Goal: Task Accomplishment & Management: Use online tool/utility

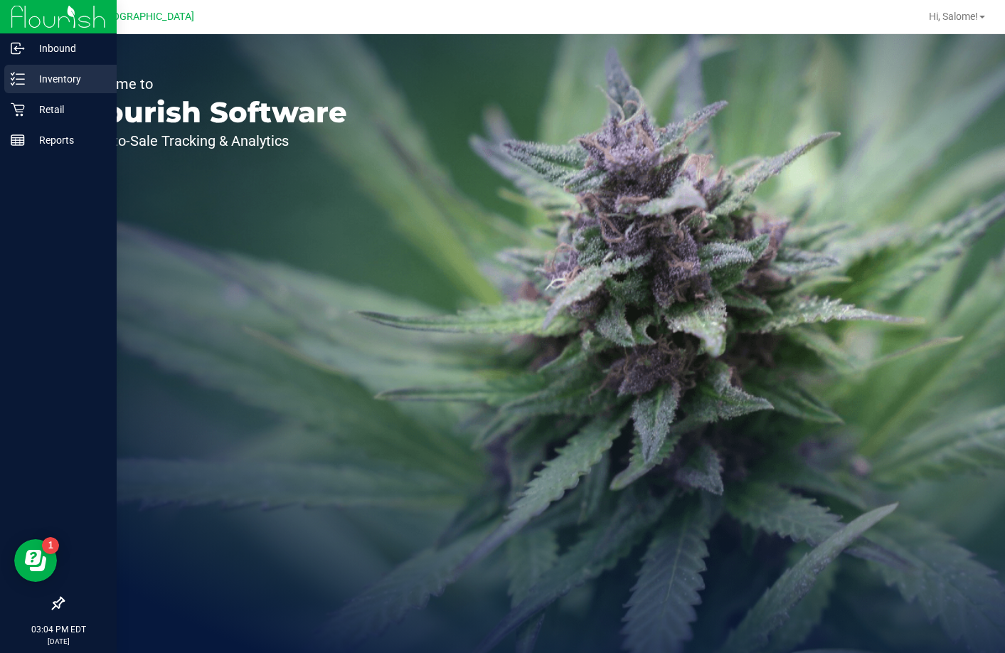
click at [73, 76] on p "Inventory" at bounding box center [67, 78] width 85 height 17
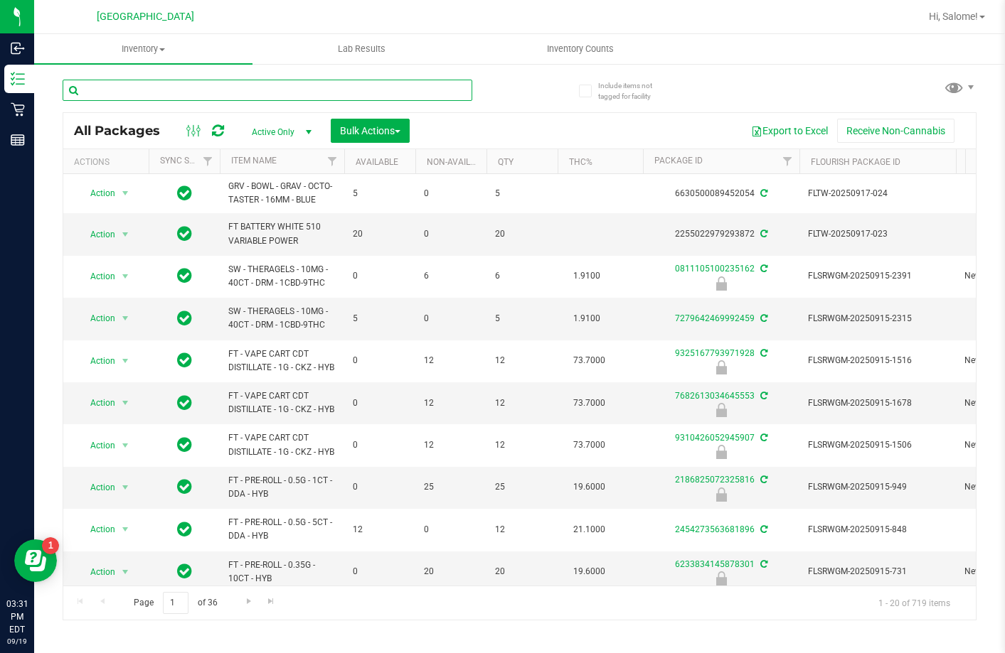
click at [285, 92] on input "text" at bounding box center [268, 90] width 410 height 21
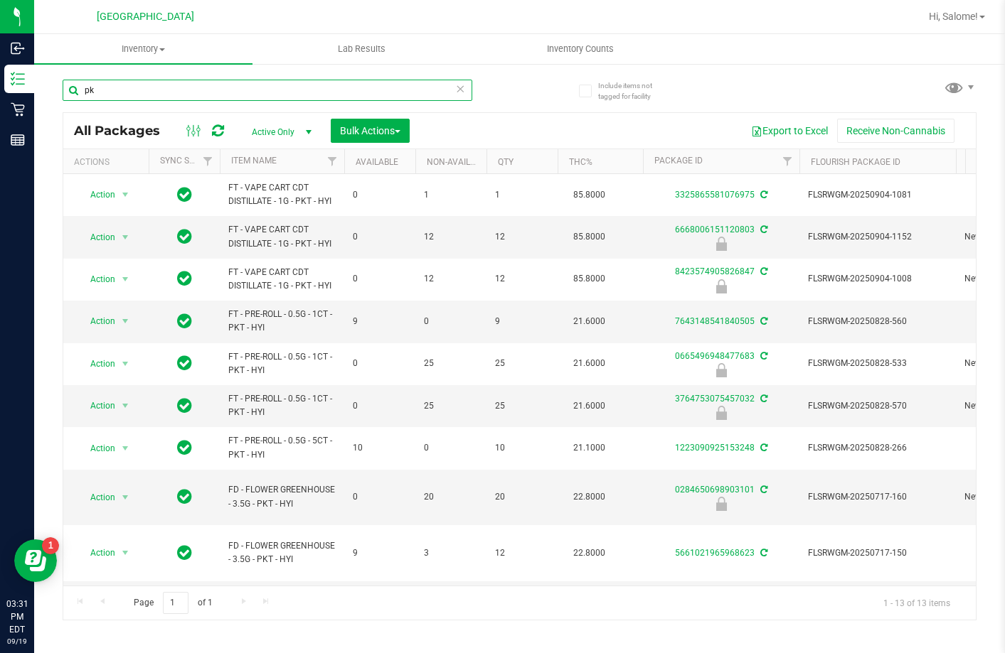
type input "p"
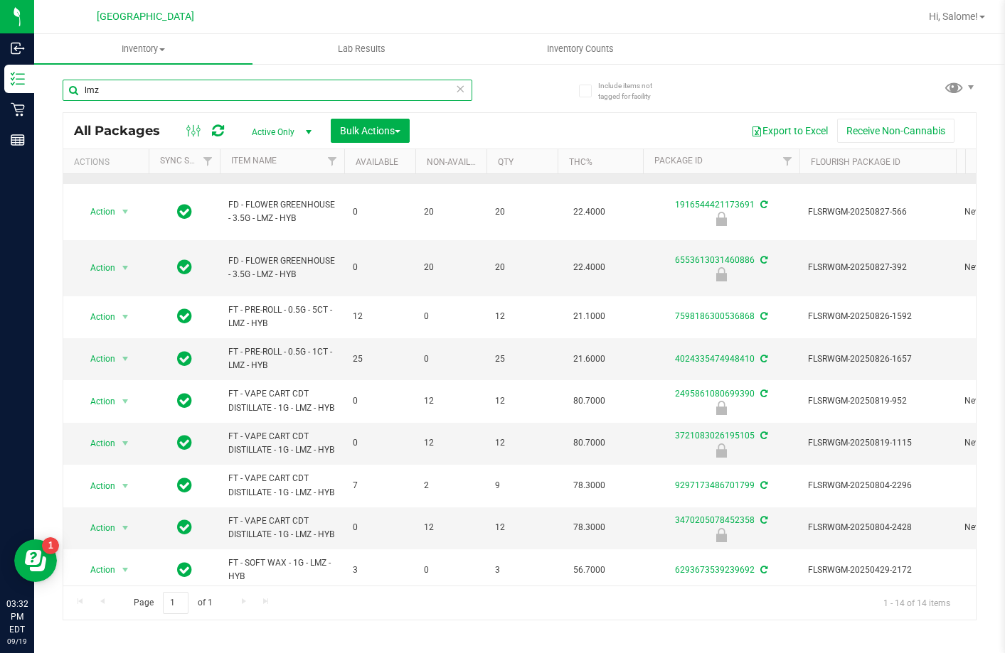
scroll to position [244, 0]
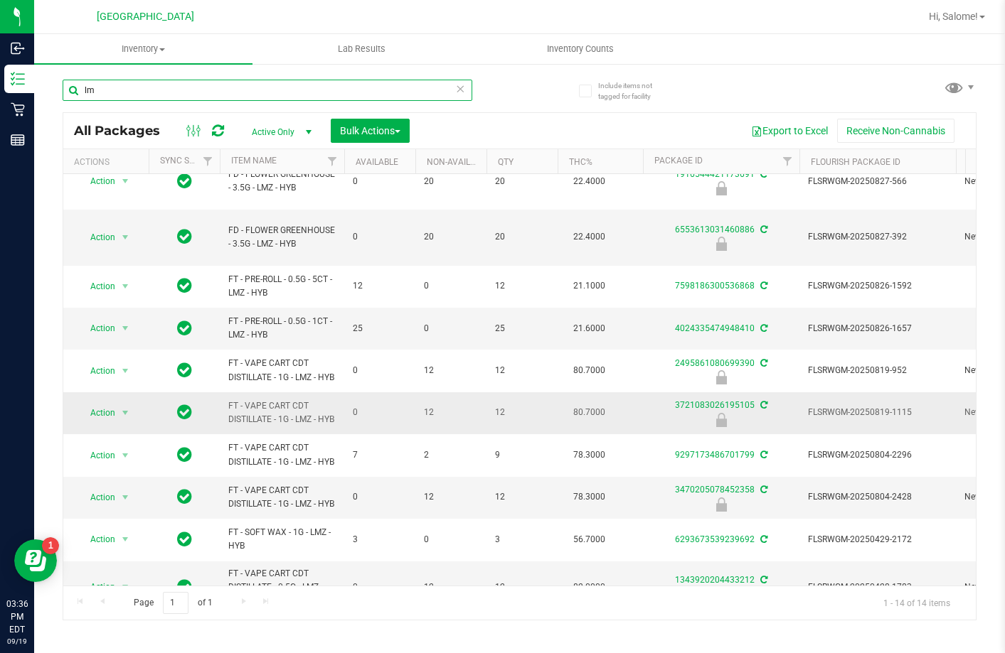
type input "l"
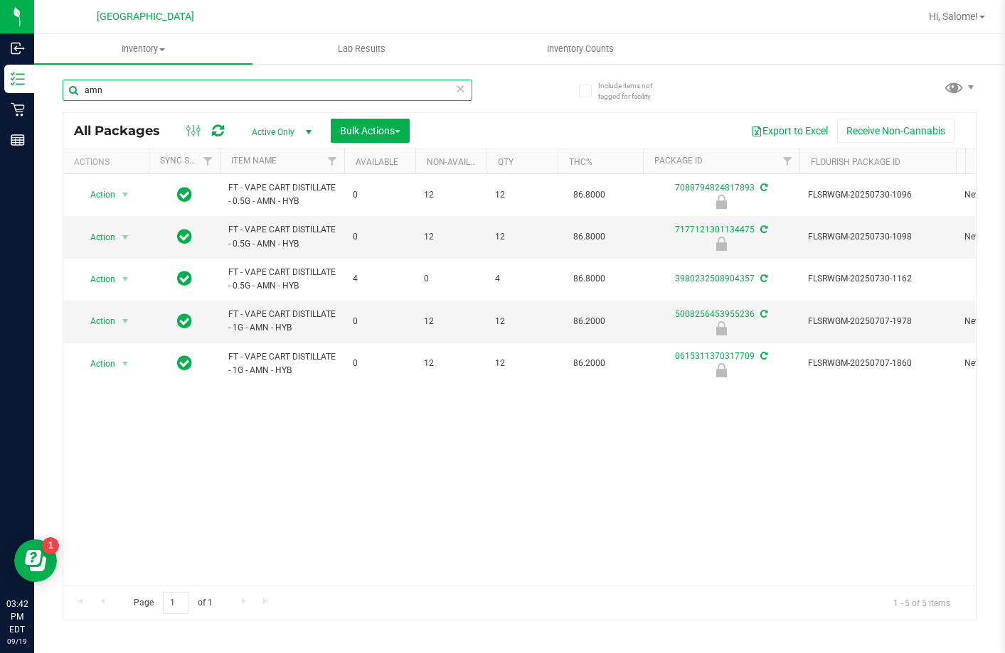
click at [201, 92] on input "amn" at bounding box center [268, 90] width 410 height 21
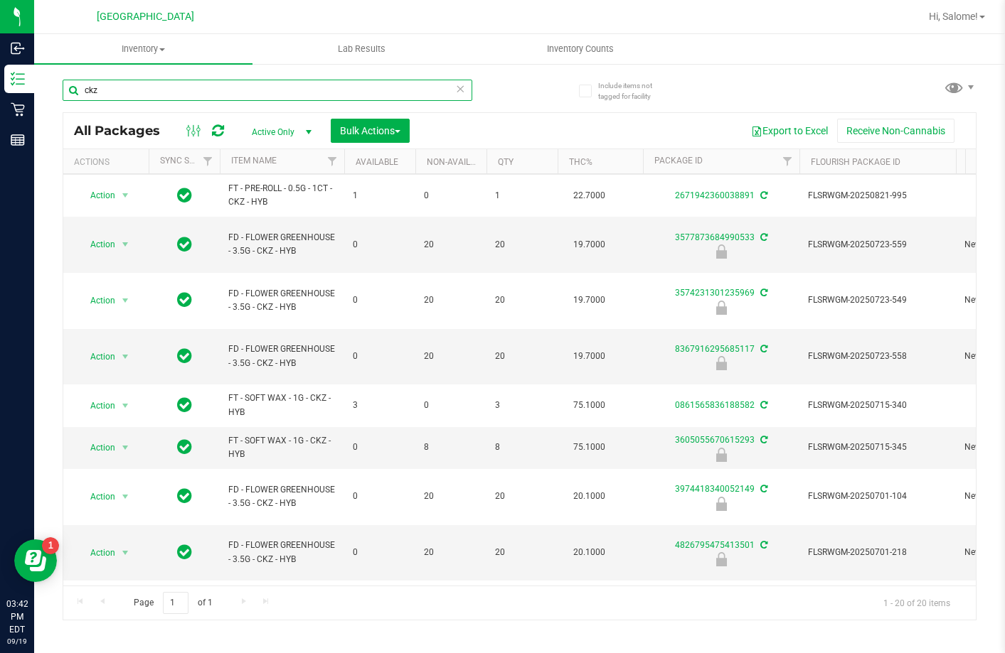
scroll to position [427, 0]
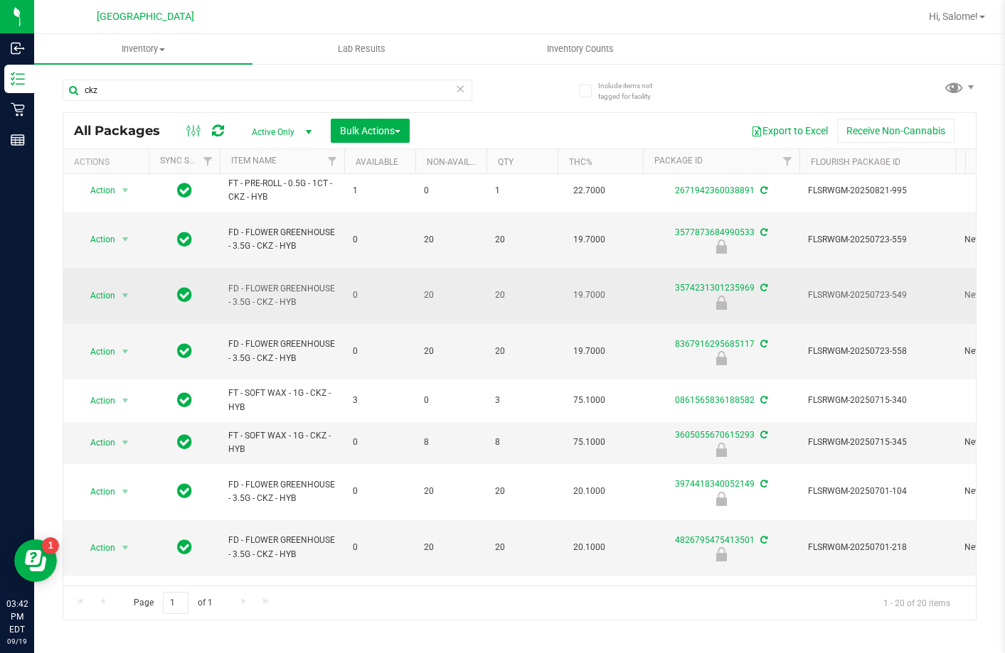
click at [250, 304] on span "FD - FLOWER GREENHOUSE - 3.5G - CKZ - HYB" at bounding box center [281, 295] width 107 height 27
copy tr "FD - FLOWER GREENHOUSE - 3.5G - CKZ - HYB"
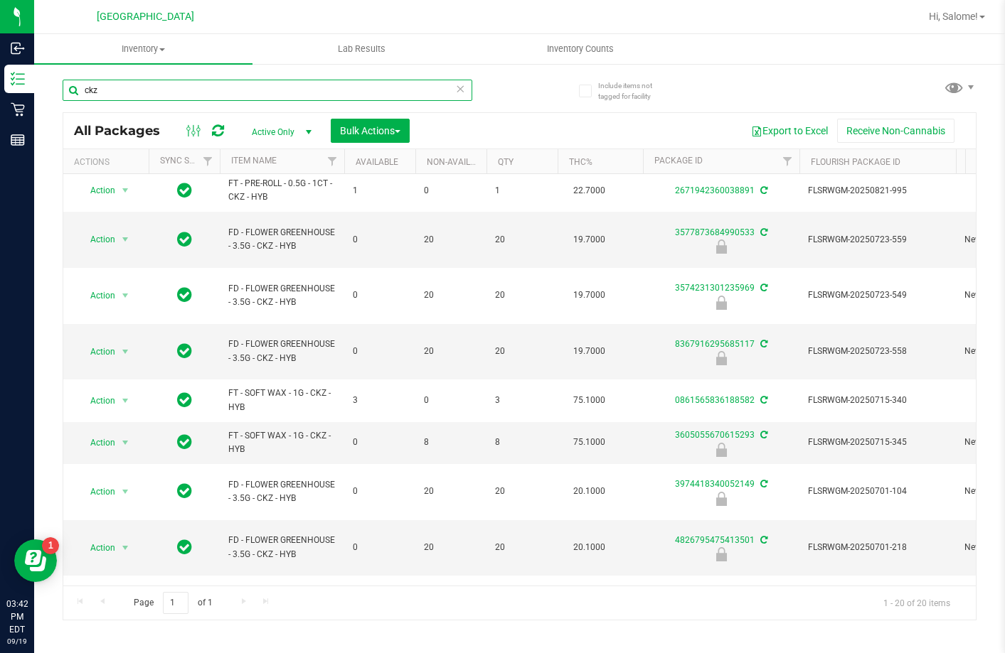
click at [285, 95] on input "ckz" at bounding box center [268, 90] width 410 height 21
paste input "FD - FLOWER GREENHOUSE - 3.5G - CKZ - HYB"
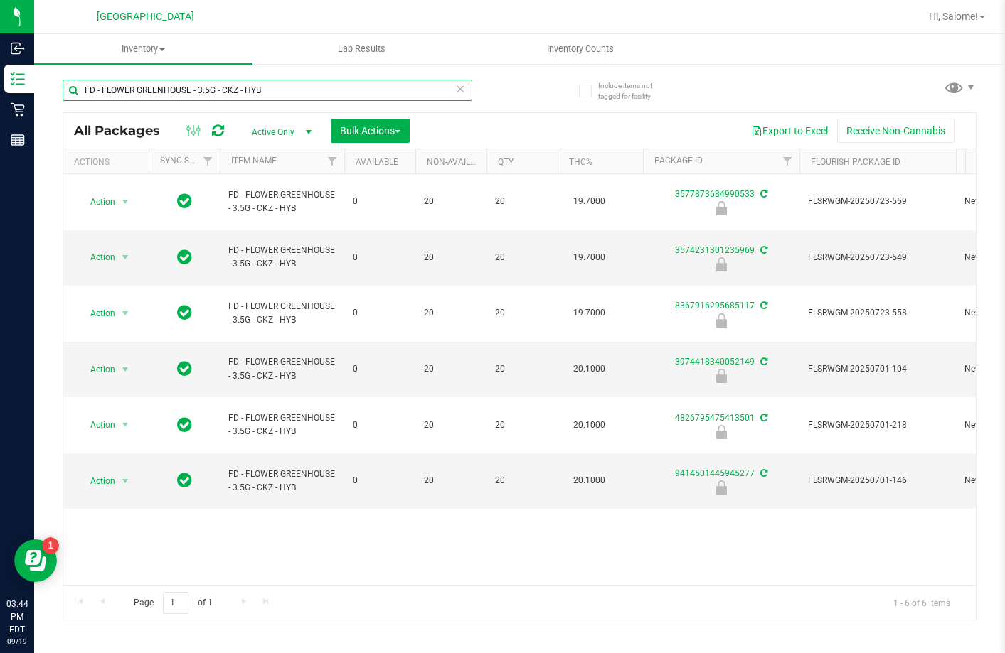
click at [417, 82] on input "FD - FLOWER GREENHOUSE - 3.5G - CKZ - HYB" at bounding box center [268, 90] width 410 height 21
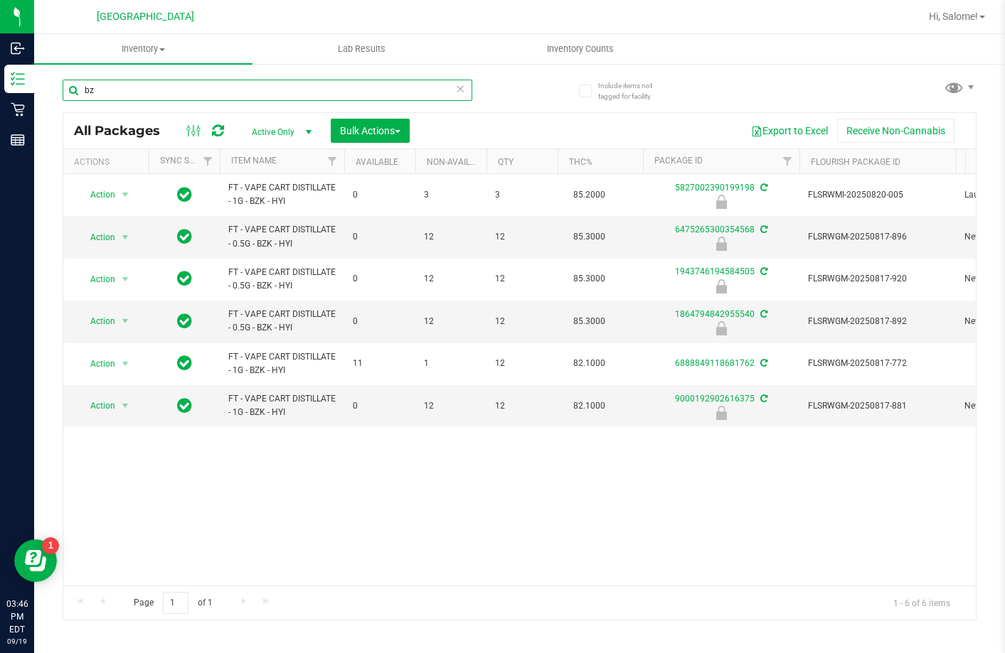
type input "b"
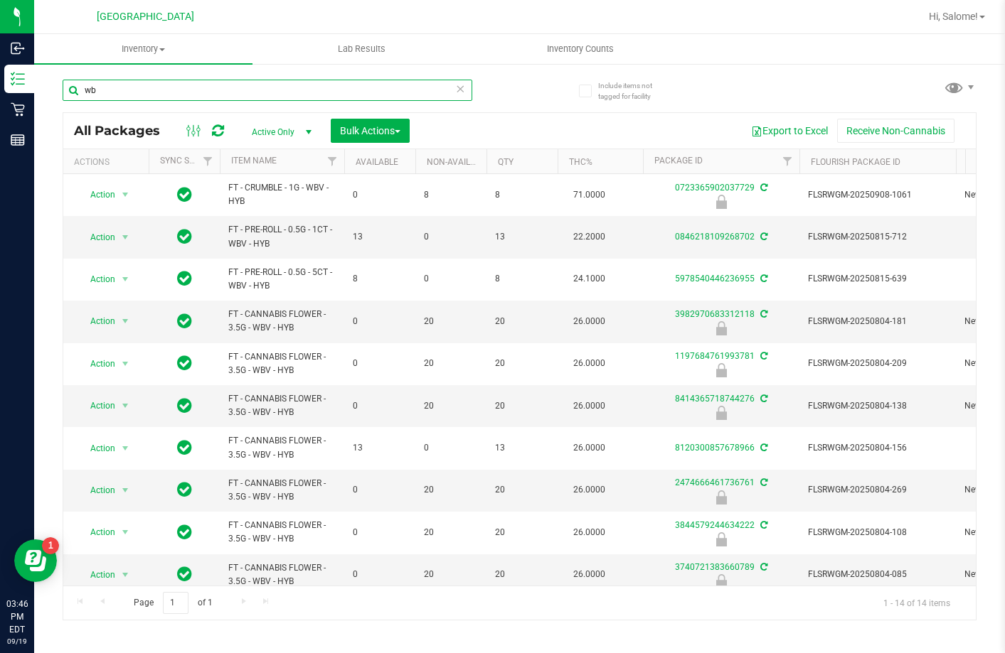
type input "w"
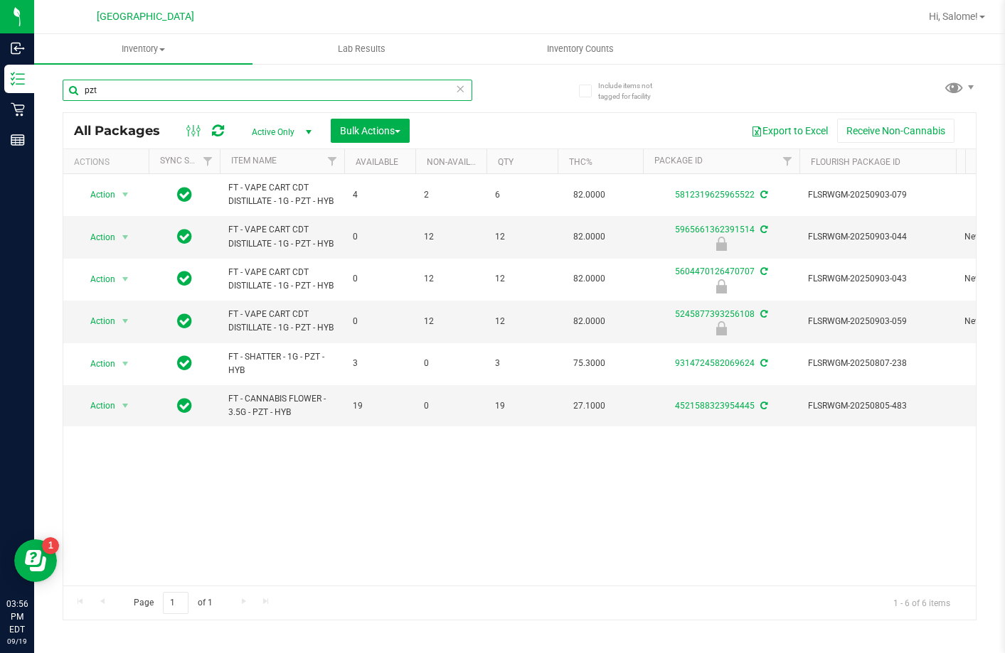
click at [265, 90] on input "pzt" at bounding box center [268, 90] width 410 height 21
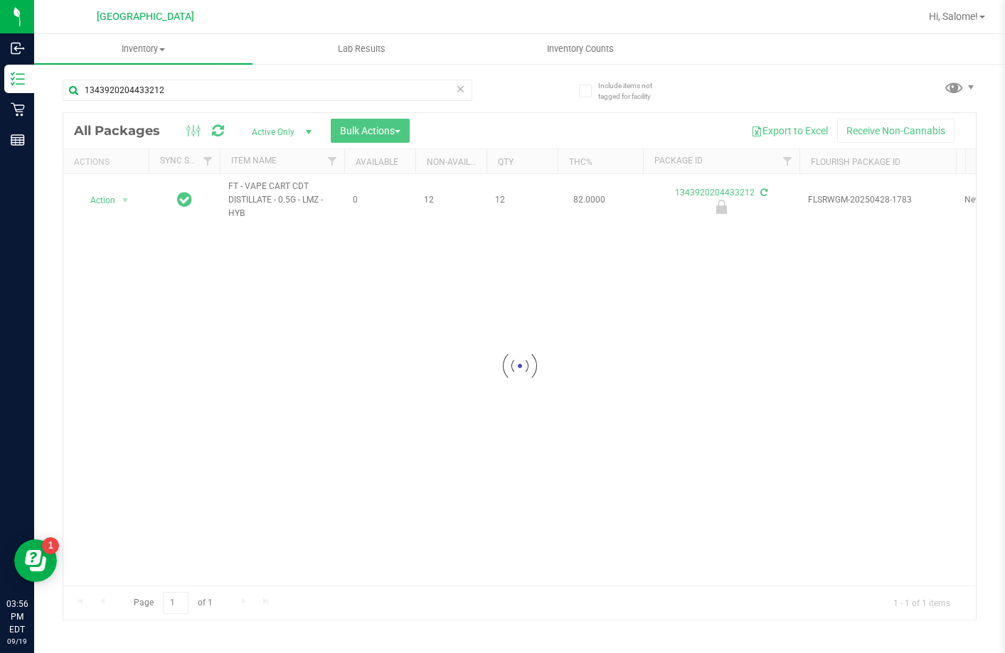
click at [283, 184] on div at bounding box center [519, 366] width 912 height 507
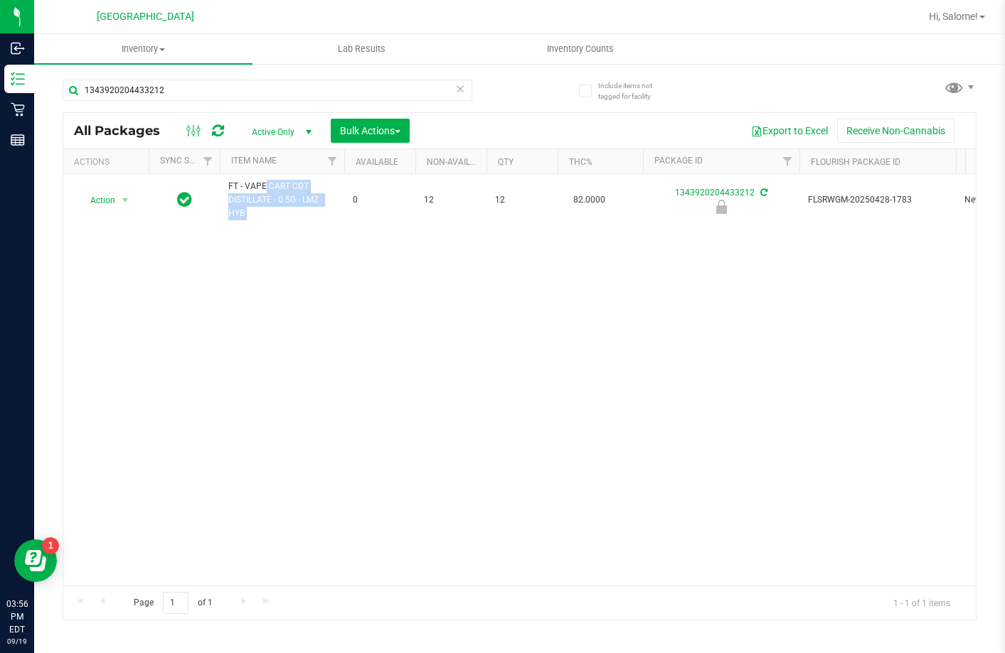
click at [283, 184] on span "FT - VAPE CART CDT DISTILLATE - 0.5G - LMZ - HYB" at bounding box center [281, 200] width 107 height 41
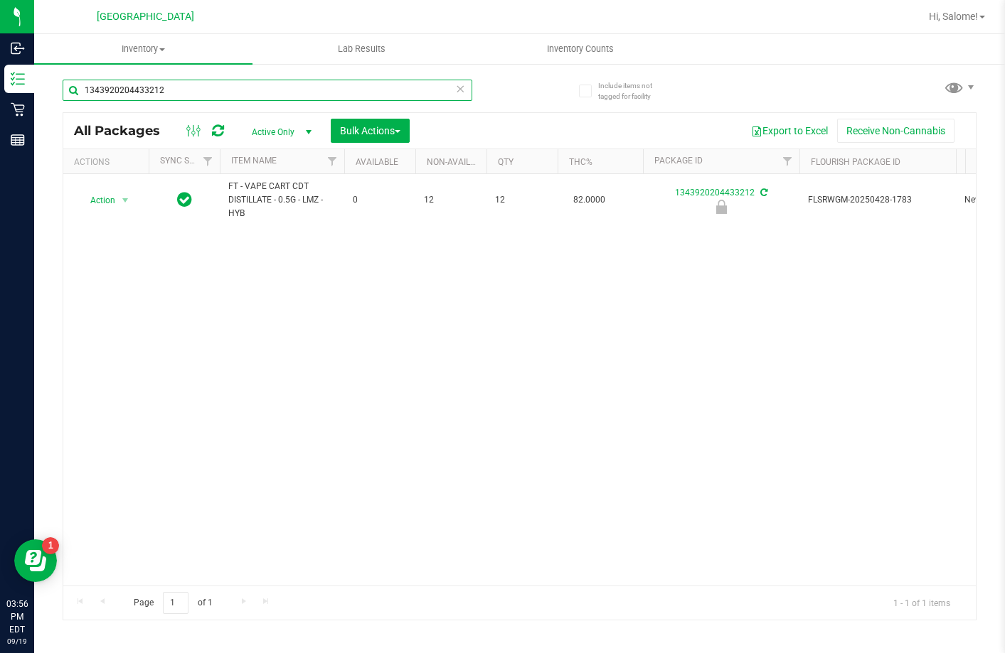
click at [333, 88] on input "1343920204433212" at bounding box center [268, 90] width 410 height 21
paste input "FT - VAPE CART CDT DISTILLATE - 0.5G - LMZ - HYB"
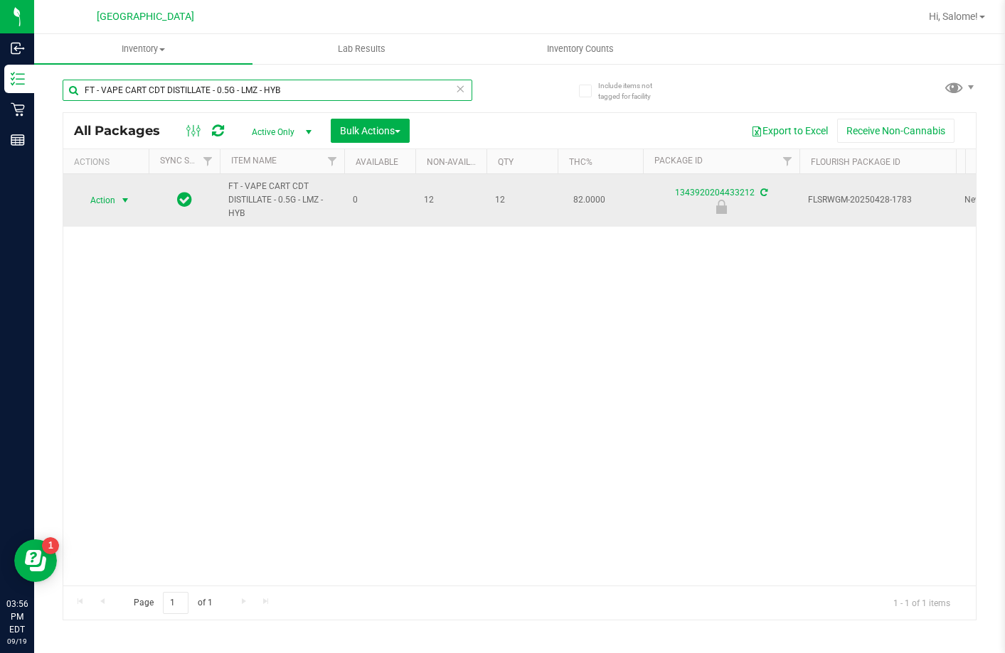
type input "FT - VAPE CART CDT DISTILLATE - 0.5G - LMZ - HYB"
click at [114, 203] on span "Action" at bounding box center [97, 201] width 38 height 20
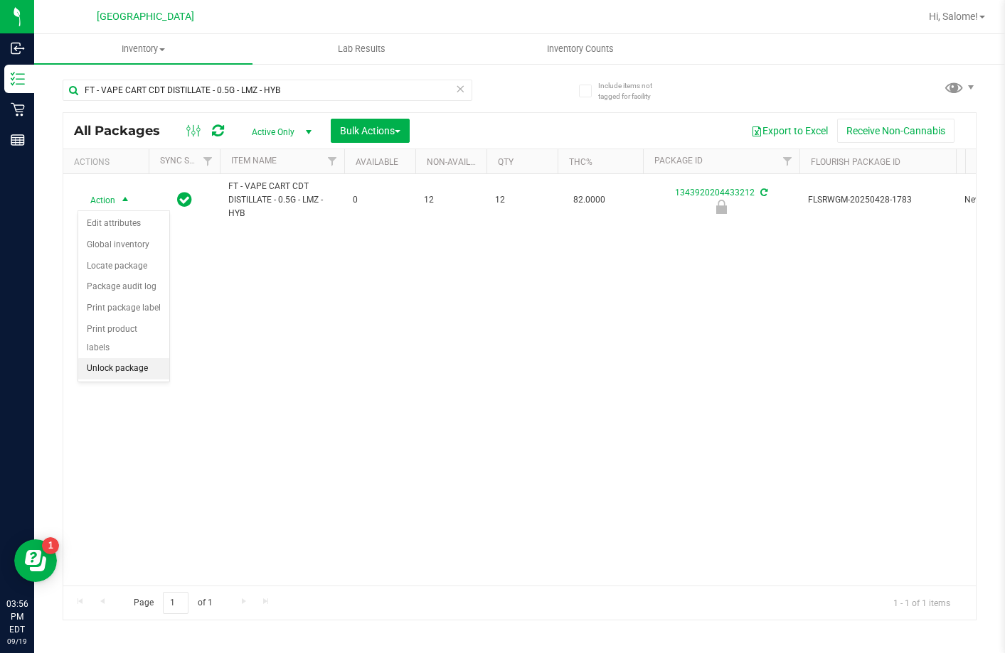
click at [144, 358] on li "Unlock package" at bounding box center [123, 368] width 91 height 21
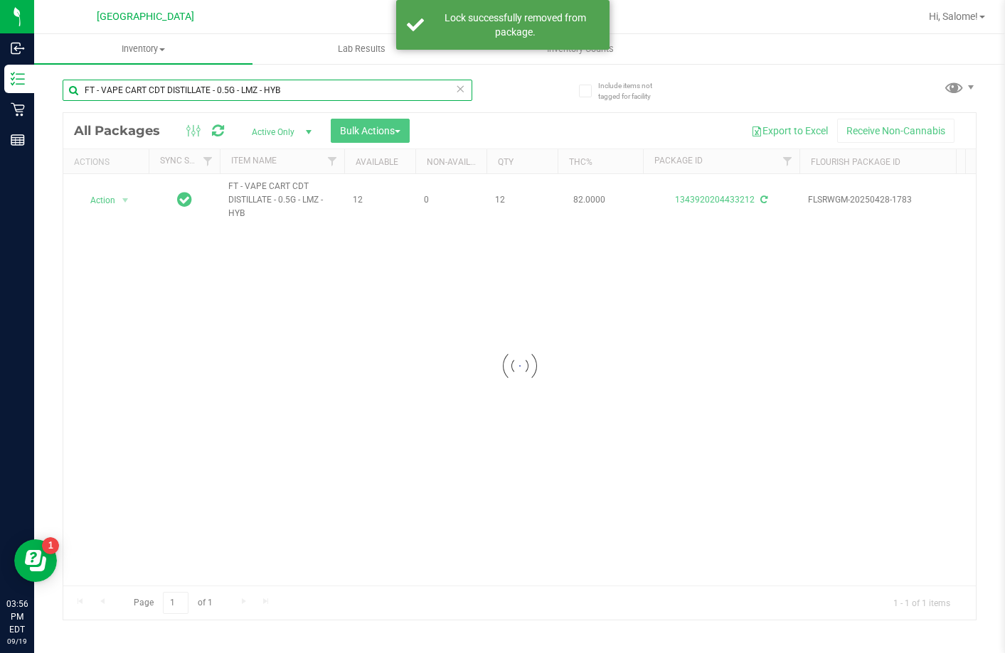
click at [245, 90] on input "FT - VAPE CART CDT DISTILLATE - 0.5G - LMZ - HYB" at bounding box center [268, 90] width 410 height 21
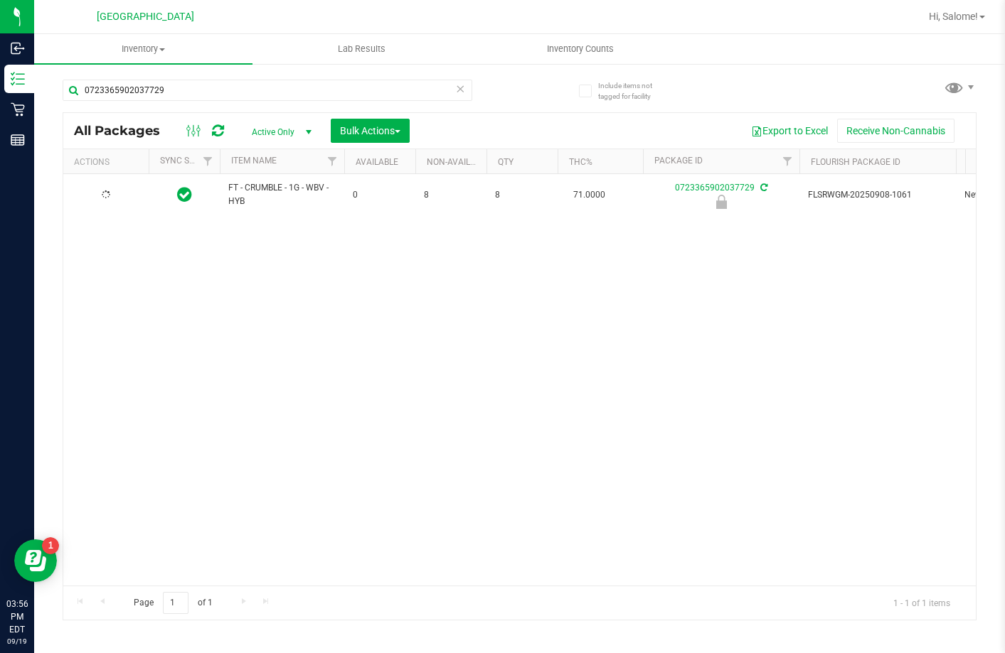
click at [279, 188] on span "FT - CRUMBLE - 1G - WBV - HYB" at bounding box center [281, 194] width 107 height 27
copy tr "FT - CRUMBLE - 1G - WBV - HYB"
click at [277, 93] on input "0723365902037729" at bounding box center [268, 90] width 410 height 21
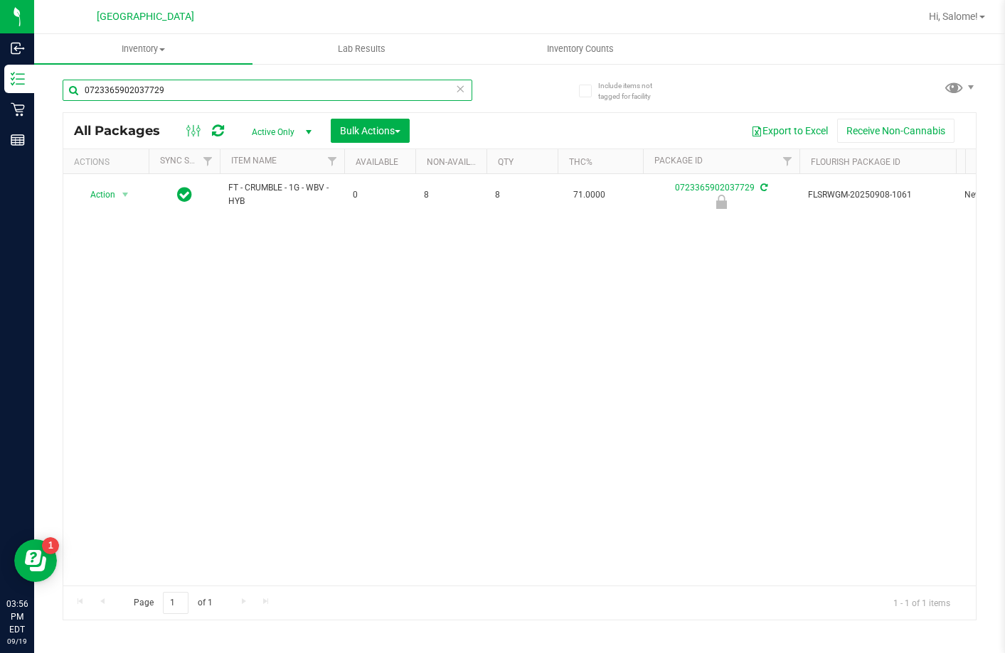
click at [277, 93] on input "0723365902037729" at bounding box center [268, 90] width 410 height 21
paste input "FT - CRUMBLE - 1G - WBV - HYB"
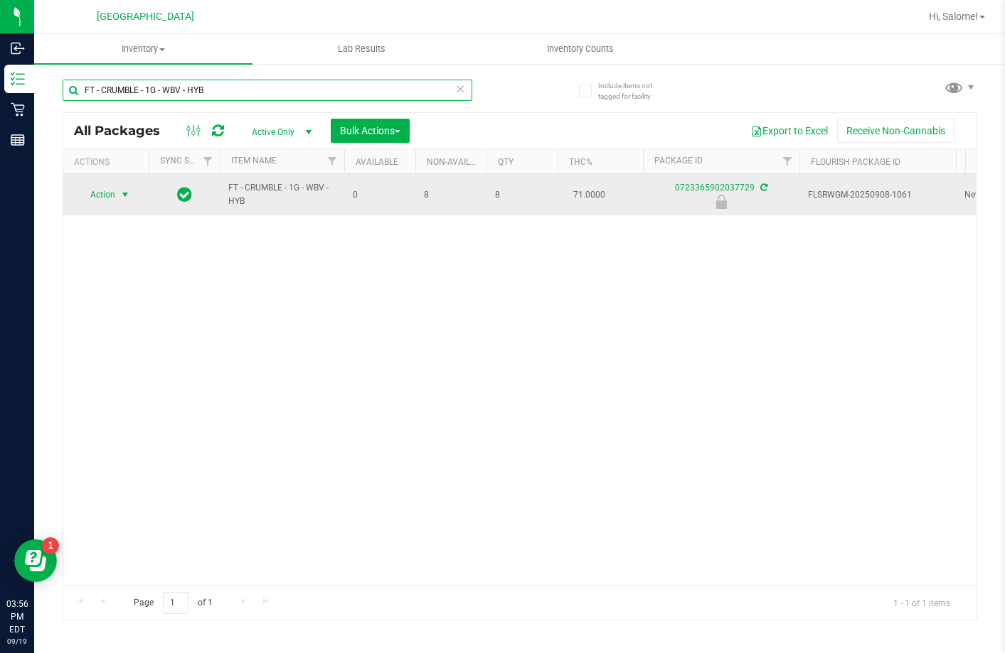
type input "FT - CRUMBLE - 1G - WBV - HYB"
click at [106, 194] on span "Action" at bounding box center [97, 195] width 38 height 20
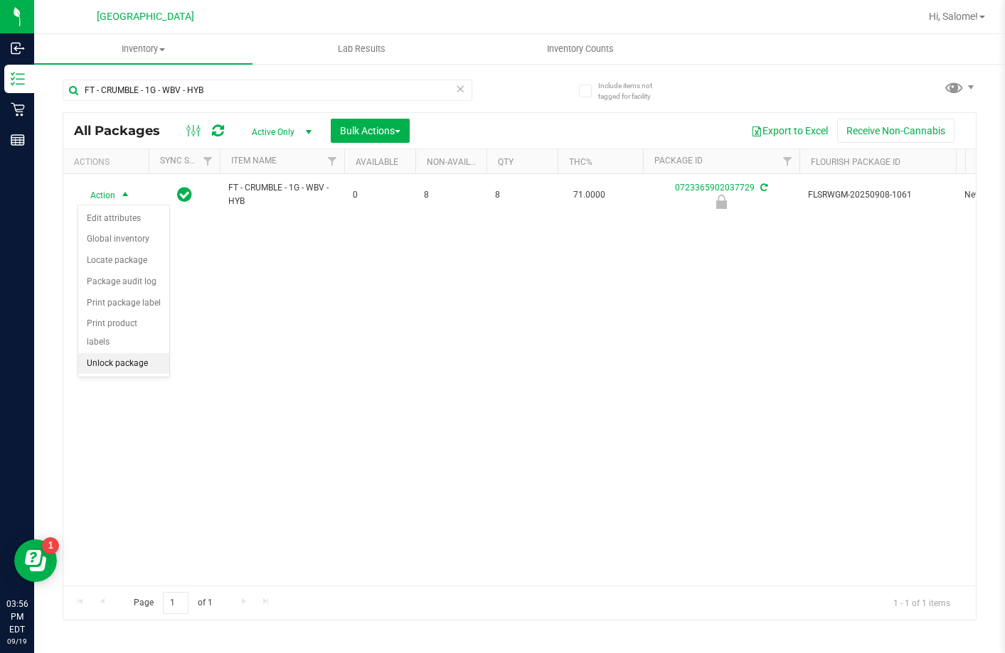
click at [154, 353] on li "Unlock package" at bounding box center [123, 363] width 91 height 21
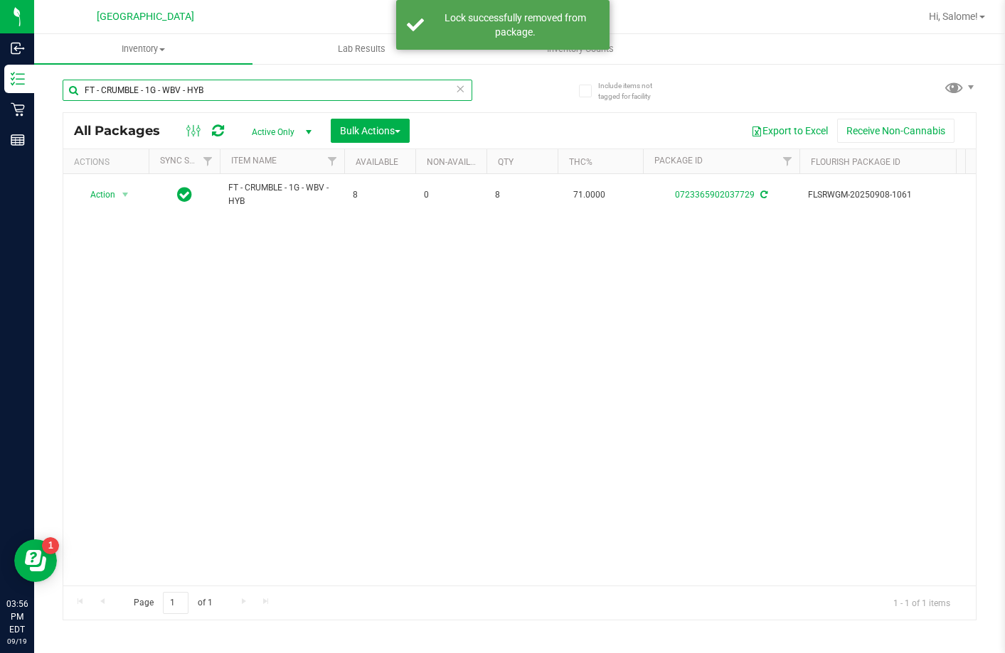
click at [242, 92] on input "FT - CRUMBLE - 1G - WBV - HYB" at bounding box center [268, 90] width 410 height 21
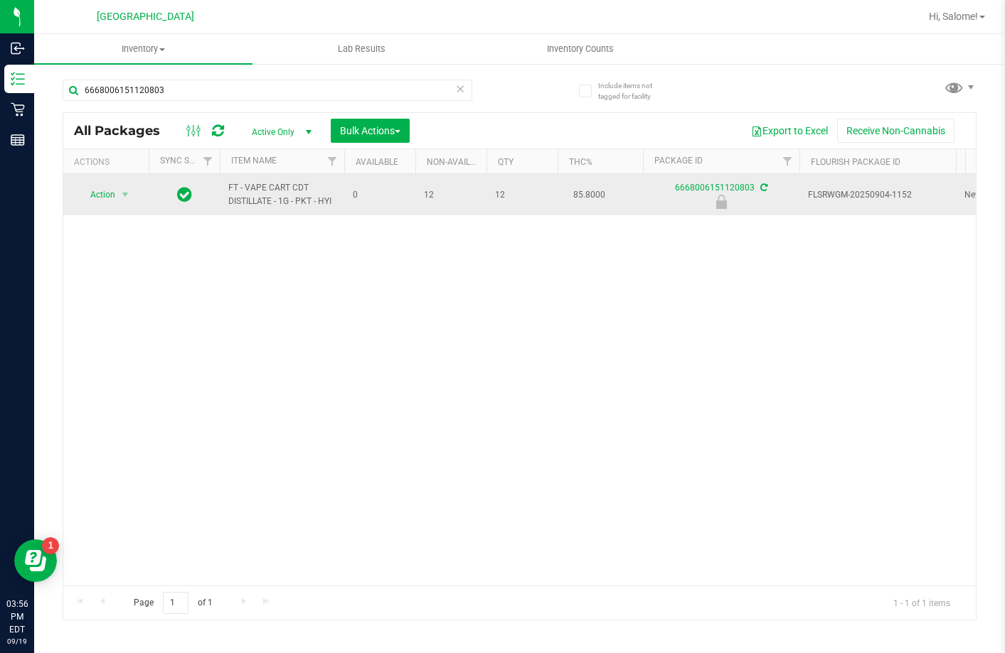
click at [290, 192] on span "FT - VAPE CART CDT DISTILLATE - 1G - PKT - HYI" at bounding box center [281, 194] width 107 height 27
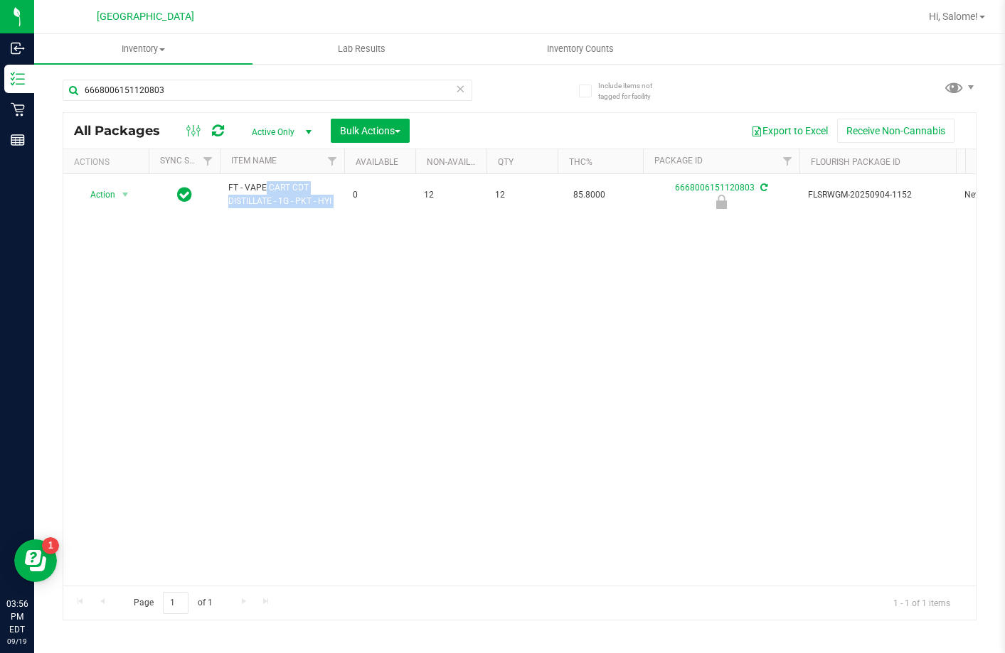
copy tr "FT - VAPE CART CDT DISTILLATE - 1G - PKT - HYI"
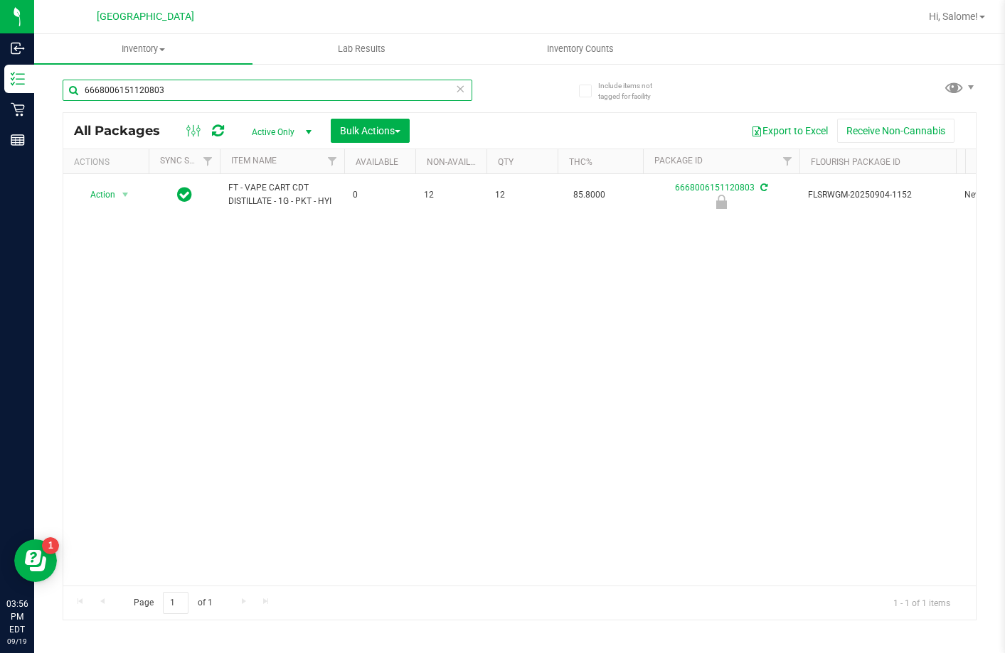
click at [312, 83] on input "6668006151120803" at bounding box center [268, 90] width 410 height 21
paste input "FT - VAPE CART CDT DISTILLATE - 1G - PKT - HYI"
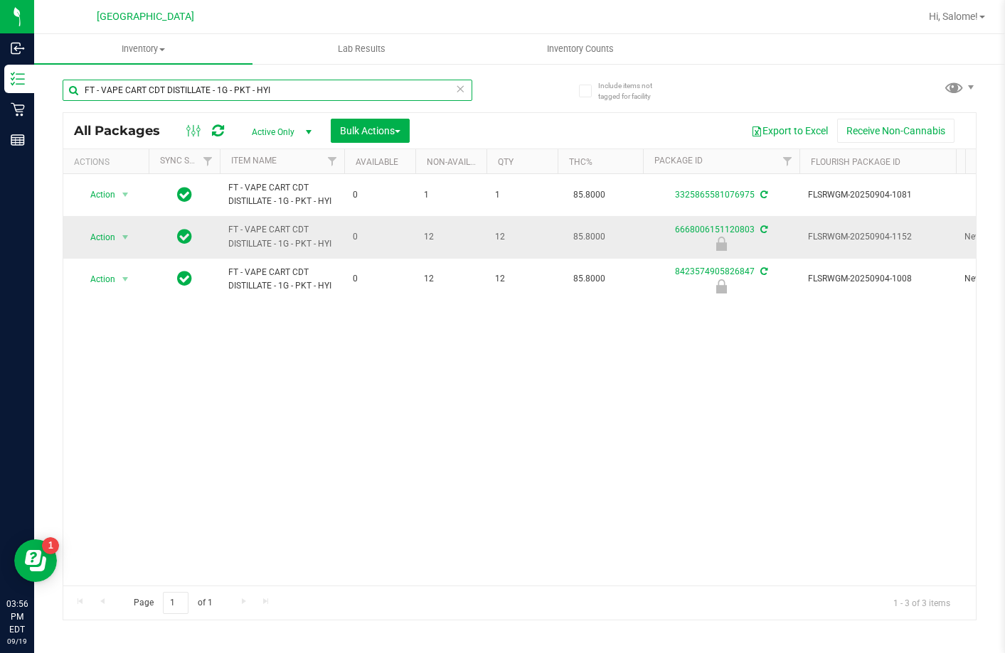
type input "FT - VAPE CART CDT DISTILLATE - 1G - PKT - HYI"
click at [110, 237] on span "Action" at bounding box center [97, 238] width 38 height 20
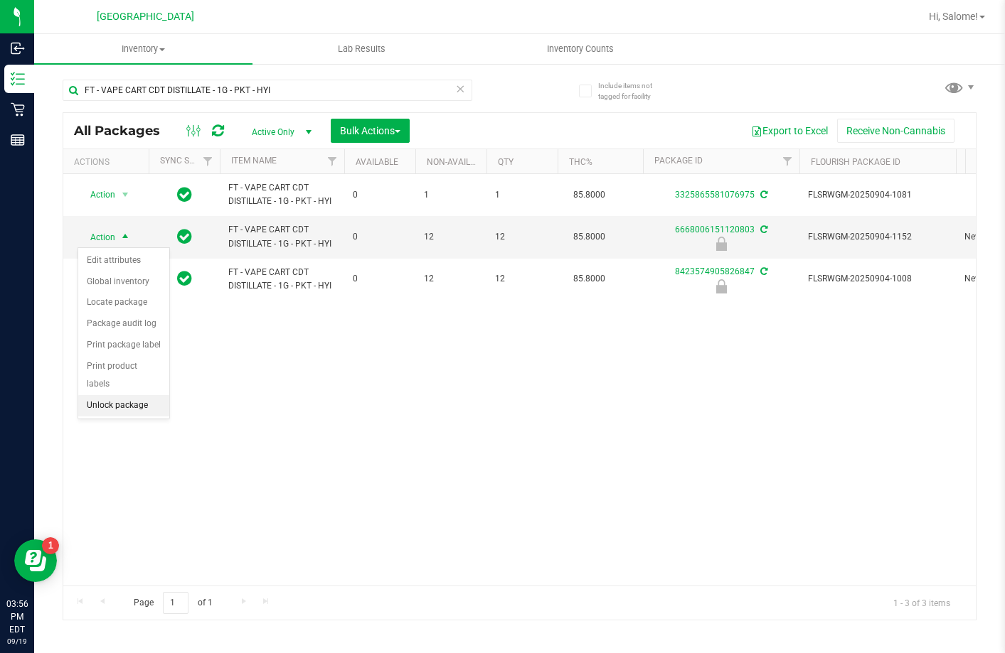
click at [143, 395] on li "Unlock package" at bounding box center [123, 405] width 91 height 21
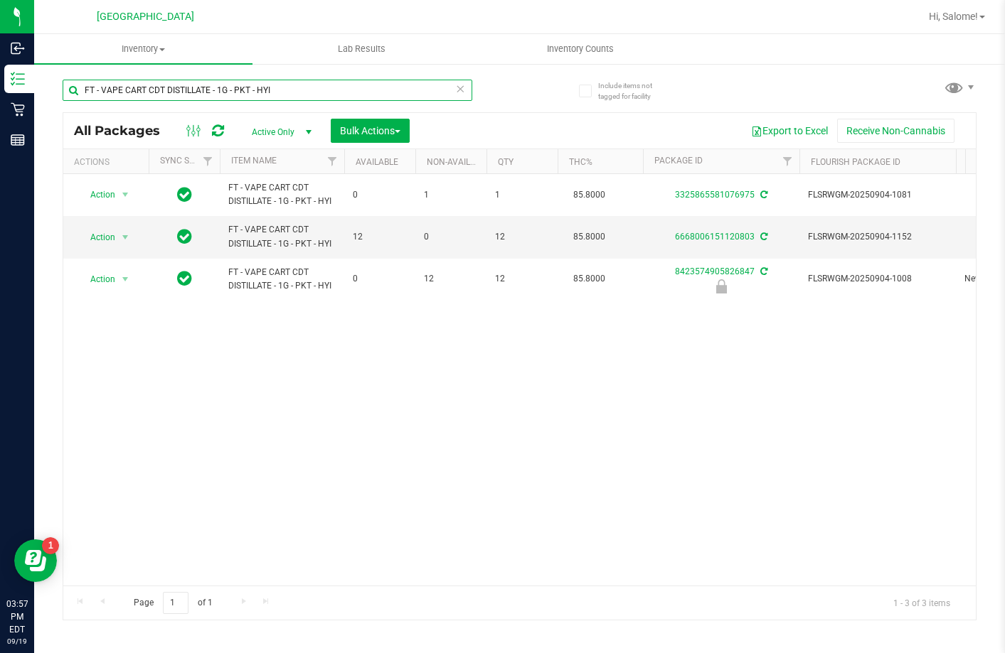
click at [289, 88] on input "FT - VAPE CART CDT DISTILLATE - 1G - PKT - HYI" at bounding box center [268, 90] width 410 height 21
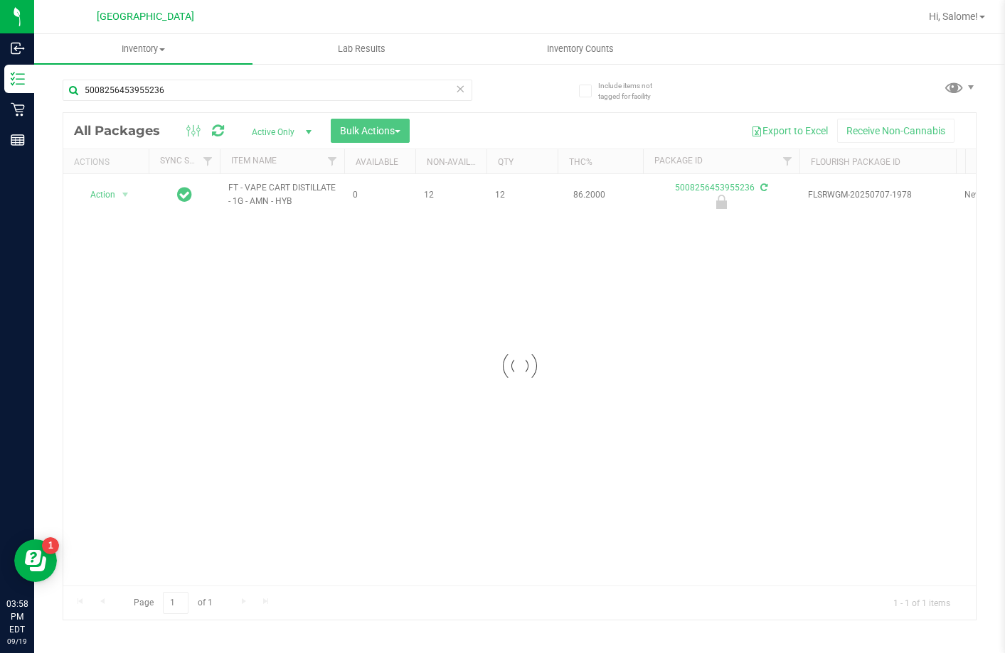
click at [272, 185] on div at bounding box center [519, 366] width 912 height 507
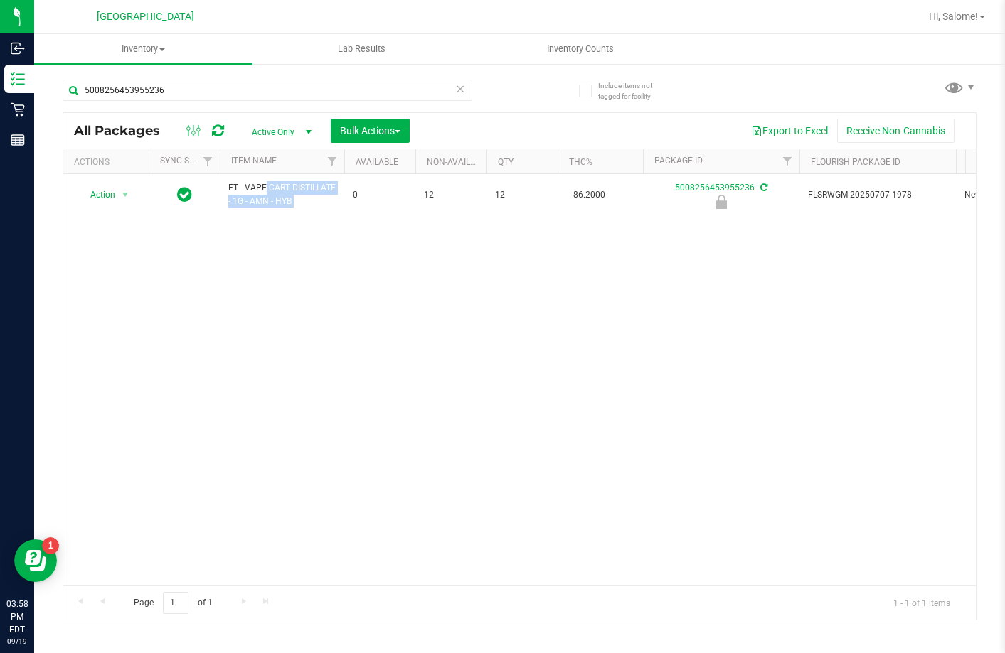
click at [272, 185] on span "FT - VAPE CART DISTILLATE - 1G - AMN - HYB" at bounding box center [281, 194] width 107 height 27
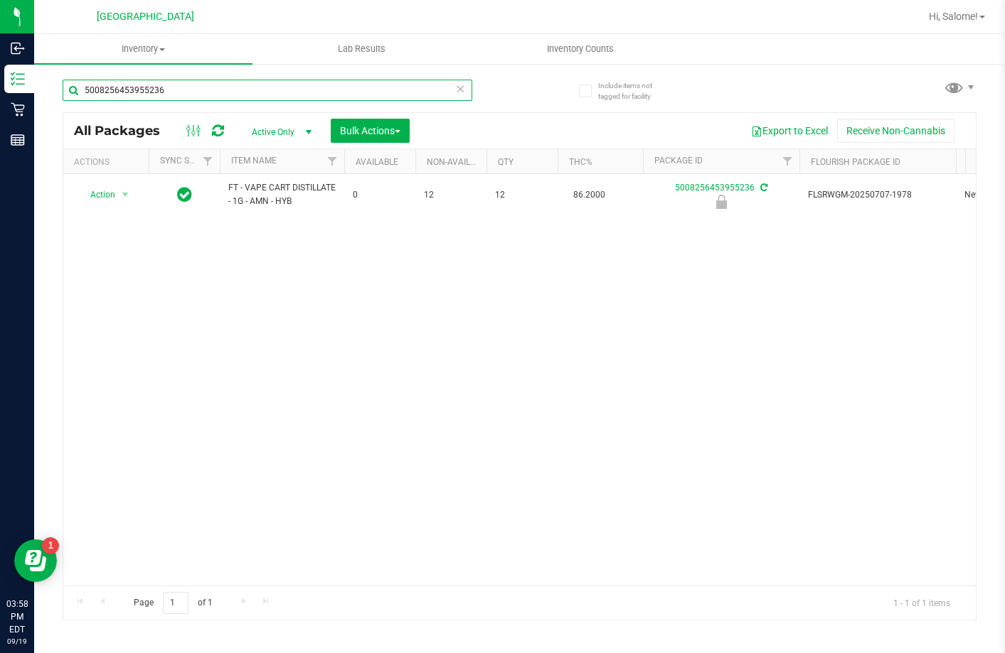
click at [280, 95] on input "5008256453955236" at bounding box center [268, 90] width 410 height 21
paste input "FT - VAPE CART DISTILLATE - 1G - AMN - HYB"
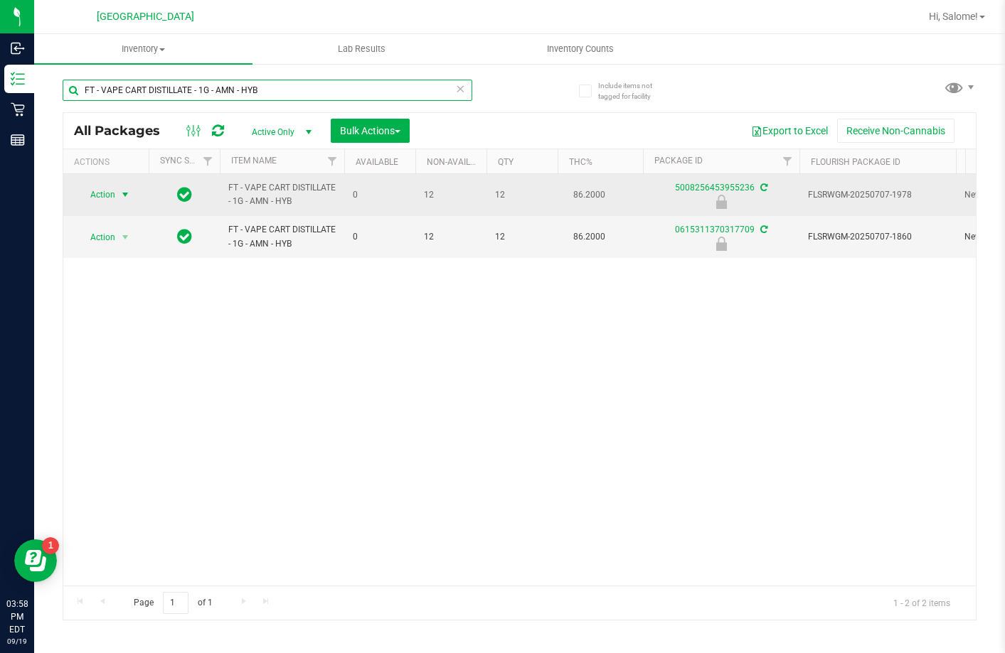
type input "FT - VAPE CART DISTILLATE - 1G - AMN - HYB"
click at [117, 196] on span "select" at bounding box center [126, 195] width 18 height 20
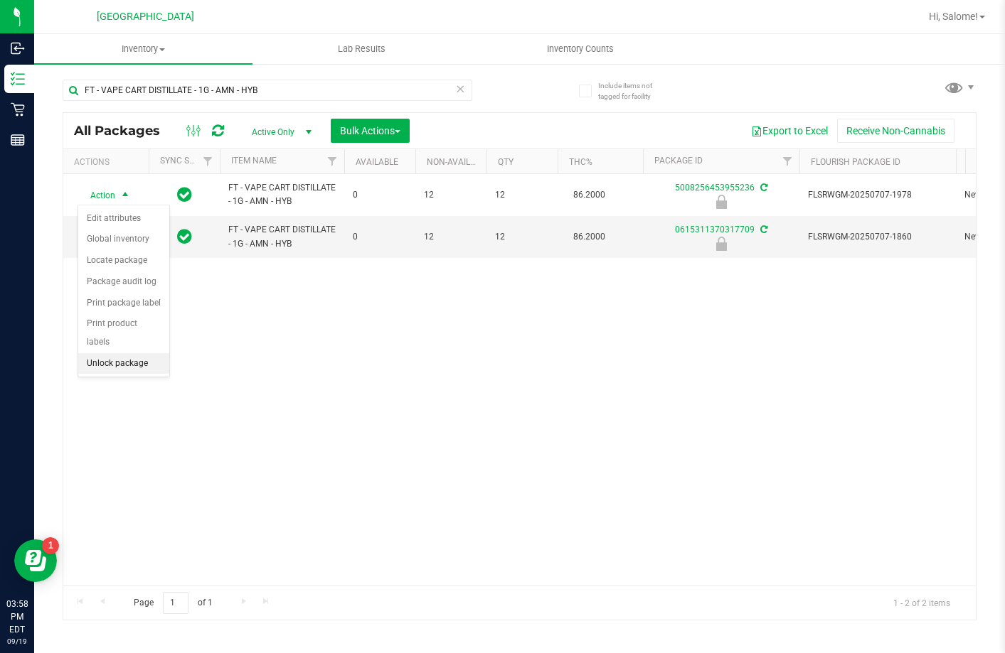
click at [149, 353] on li "Unlock package" at bounding box center [123, 363] width 91 height 21
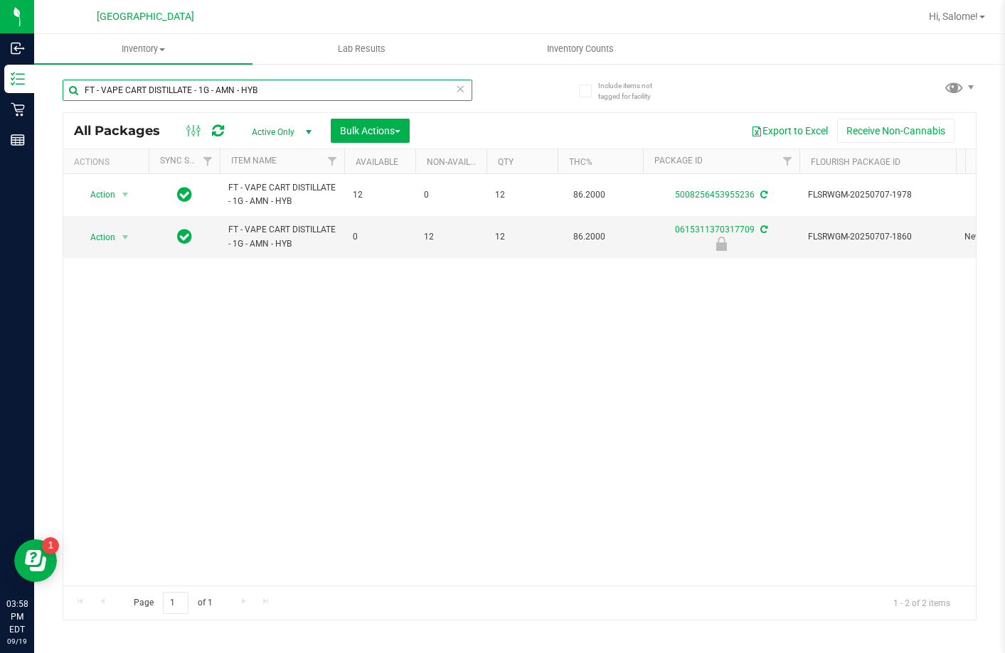
click at [219, 89] on input "FT - VAPE CART DISTILLATE - 1G - AMN - HYB" at bounding box center [268, 90] width 410 height 21
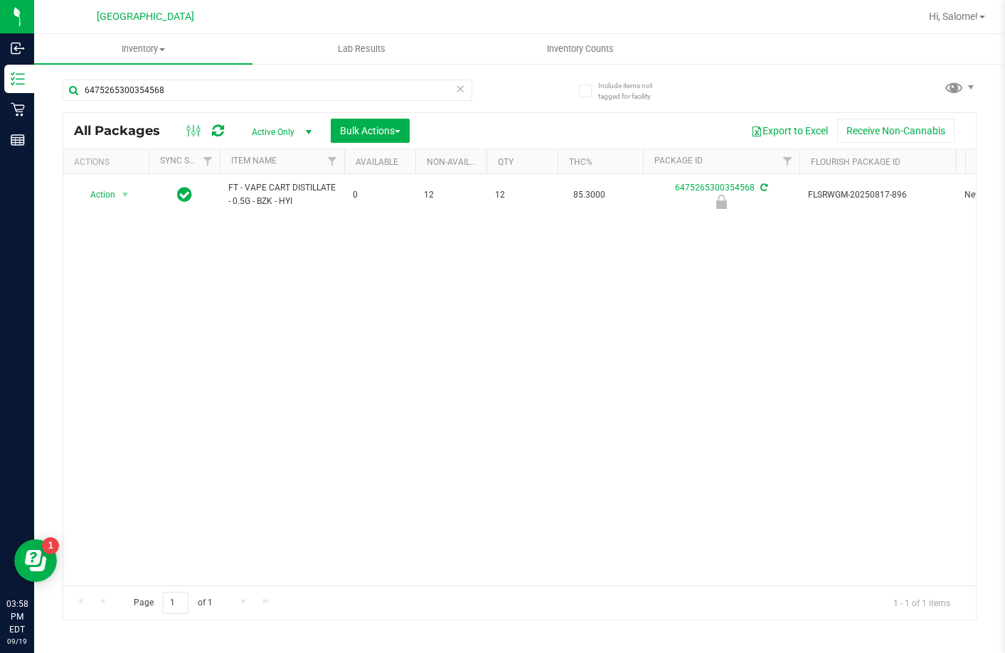
click at [291, 183] on span "FT - VAPE CART DISTILLATE - 0.5G - BZK - HYI" at bounding box center [281, 194] width 107 height 27
copy tr "FT - VAPE CART DISTILLATE - 0.5G - BZK - HYI"
click at [305, 82] on input "6475265300354568" at bounding box center [268, 90] width 410 height 21
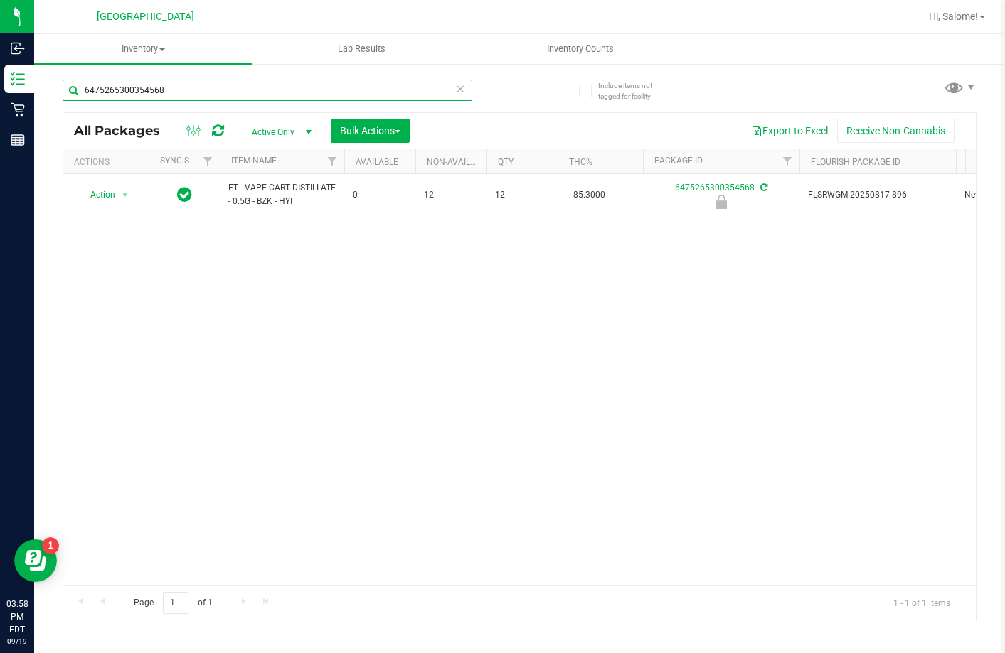
click at [305, 82] on input "6475265300354568" at bounding box center [268, 90] width 410 height 21
paste input "FT - VAPE CART DISTILLATE - 0.5G - BZK - HYI"
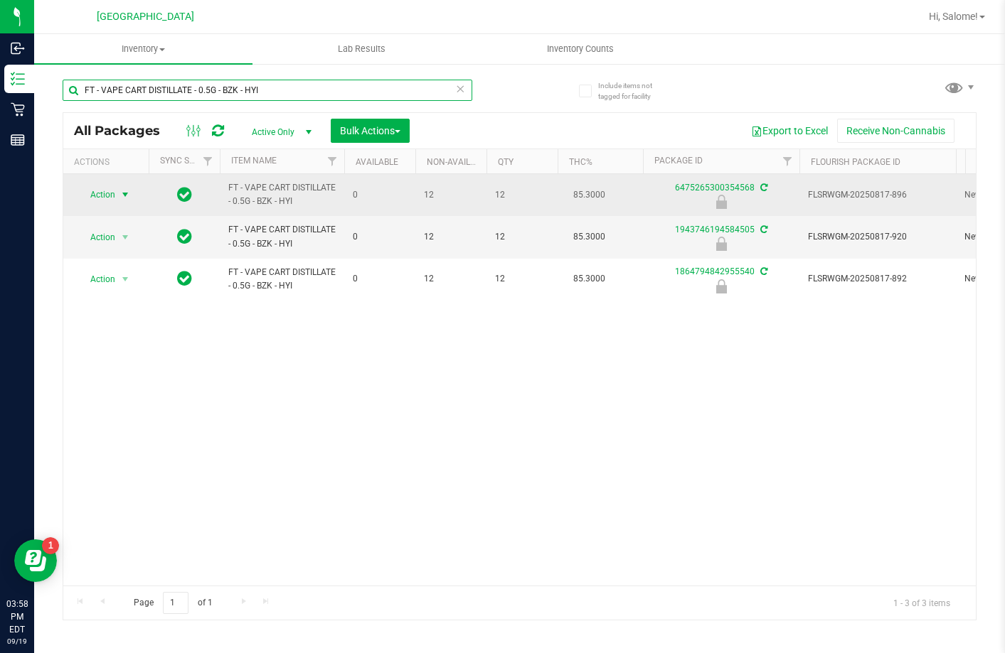
type input "FT - VAPE CART DISTILLATE - 0.5G - BZK - HYI"
click at [97, 197] on span "Action" at bounding box center [97, 195] width 38 height 20
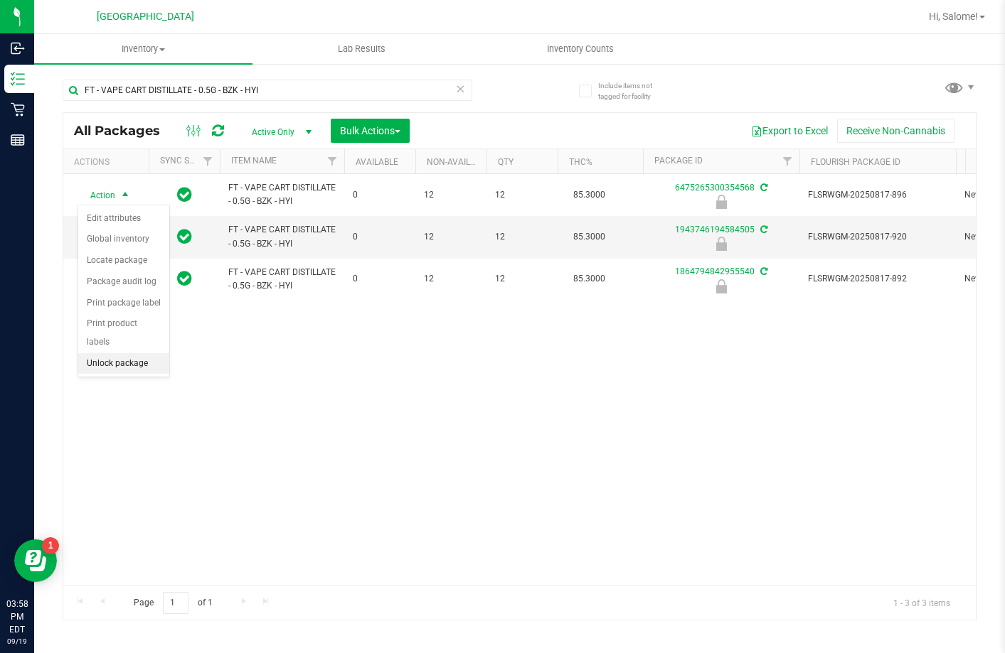
click at [122, 353] on li "Unlock package" at bounding box center [123, 363] width 91 height 21
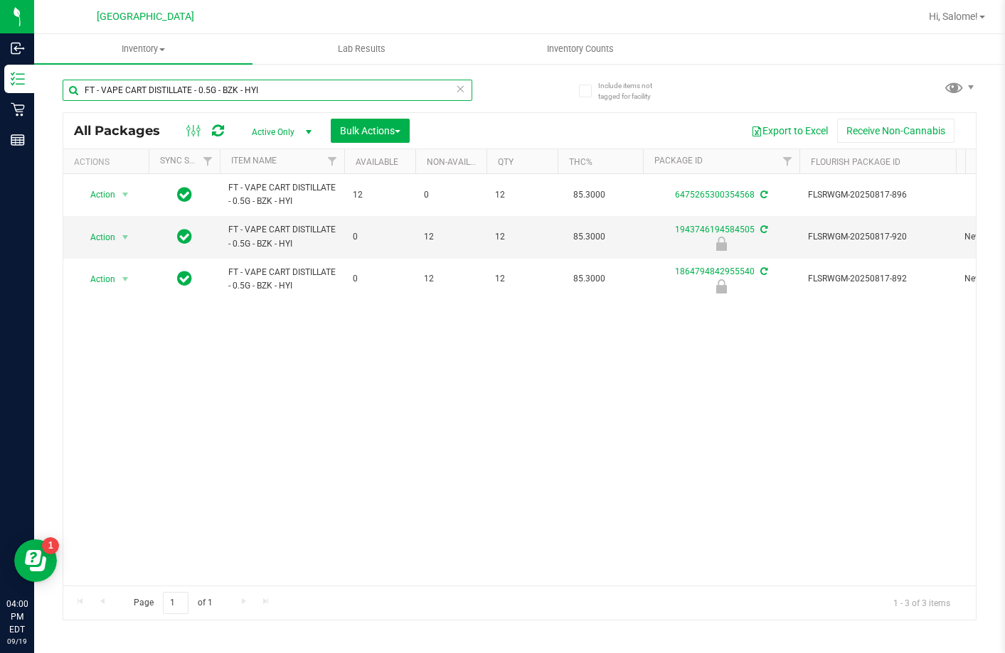
click at [213, 90] on input "FT - VAPE CART DISTILLATE - 0.5G - BZK - HYI" at bounding box center [268, 90] width 410 height 21
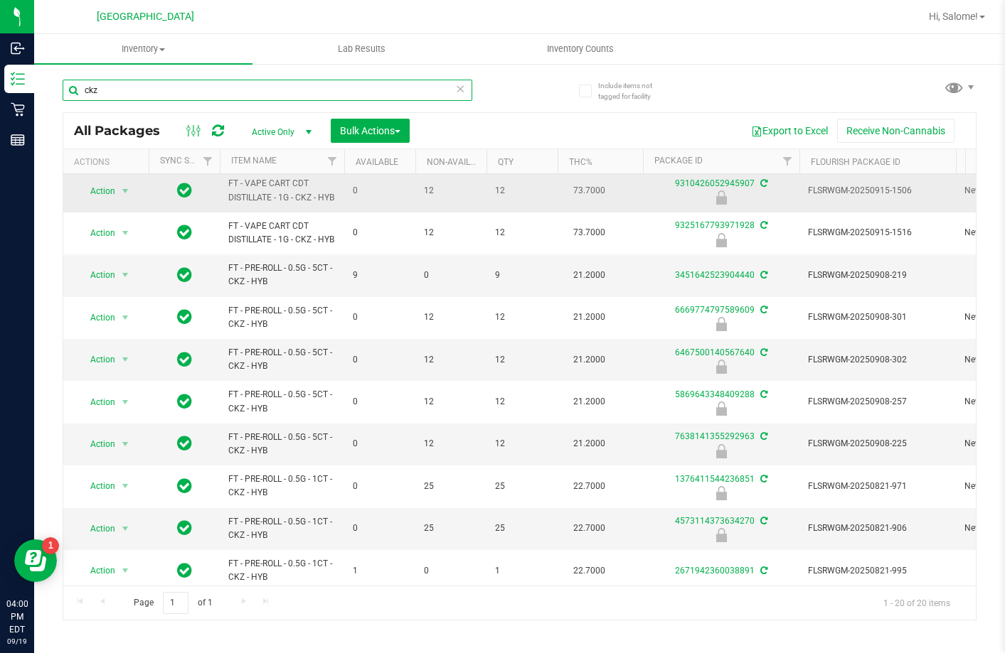
scroll to position [71, 0]
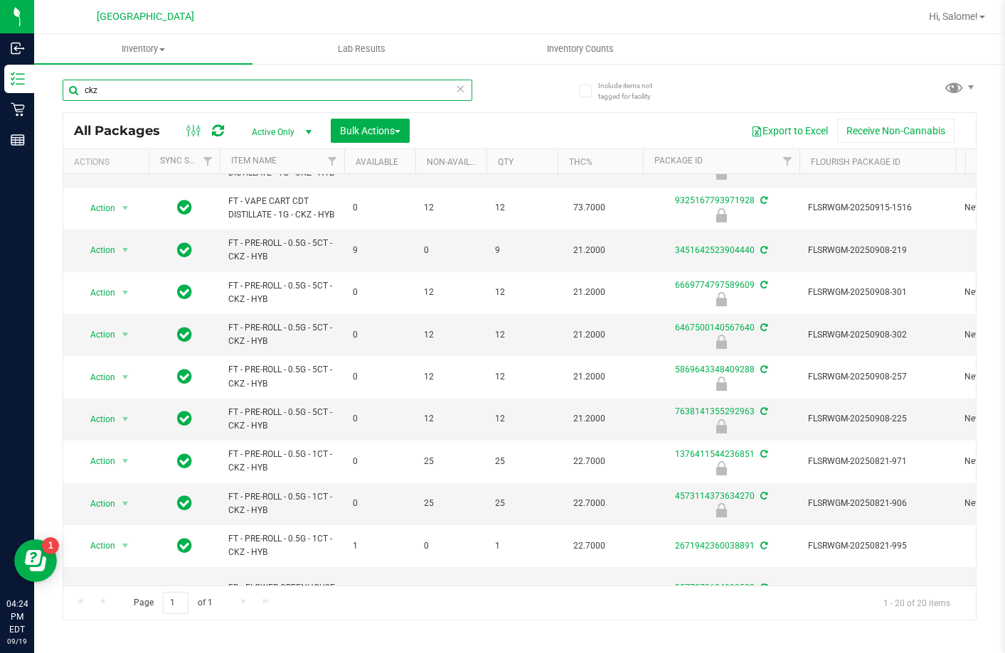
click at [210, 95] on input "ckz" at bounding box center [268, 90] width 410 height 21
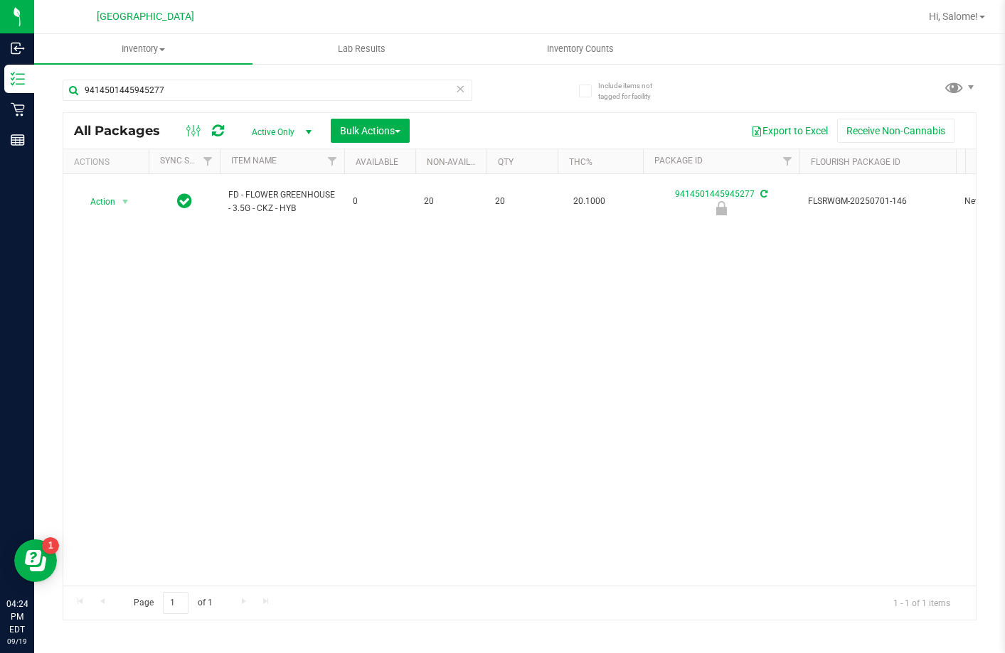
click at [289, 188] on span "FD - FLOWER GREENHOUSE - 3.5G - CKZ - HYB" at bounding box center [281, 201] width 107 height 27
copy tr "FD - FLOWER GREENHOUSE - 3.5G - CKZ - HYB"
click at [337, 87] on input "9414501445945277" at bounding box center [268, 90] width 410 height 21
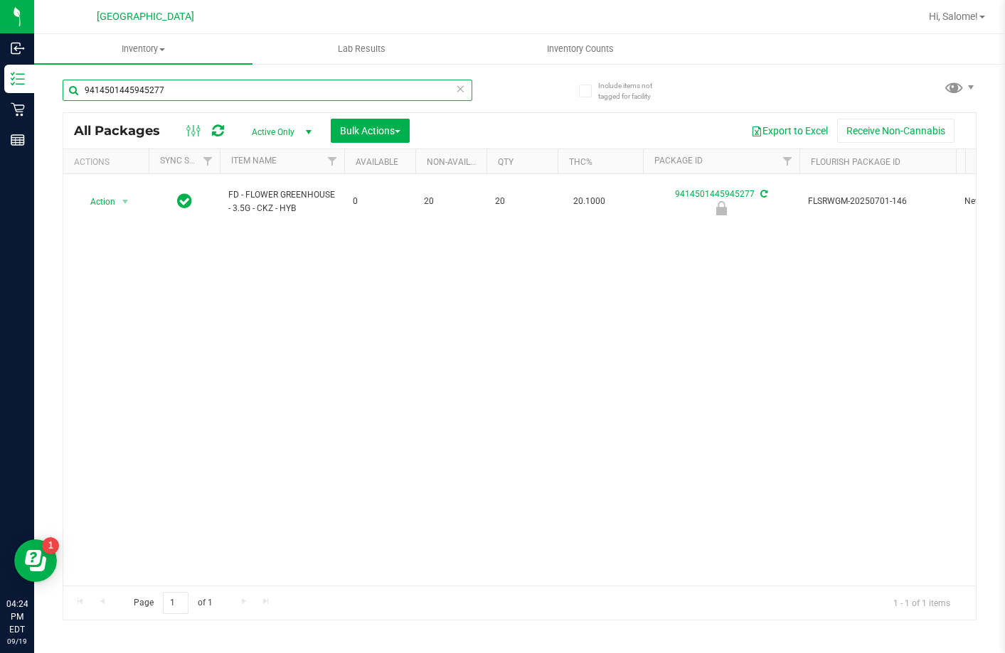
click at [337, 87] on input "9414501445945277" at bounding box center [268, 90] width 410 height 21
paste input "FD - FLOWER GREENHOUSE - 3.5G - CKZ - HYB"
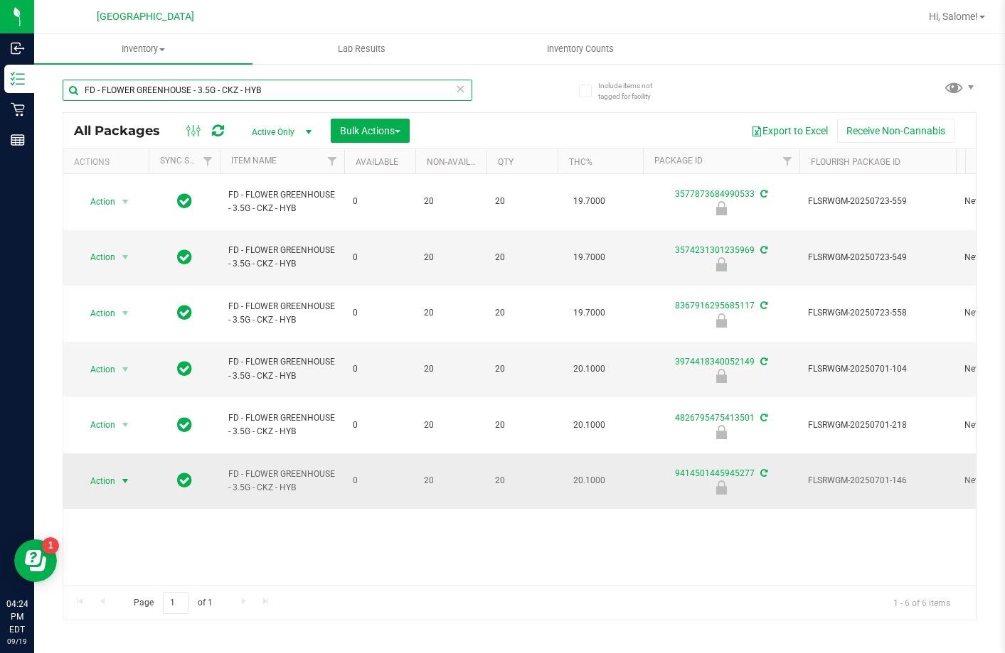
type input "FD - FLOWER GREENHOUSE - 3.5G - CKZ - HYB"
click at [114, 471] on span "Action" at bounding box center [97, 481] width 38 height 20
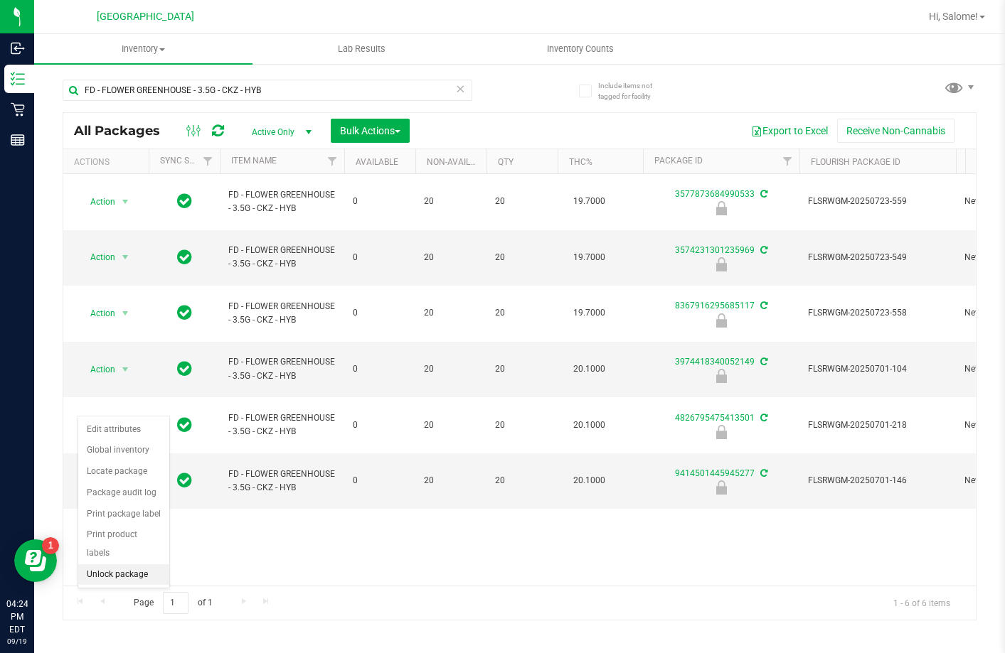
click at [148, 565] on li "Unlock package" at bounding box center [123, 575] width 91 height 21
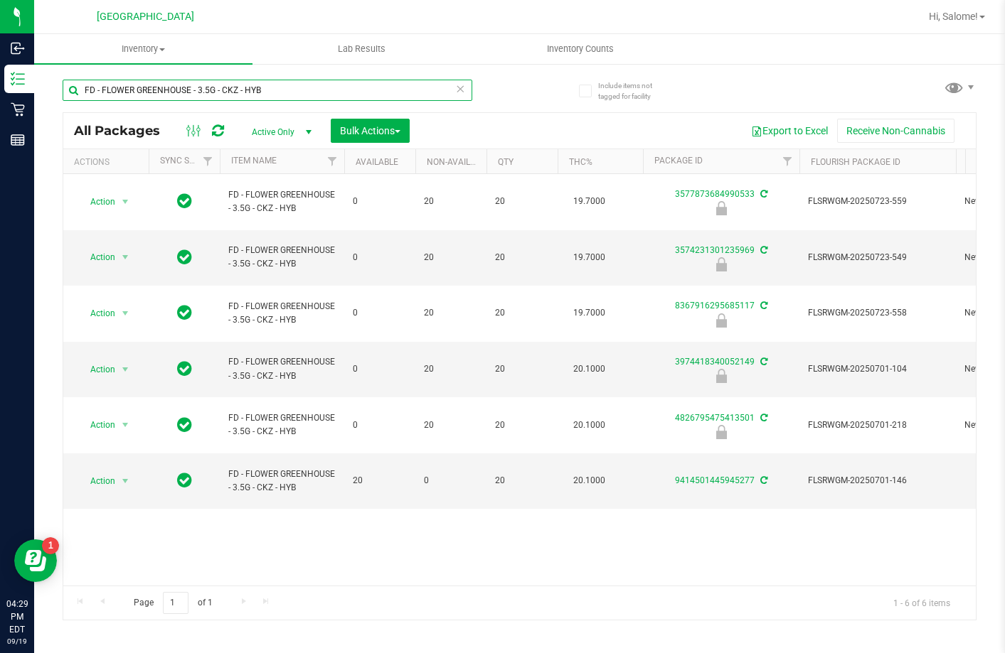
click at [333, 84] on input "FD - FLOWER GREENHOUSE - 3.5G - CKZ - HYB" at bounding box center [268, 90] width 410 height 21
type input "4573114373634270"
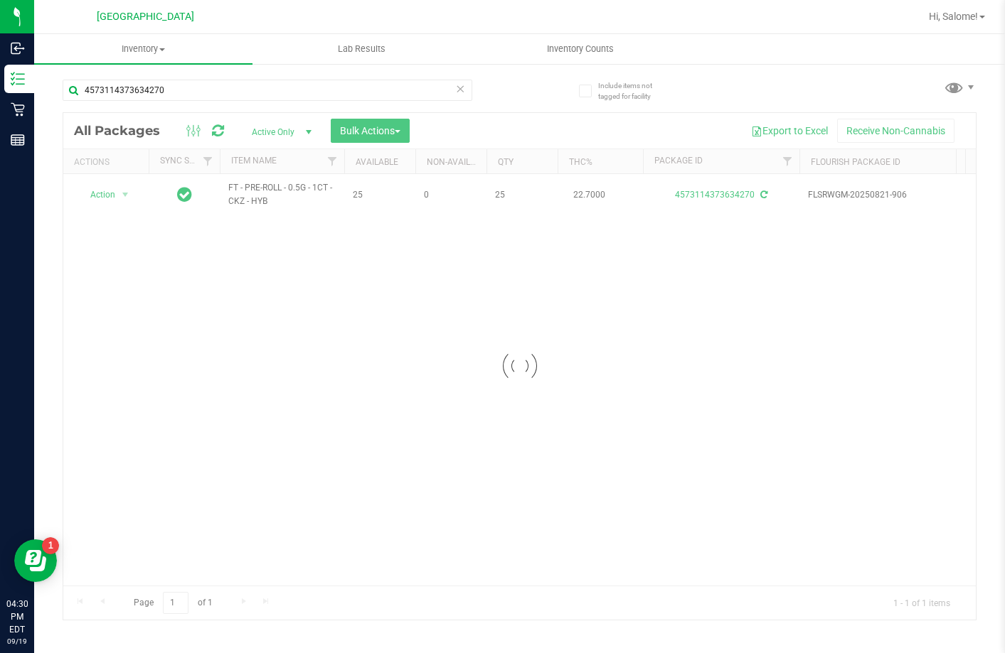
click at [292, 188] on div at bounding box center [519, 366] width 912 height 507
click at [463, 90] on icon at bounding box center [461, 88] width 10 height 17
click at [407, 99] on input "text" at bounding box center [268, 90] width 410 height 21
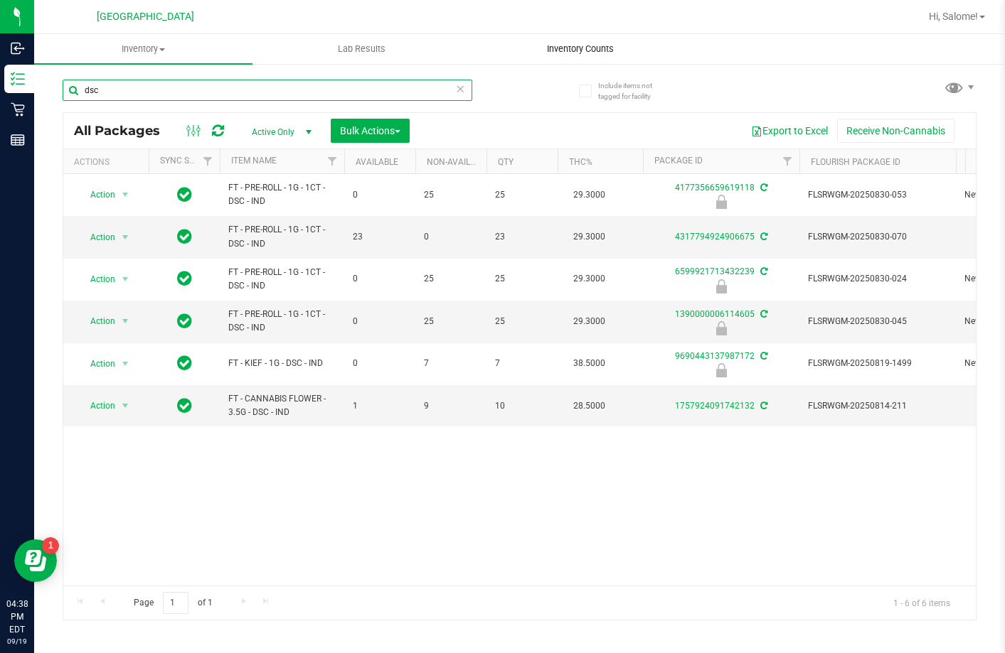
type input "dsc"
click at [575, 46] on span "Inventory Counts" at bounding box center [580, 49] width 105 height 13
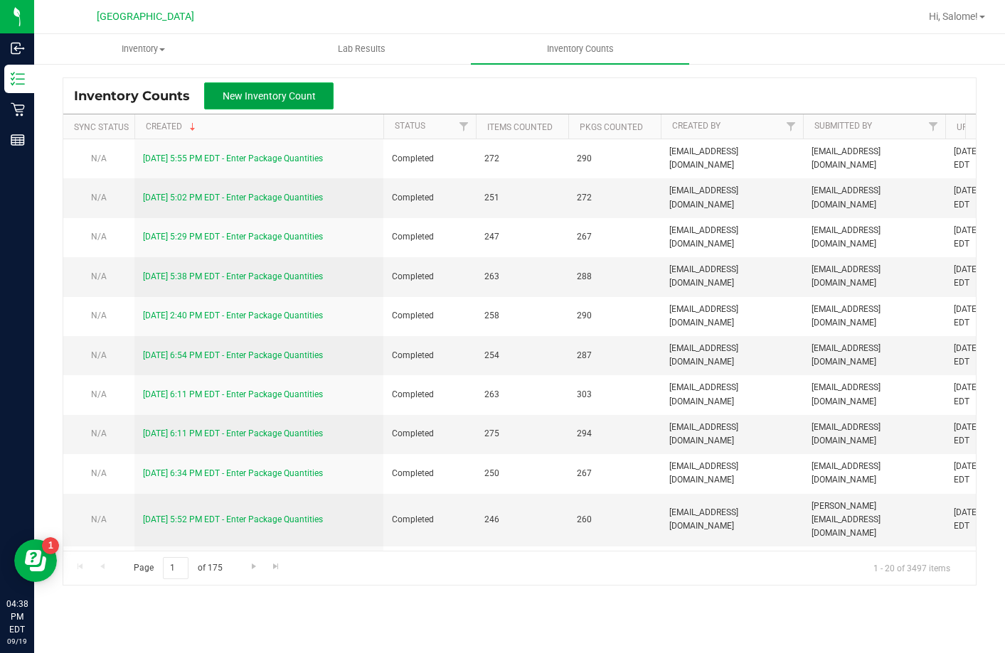
click at [284, 100] on span "New Inventory Count" at bounding box center [269, 95] width 93 height 11
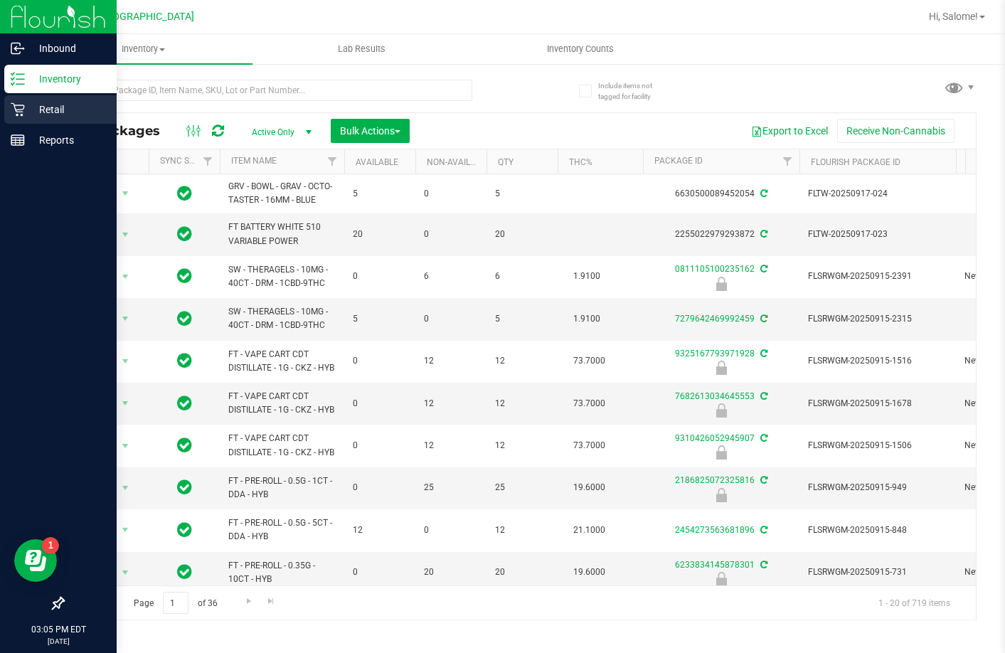
click at [18, 113] on icon at bounding box center [18, 109] width 14 height 14
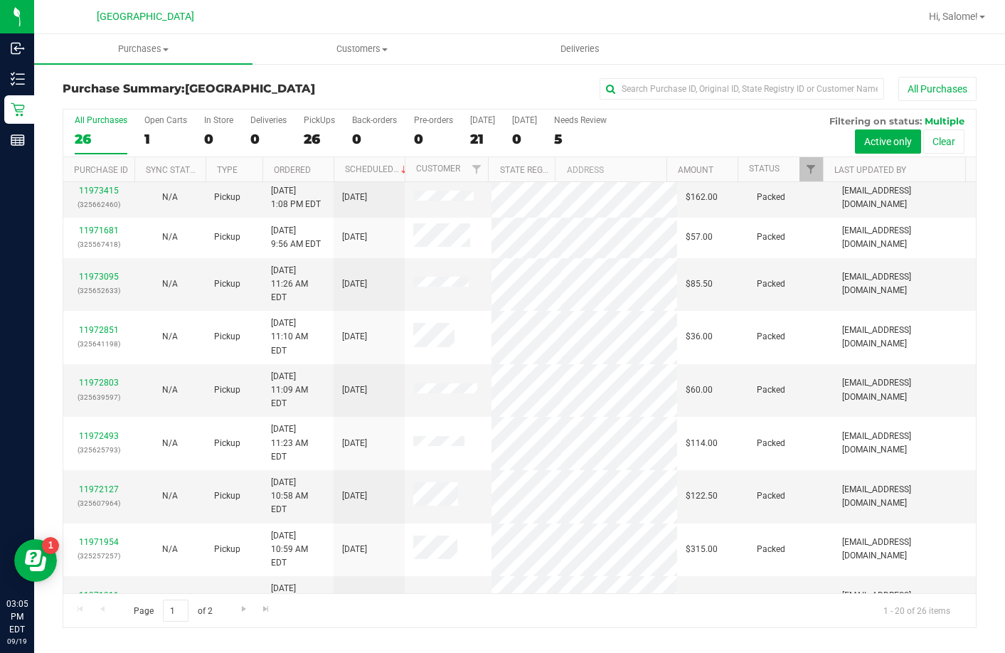
scroll to position [376, 0]
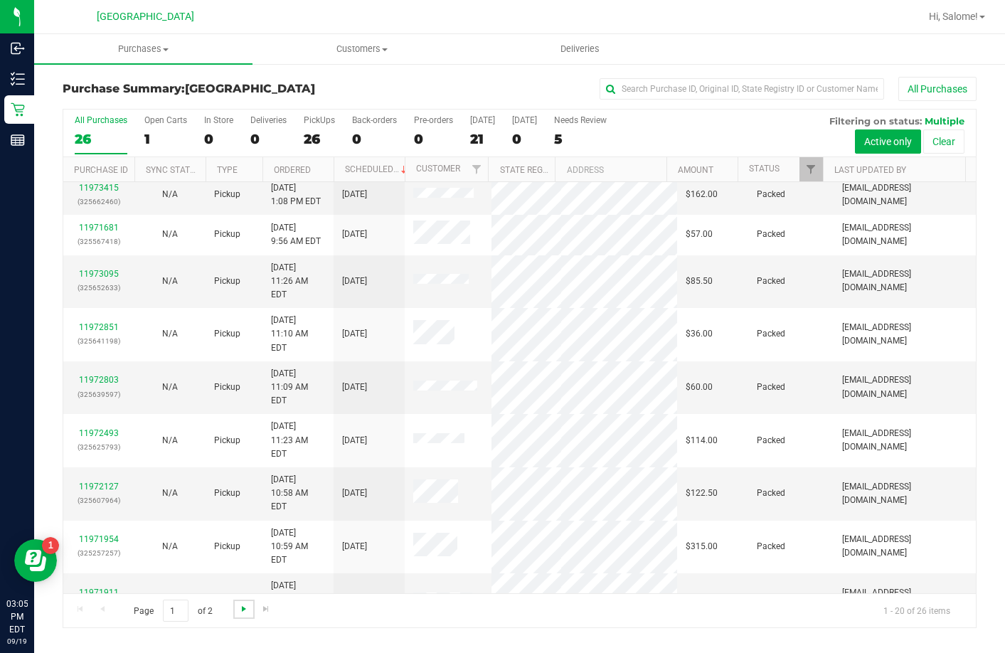
click at [242, 608] on span "Go to the next page" at bounding box center [243, 608] width 11 height 11
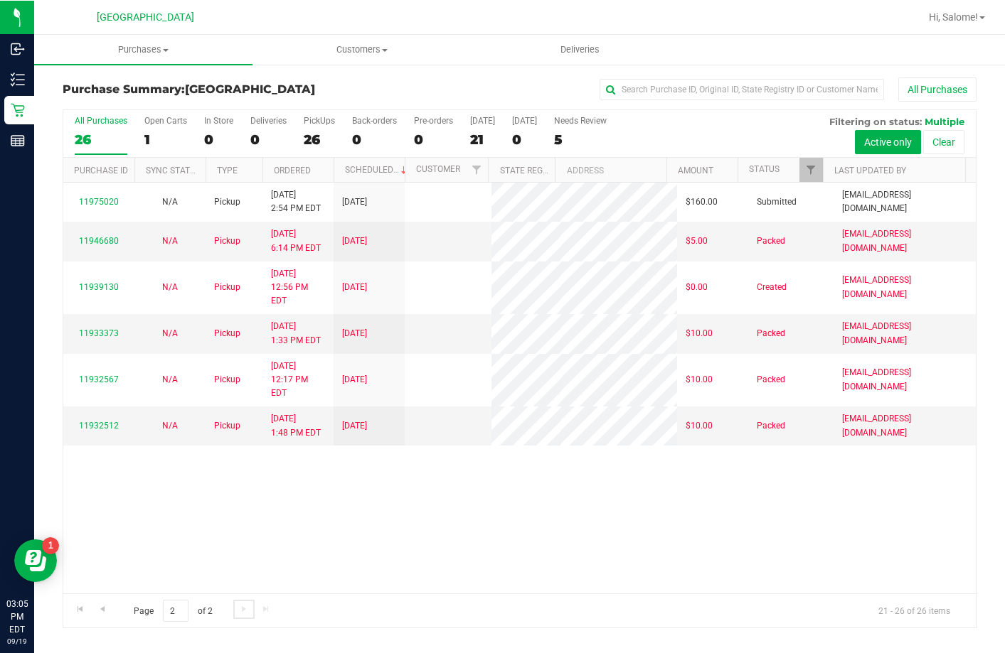
scroll to position [0, 0]
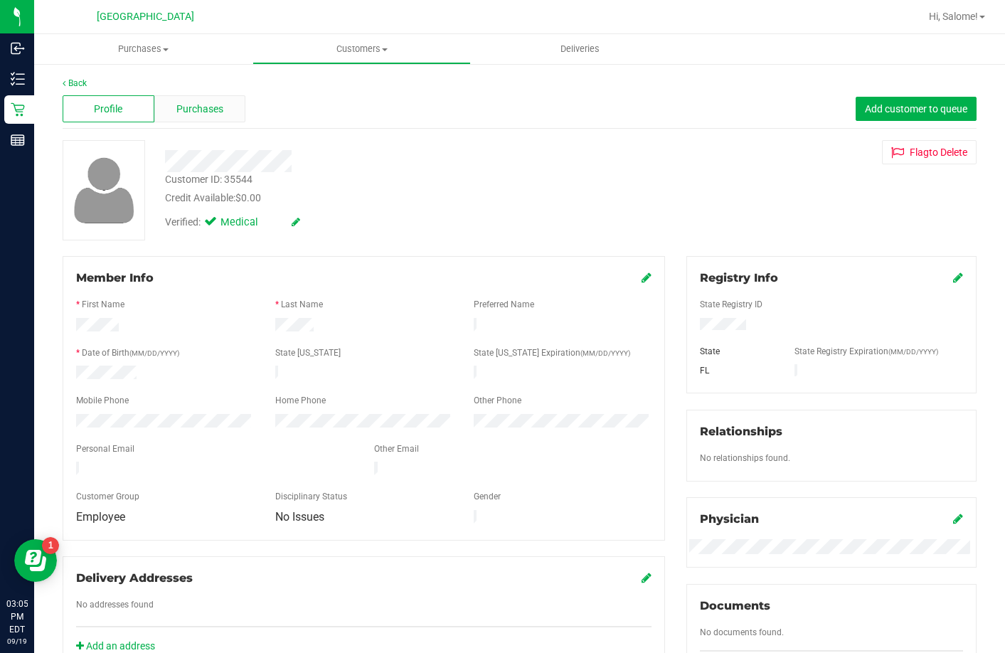
click at [212, 113] on span "Purchases" at bounding box center [199, 109] width 47 height 15
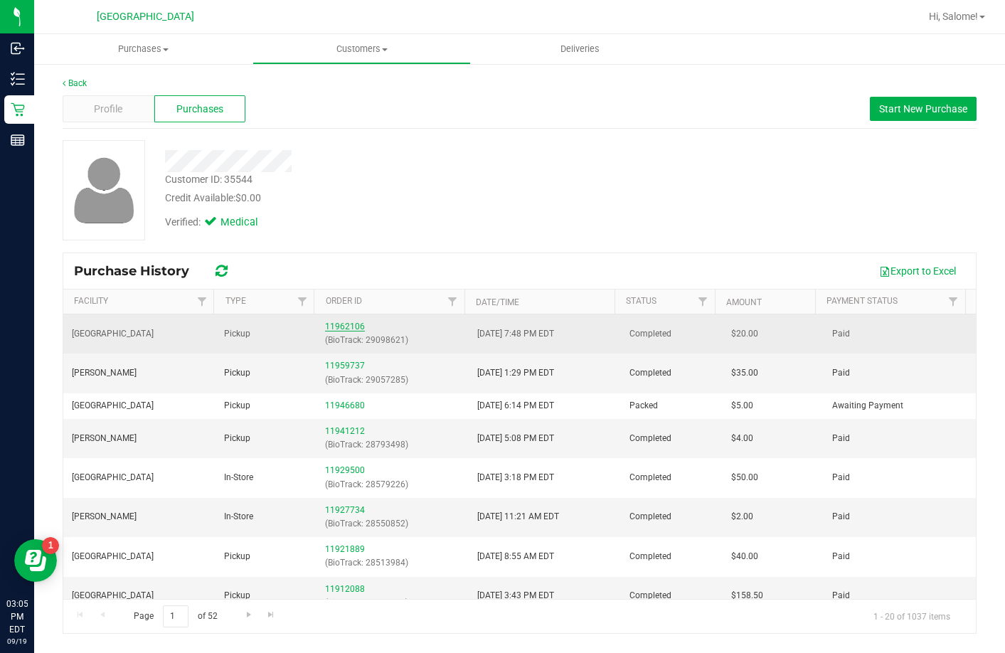
click at [341, 327] on link "11962106" at bounding box center [345, 326] width 40 height 10
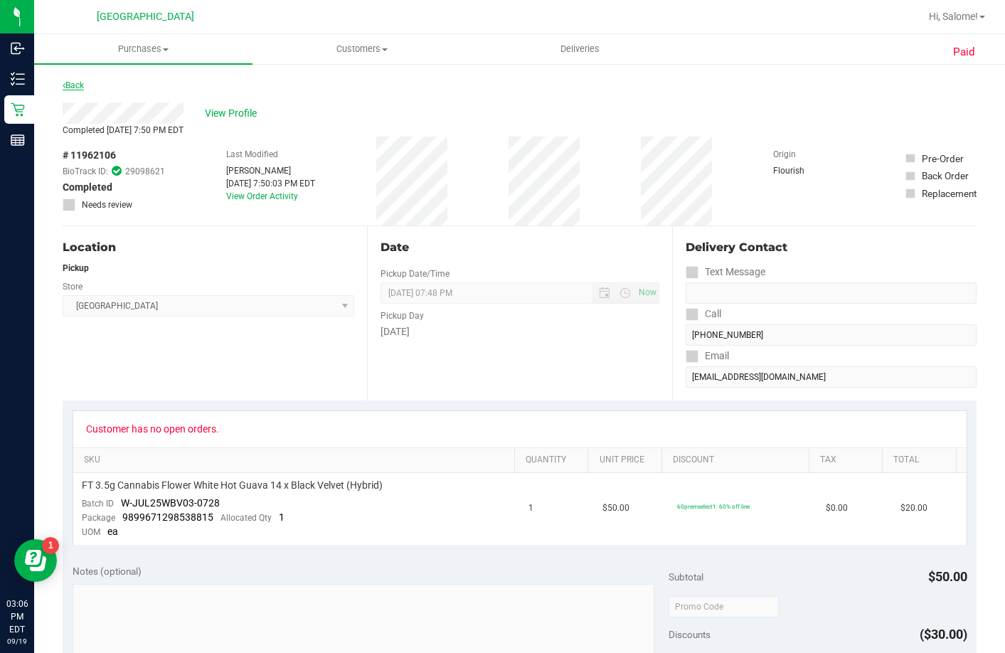
click at [78, 85] on link "Back" at bounding box center [73, 85] width 21 height 10
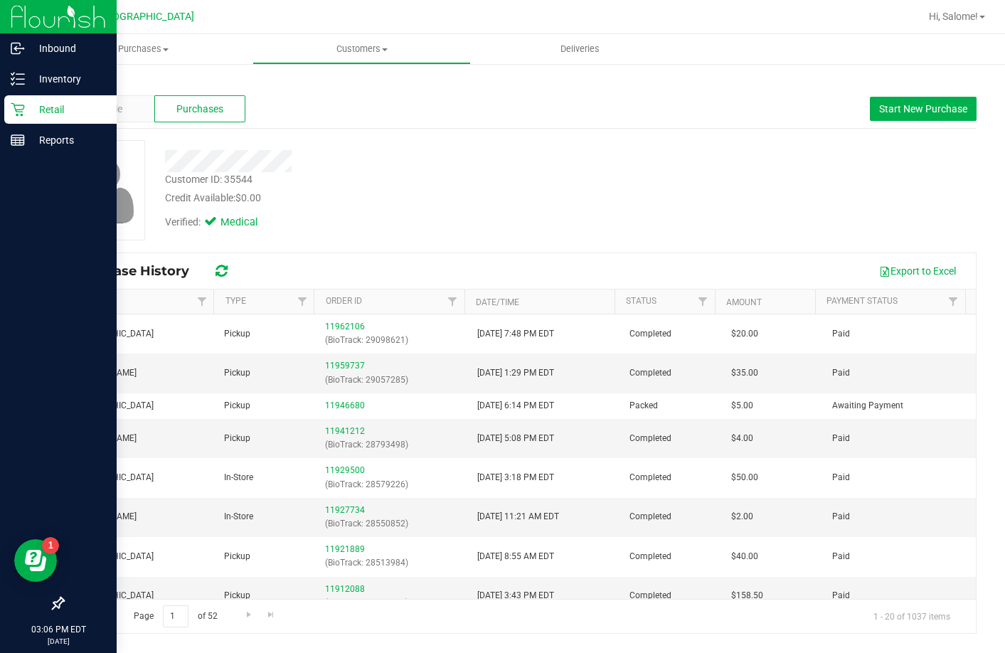
click at [14, 114] on icon at bounding box center [18, 109] width 14 height 14
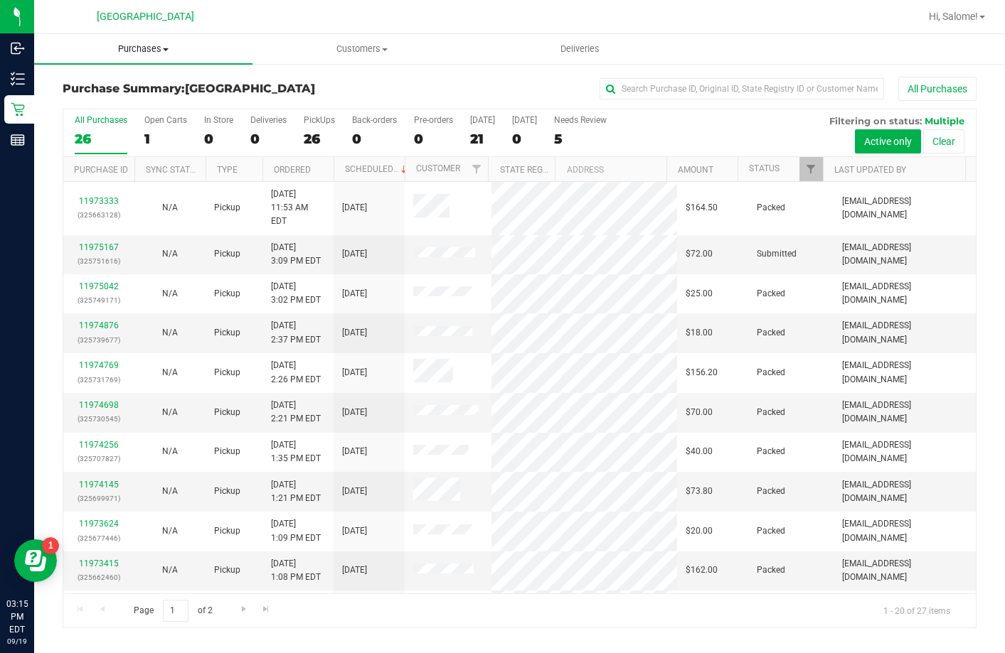
click at [141, 56] on uib-tab-heading "Purchases Summary of purchases Fulfillment All purchases" at bounding box center [143, 49] width 218 height 30
click at [129, 105] on li "Fulfillment" at bounding box center [143, 103] width 218 height 17
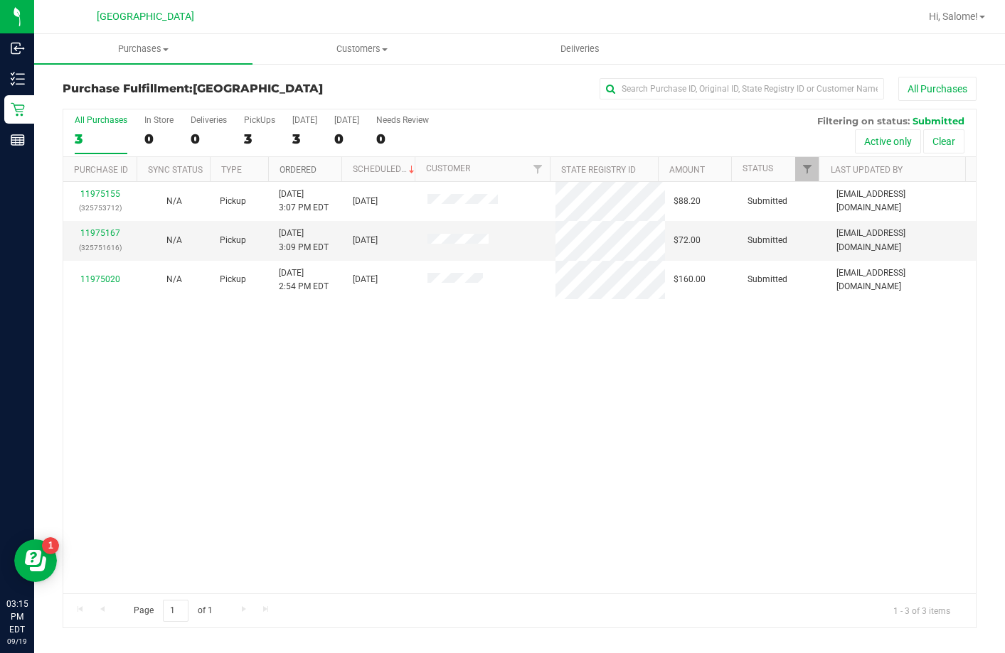
click at [301, 174] on link "Ordered" at bounding box center [297, 170] width 37 height 10
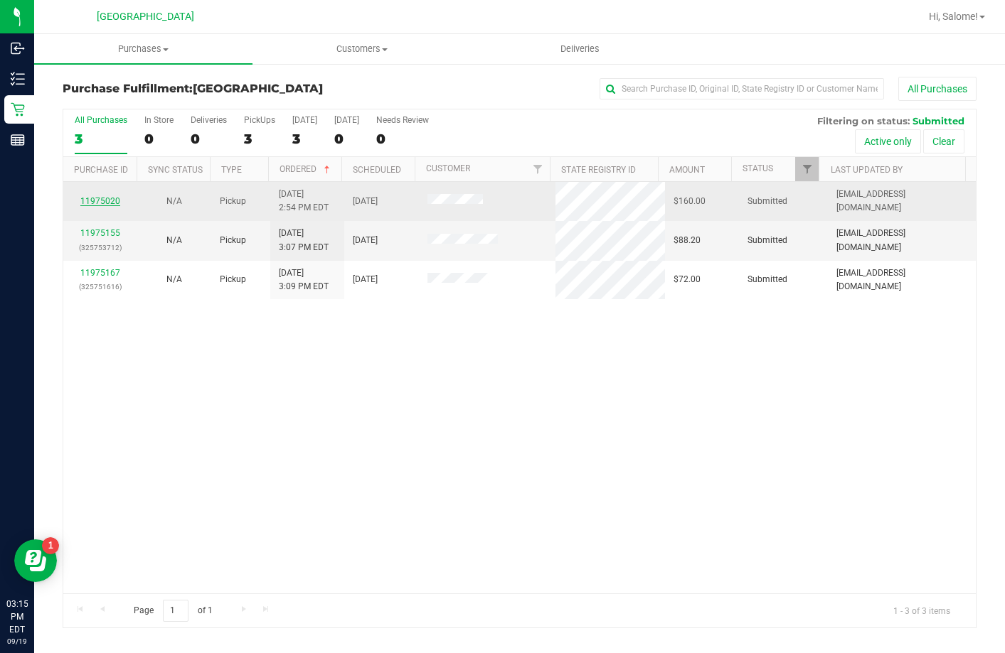
click at [90, 203] on link "11975020" at bounding box center [100, 201] width 40 height 10
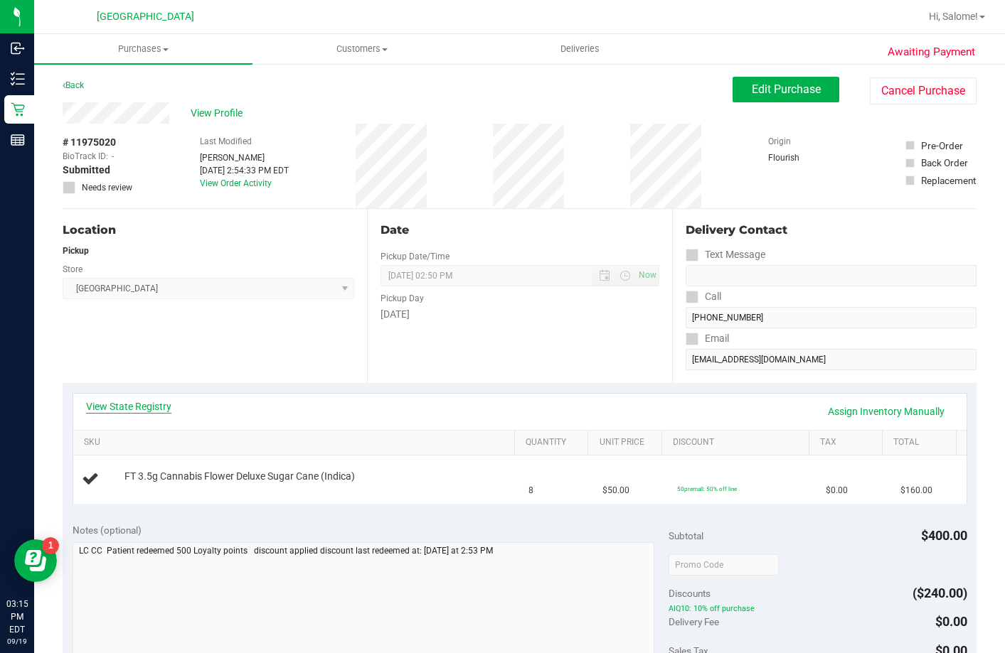
click at [165, 408] on link "View State Registry" at bounding box center [128, 407] width 85 height 14
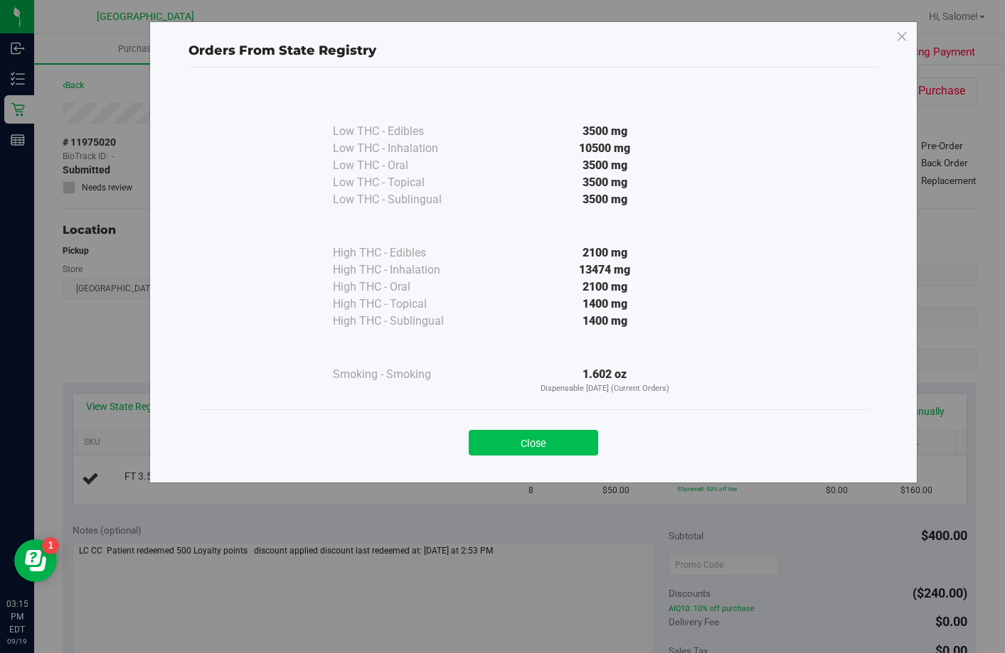
click at [546, 444] on button "Close" at bounding box center [533, 443] width 129 height 26
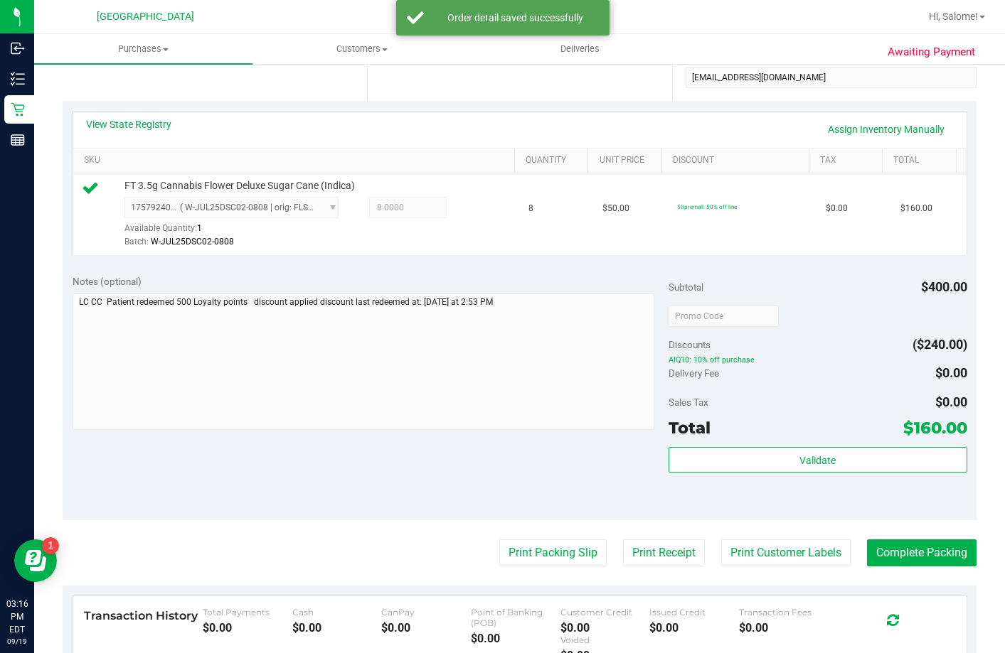
scroll to position [284, 0]
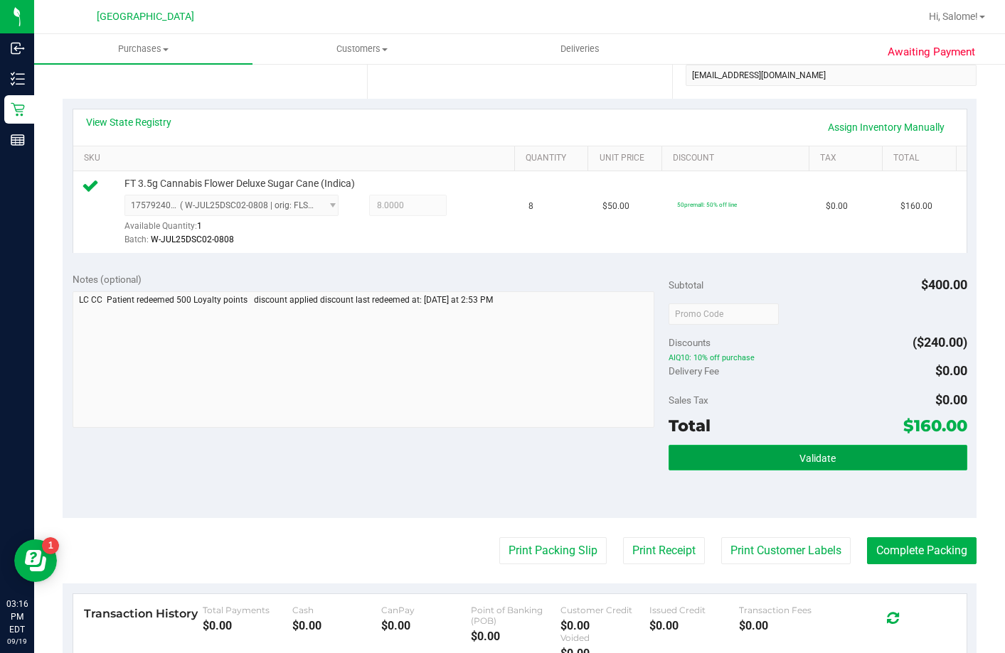
click at [763, 471] on button "Validate" at bounding box center [817, 458] width 298 height 26
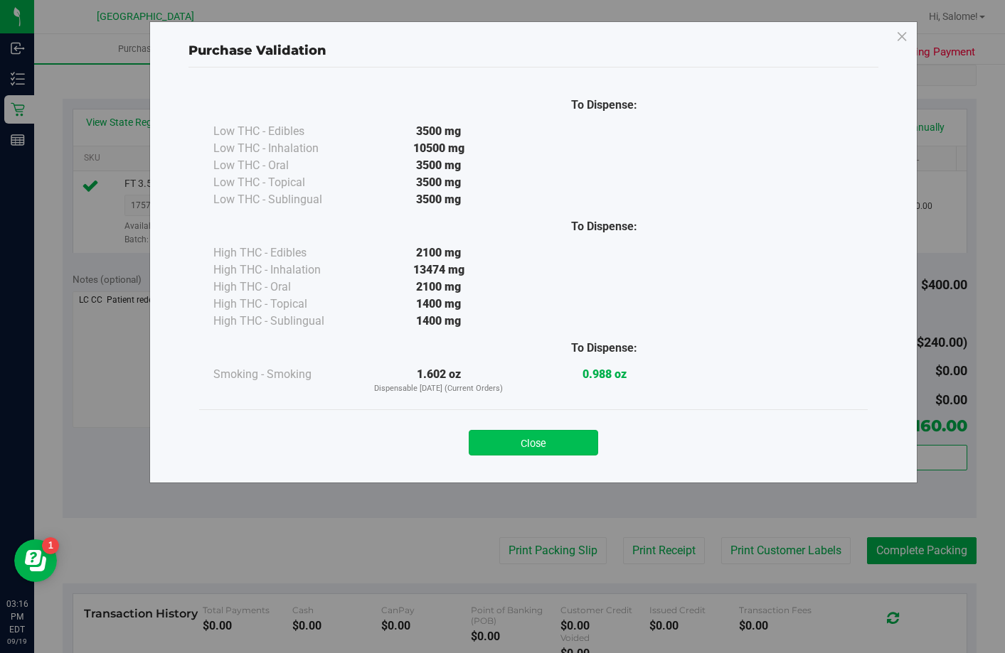
click at [538, 446] on button "Close" at bounding box center [533, 443] width 129 height 26
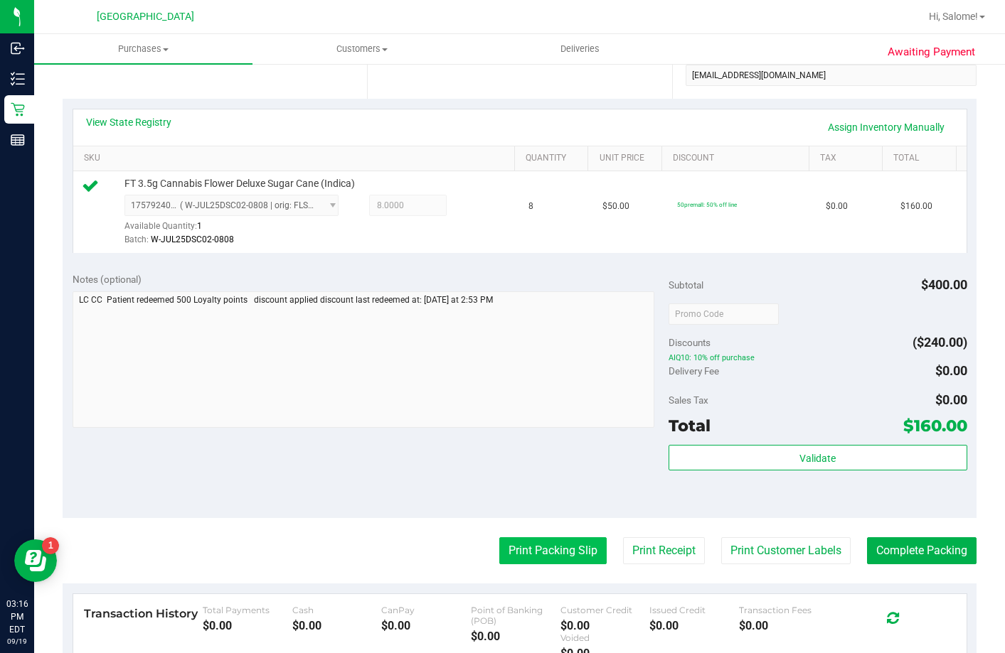
click at [518, 565] on button "Print Packing Slip" at bounding box center [552, 551] width 107 height 27
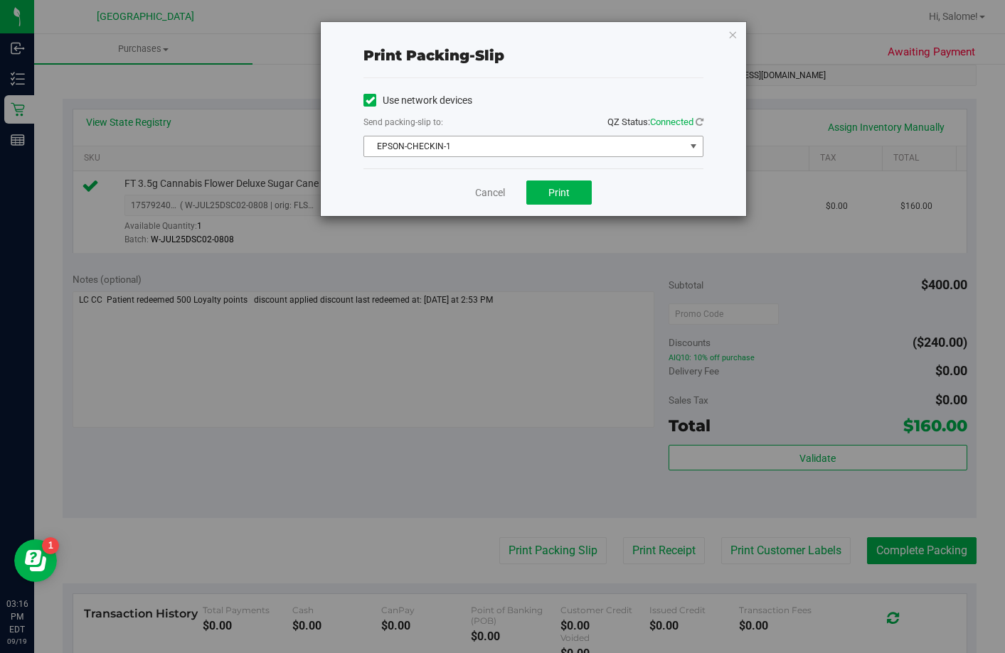
click at [505, 154] on span "EPSON-CHECKIN-1" at bounding box center [524, 147] width 321 height 20
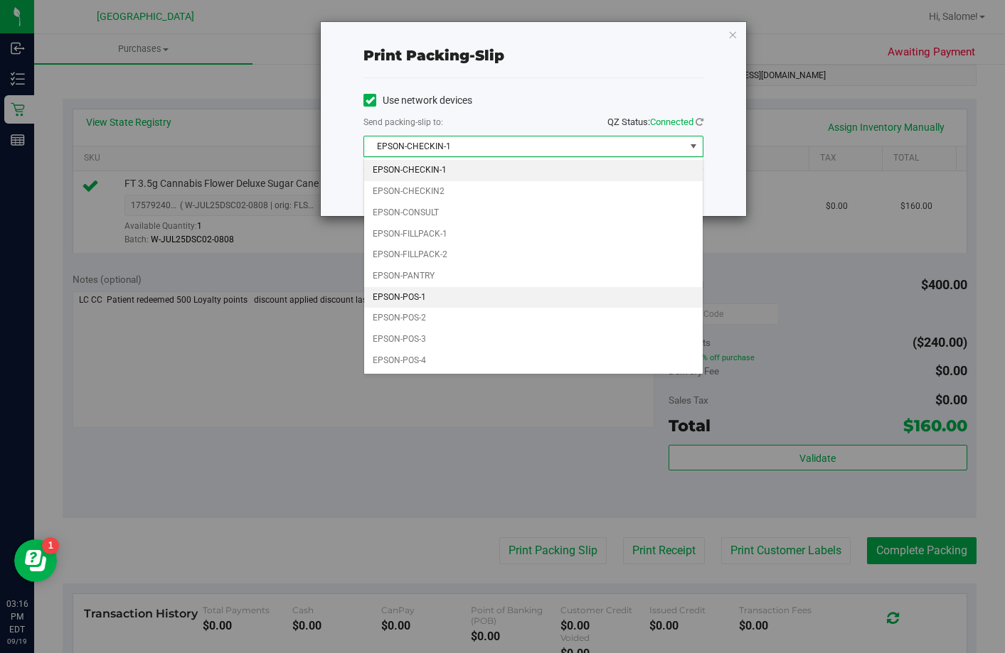
click at [466, 291] on li "EPSON-POS-1" at bounding box center [533, 297] width 338 height 21
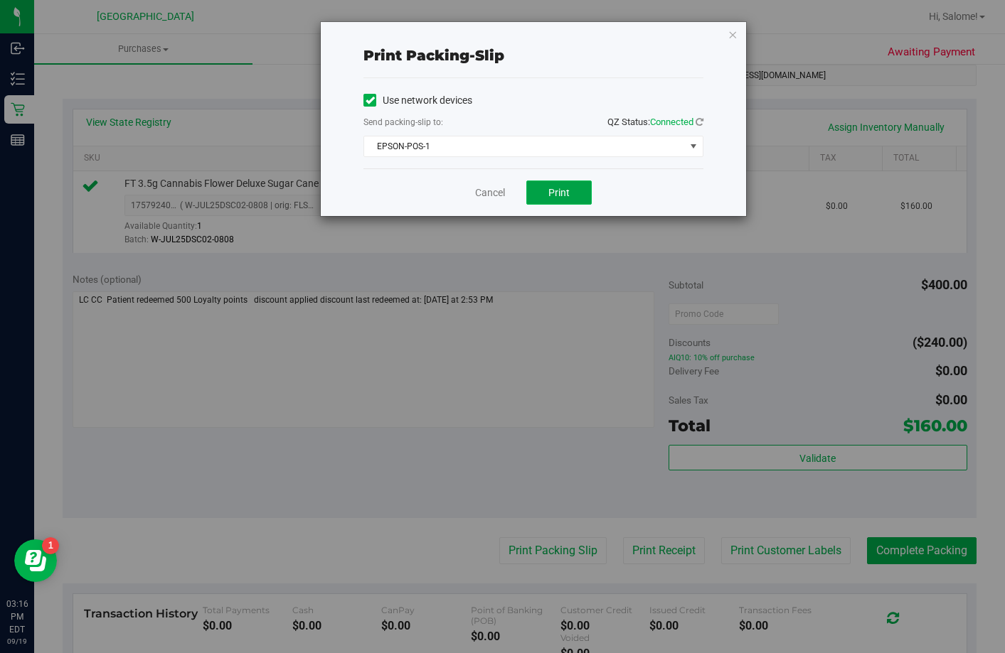
click at [556, 198] on span "Print" at bounding box center [558, 192] width 21 height 11
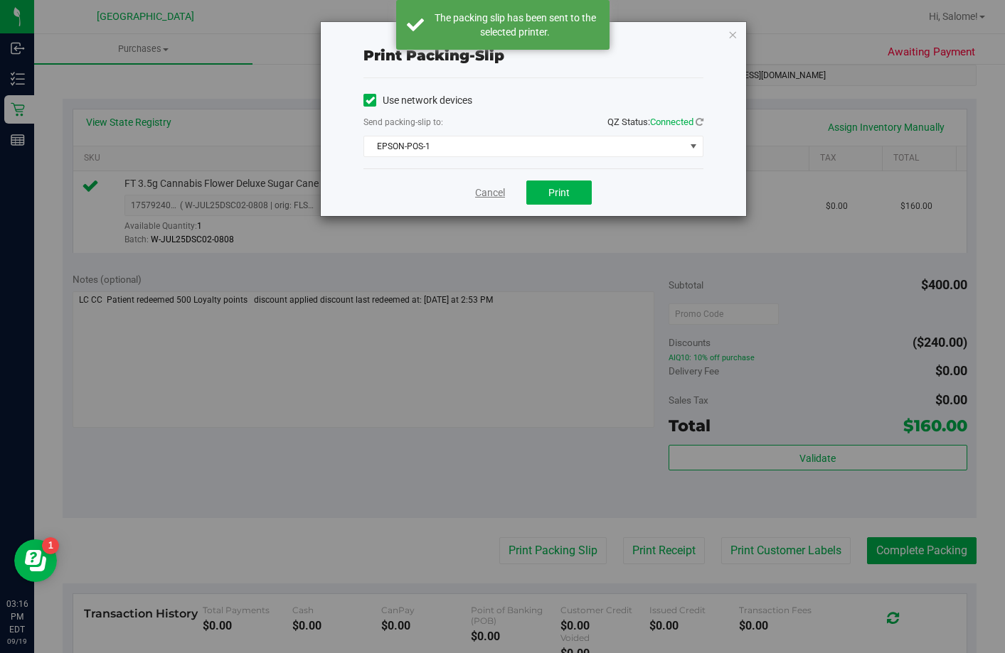
click at [498, 196] on link "Cancel" at bounding box center [490, 193] width 30 height 15
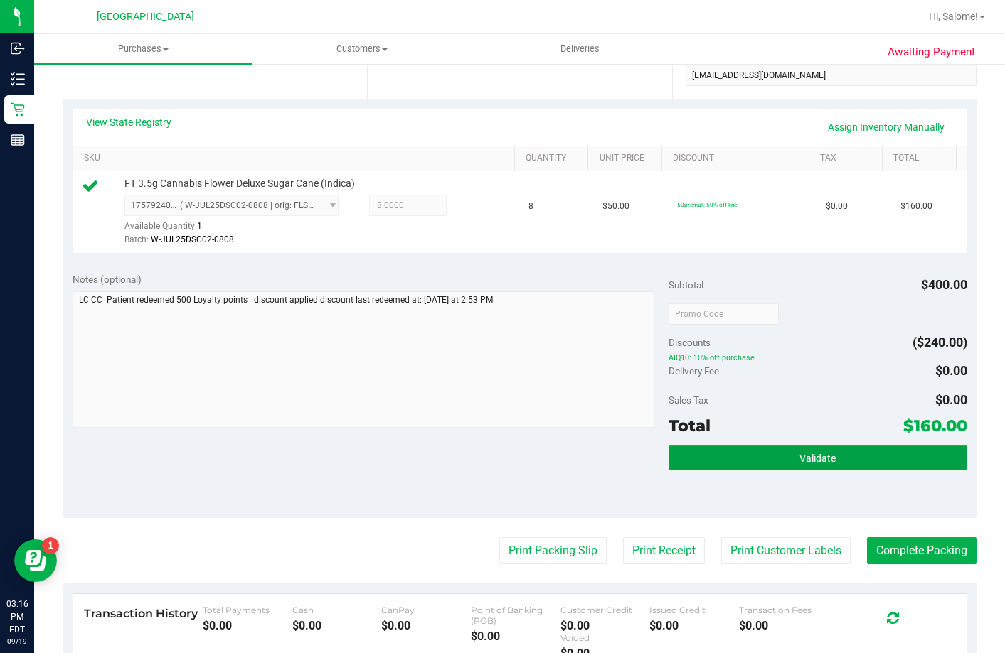
click at [832, 470] on button "Validate" at bounding box center [817, 458] width 298 height 26
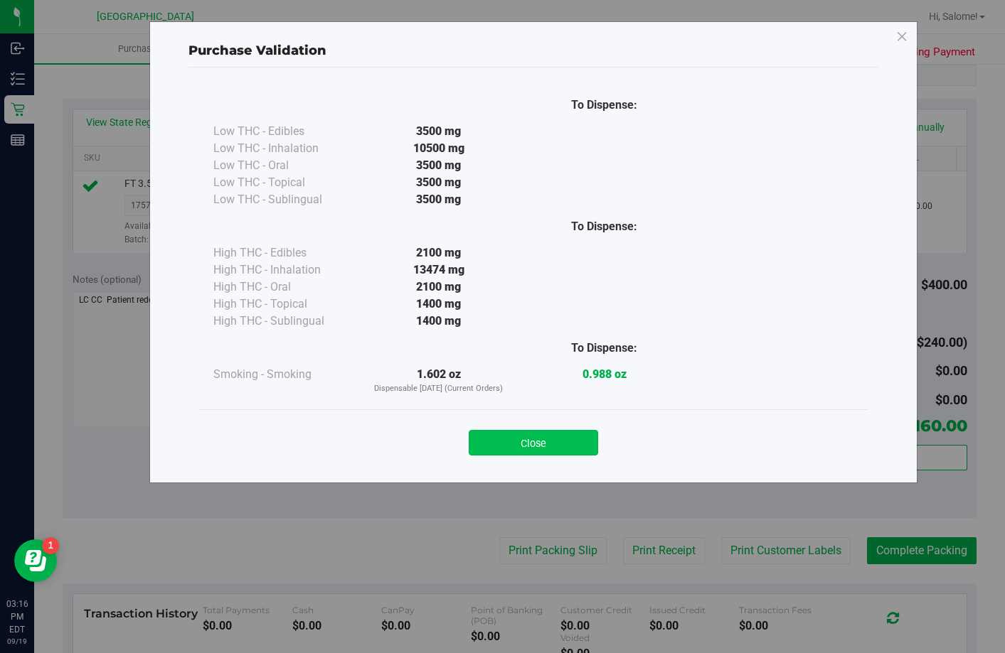
click at [573, 440] on button "Close" at bounding box center [533, 443] width 129 height 26
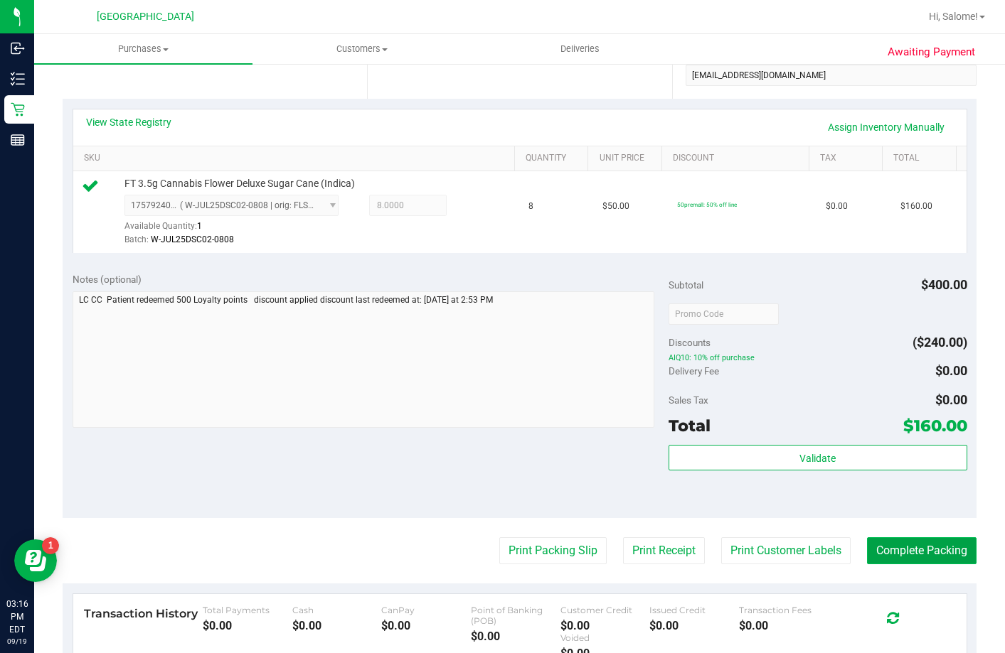
click at [915, 565] on button "Complete Packing" at bounding box center [921, 551] width 109 height 27
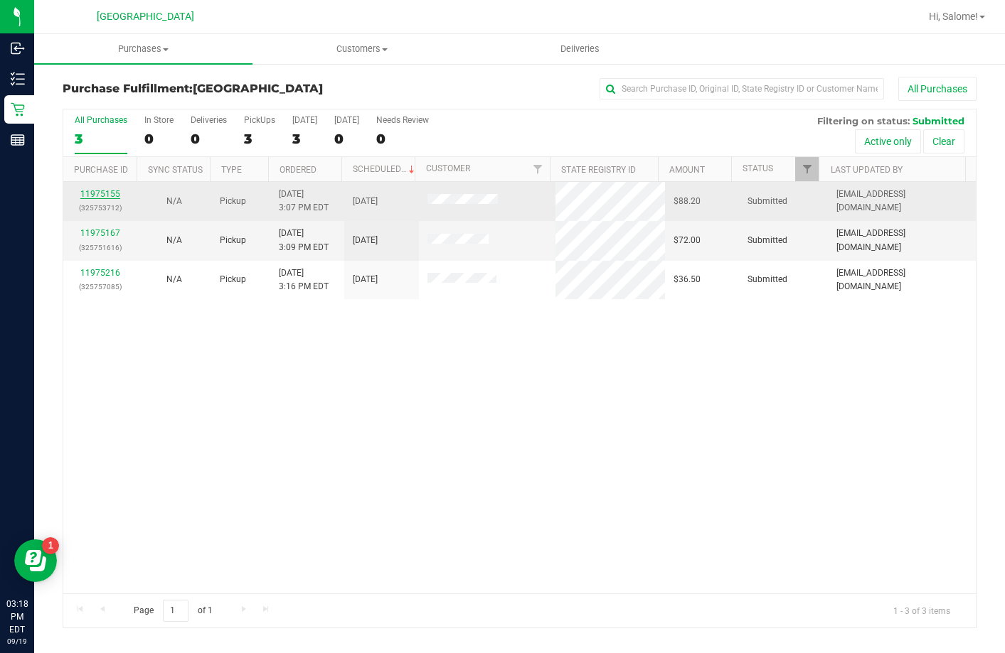
click at [102, 190] on link "11975155" at bounding box center [100, 194] width 40 height 10
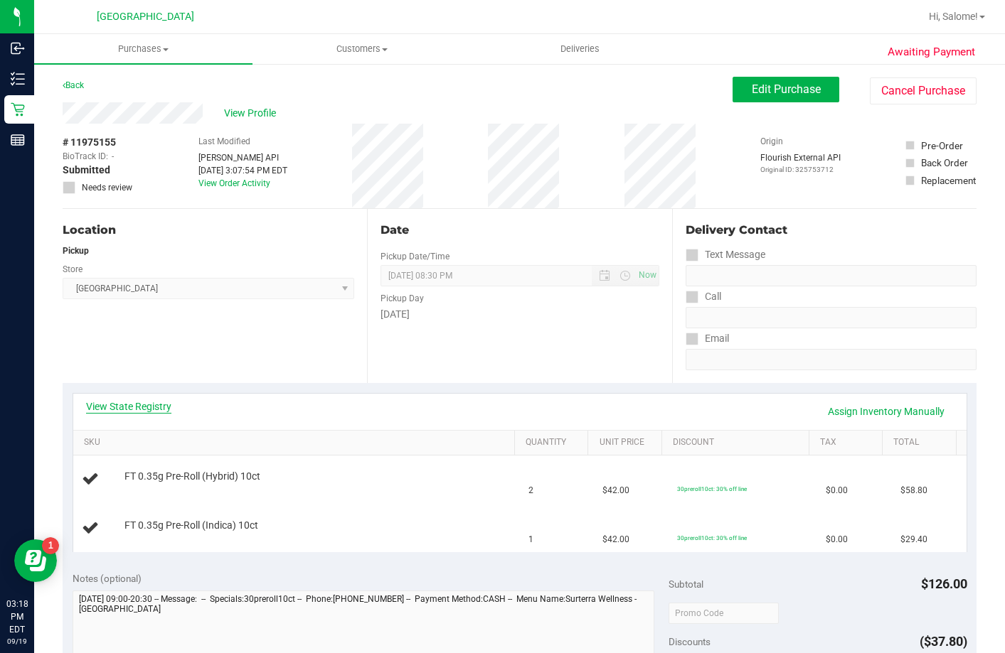
click at [155, 408] on link "View State Registry" at bounding box center [128, 407] width 85 height 14
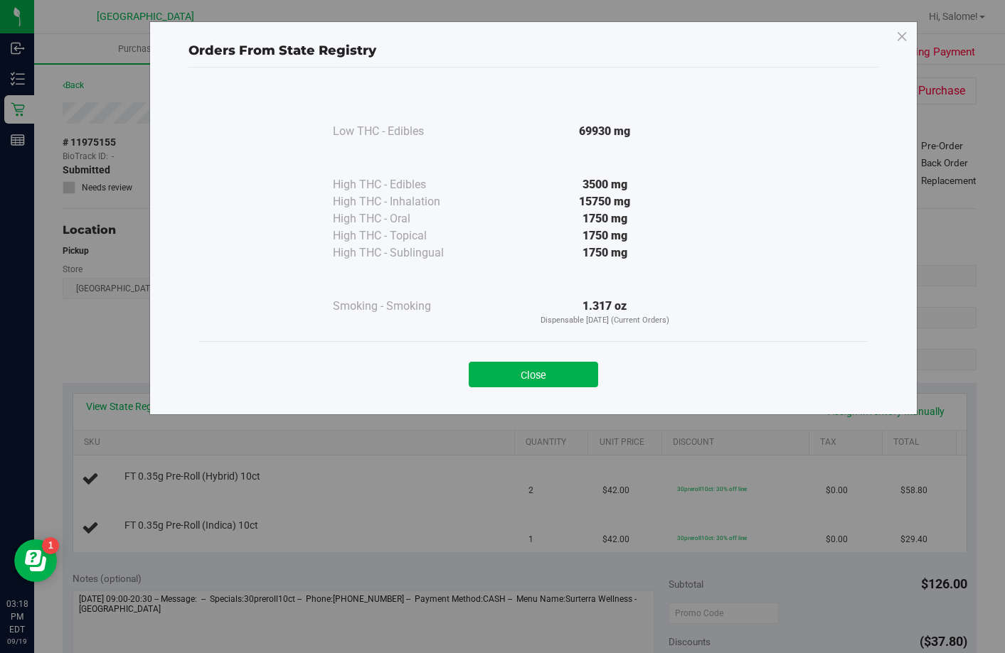
click at [521, 373] on button "Close" at bounding box center [533, 375] width 129 height 26
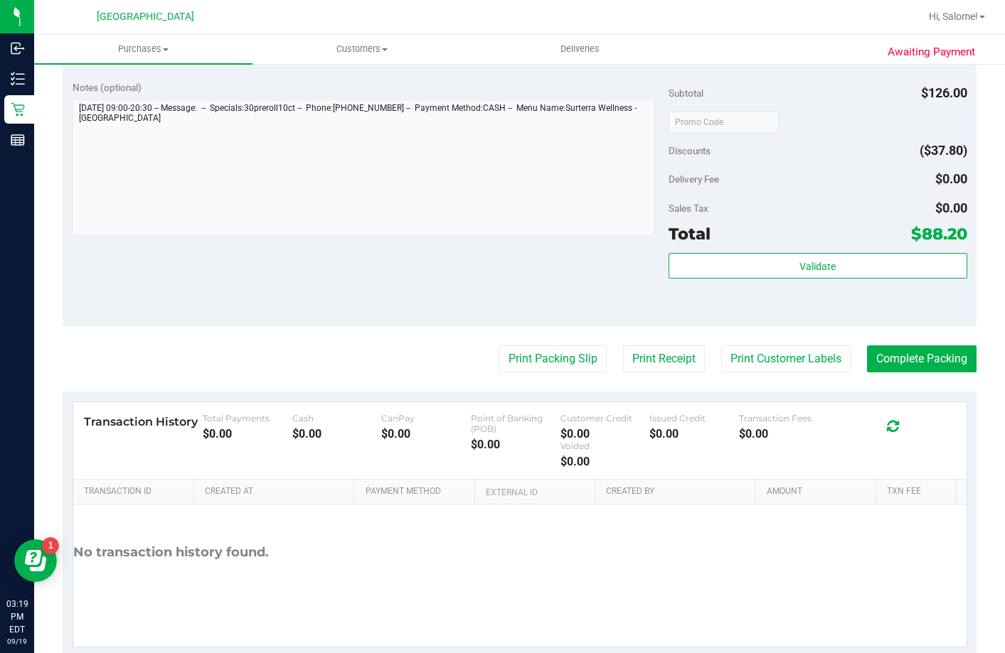
scroll to position [569, 0]
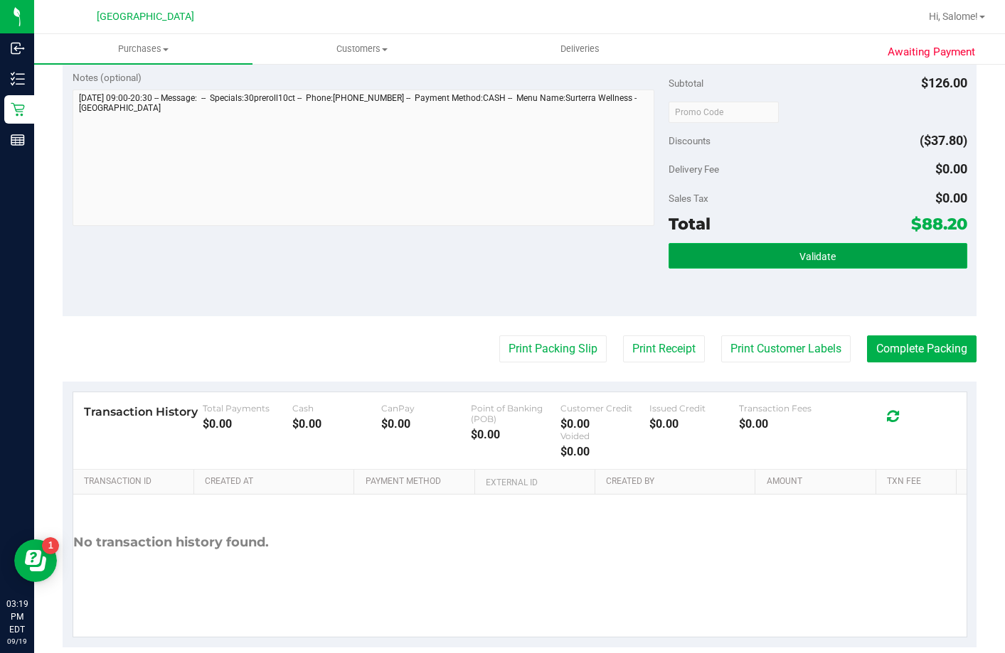
click at [821, 262] on span "Validate" at bounding box center [817, 256] width 36 height 11
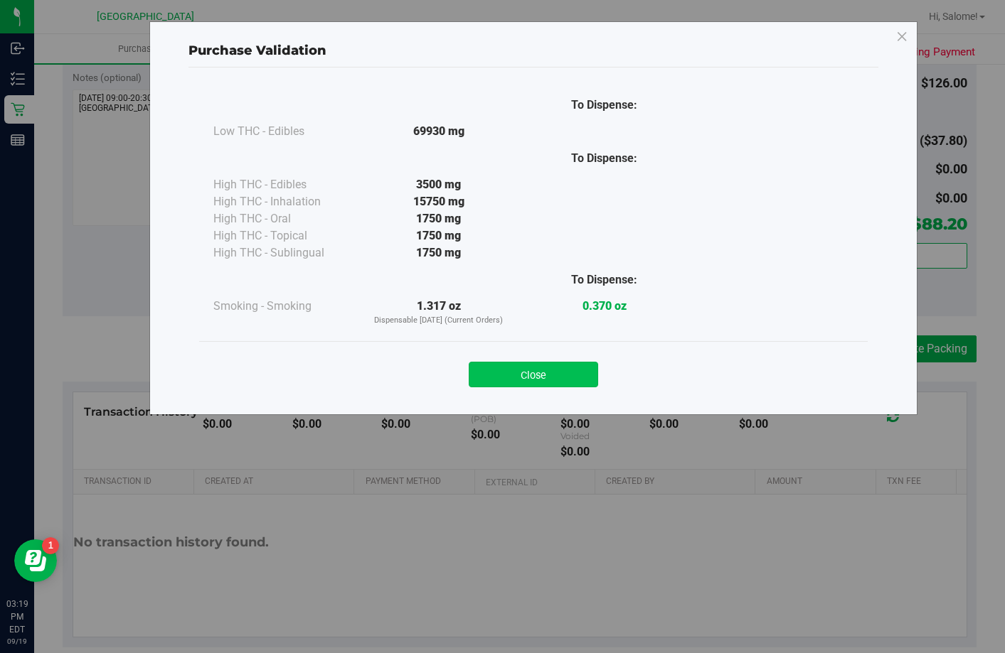
click at [576, 375] on button "Close" at bounding box center [533, 375] width 129 height 26
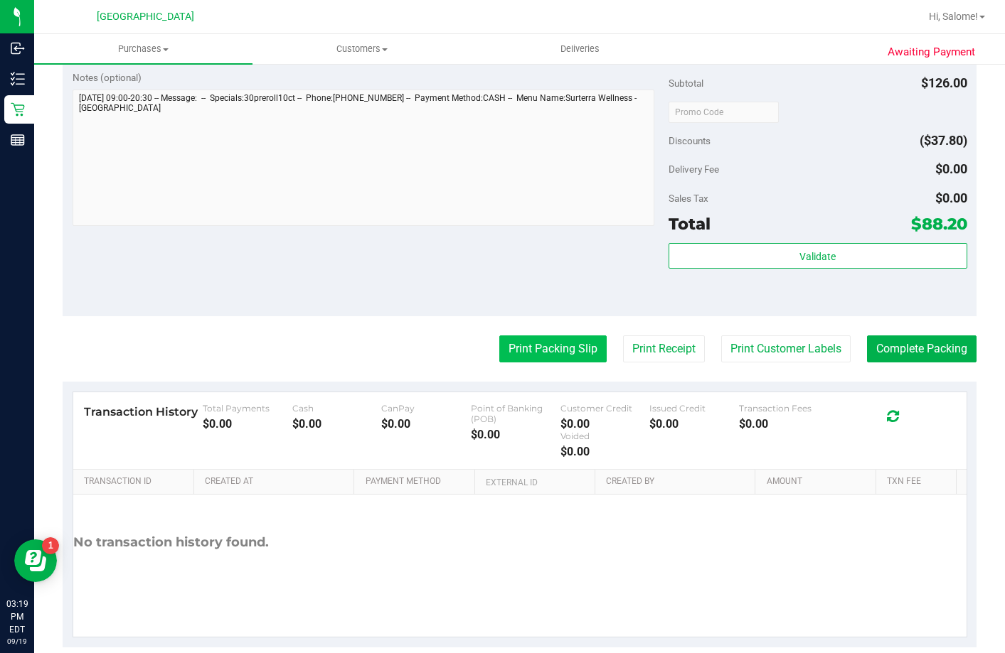
click at [564, 363] on button "Print Packing Slip" at bounding box center [552, 349] width 107 height 27
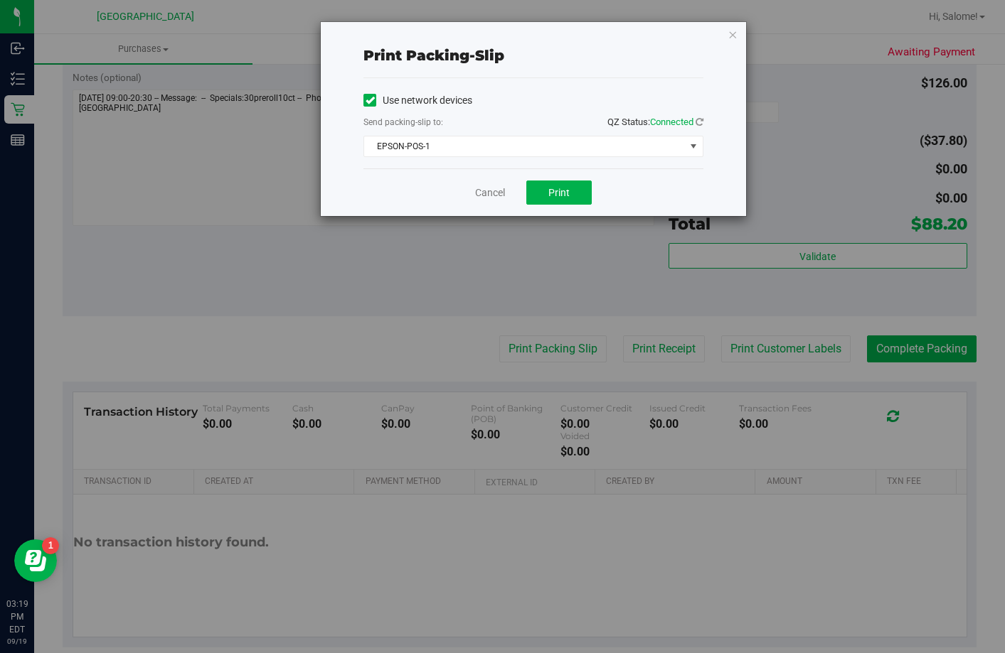
click at [570, 179] on div "Cancel Print" at bounding box center [533, 193] width 340 height 48
click at [565, 193] on span "Print" at bounding box center [558, 192] width 21 height 11
click at [491, 195] on link "Cancel" at bounding box center [490, 193] width 30 height 15
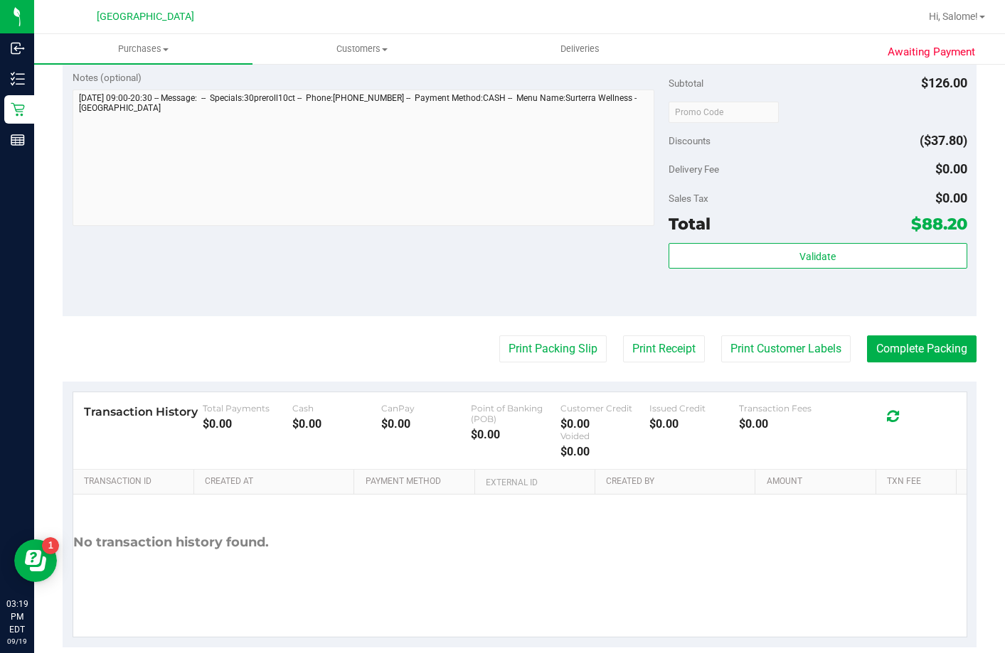
click at [836, 237] on div "Total $88.20" at bounding box center [817, 224] width 298 height 26
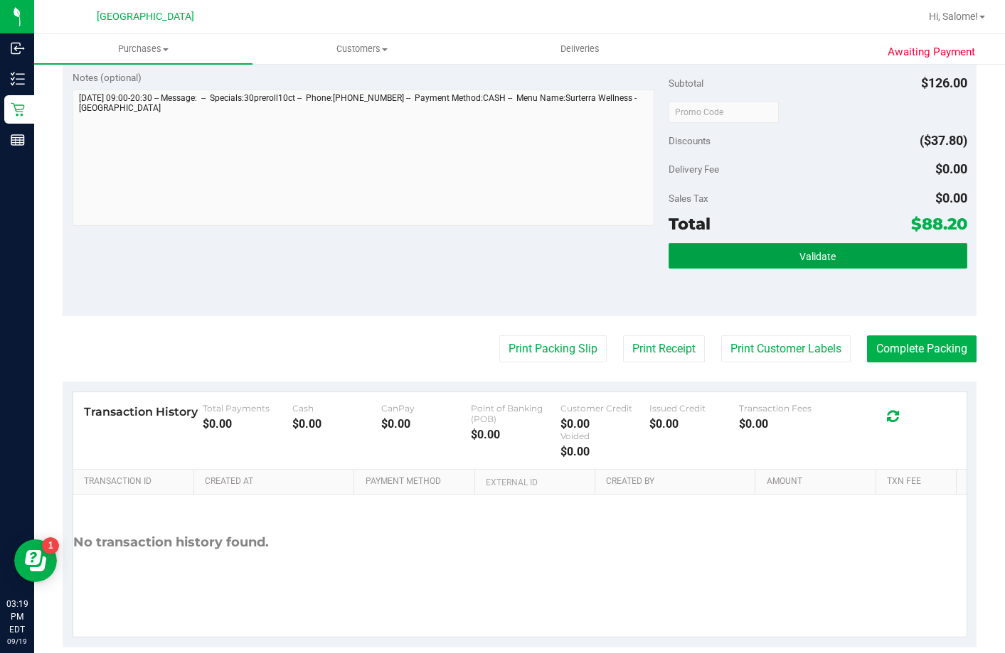
click at [821, 269] on button "Validate" at bounding box center [817, 256] width 298 height 26
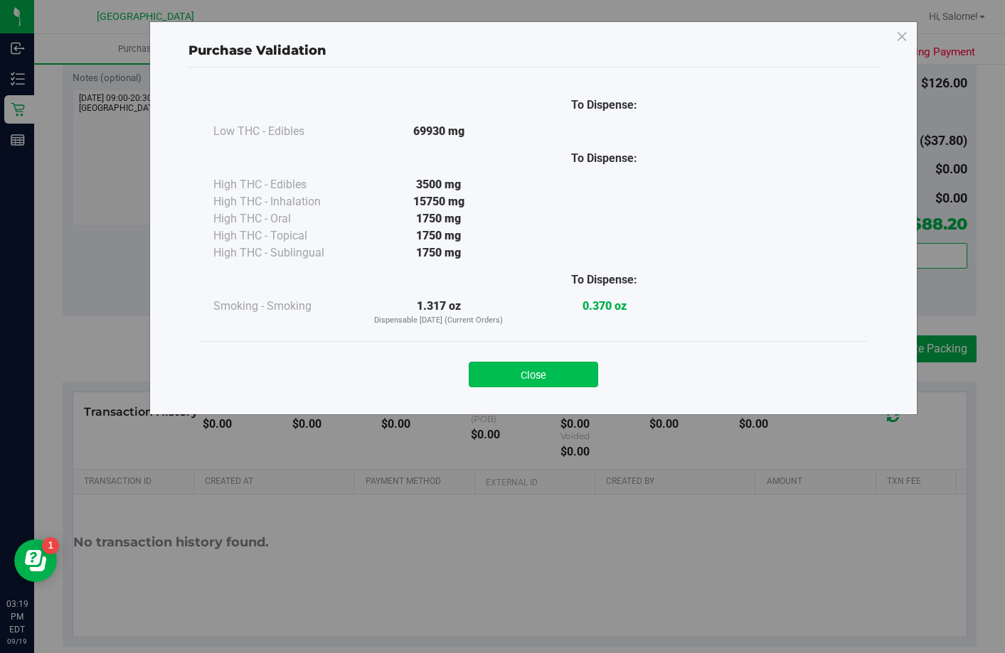
click at [558, 376] on button "Close" at bounding box center [533, 375] width 129 height 26
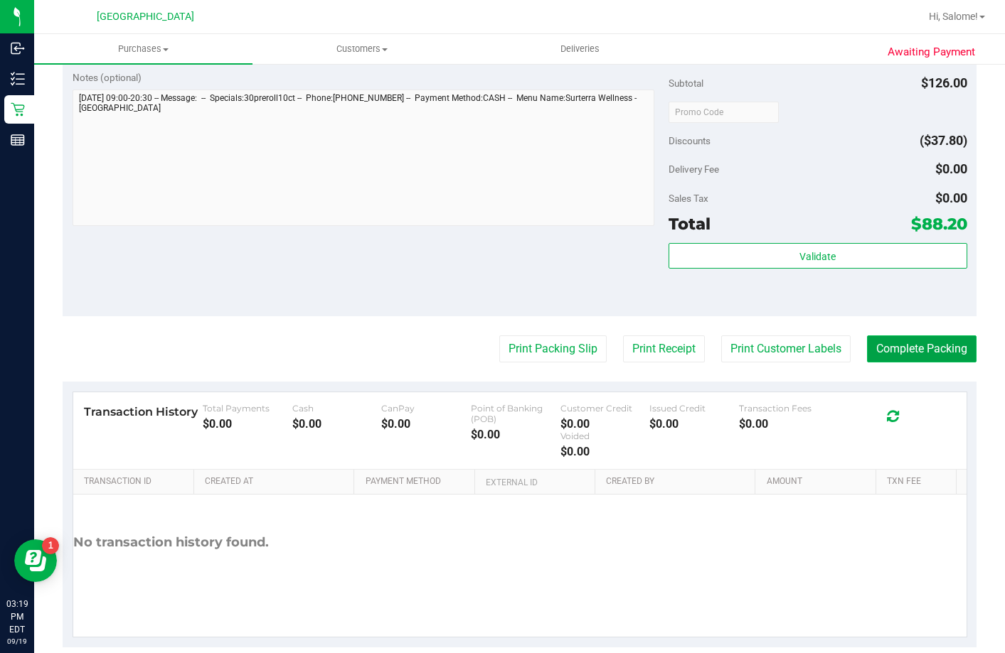
click at [901, 363] on button "Complete Packing" at bounding box center [921, 349] width 109 height 27
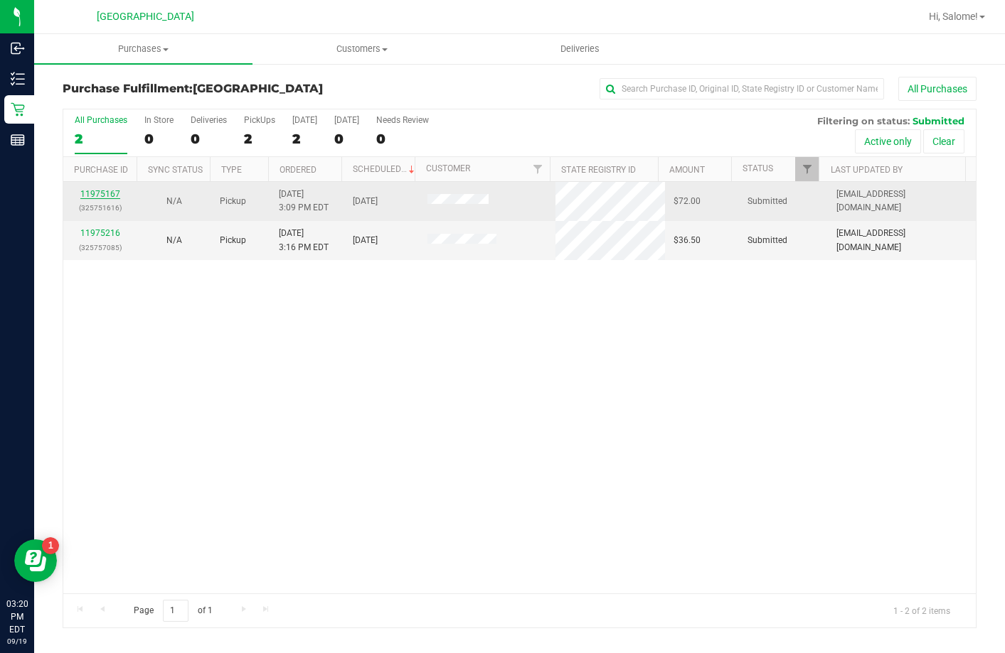
click at [105, 191] on link "11975167" at bounding box center [100, 194] width 40 height 10
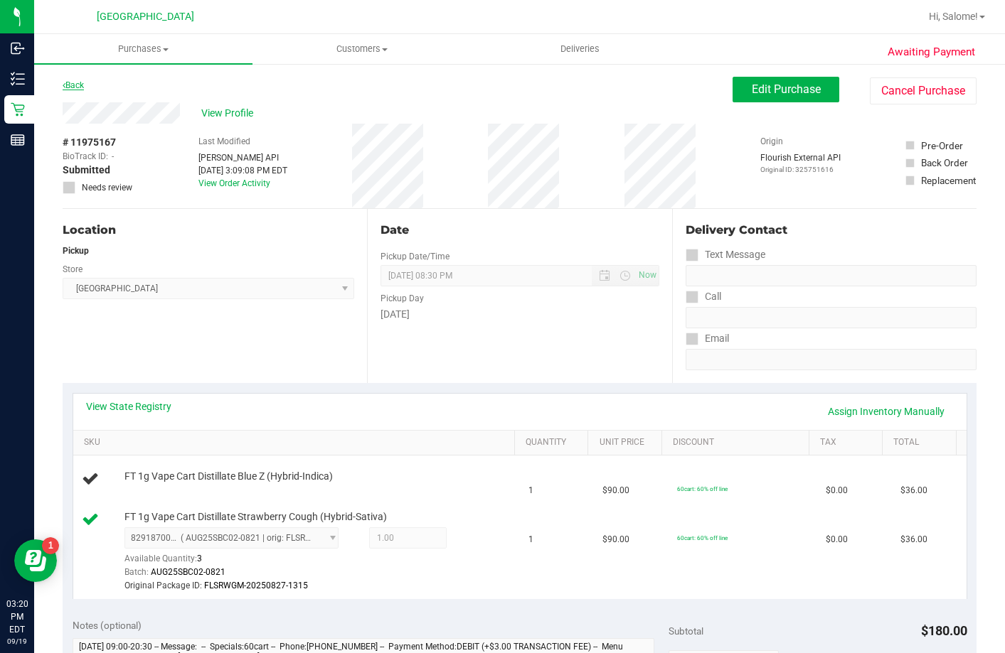
click at [78, 85] on link "Back" at bounding box center [73, 85] width 21 height 10
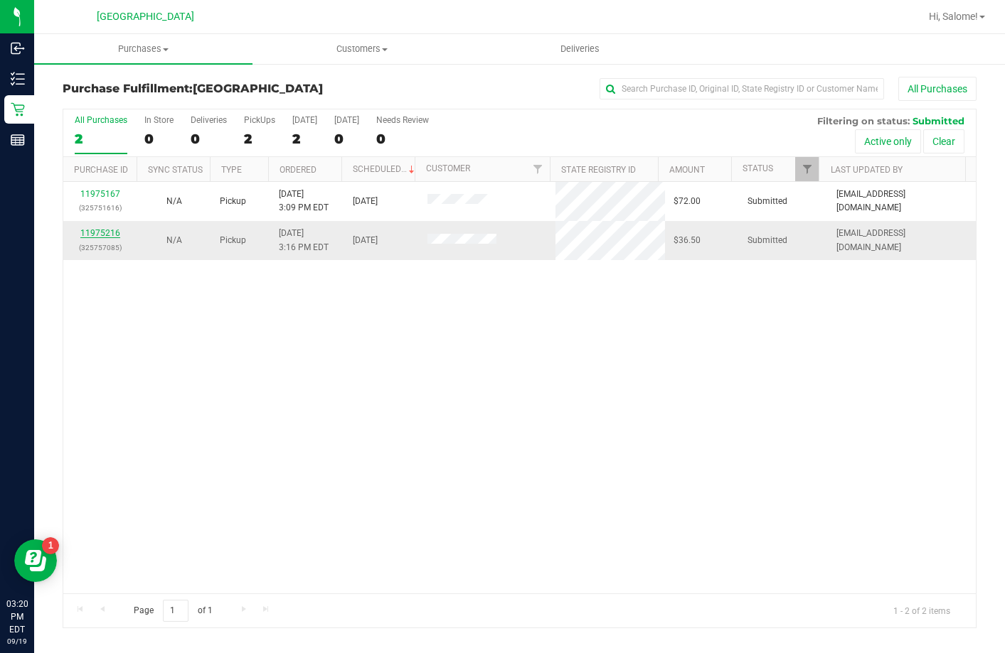
click at [112, 233] on link "11975216" at bounding box center [100, 233] width 40 height 10
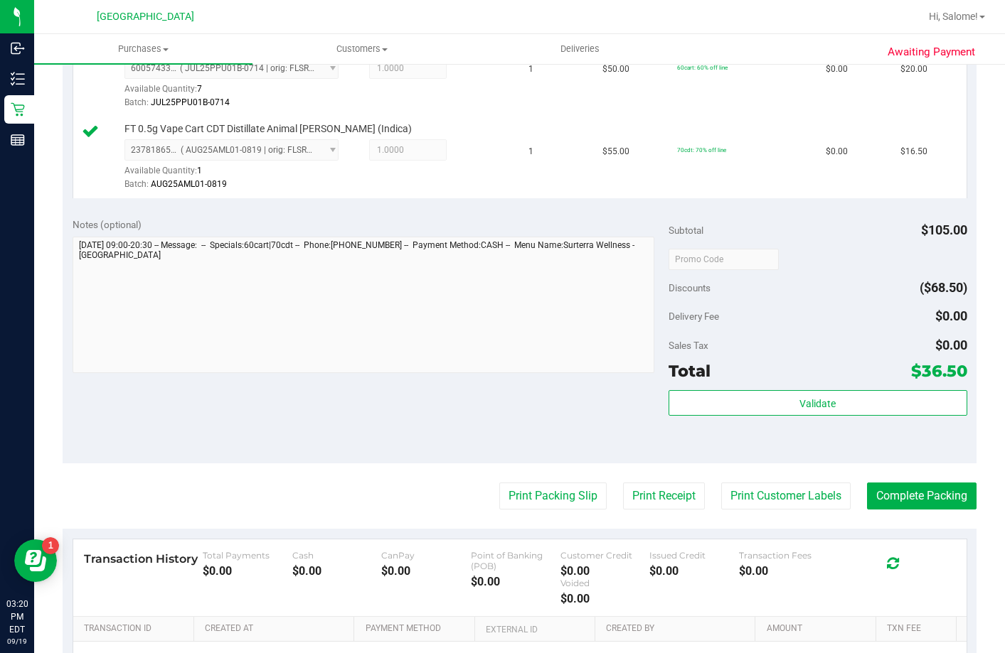
scroll to position [569, 0]
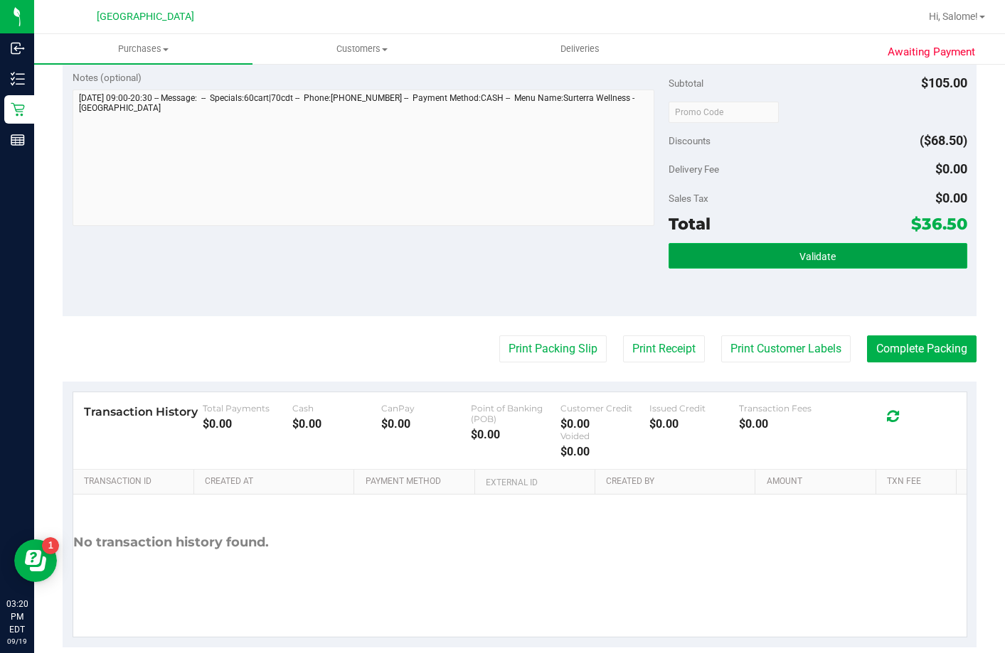
click at [744, 269] on button "Validate" at bounding box center [817, 256] width 298 height 26
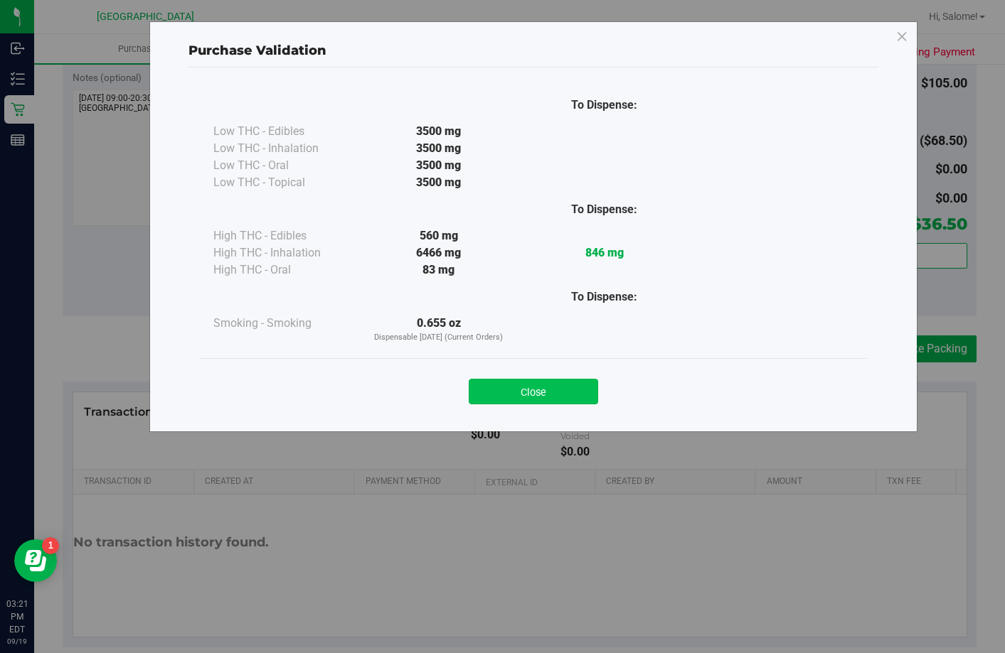
click at [559, 396] on button "Close" at bounding box center [533, 392] width 129 height 26
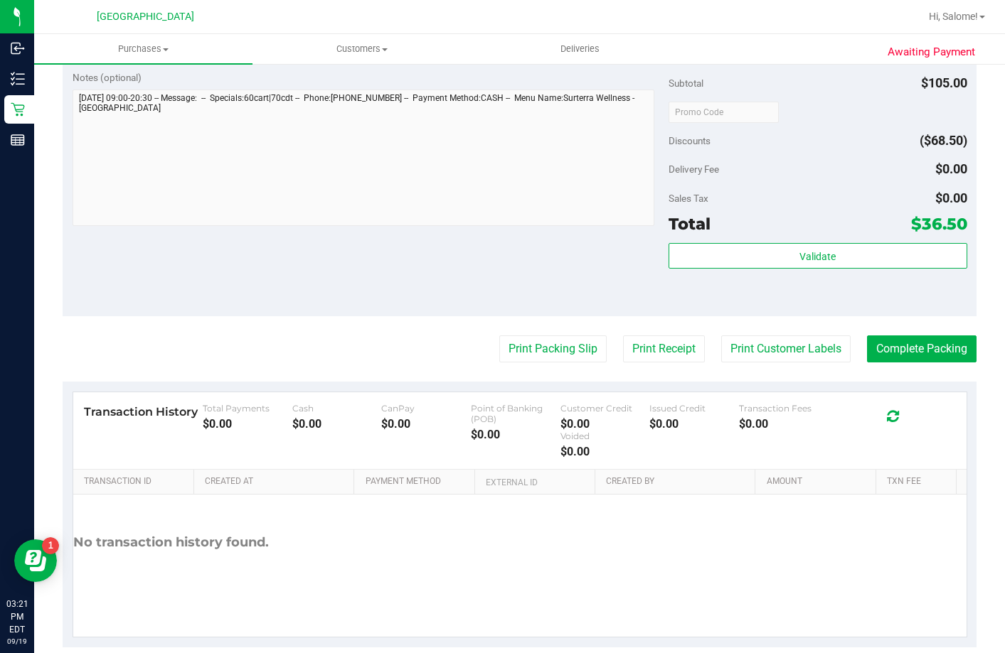
click at [559, 363] on button "Print Packing Slip" at bounding box center [552, 349] width 107 height 27
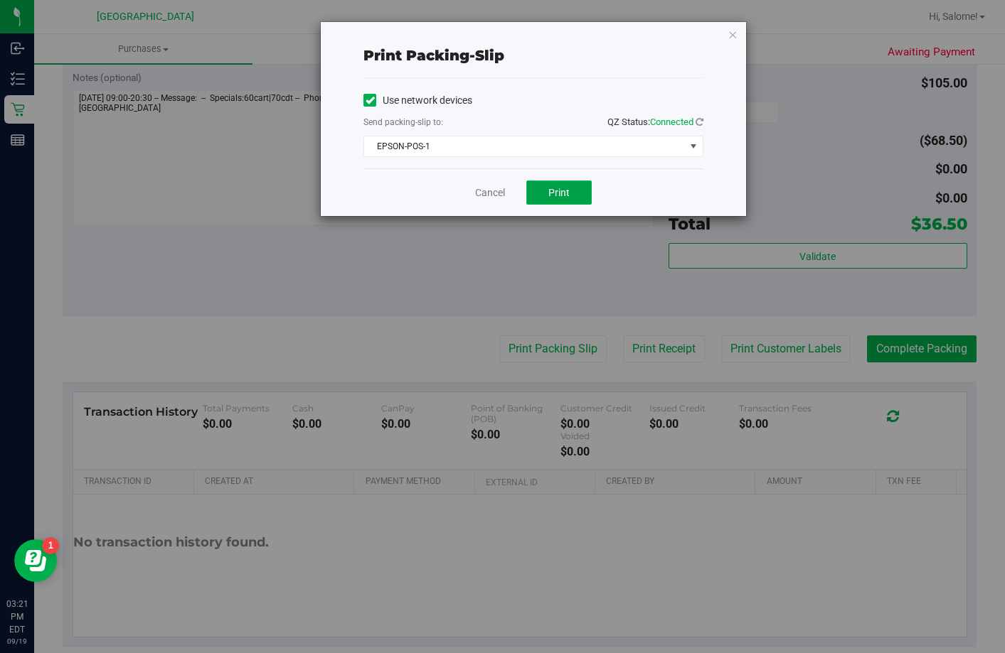
click at [530, 196] on button "Print" at bounding box center [558, 193] width 65 height 24
click at [488, 193] on link "Cancel" at bounding box center [490, 193] width 30 height 15
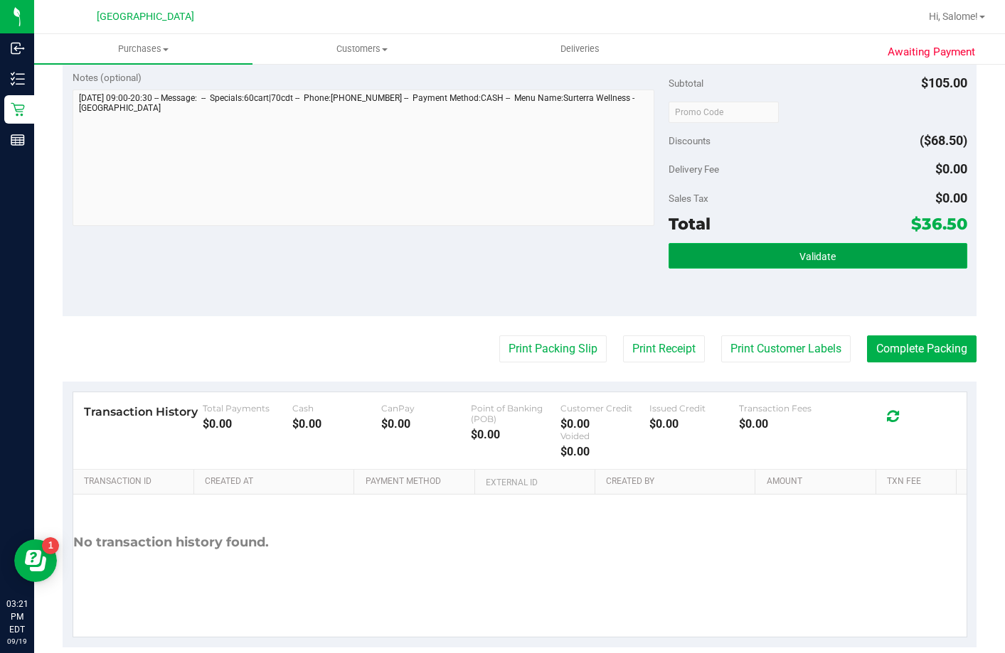
click at [856, 269] on button "Validate" at bounding box center [817, 256] width 298 height 26
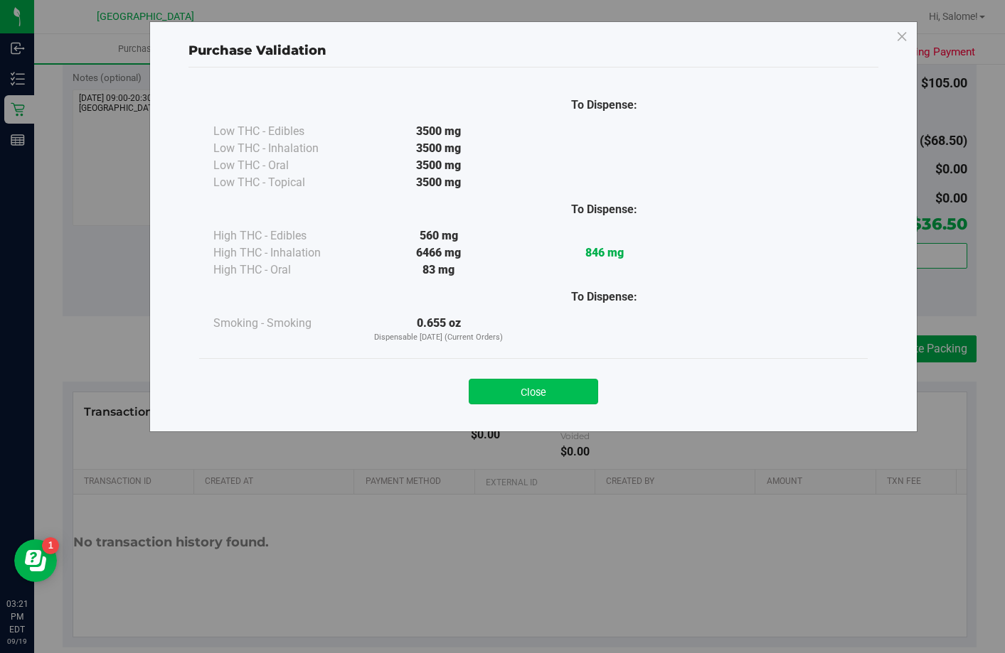
click at [525, 393] on button "Close" at bounding box center [533, 392] width 129 height 26
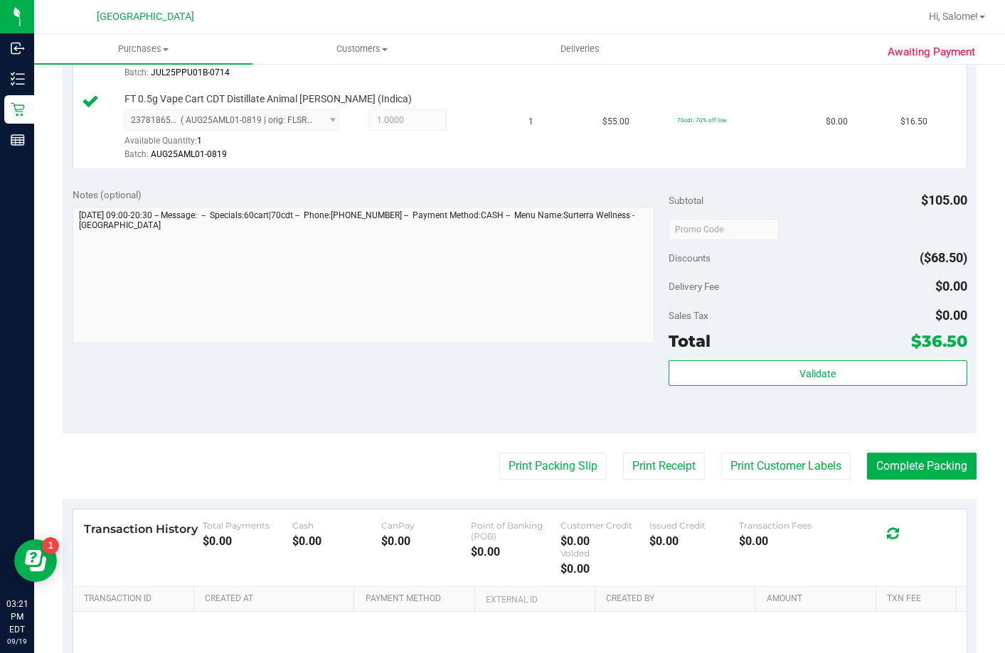
scroll to position [630, 0]
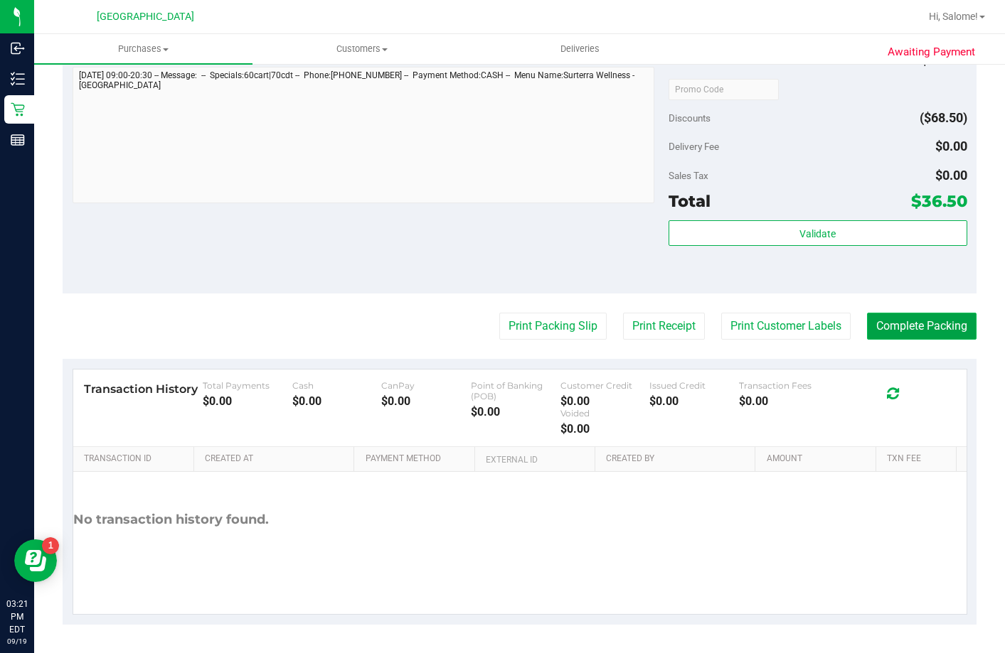
click at [931, 328] on button "Complete Packing" at bounding box center [921, 326] width 109 height 27
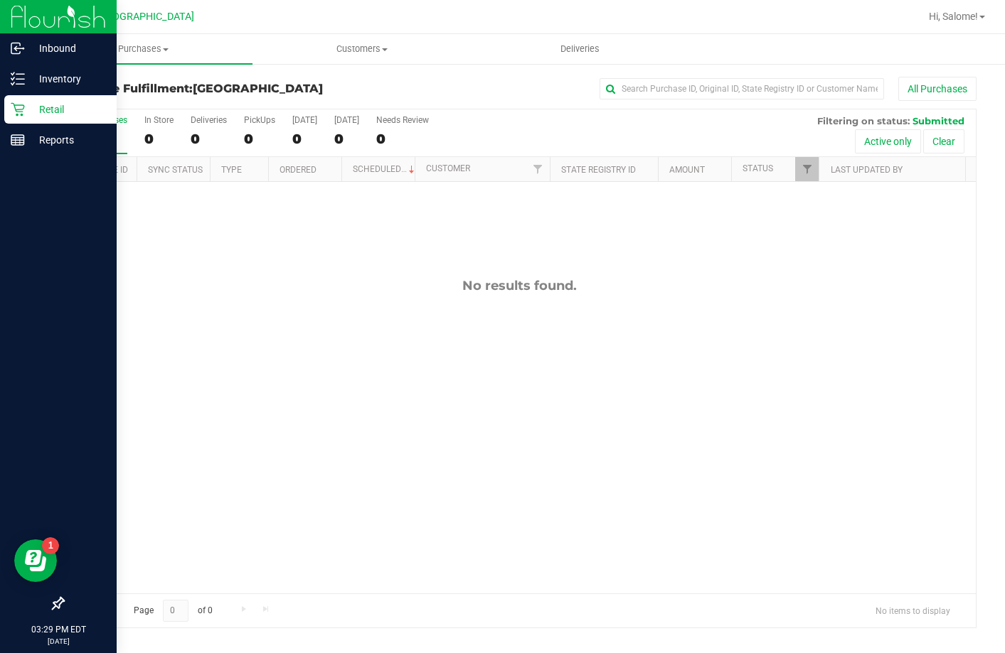
click at [35, 117] on p "Retail" at bounding box center [67, 109] width 85 height 17
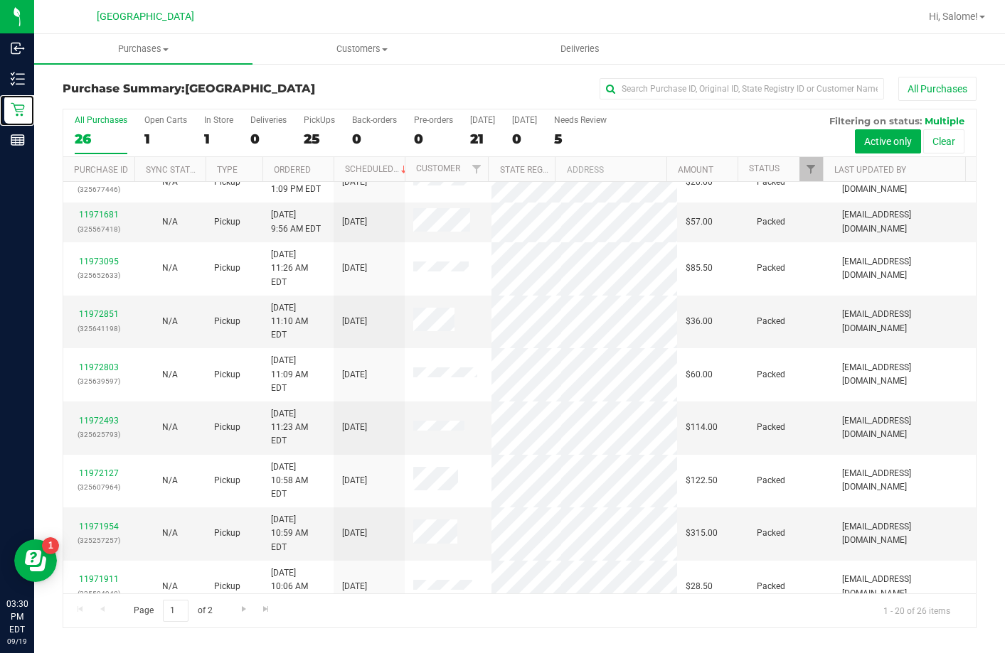
scroll to position [375, 0]
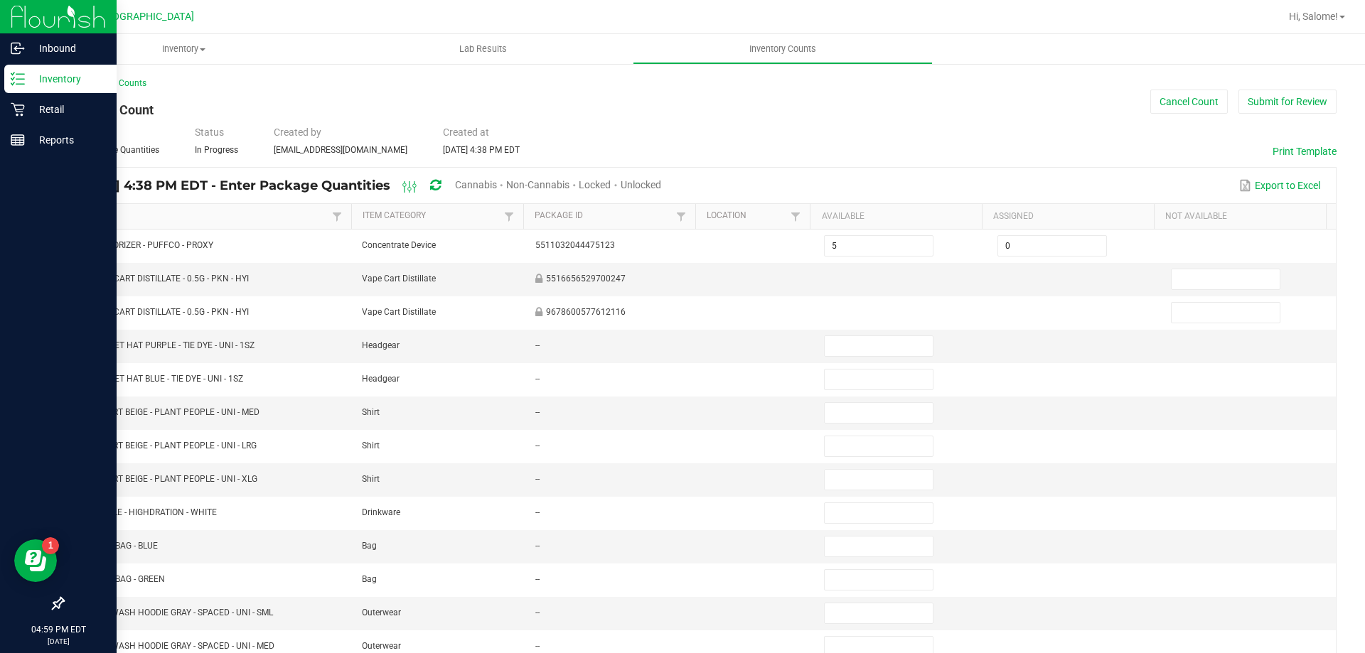
click at [26, 80] on p "Inventory" at bounding box center [67, 78] width 85 height 17
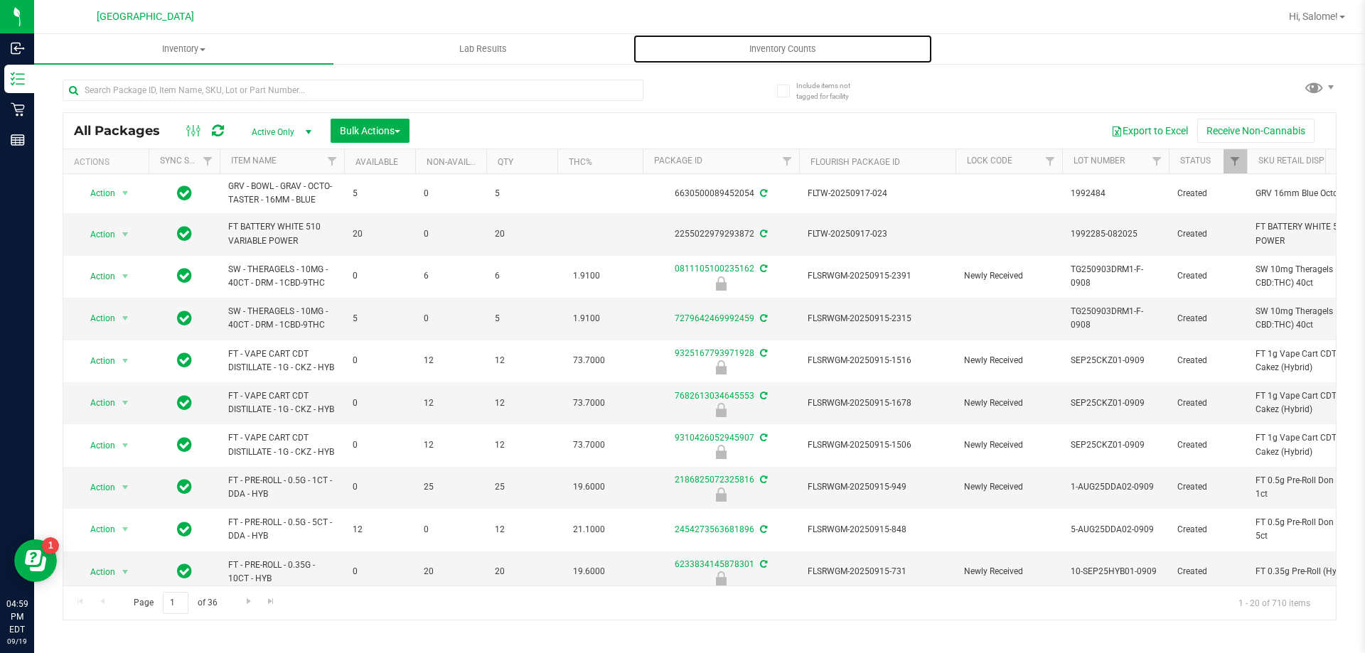
click at [784, 50] on span "Inventory Counts" at bounding box center [782, 49] width 105 height 13
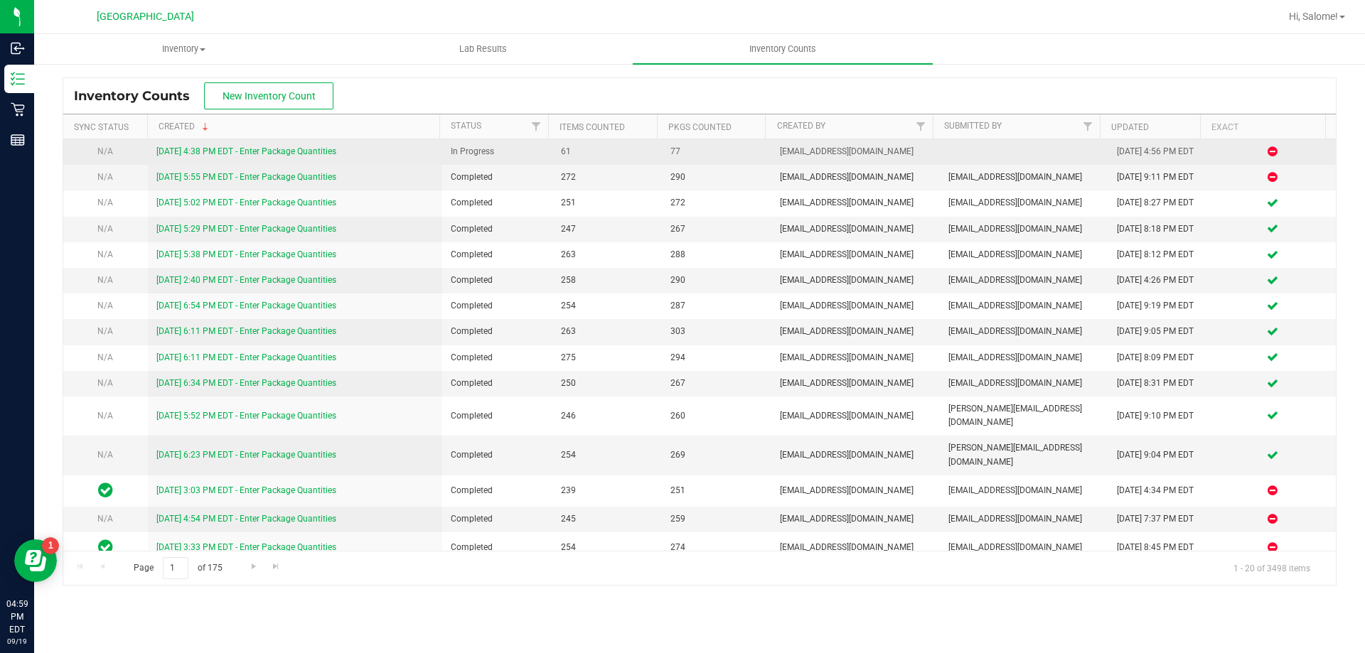
click at [237, 151] on link "9/19/25 4:38 PM EDT - Enter Package Quantities" at bounding box center [246, 151] width 180 height 10
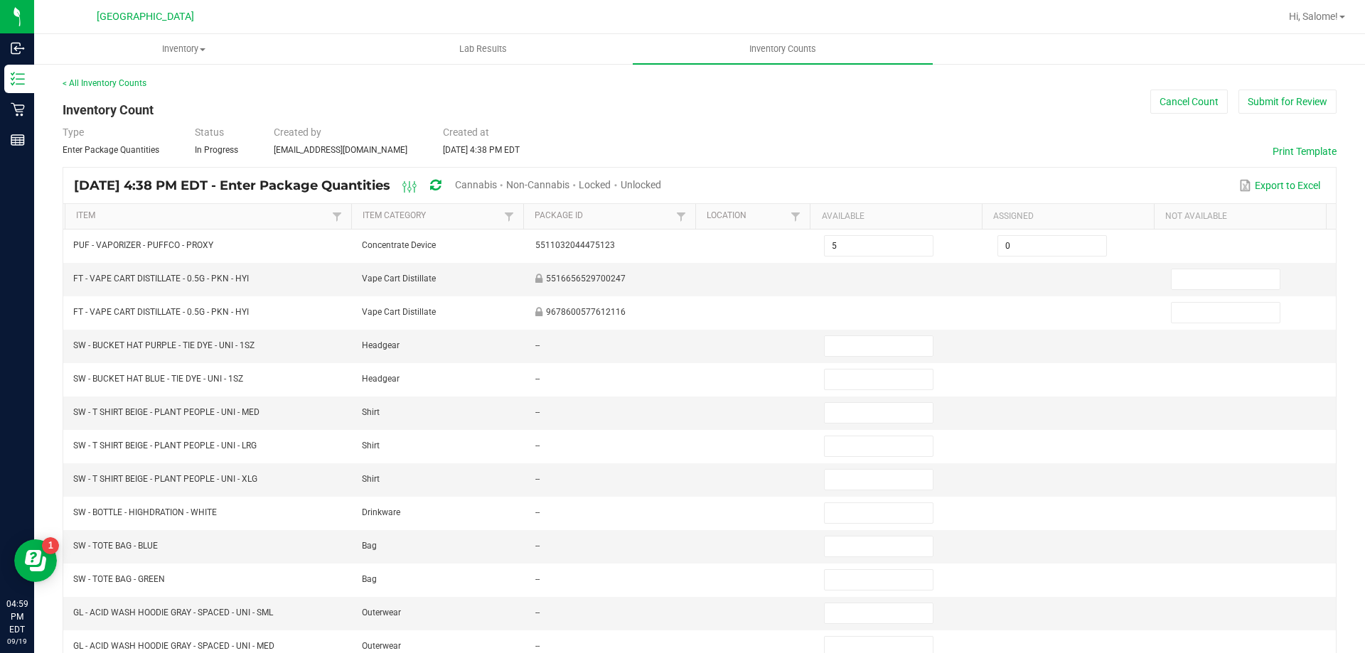
click at [661, 176] on div "Unlocked" at bounding box center [641, 186] width 41 height 26
click at [661, 181] on span "Unlocked" at bounding box center [641, 184] width 41 height 11
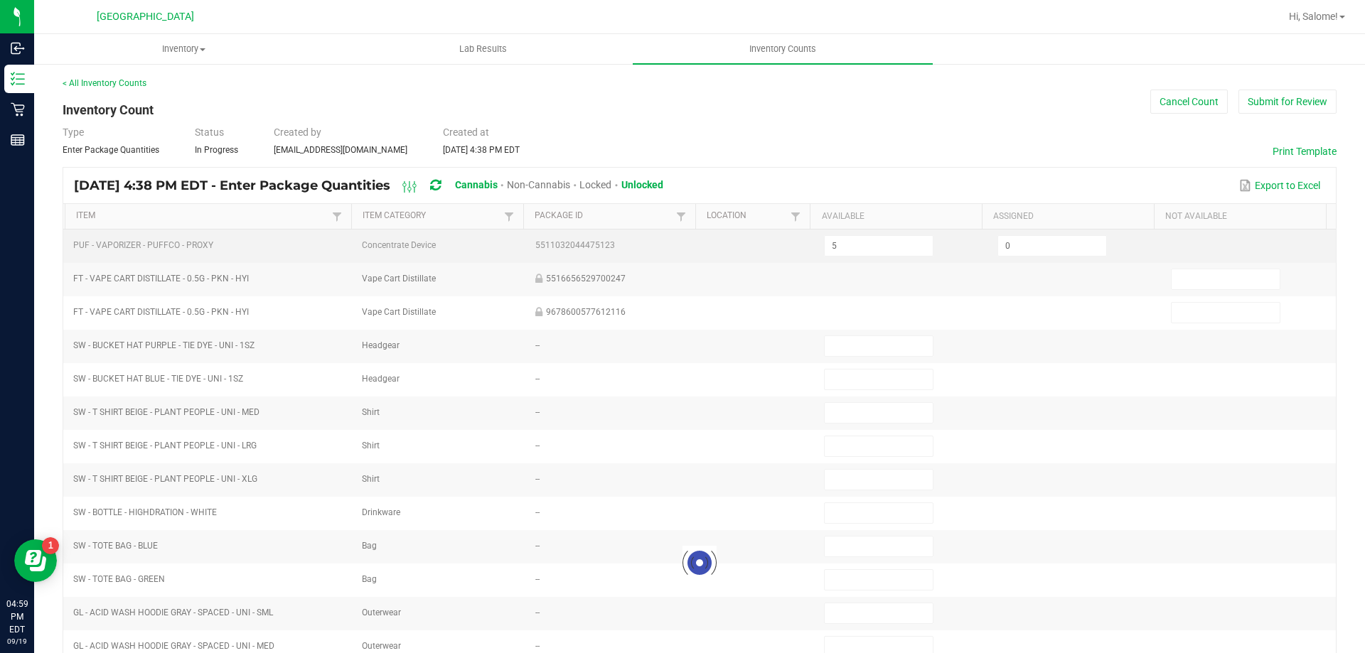
type input "150"
type input "3"
type input "0"
type input "50"
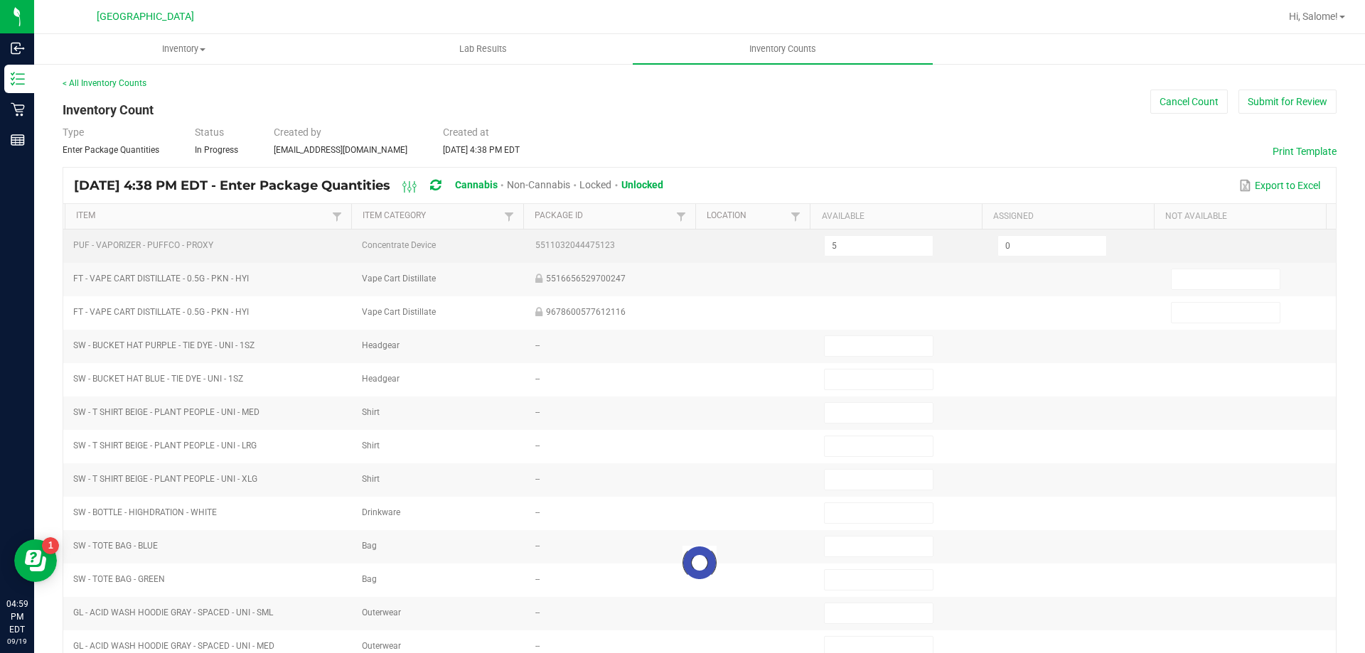
type input "4"
type input "11"
type input "12"
type input "2"
type input "72"
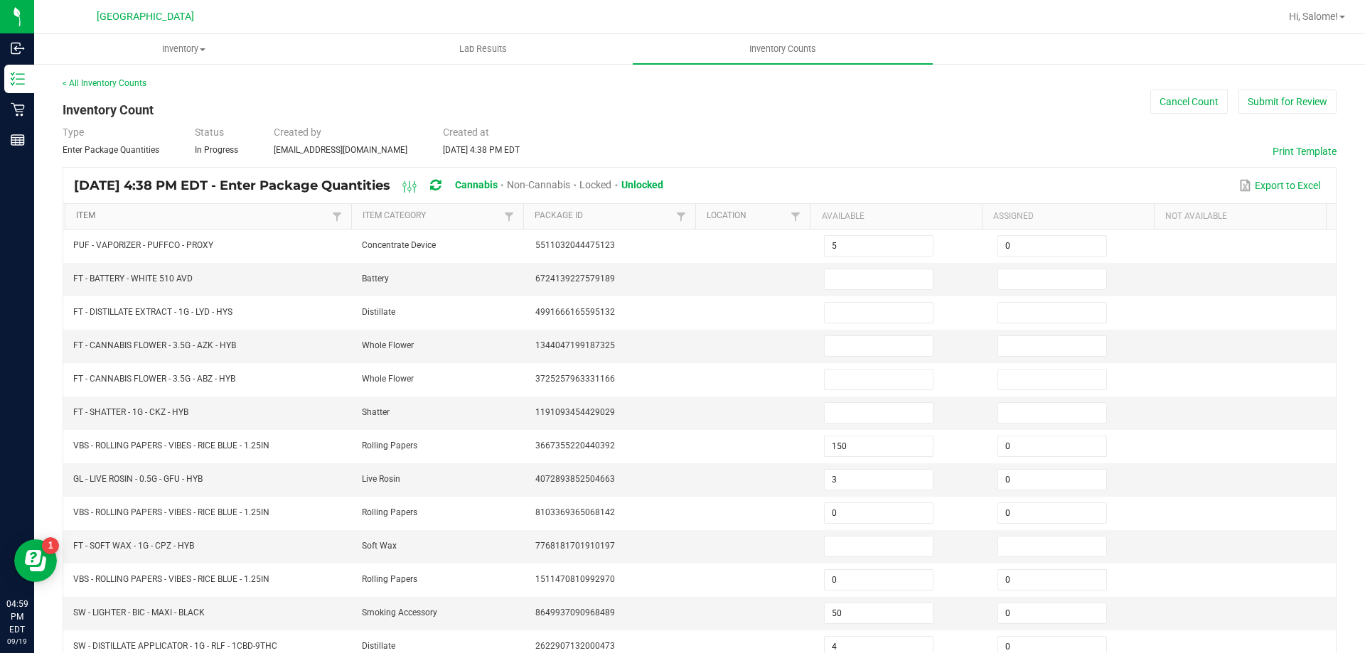
click at [79, 212] on link "Item" at bounding box center [202, 215] width 252 height 11
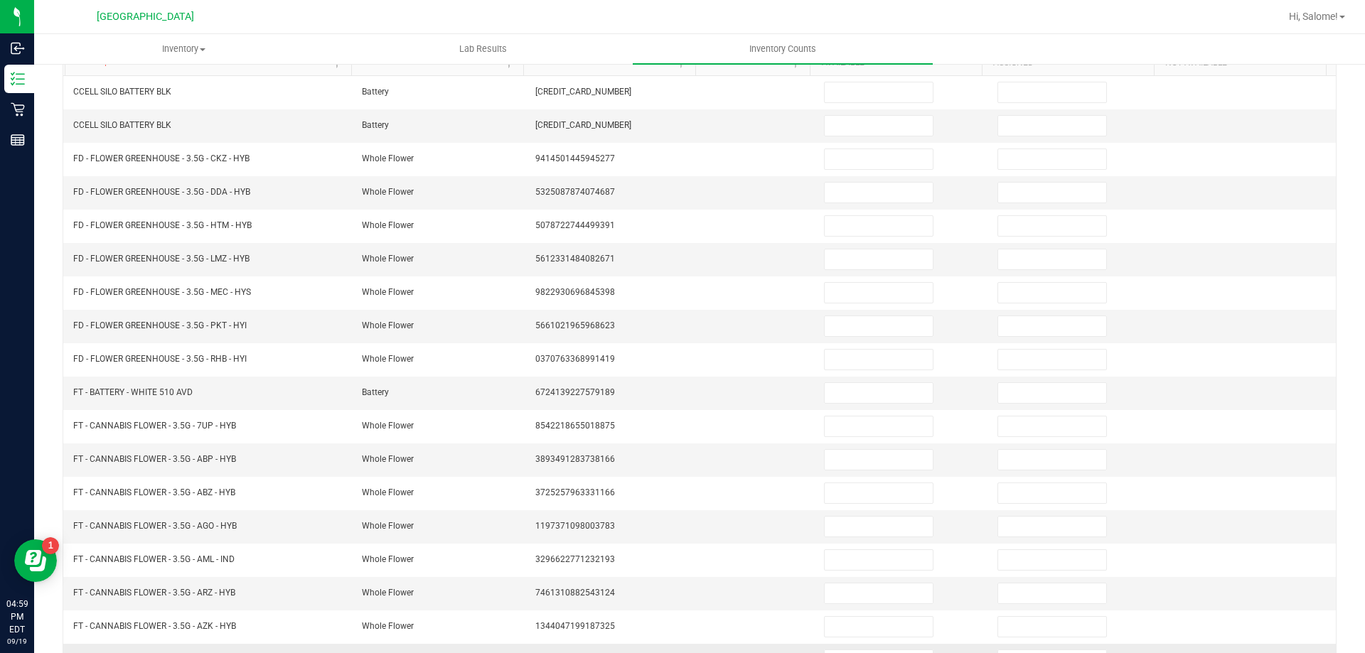
scroll to position [295, 0]
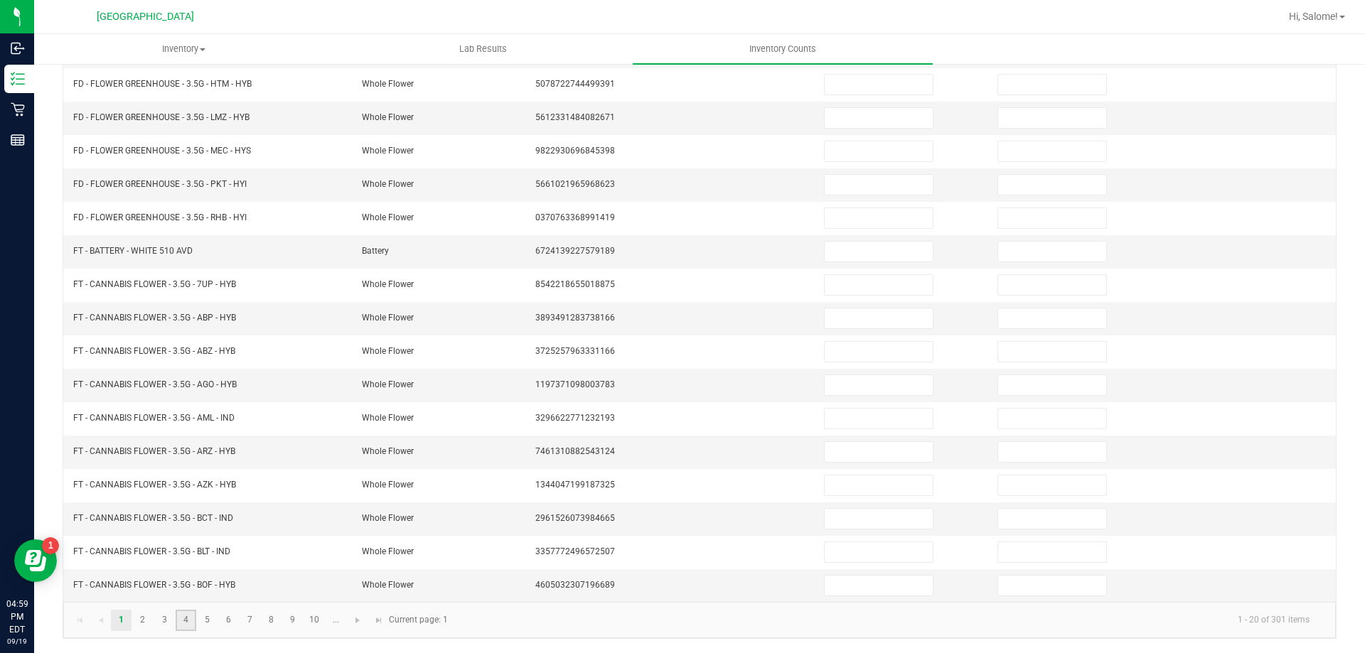
click at [190, 622] on link "4" at bounding box center [186, 620] width 21 height 21
type input "12"
type input "0"
type input "3"
type input "7"
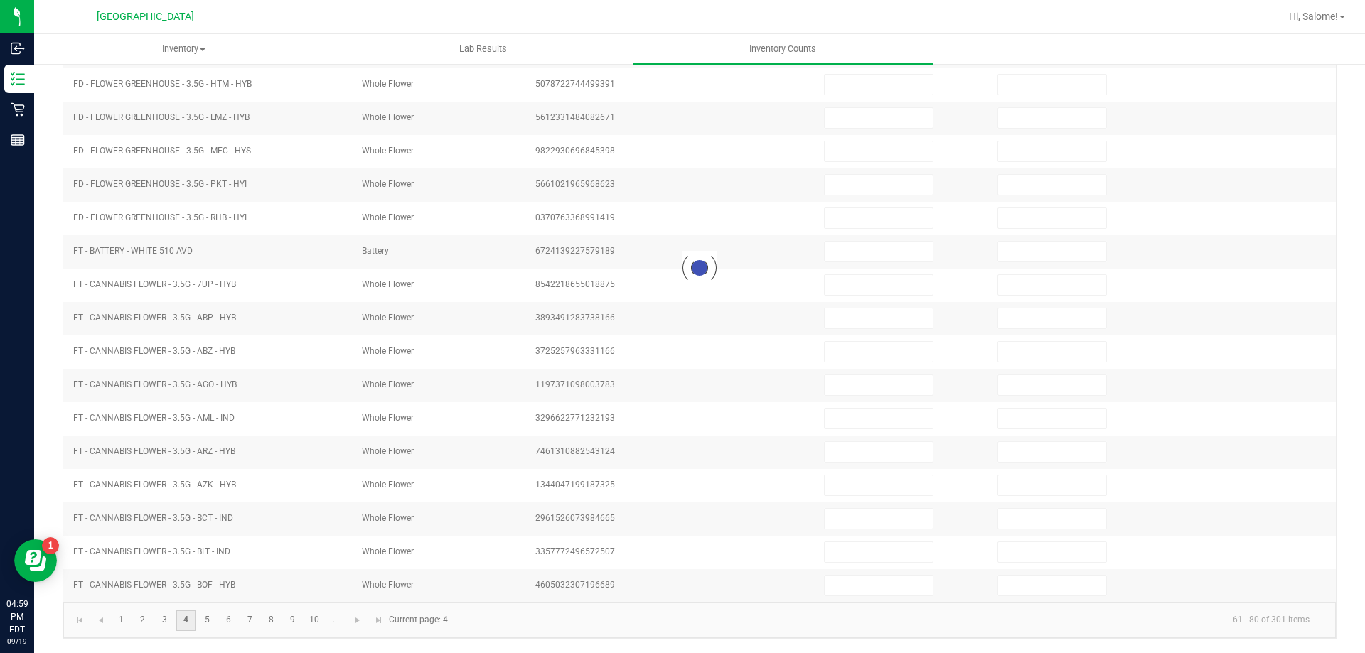
type input "0"
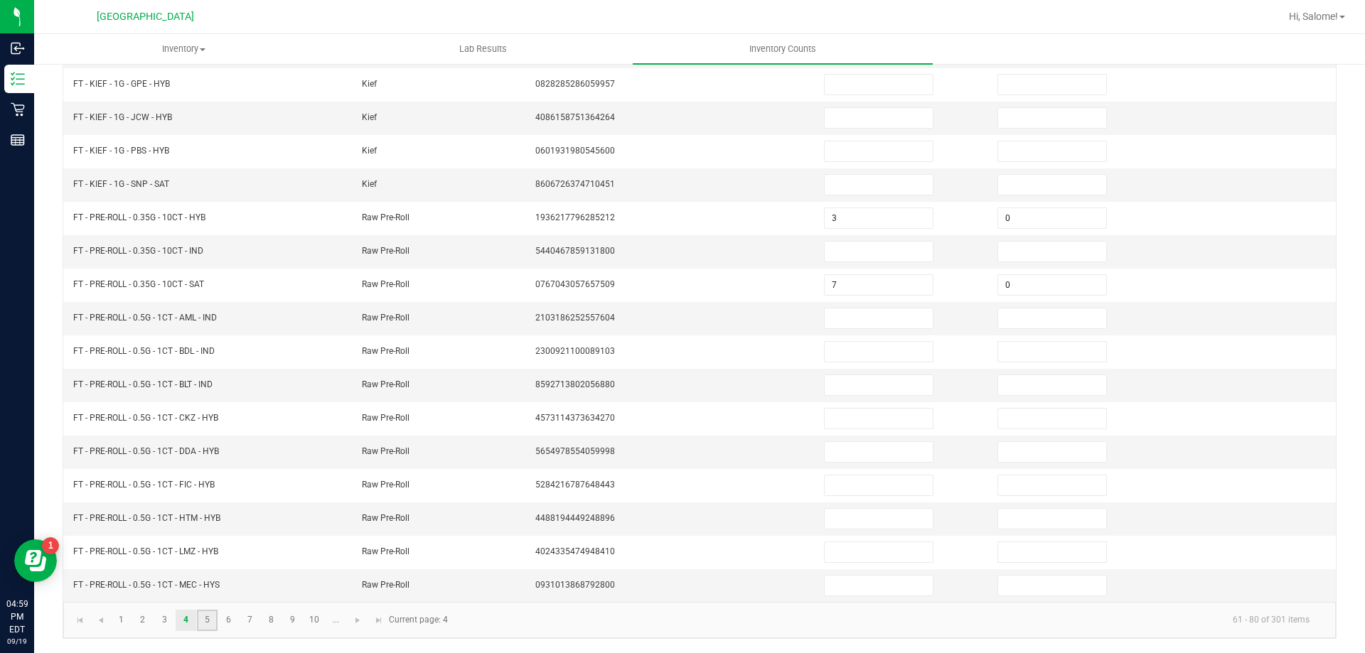
click at [210, 620] on link "5" at bounding box center [207, 620] width 21 height 21
click at [230, 619] on link "6" at bounding box center [228, 620] width 21 height 21
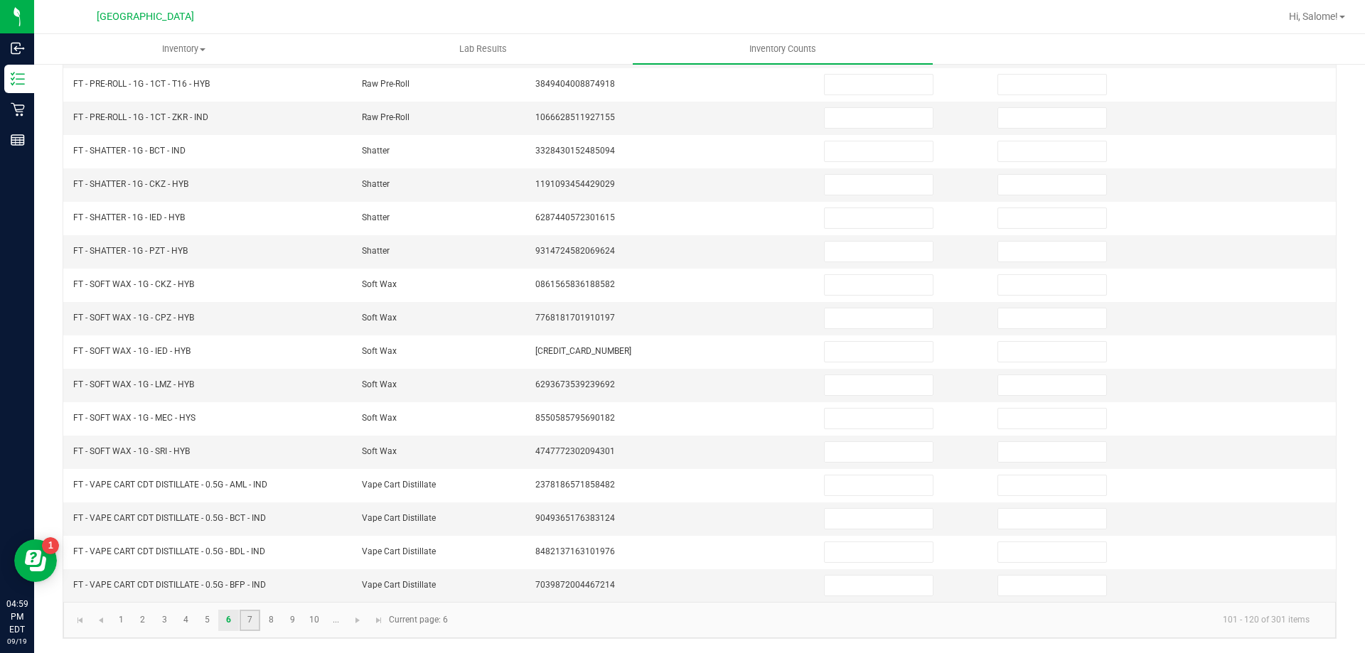
click at [247, 619] on link "7" at bounding box center [250, 620] width 21 height 21
type input "4"
type input "0"
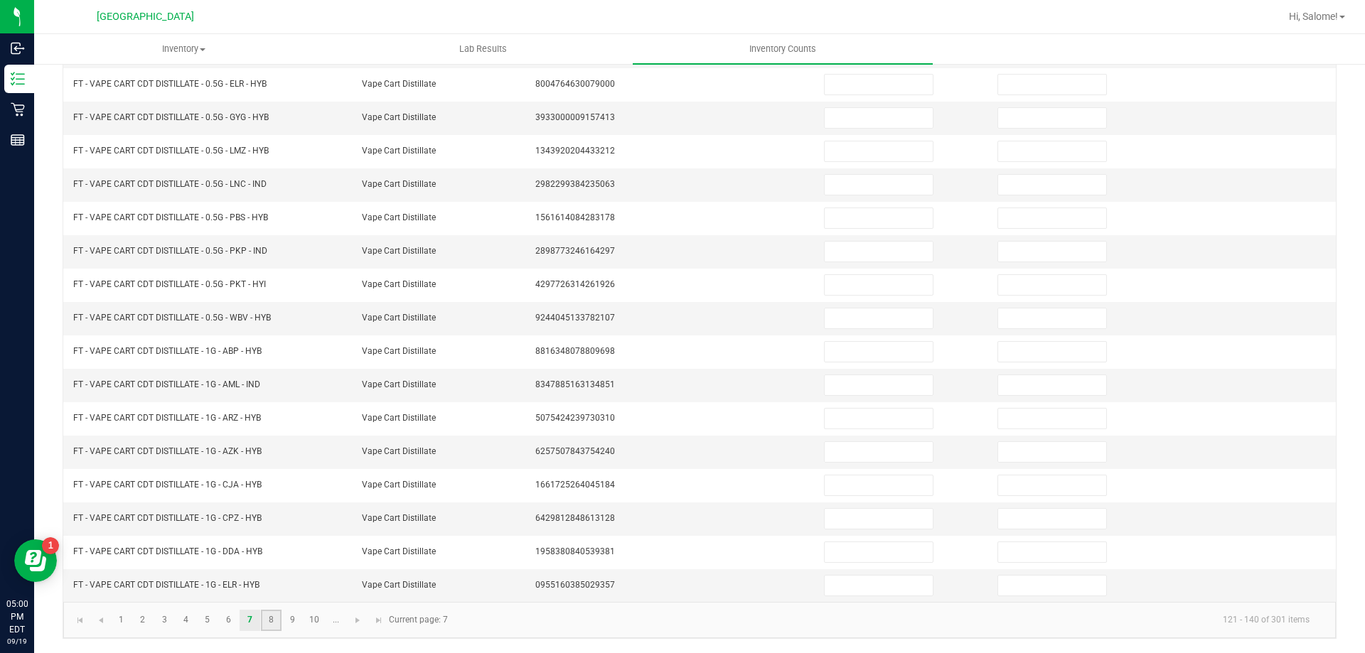
click at [277, 624] on link "8" at bounding box center [271, 620] width 21 height 21
type input "6"
type input "0"
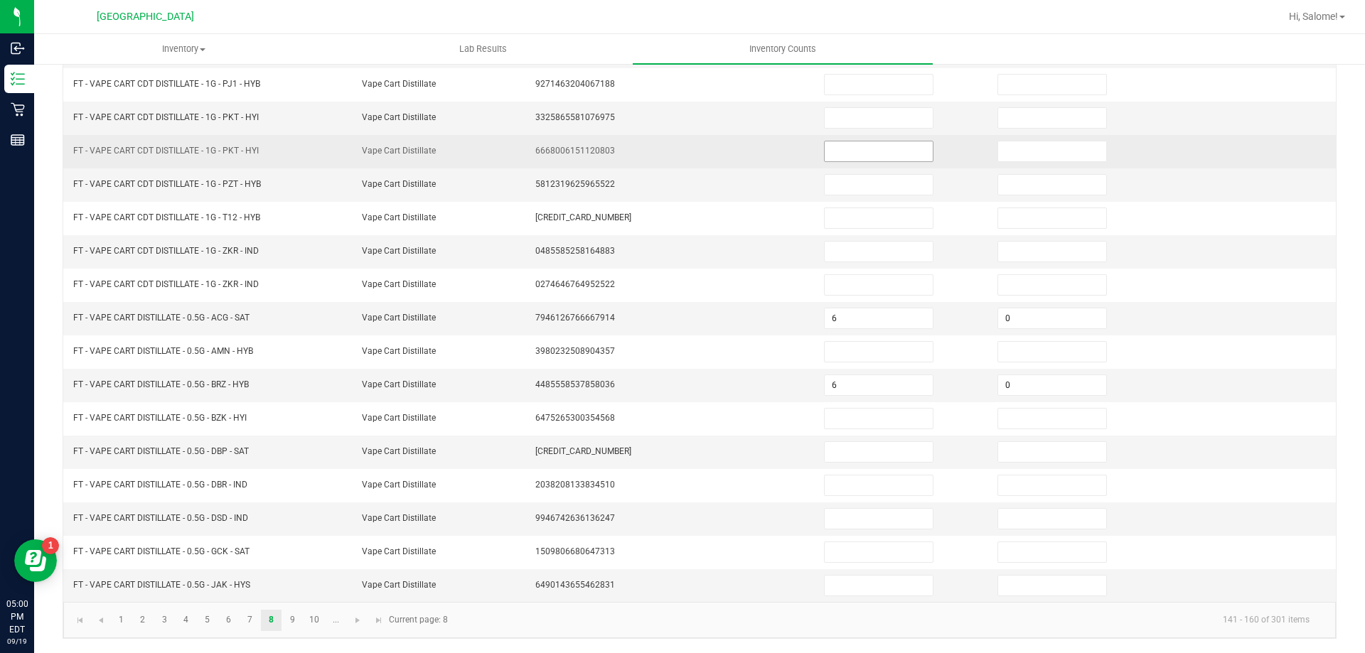
click at [852, 157] on input at bounding box center [879, 151] width 108 height 20
type input "7"
type input "0"
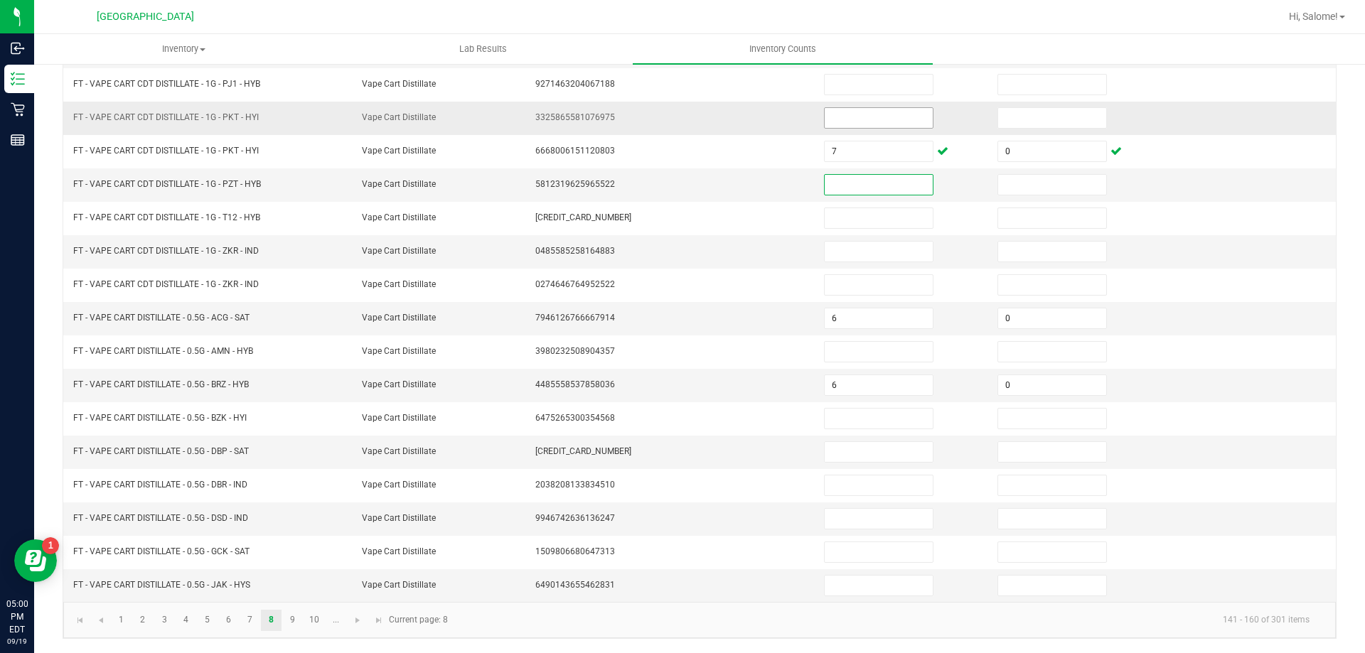
click at [867, 125] on input at bounding box center [879, 118] width 108 height 20
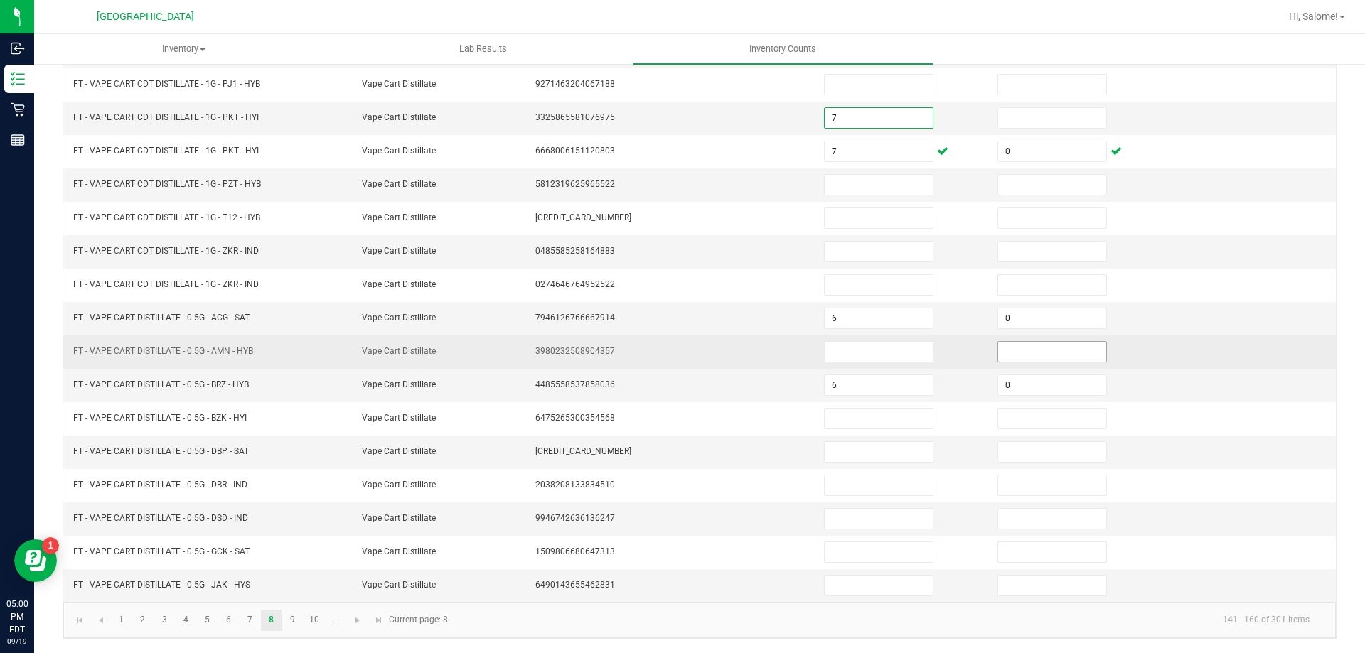
type input "7"
type input "0"
type input "4"
type input "0"
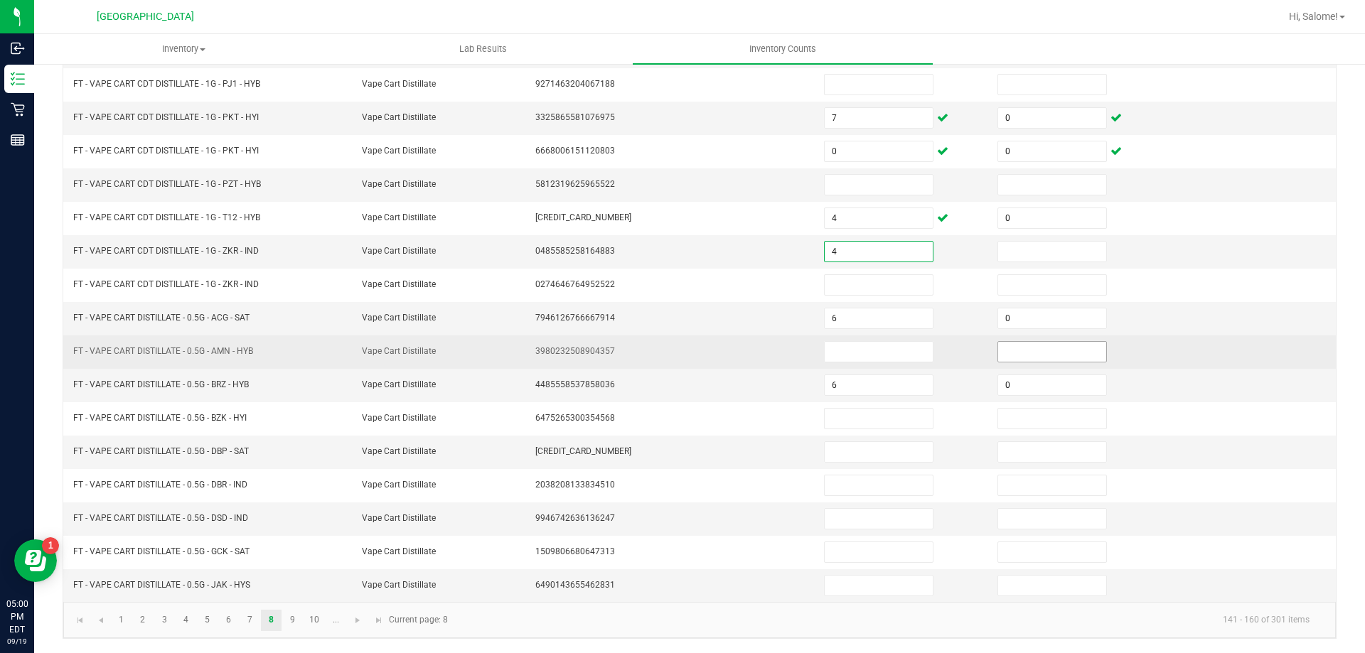
type input "4"
type input "0"
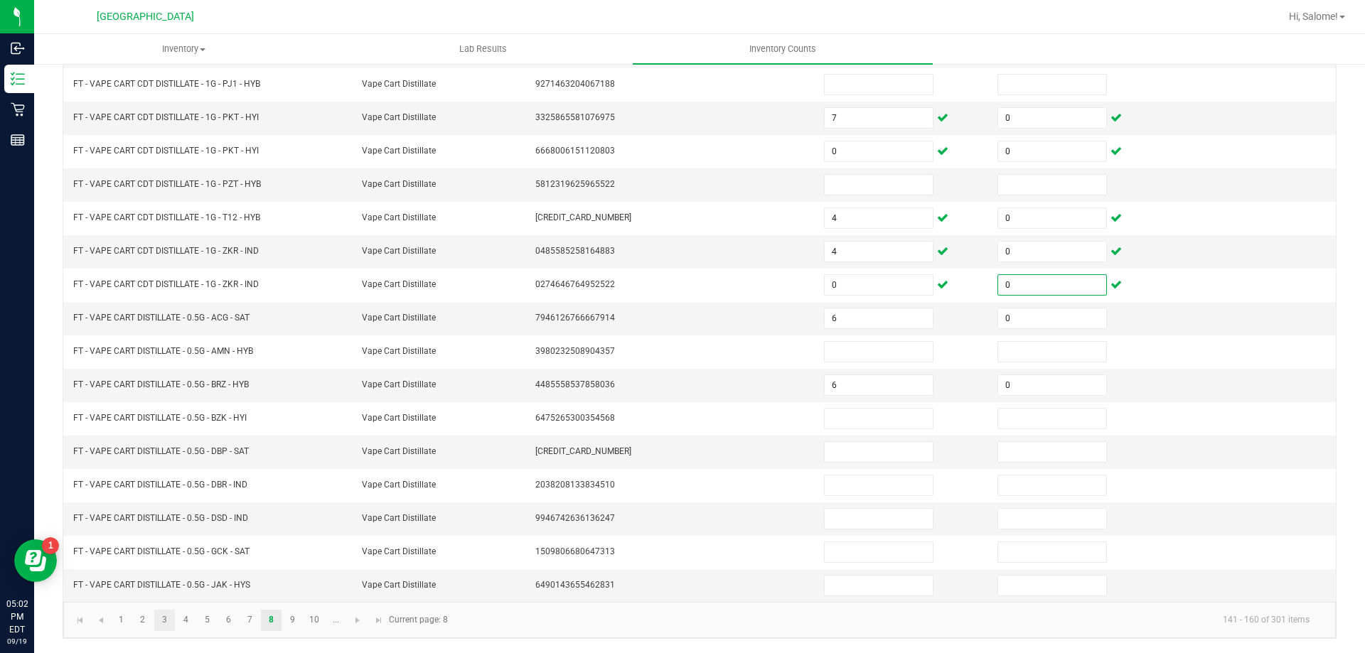
type input "0"
click at [161, 626] on link "3" at bounding box center [164, 620] width 21 height 21
type input "5"
type input "0"
type input "9"
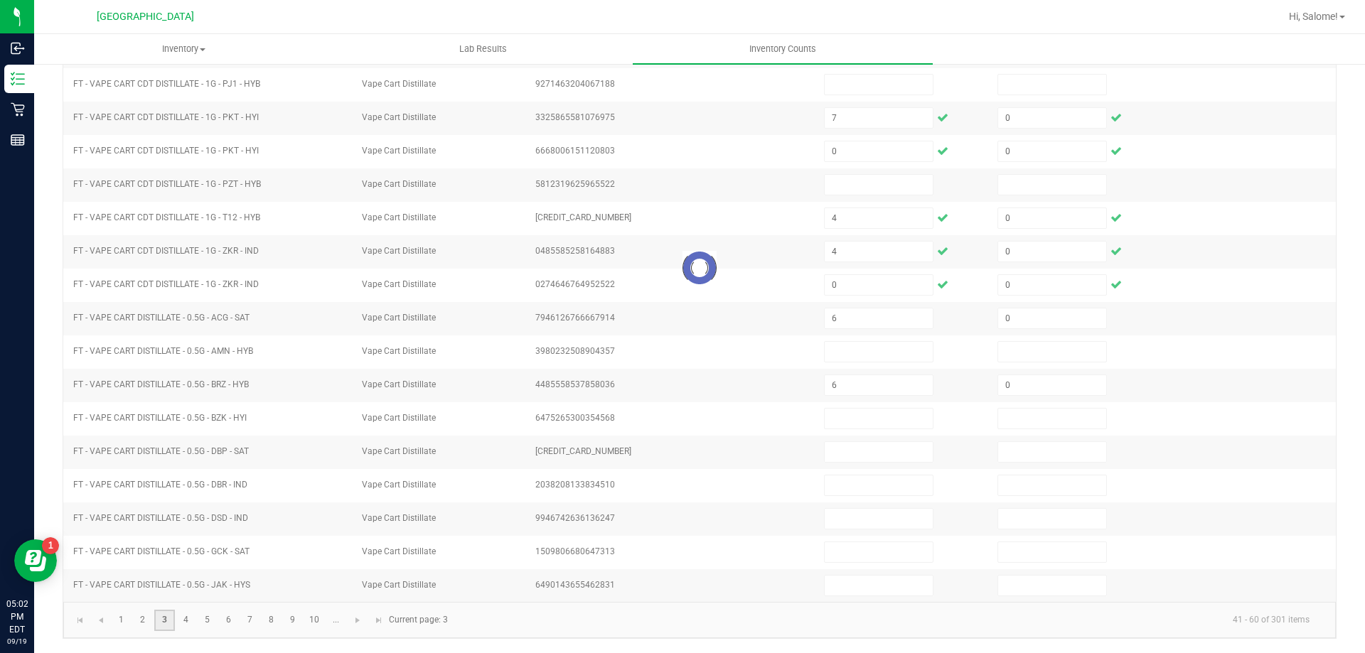
type input "0"
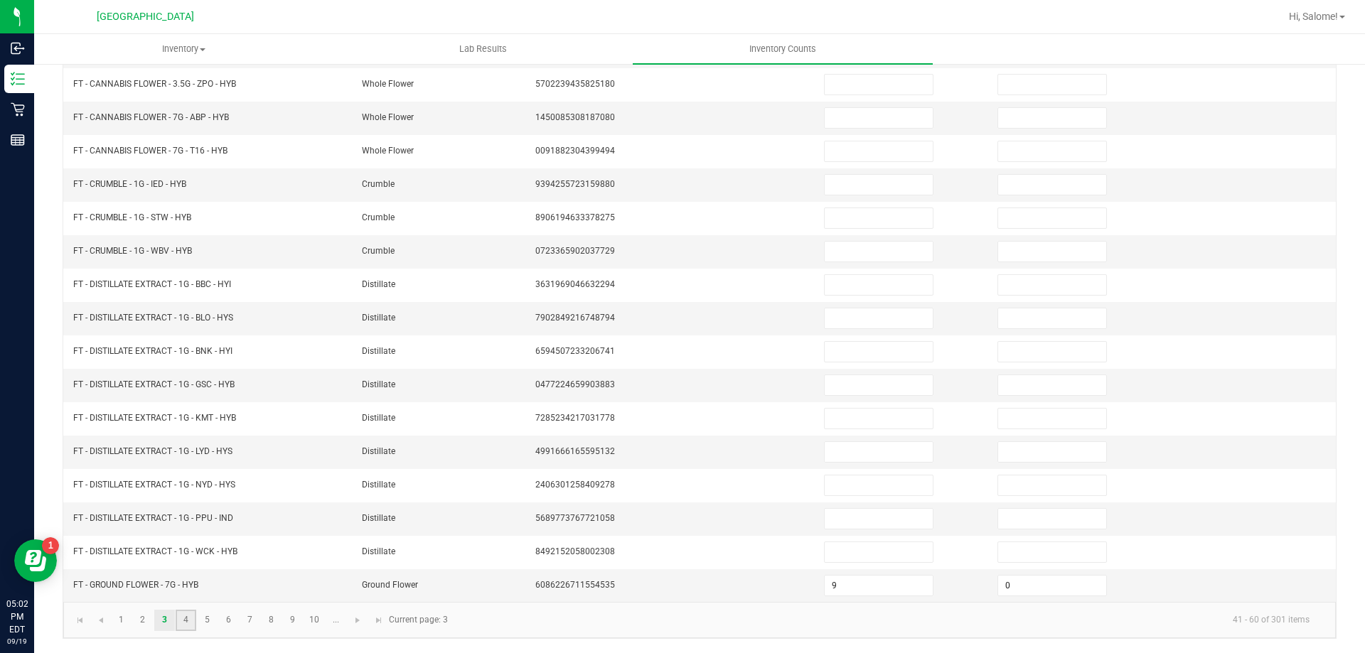
click at [191, 628] on link "4" at bounding box center [186, 620] width 21 height 21
type input "12"
type input "3"
type input "7"
type input "0"
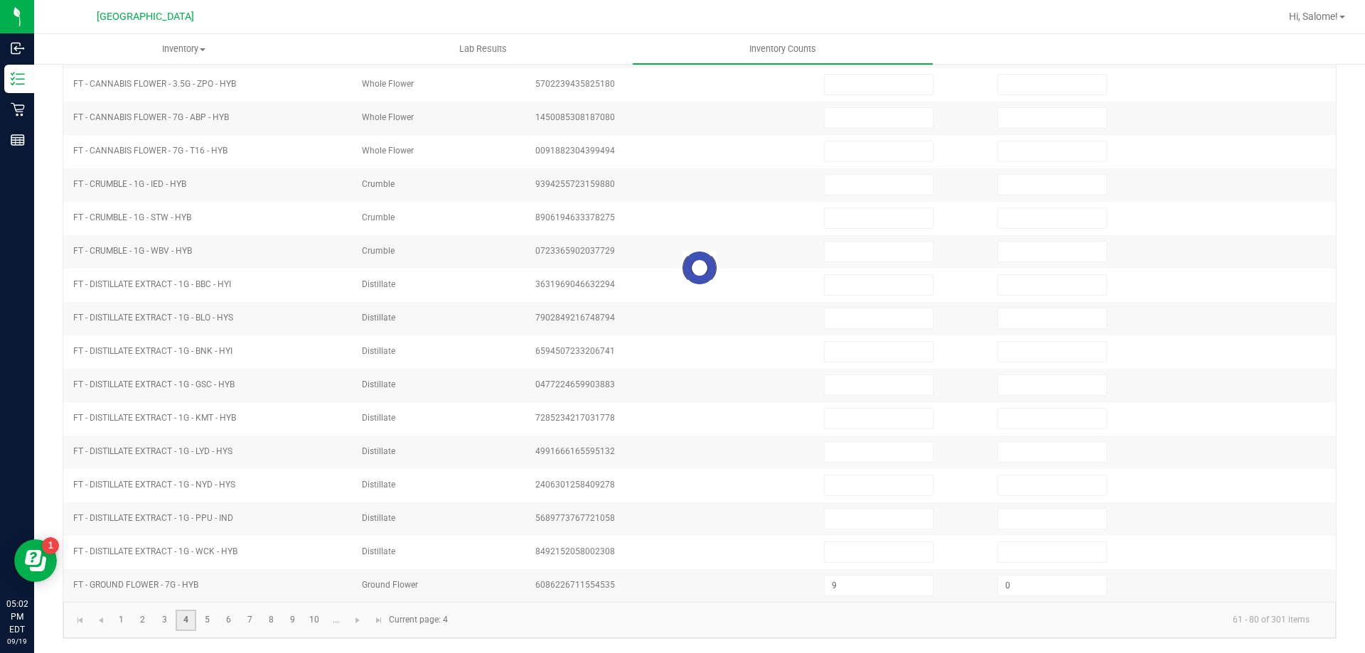
type input "0"
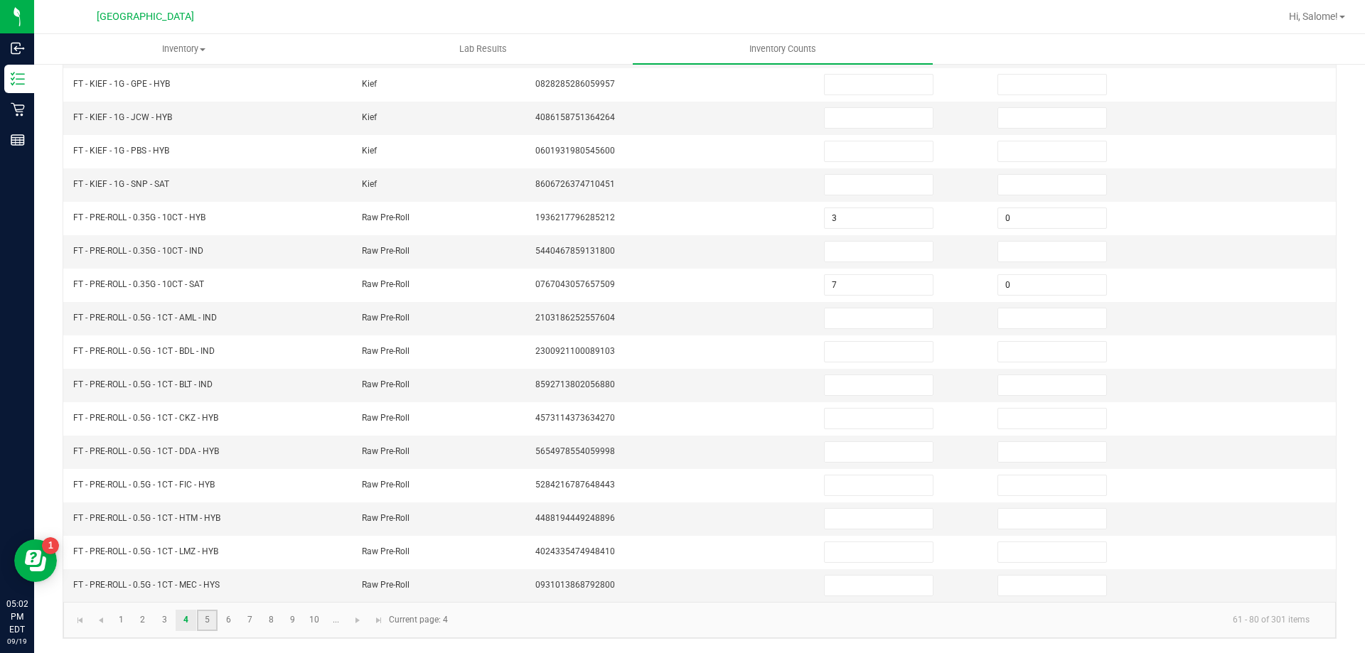
click at [204, 621] on link "5" at bounding box center [207, 620] width 21 height 21
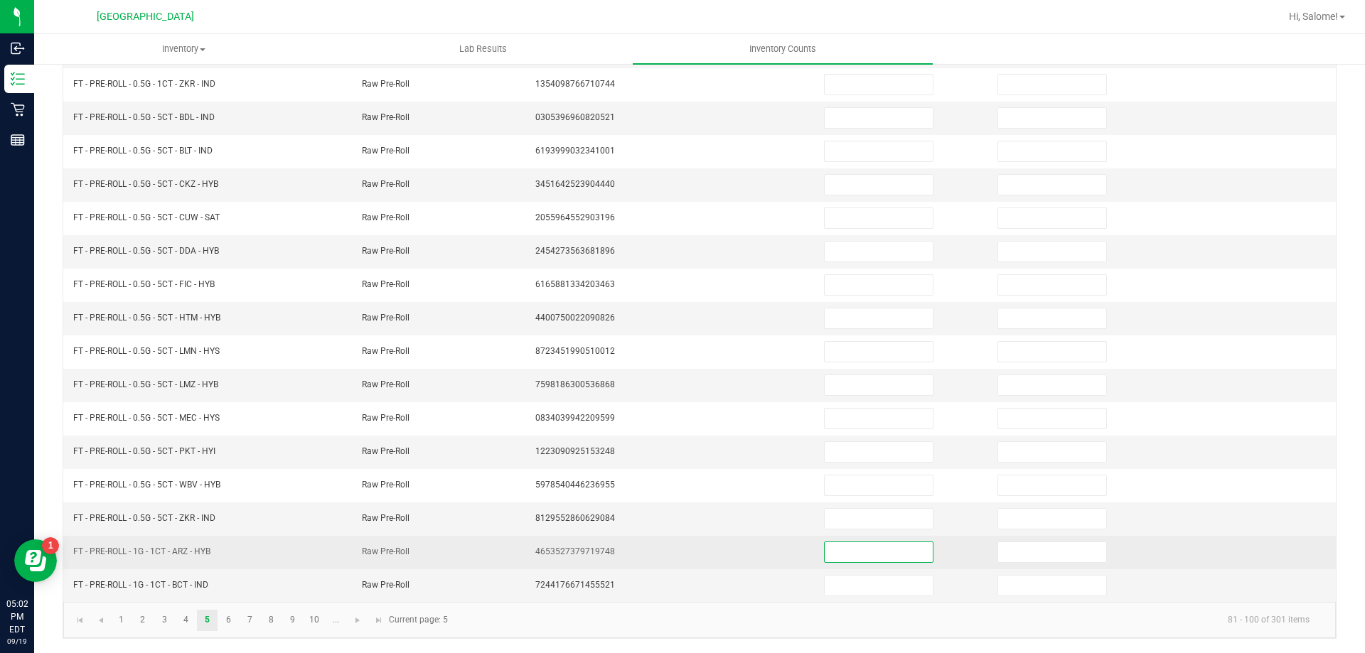
click at [859, 556] on input at bounding box center [879, 553] width 108 height 20
type input "16"
type input "0"
type input "9"
type input "1"
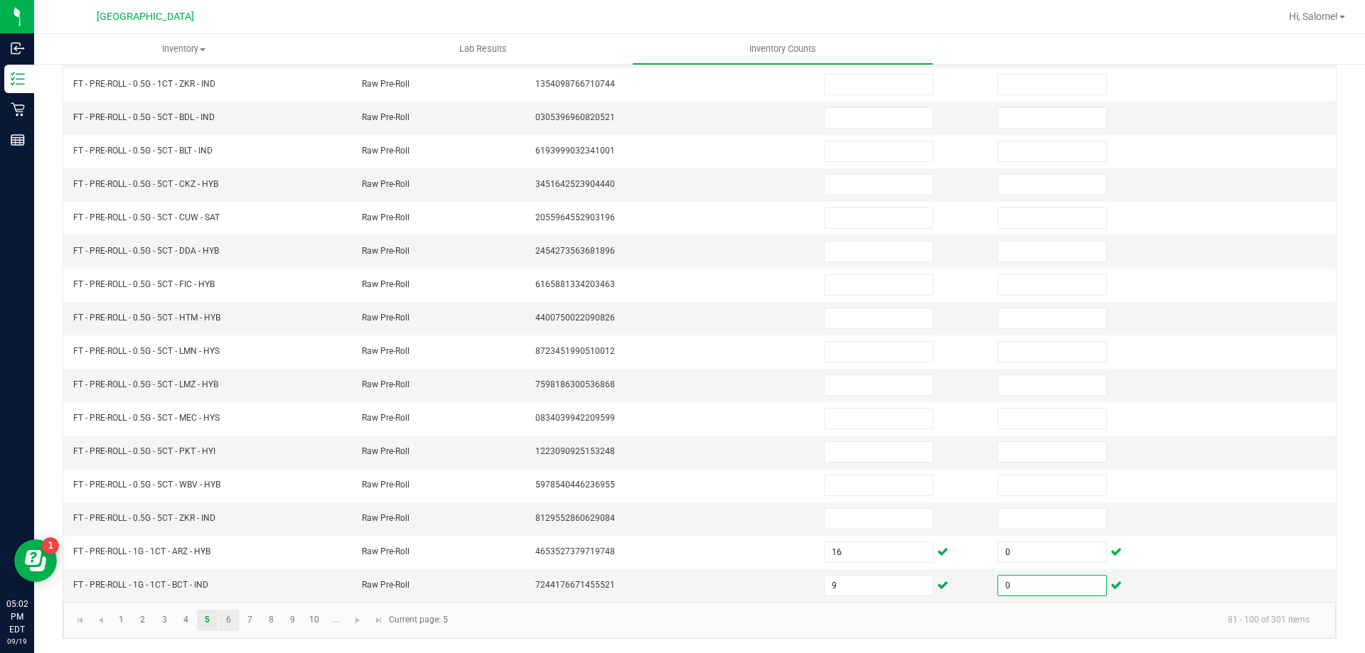
type input "0"
click at [222, 622] on link "6" at bounding box center [228, 620] width 21 height 21
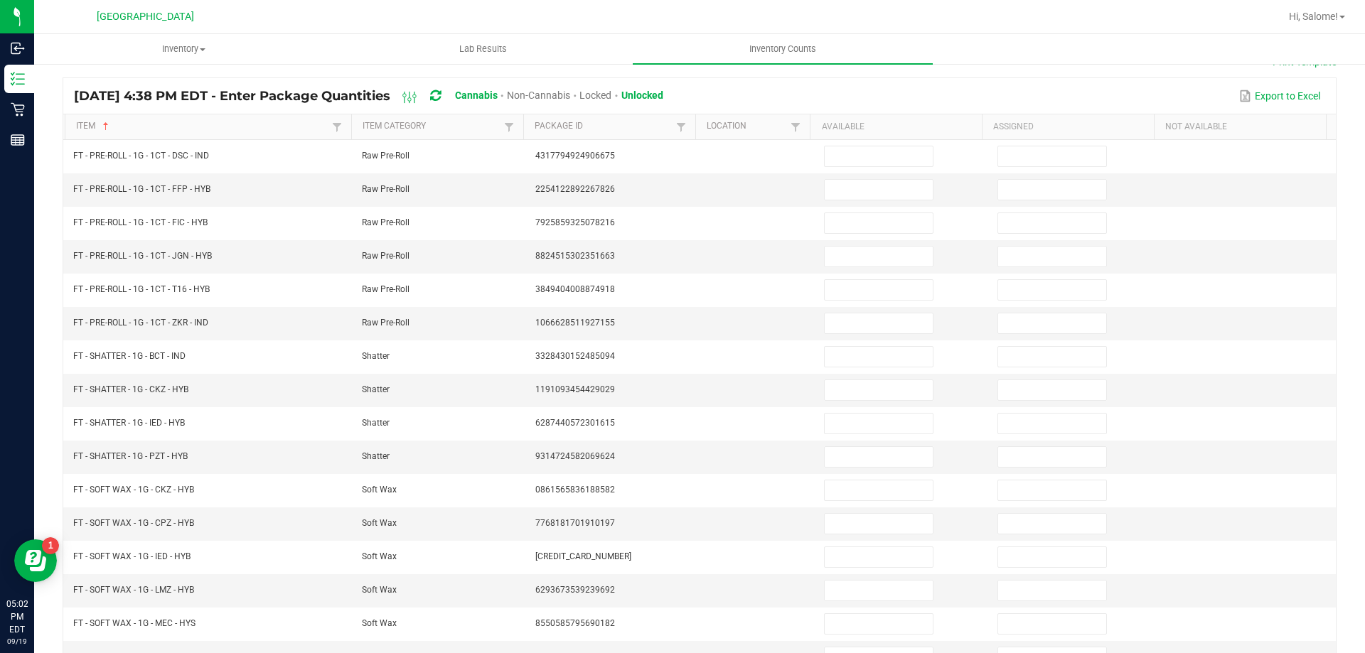
scroll to position [82, 0]
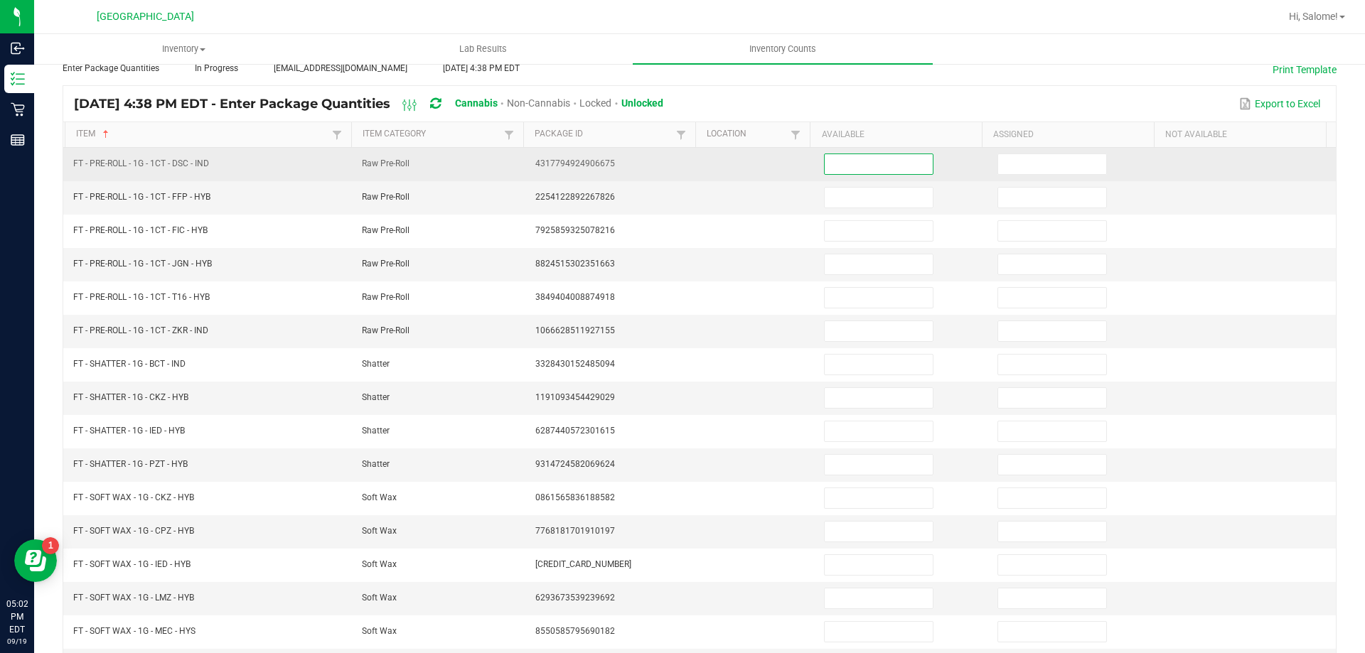
click at [867, 166] on input at bounding box center [879, 164] width 108 height 20
type input "23"
type input "0"
type input "25"
type input "0"
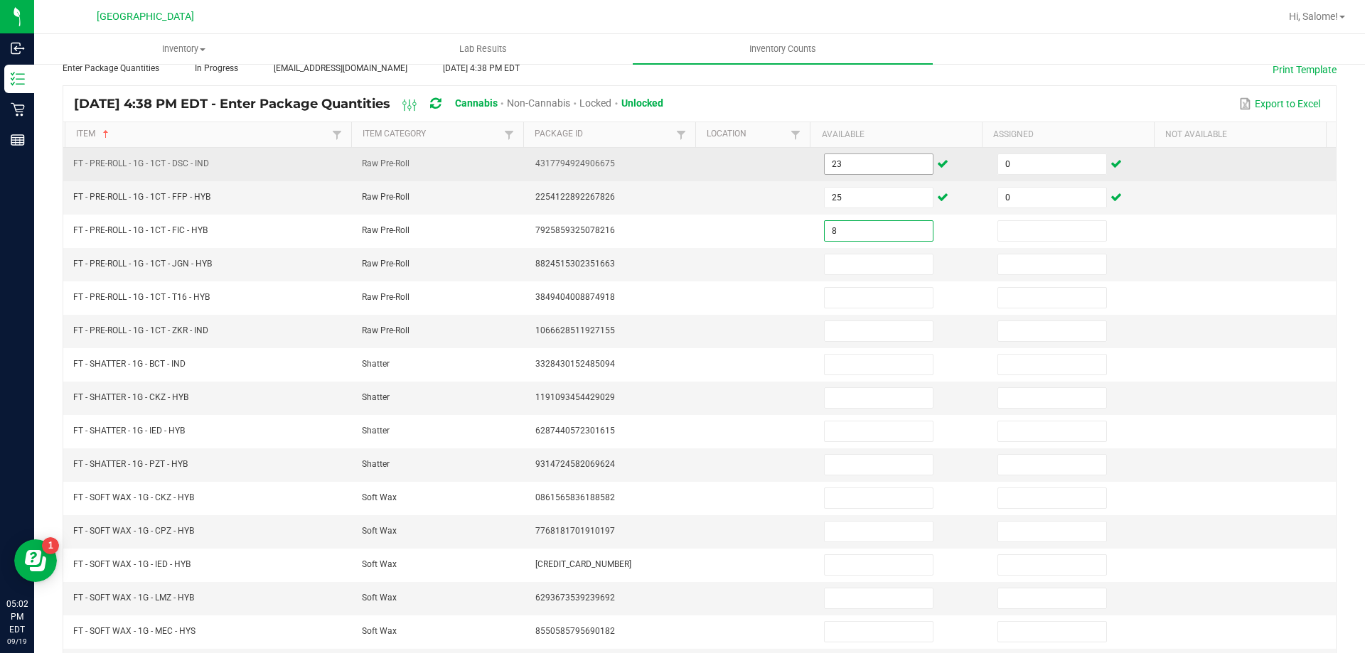
type input "8"
type input "0"
type input "5"
type input "0"
type input "24"
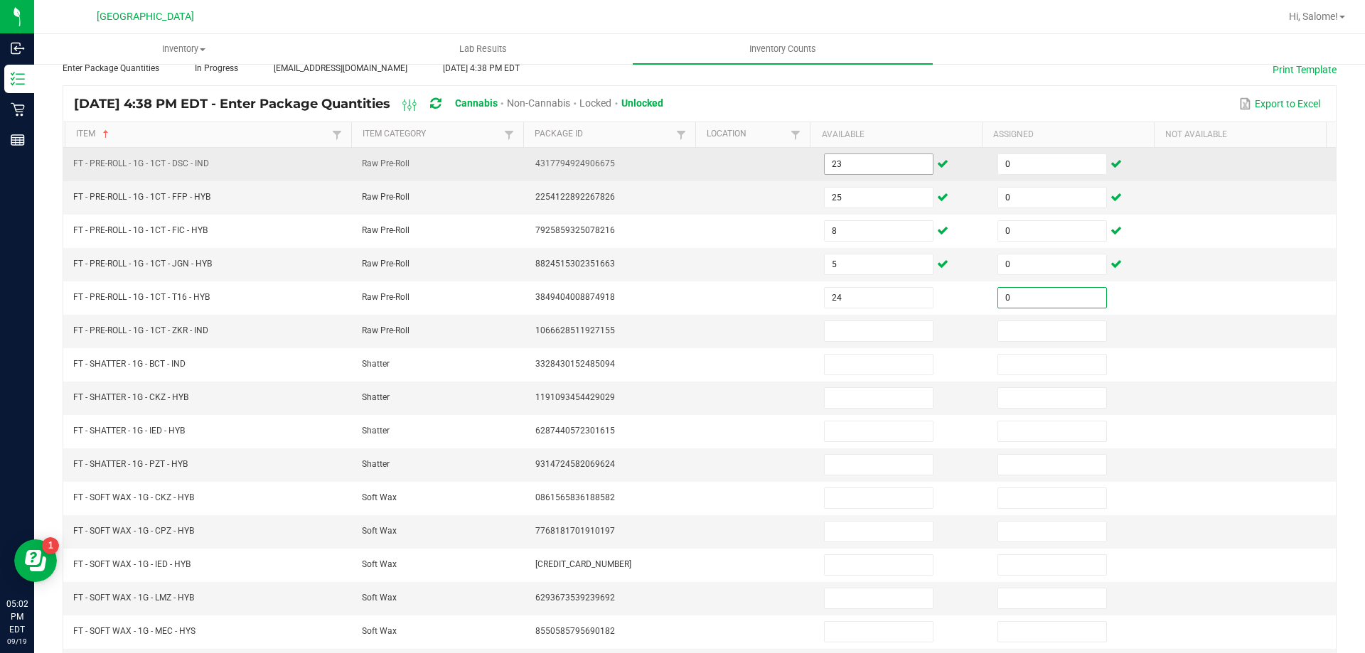
type input "0"
type input "25"
type input "0"
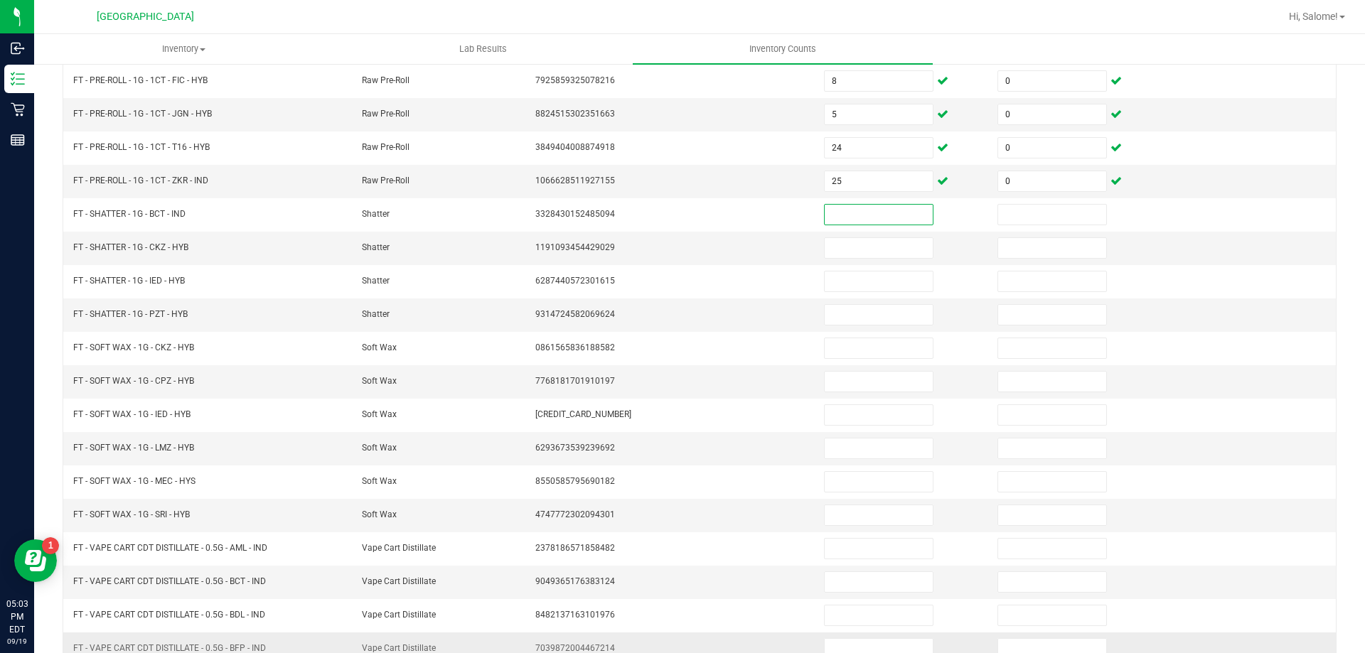
scroll to position [295, 0]
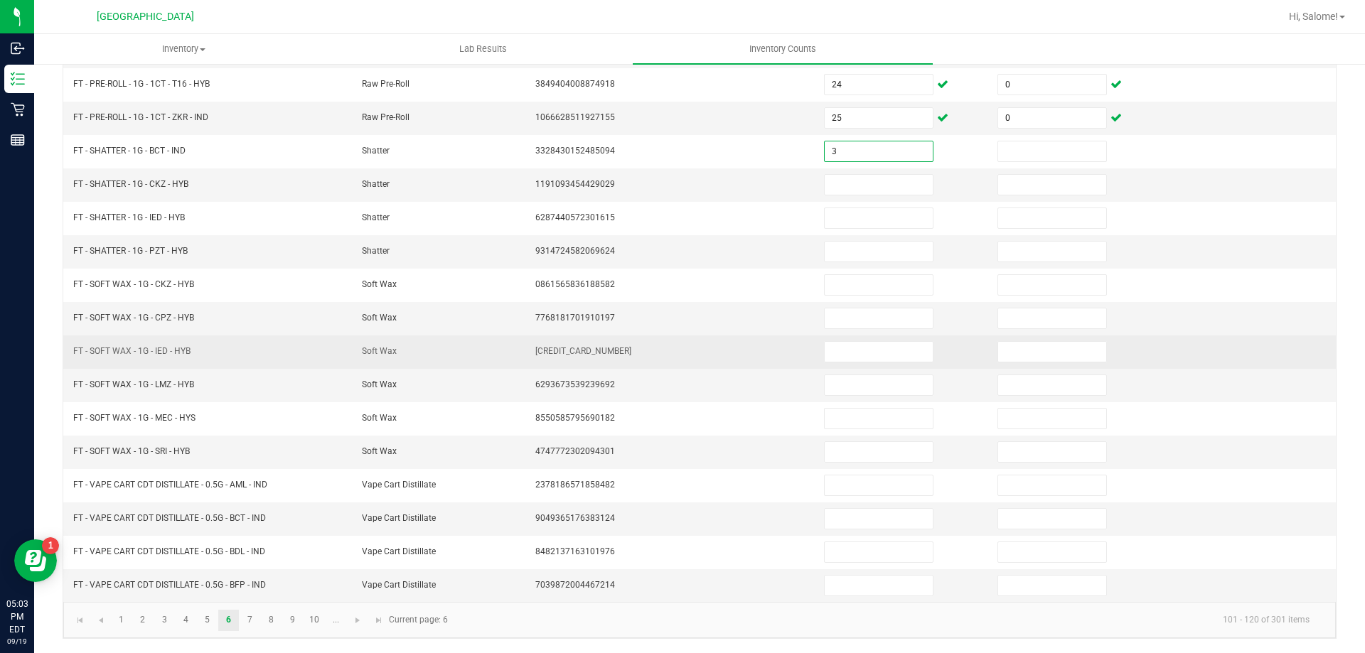
type input "3"
type input "0"
type input "2"
type input "0"
type input "7"
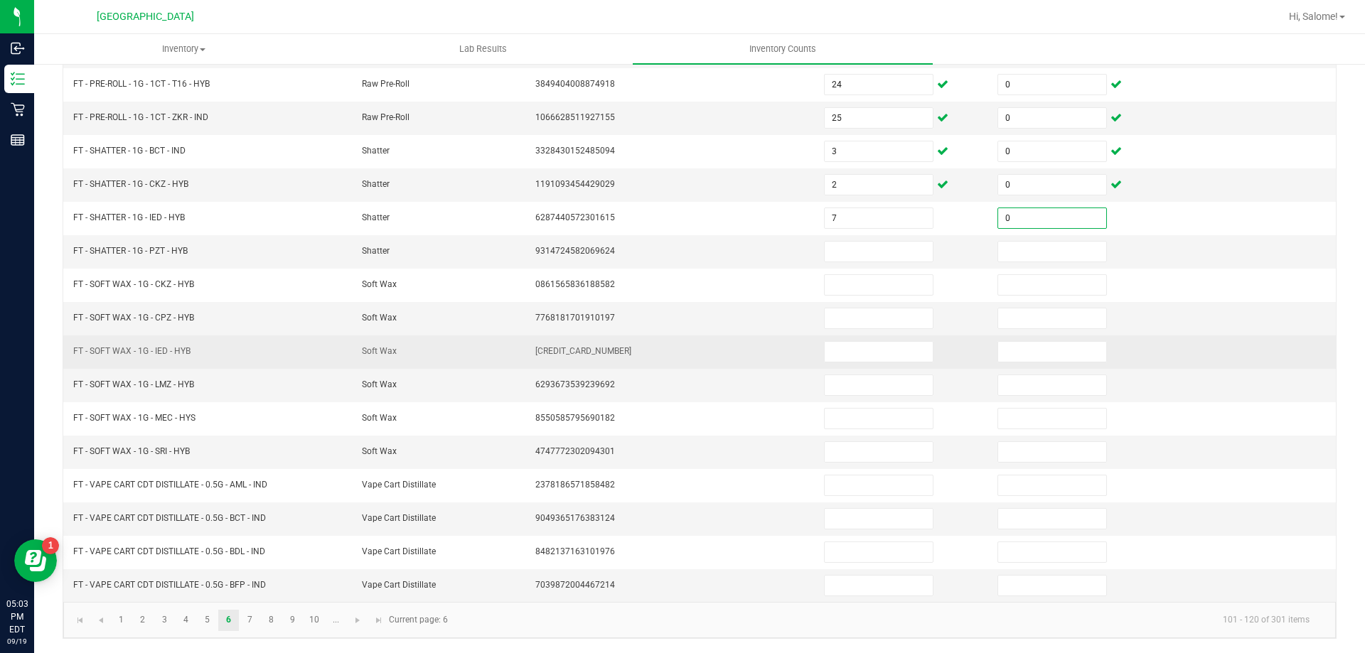
type input "0"
type input "3"
type input "0"
type input "3"
type input "0"
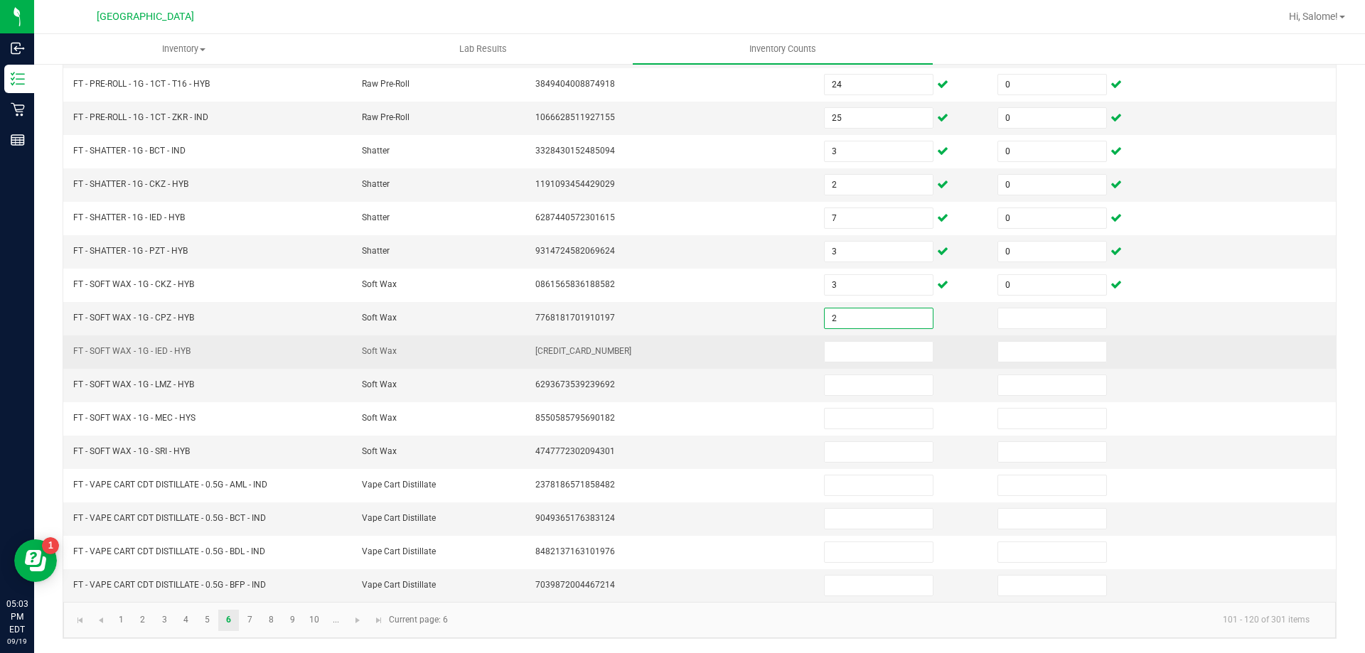
type input "2"
type input "0"
type input "8"
type input "0"
type input "3"
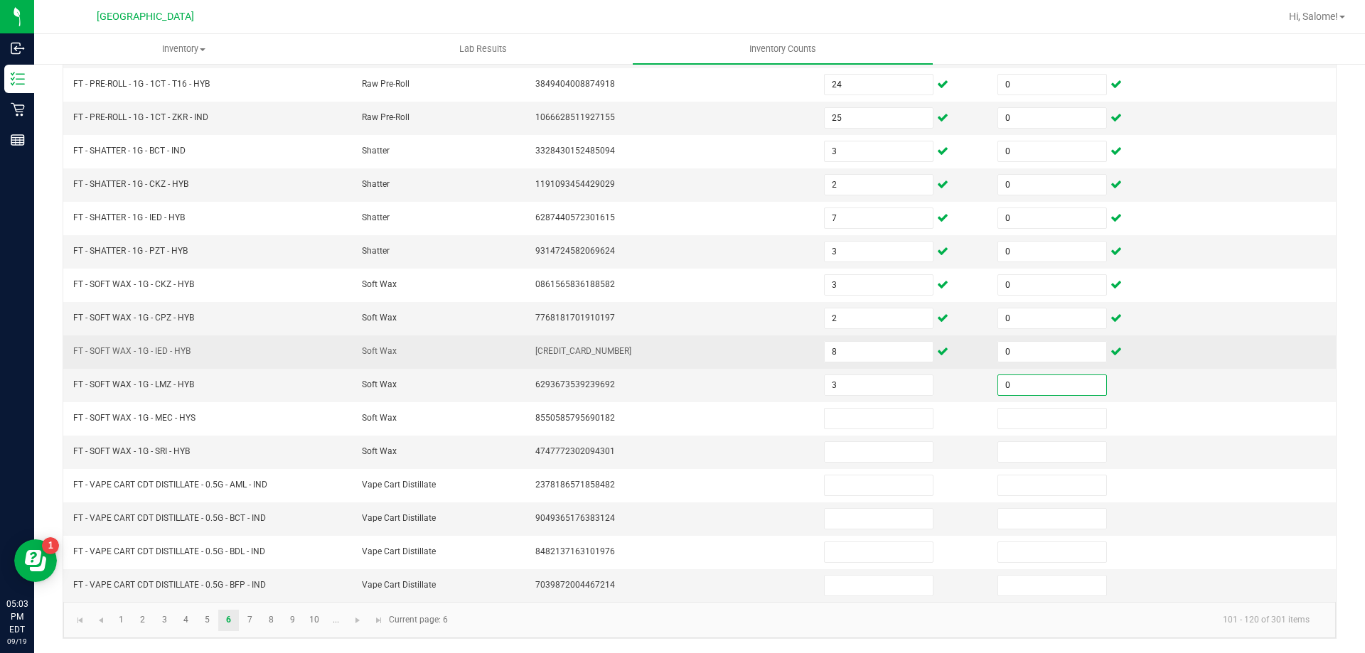
type input "0"
type input "3"
type input "0"
type input "3"
type input "0"
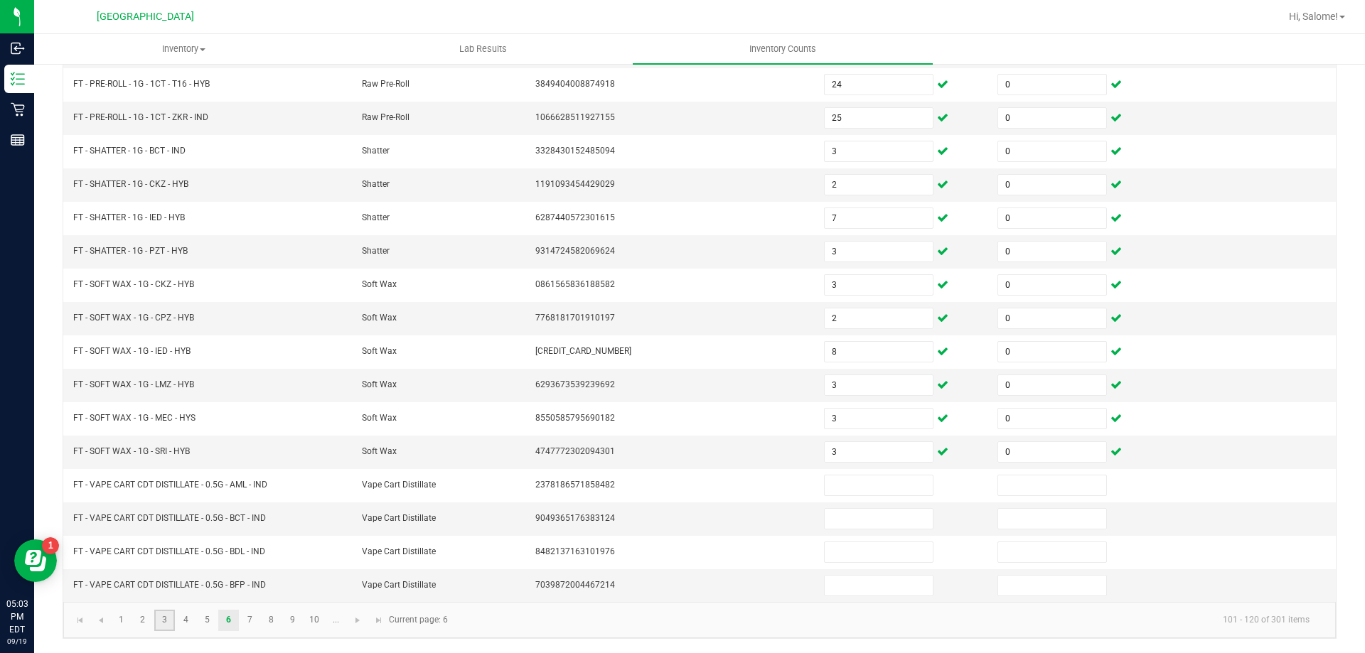
click at [168, 620] on link "3" at bounding box center [164, 620] width 21 height 21
type input "5"
type input "9"
type input "0"
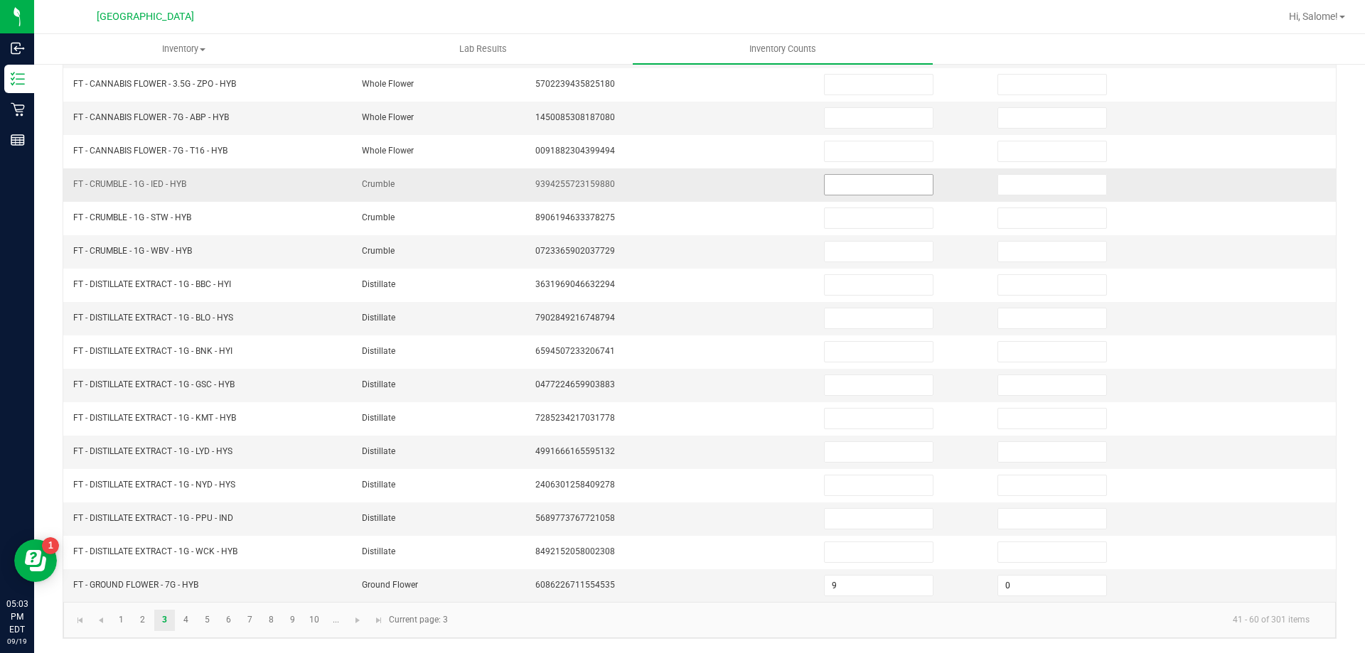
click at [845, 187] on input at bounding box center [879, 185] width 108 height 20
type input "8"
type input "0"
type input "1"
type input "0"
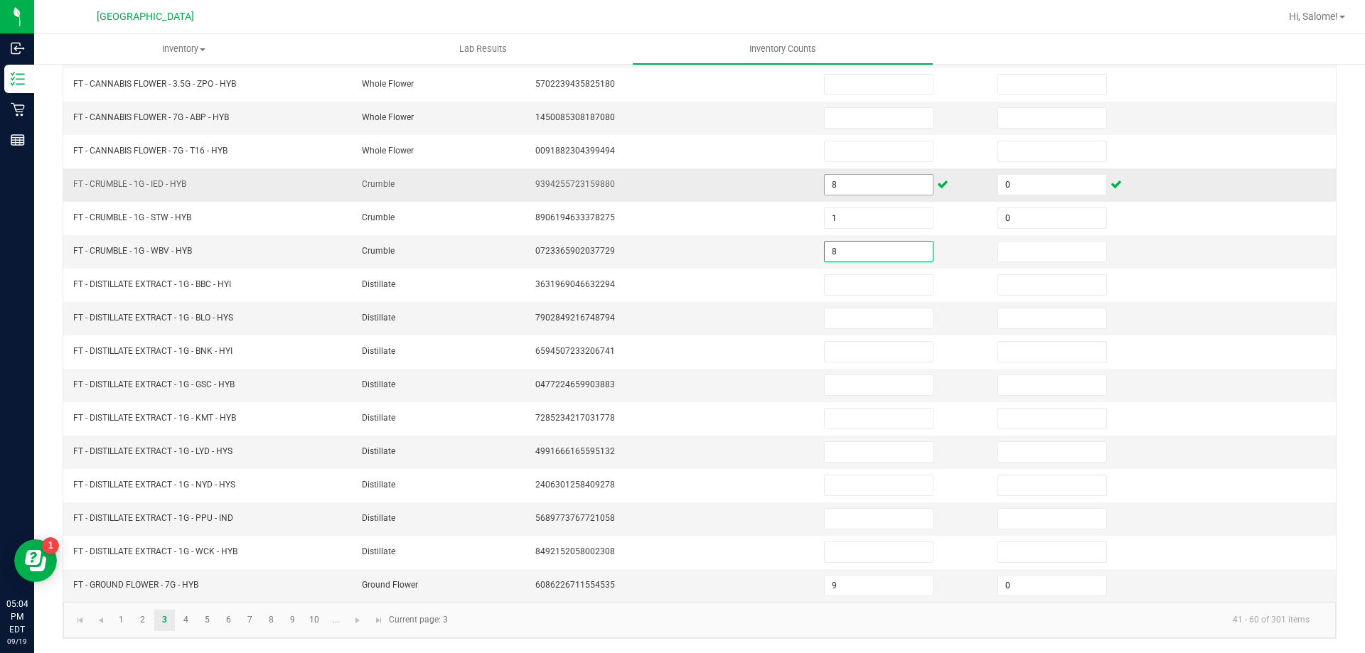
type input "8"
type input "0"
type input "2"
type input "0"
type input "8"
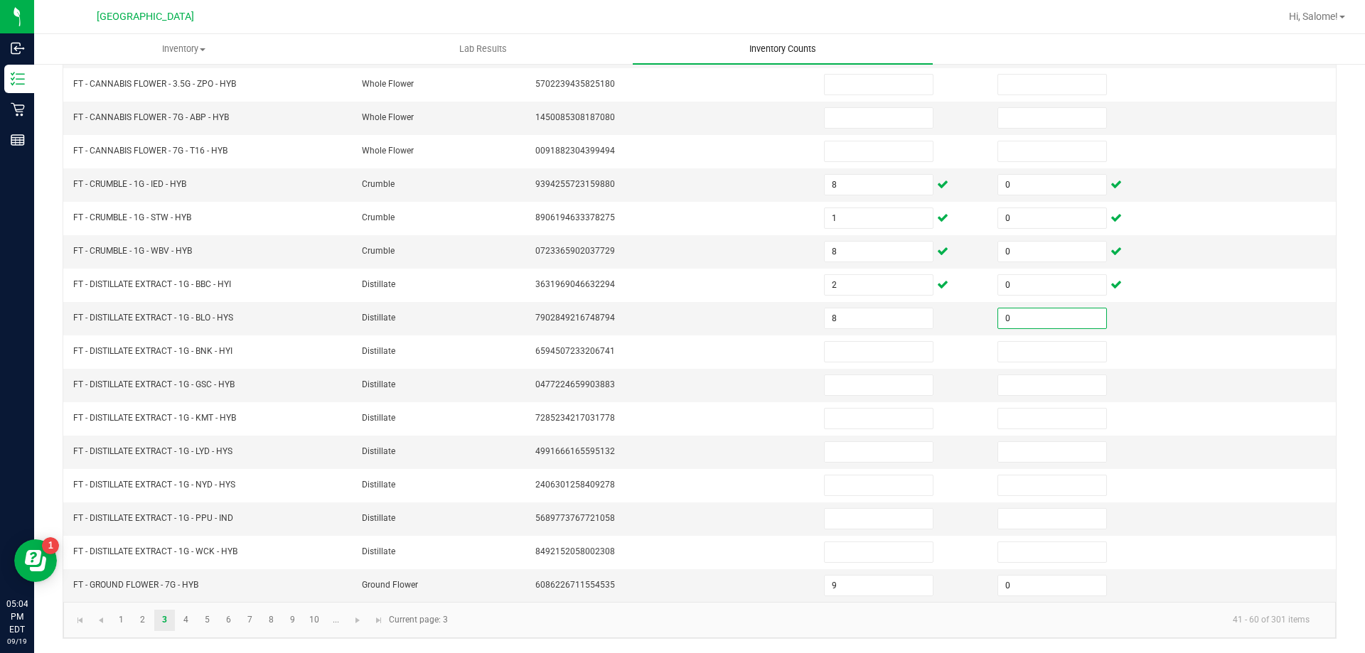
type input "0"
type input "9"
type input "0"
type input "3"
type input "0"
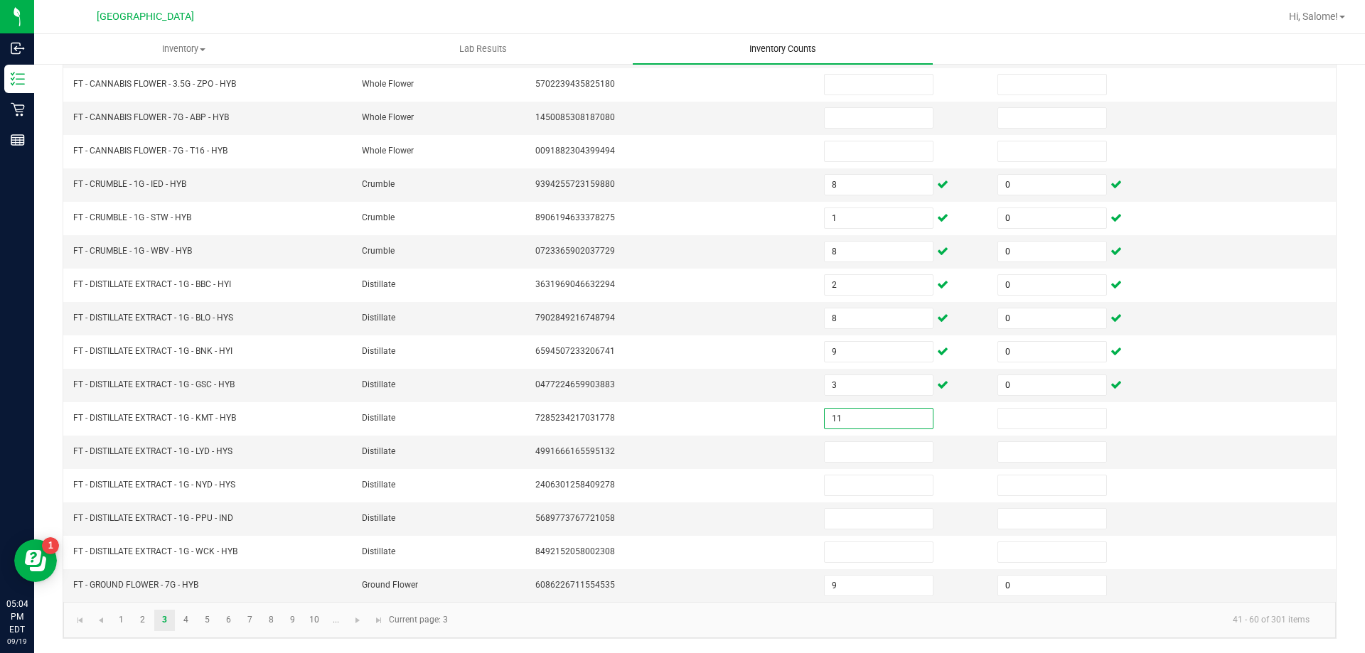
type input "11"
type input "0"
type input "3"
type input "0"
type input "12"
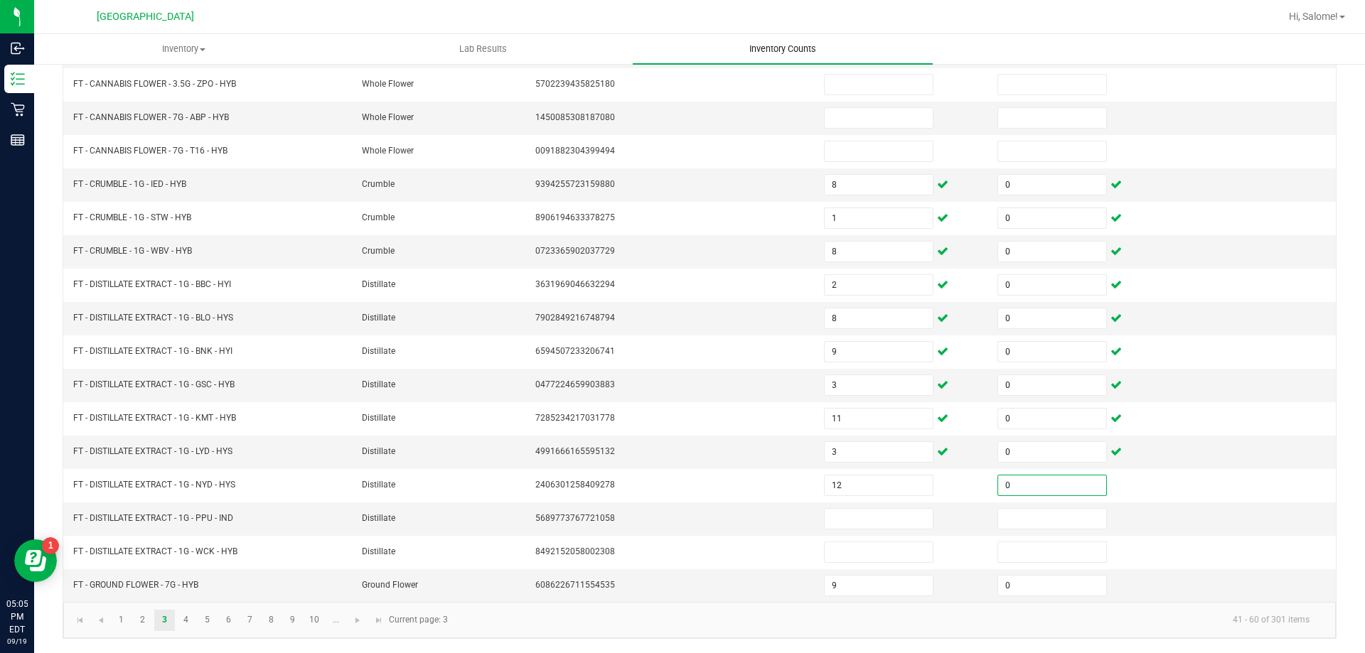
type input "0"
type input "2"
type input "0"
type input "8"
type input "0"
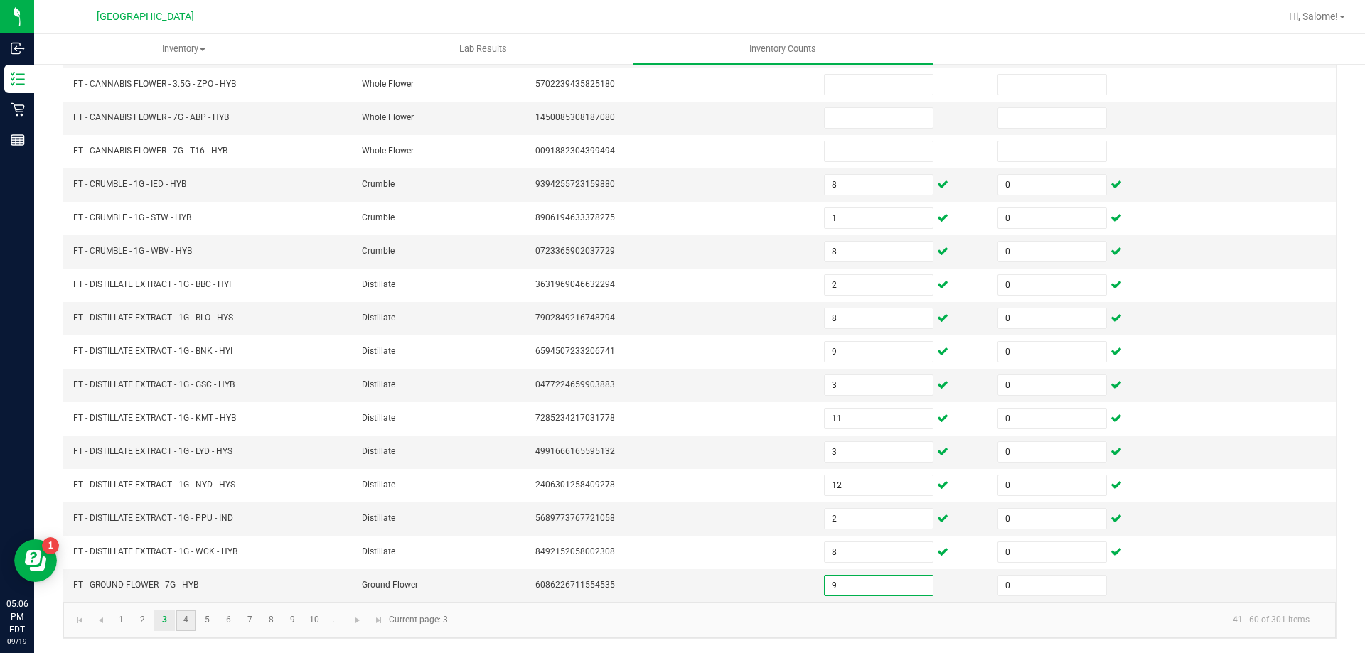
click at [190, 619] on link "4" at bounding box center [186, 620] width 21 height 21
type input "12"
type input "3"
type input "7"
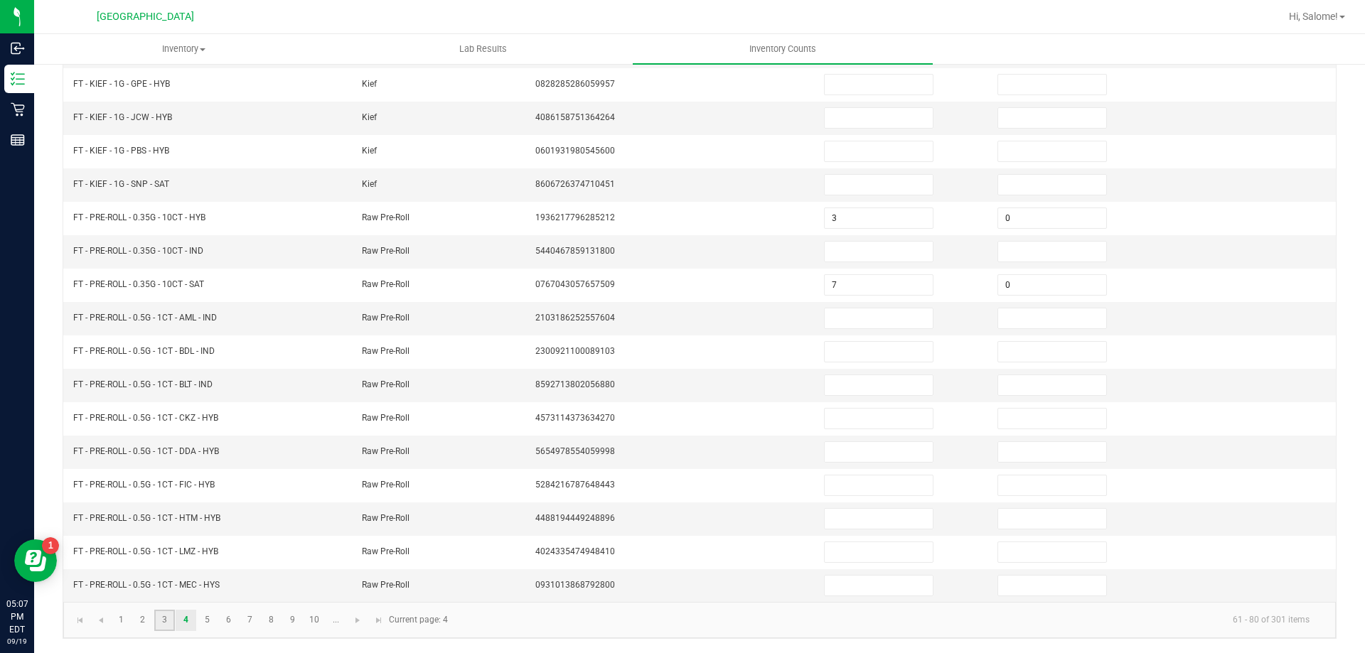
click at [161, 621] on link "3" at bounding box center [164, 620] width 21 height 21
click at [904, 590] on input "9" at bounding box center [879, 586] width 108 height 20
click at [182, 625] on link "4" at bounding box center [186, 620] width 21 height 21
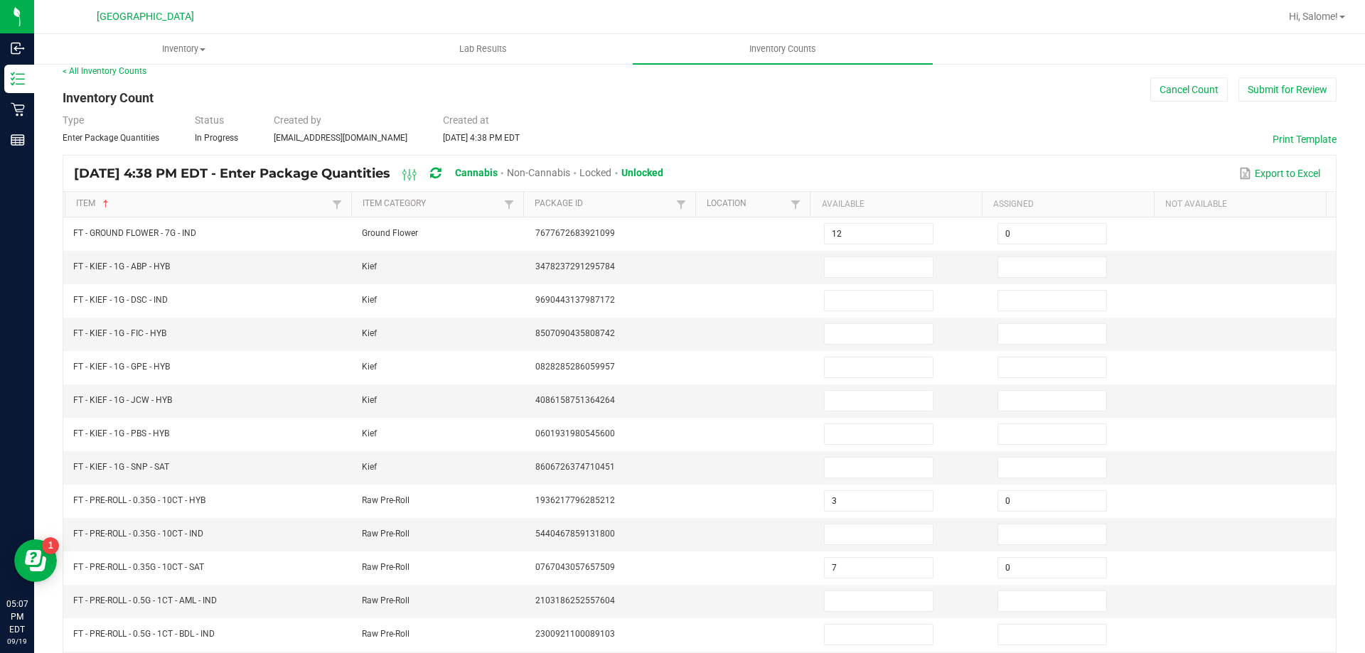
scroll to position [11, 0]
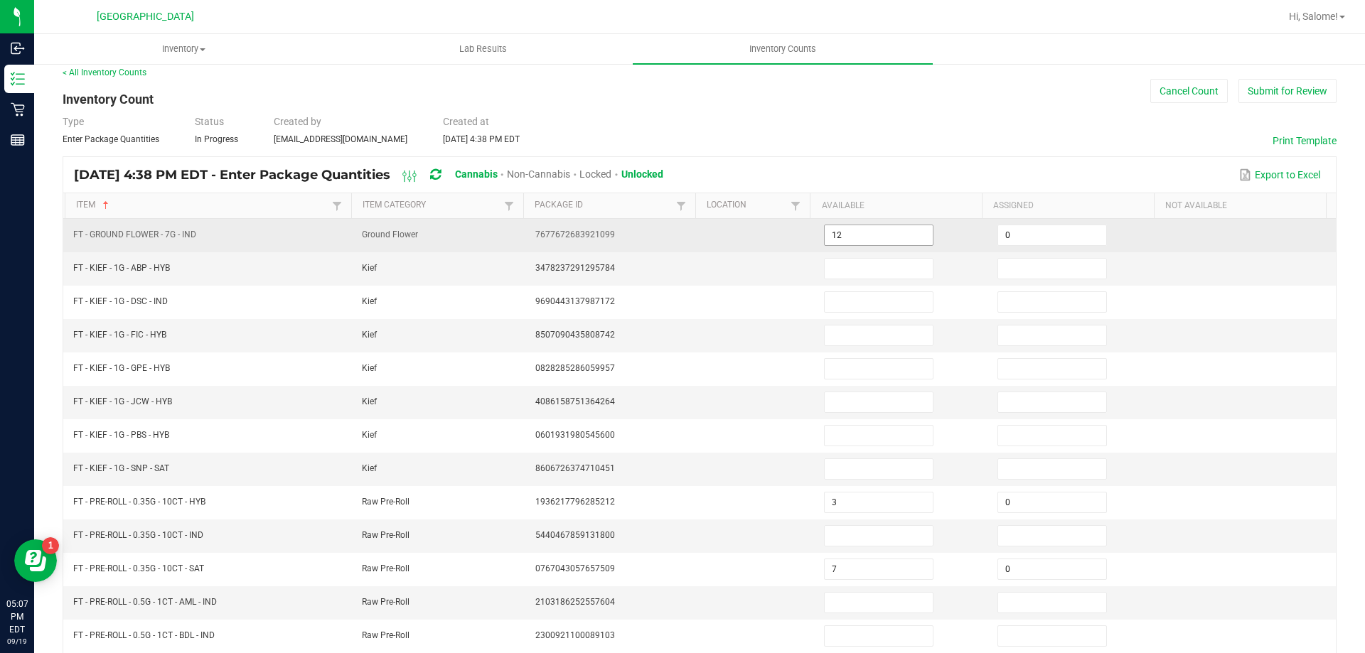
click at [879, 225] on input "12" at bounding box center [879, 235] width 108 height 20
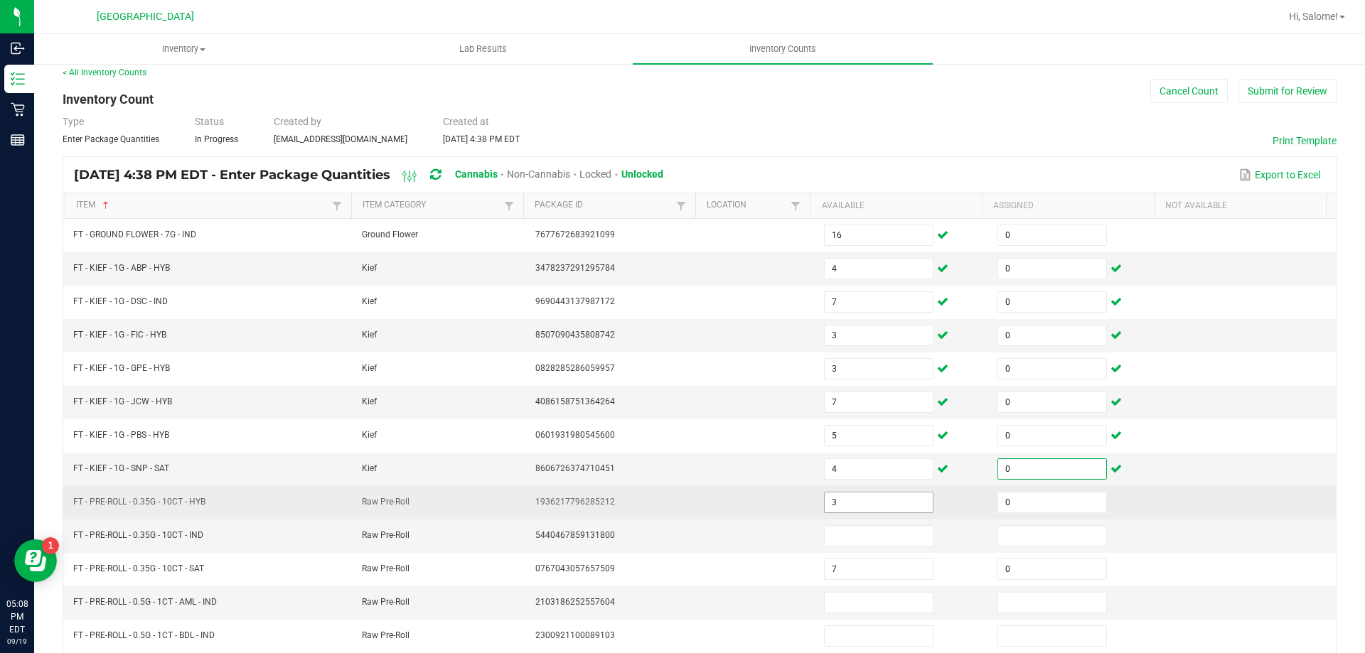
click at [856, 501] on input "3" at bounding box center [879, 503] width 108 height 20
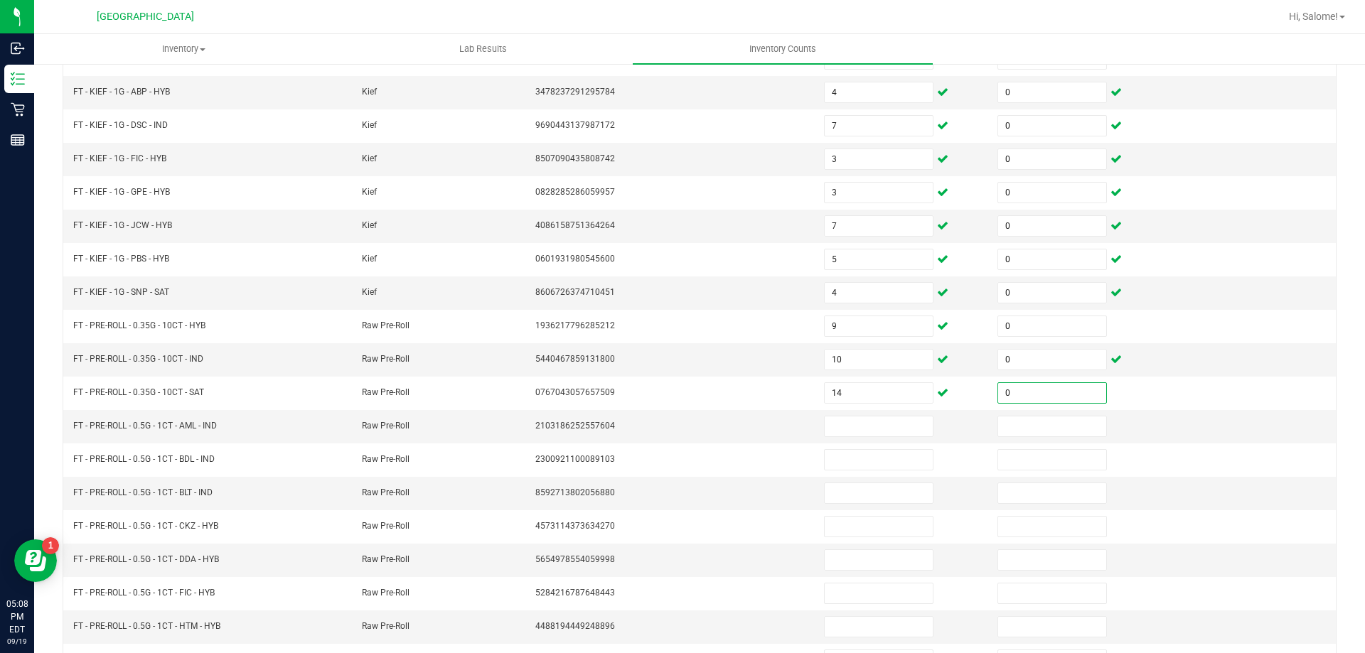
scroll to position [295, 0]
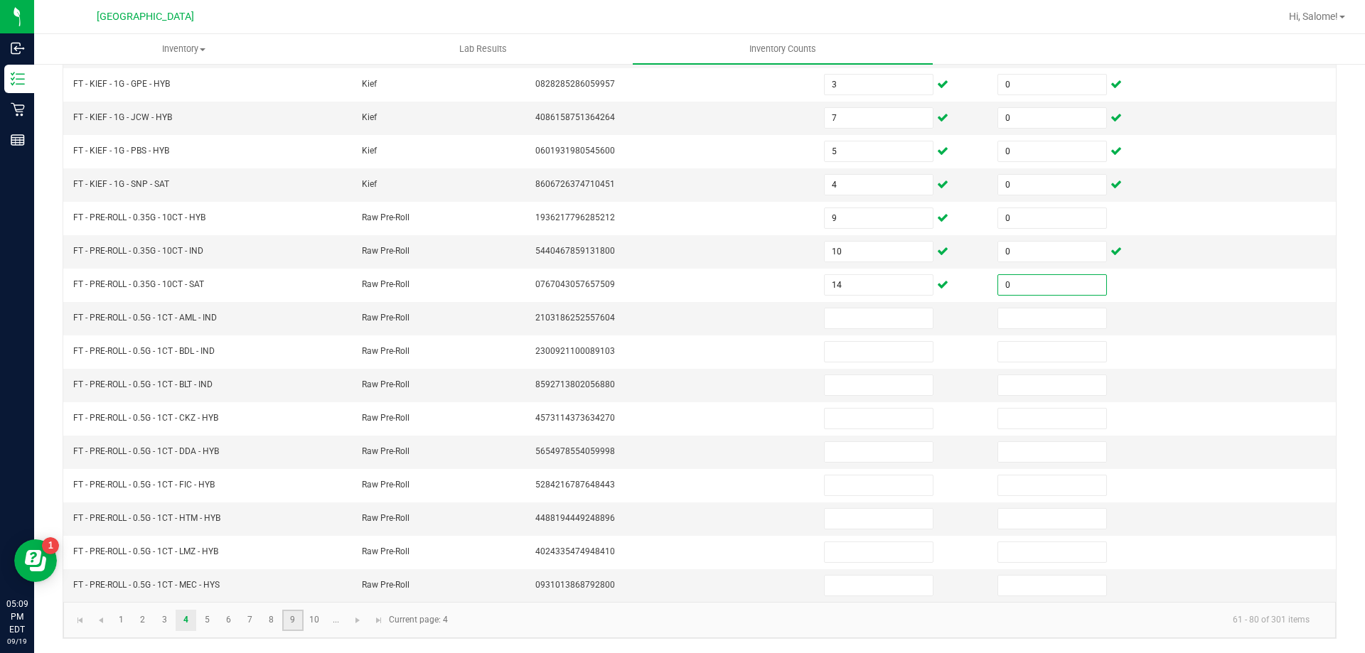
click at [291, 618] on link "9" at bounding box center [292, 620] width 21 height 21
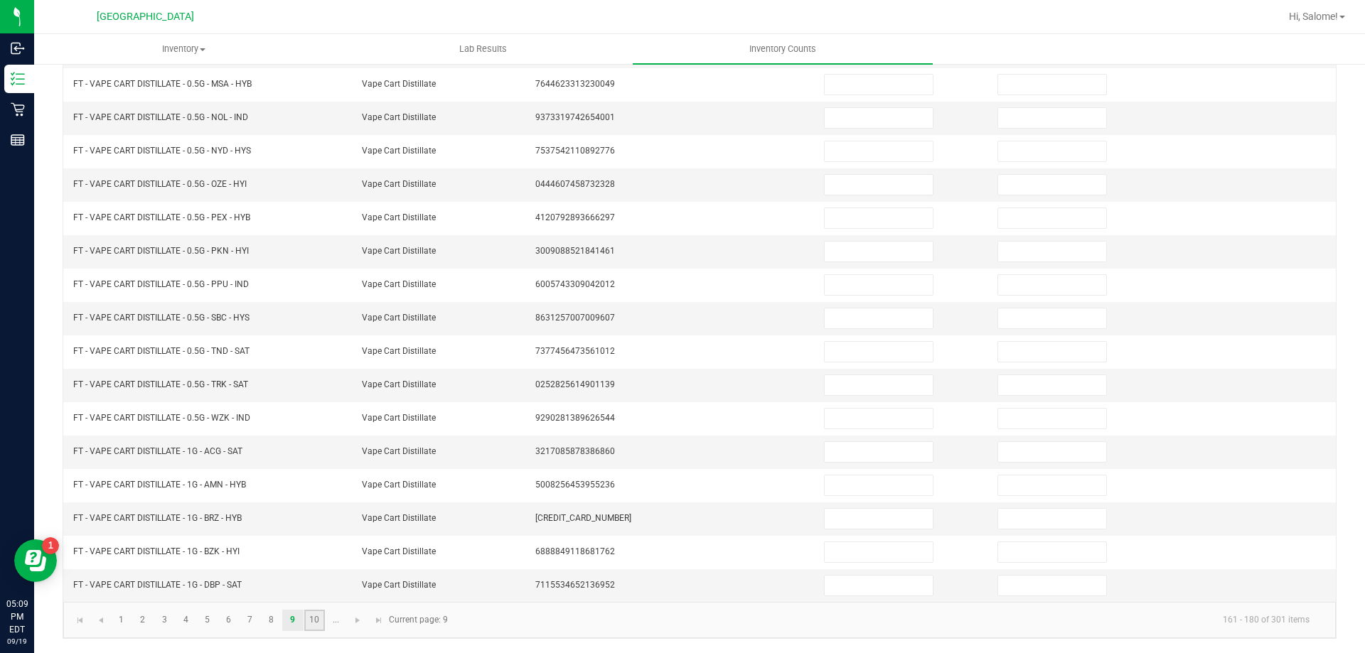
click at [308, 630] on link "10" at bounding box center [314, 620] width 21 height 21
click at [364, 621] on link at bounding box center [358, 620] width 21 height 21
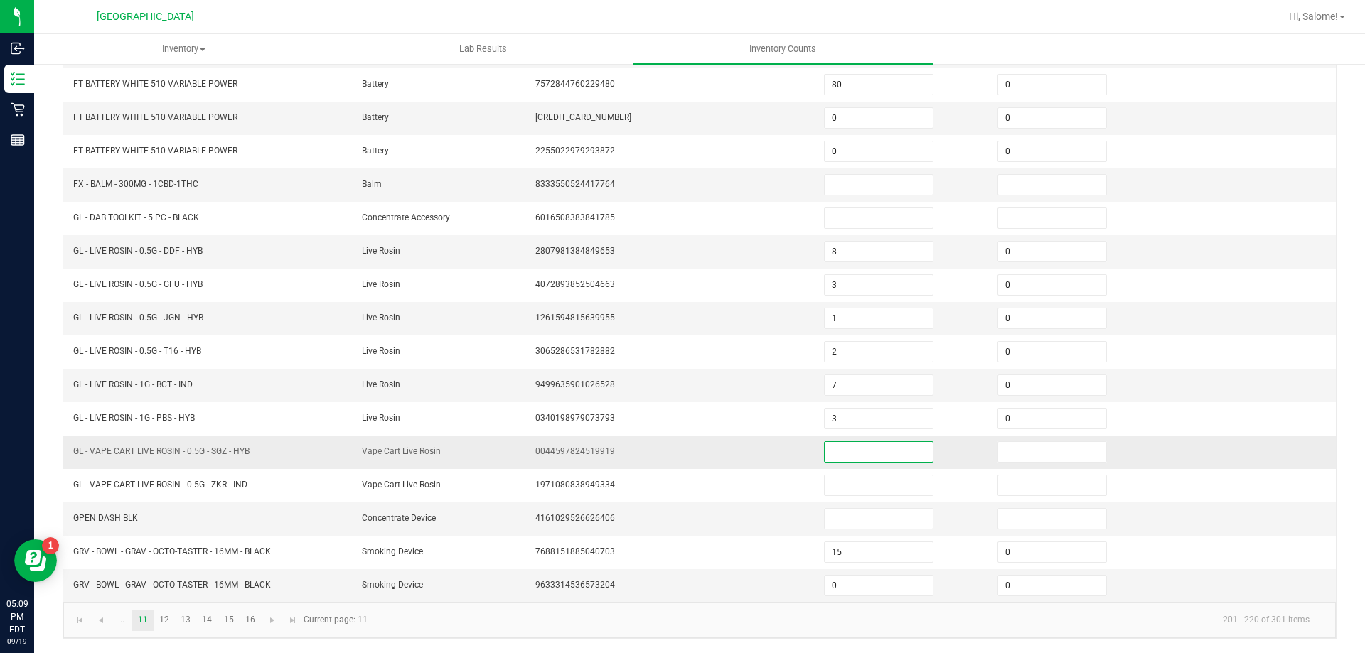
click at [840, 453] on input at bounding box center [879, 452] width 108 height 20
click at [97, 624] on span "Go to the previous page" at bounding box center [100, 620] width 11 height 11
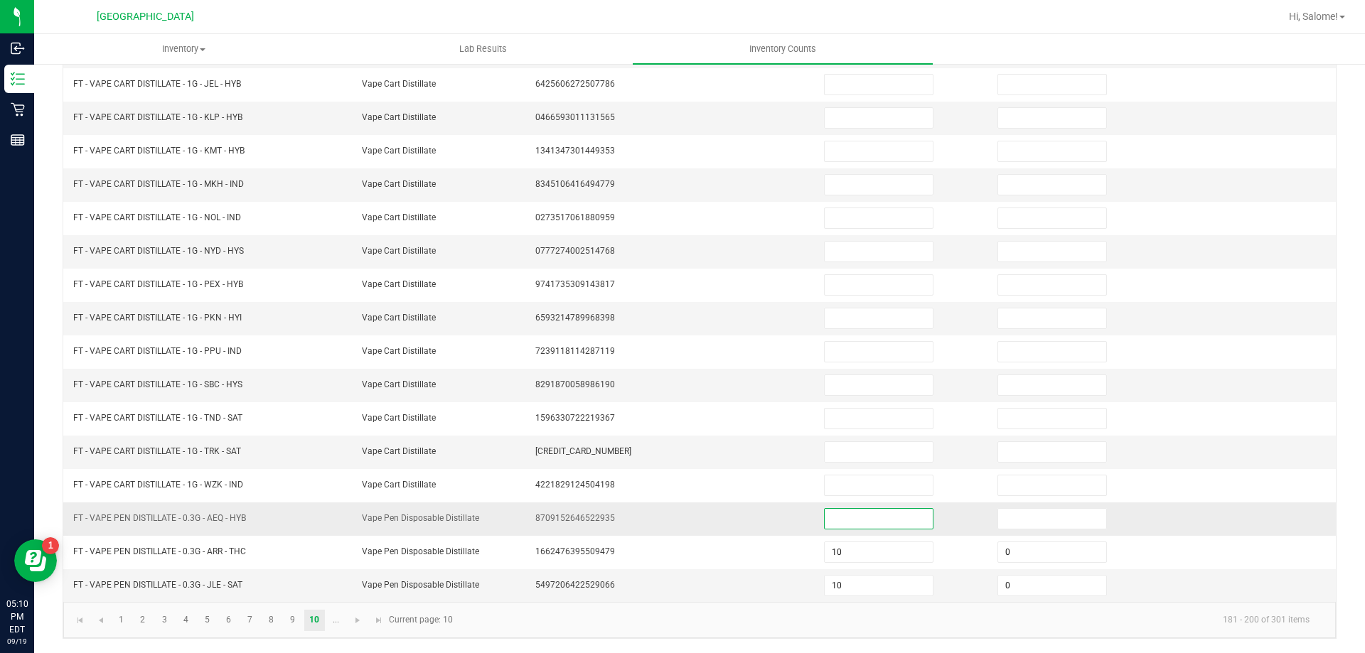
click at [840, 522] on input at bounding box center [879, 519] width 108 height 20
click at [841, 522] on input at bounding box center [879, 519] width 108 height 20
click at [877, 582] on input "10" at bounding box center [879, 586] width 108 height 20
click at [353, 619] on span "Go to the next page" at bounding box center [357, 620] width 11 height 11
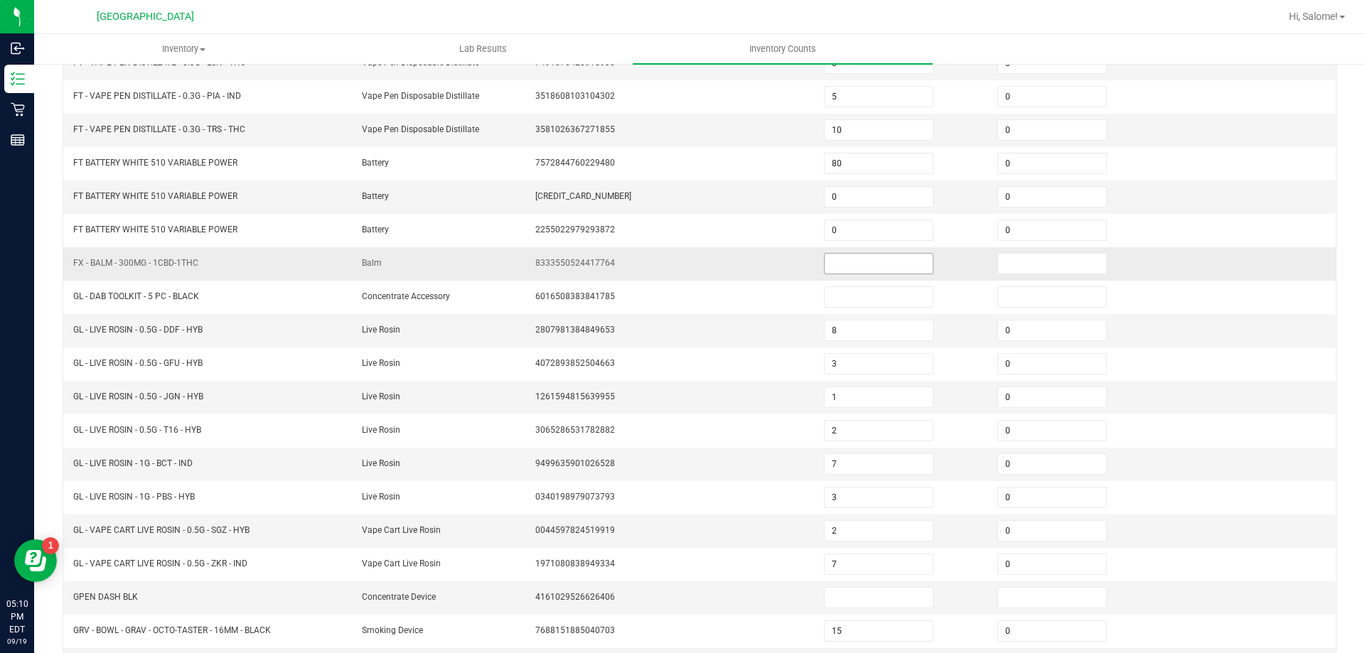
scroll to position [153, 0]
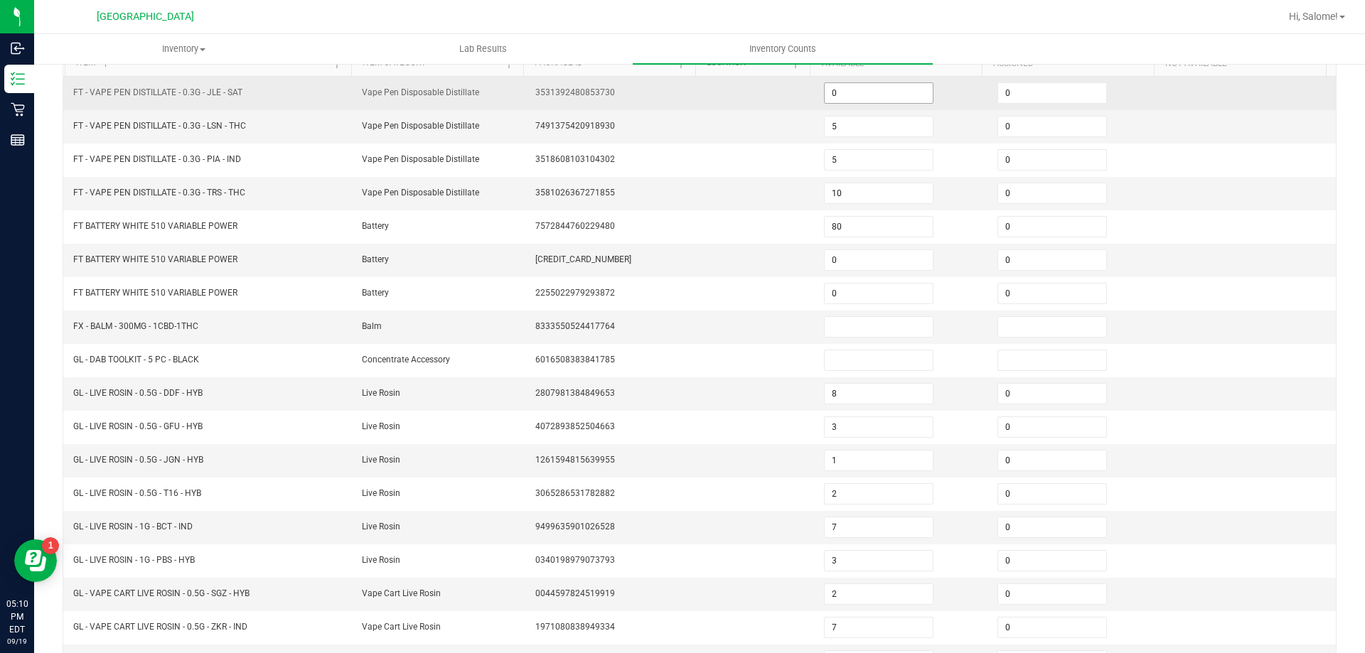
click at [870, 98] on input "0" at bounding box center [879, 93] width 108 height 20
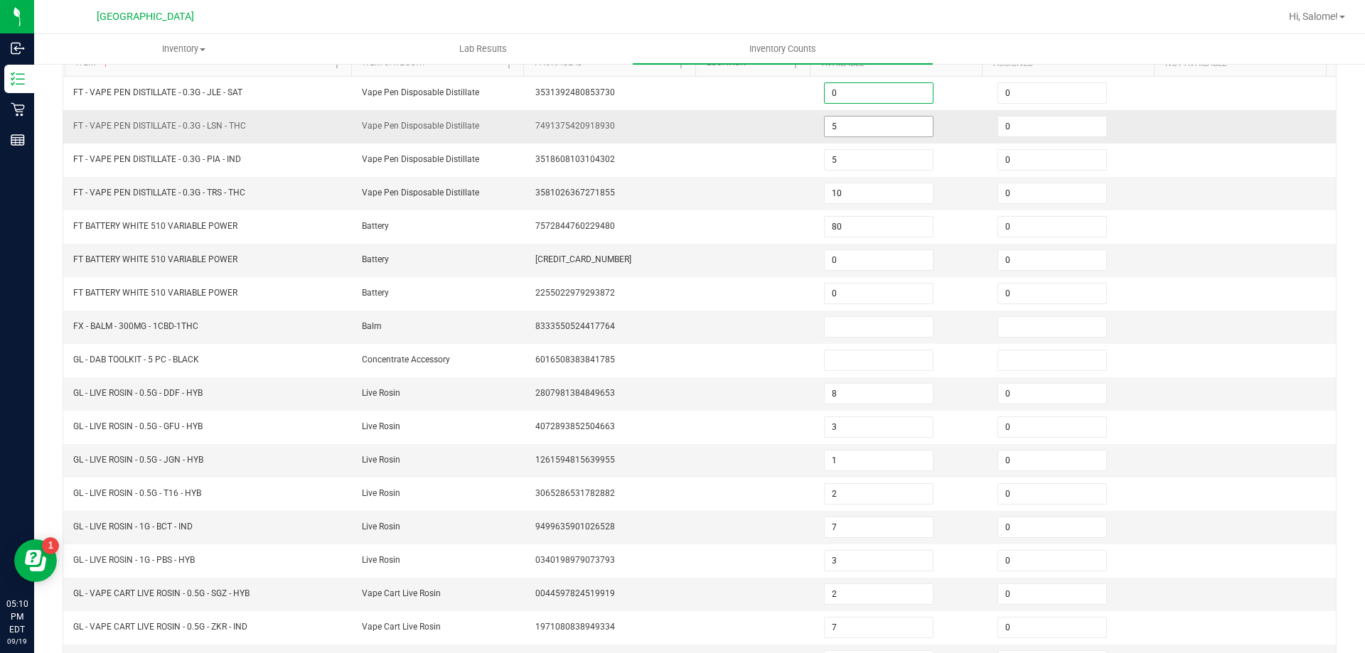
click at [849, 119] on input "5" at bounding box center [879, 127] width 108 height 20
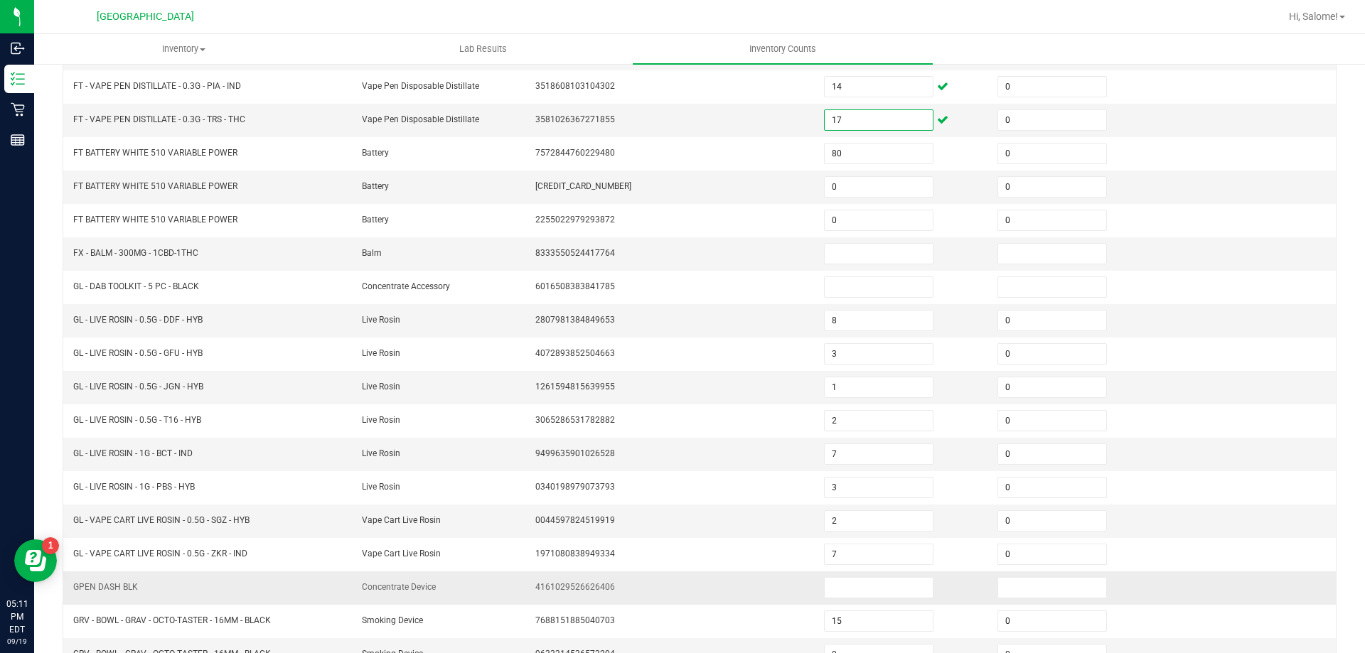
scroll to position [295, 0]
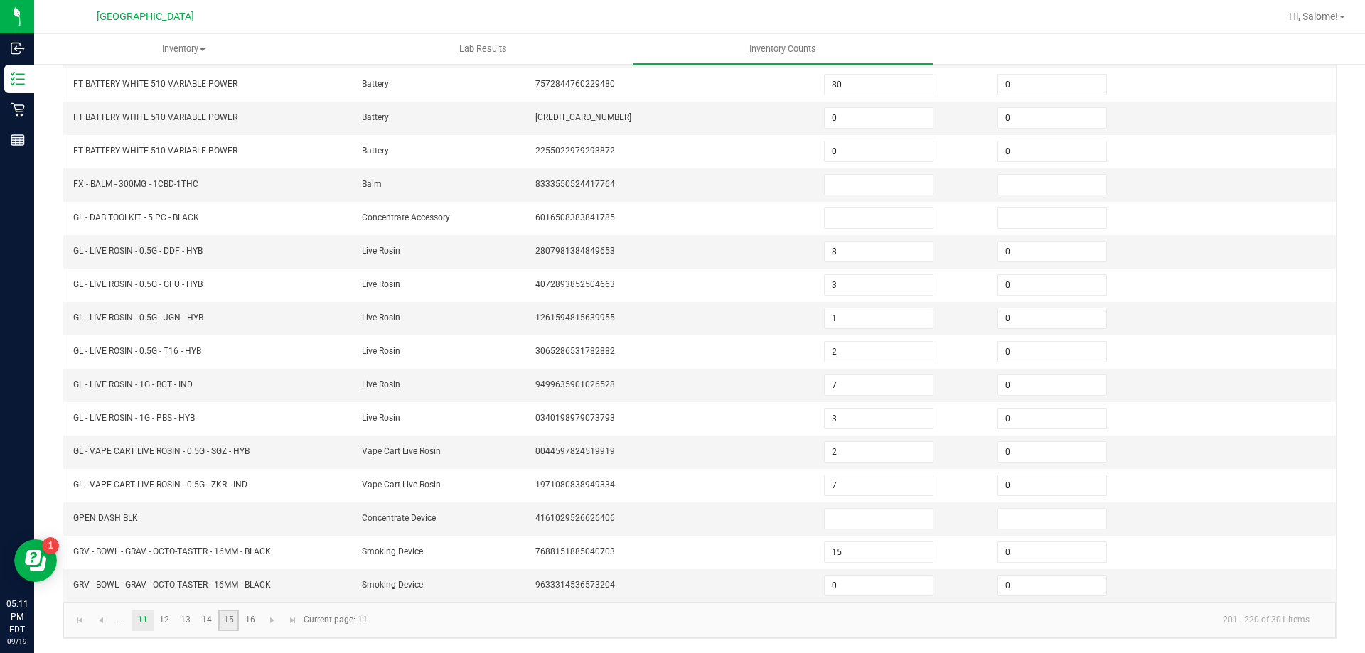
click at [239, 619] on link "15" at bounding box center [228, 620] width 21 height 21
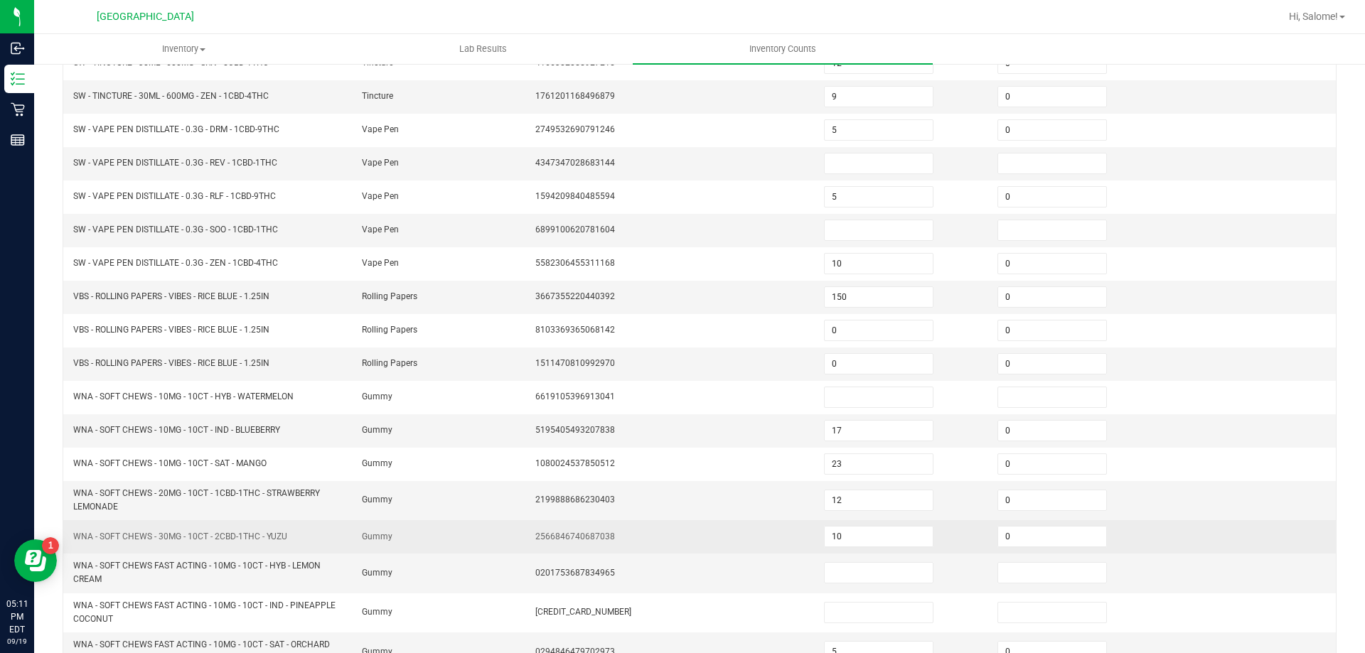
scroll to position [224, 0]
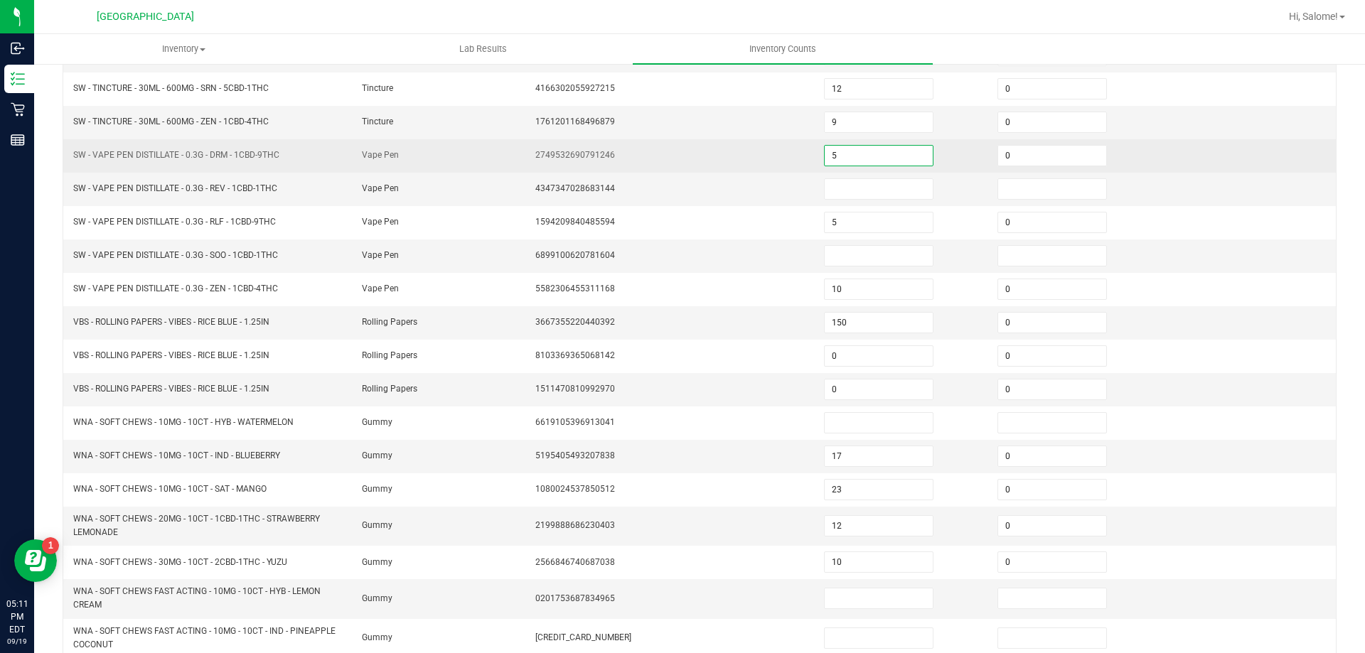
click at [848, 149] on input "5" at bounding box center [879, 156] width 108 height 20
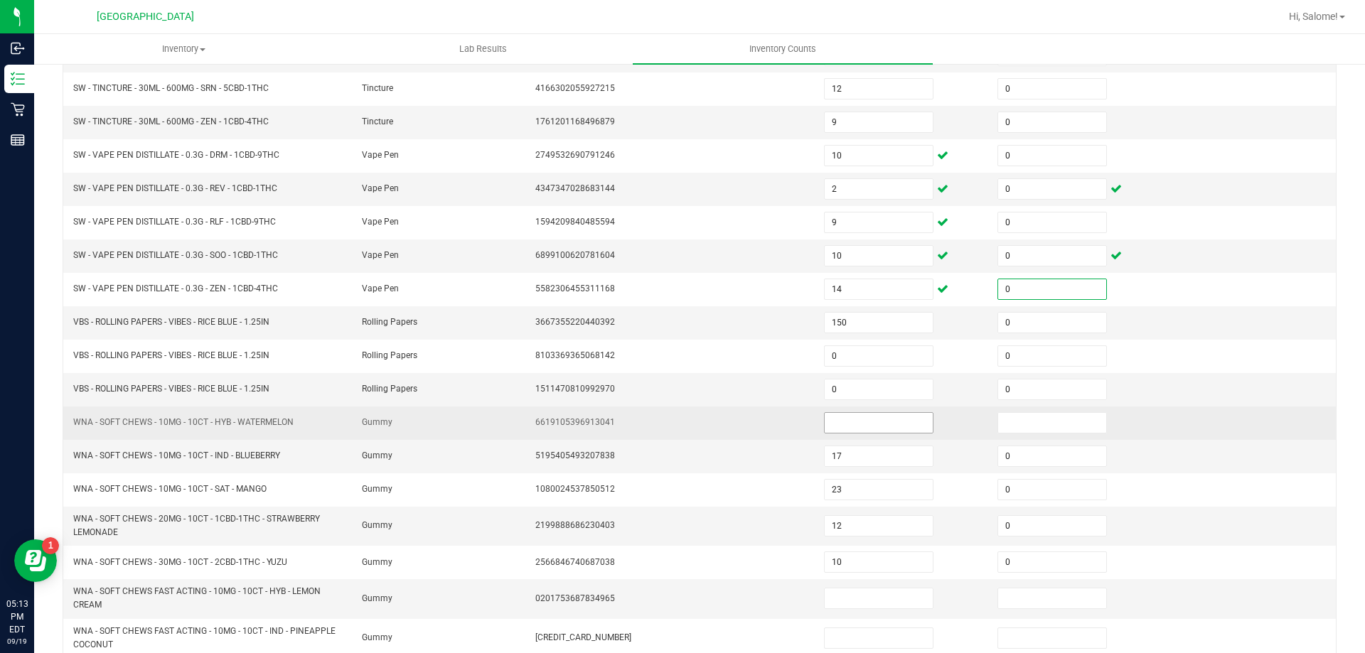
click at [867, 432] on input at bounding box center [879, 423] width 108 height 20
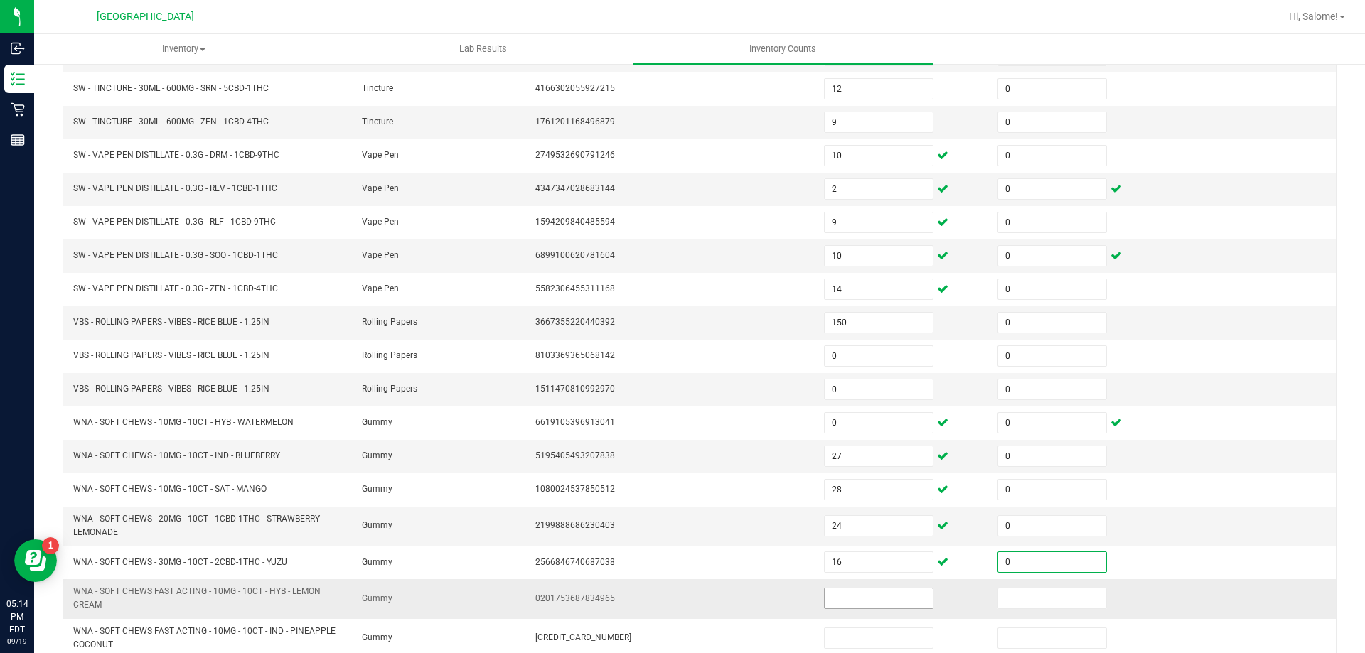
click at [838, 603] on input at bounding box center [879, 599] width 108 height 20
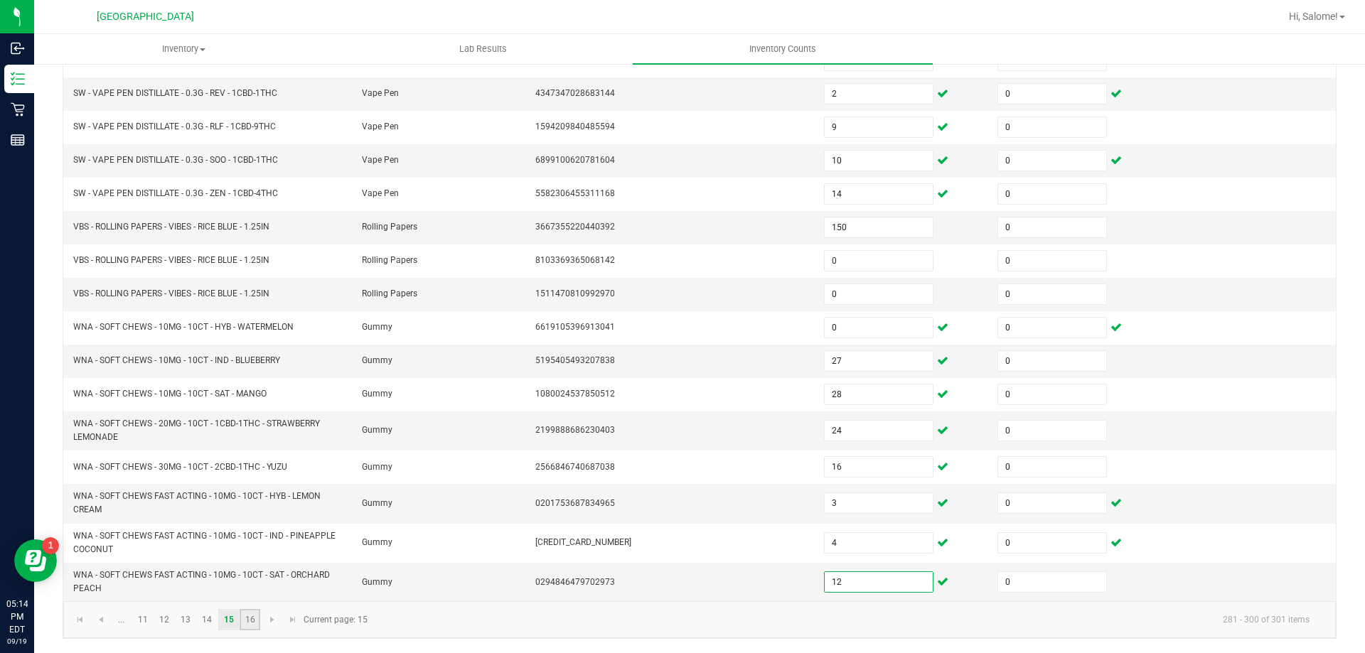
click at [247, 620] on link "16" at bounding box center [250, 619] width 21 height 21
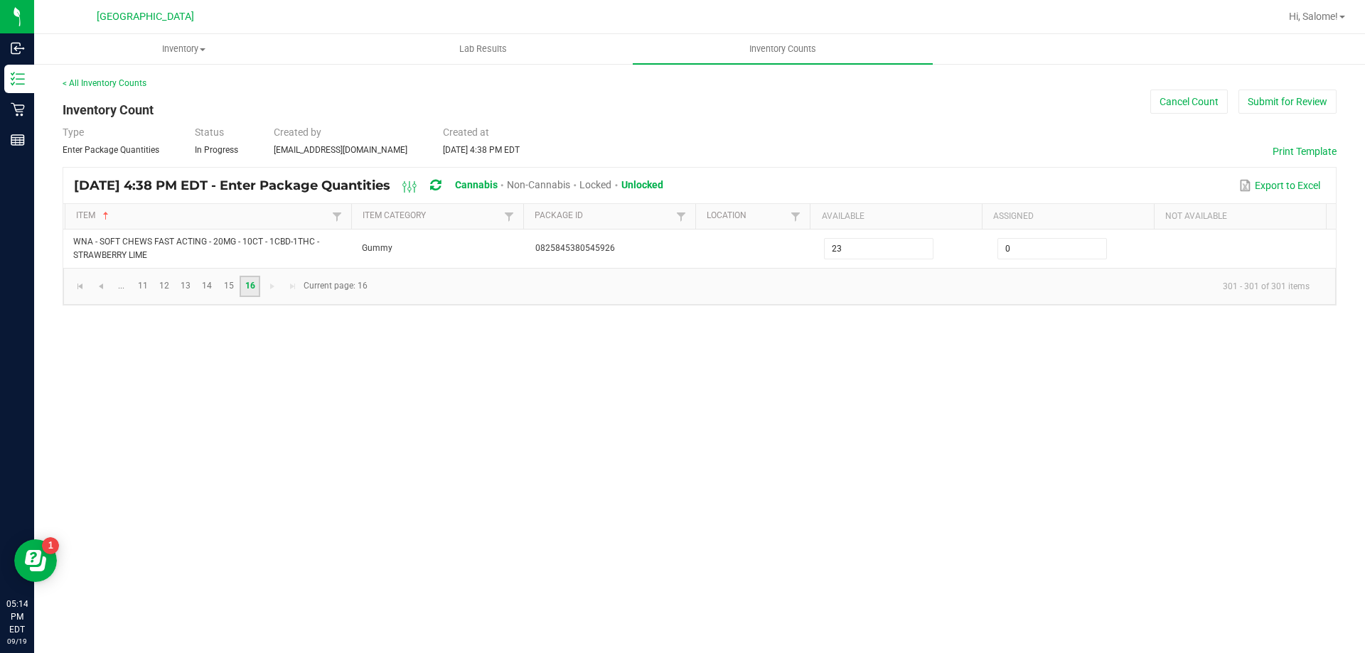
scroll to position [0, 0]
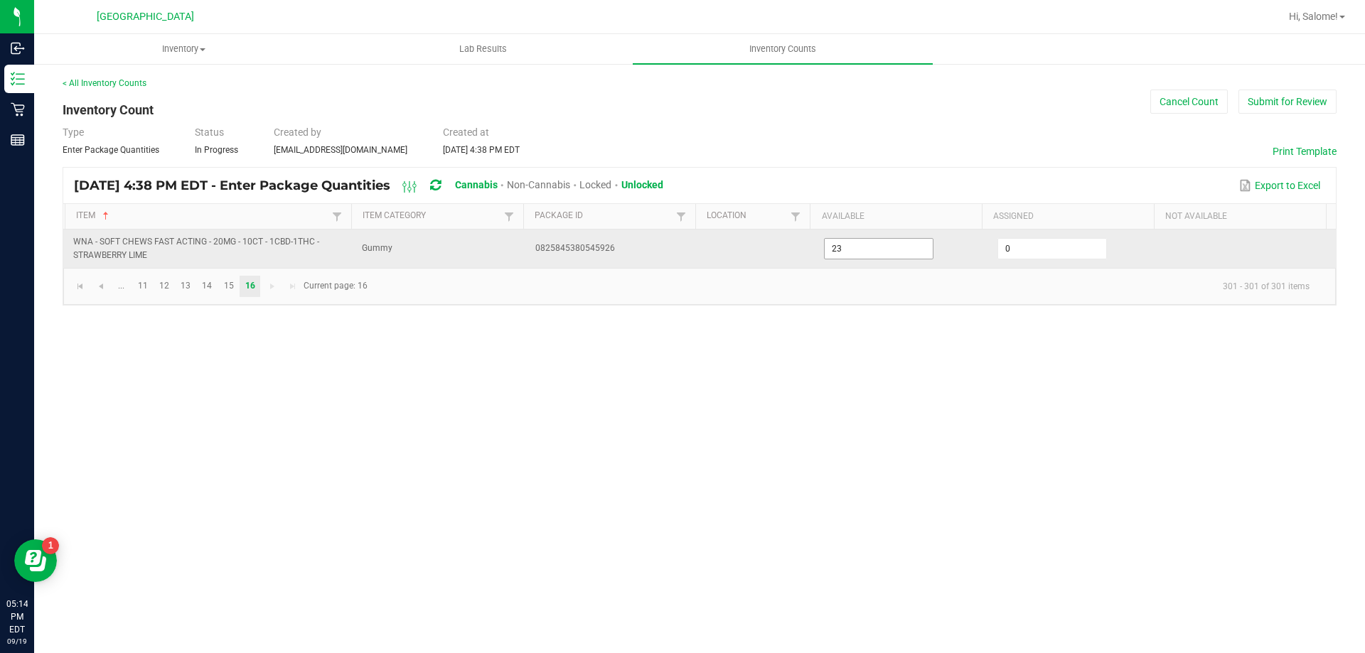
click at [848, 251] on input "23" at bounding box center [879, 249] width 108 height 20
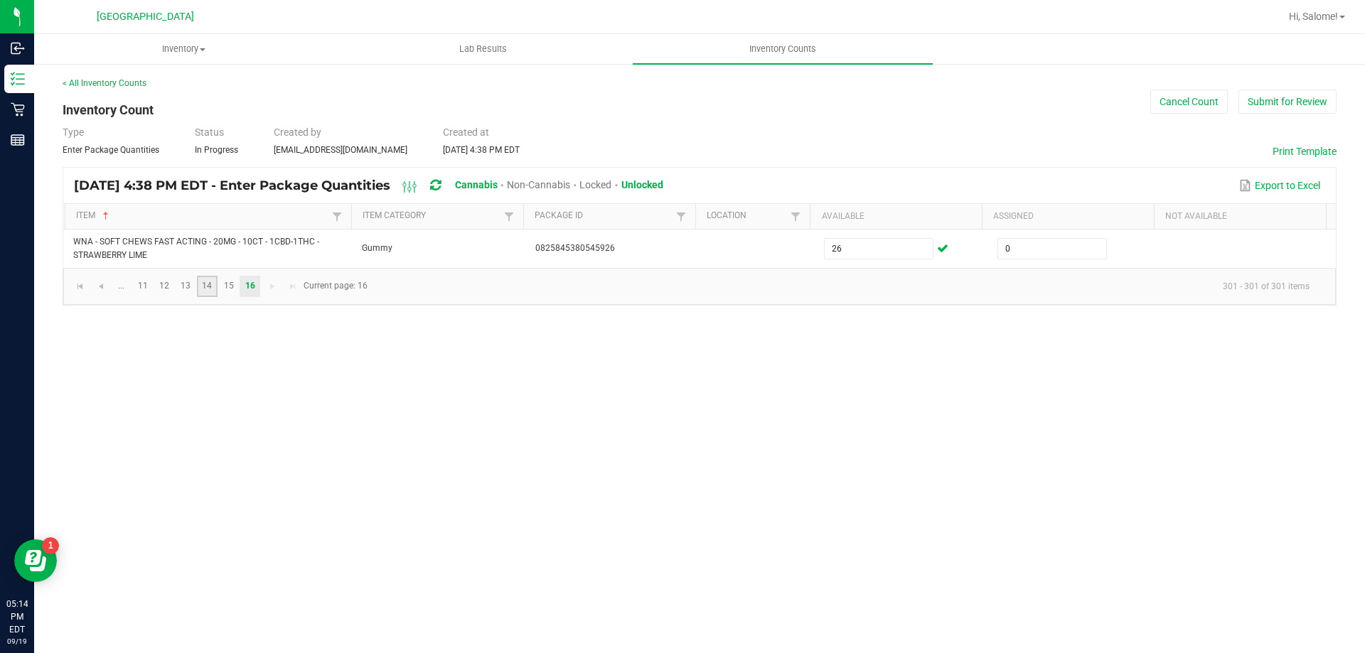
click at [201, 289] on link "14" at bounding box center [207, 286] width 21 height 21
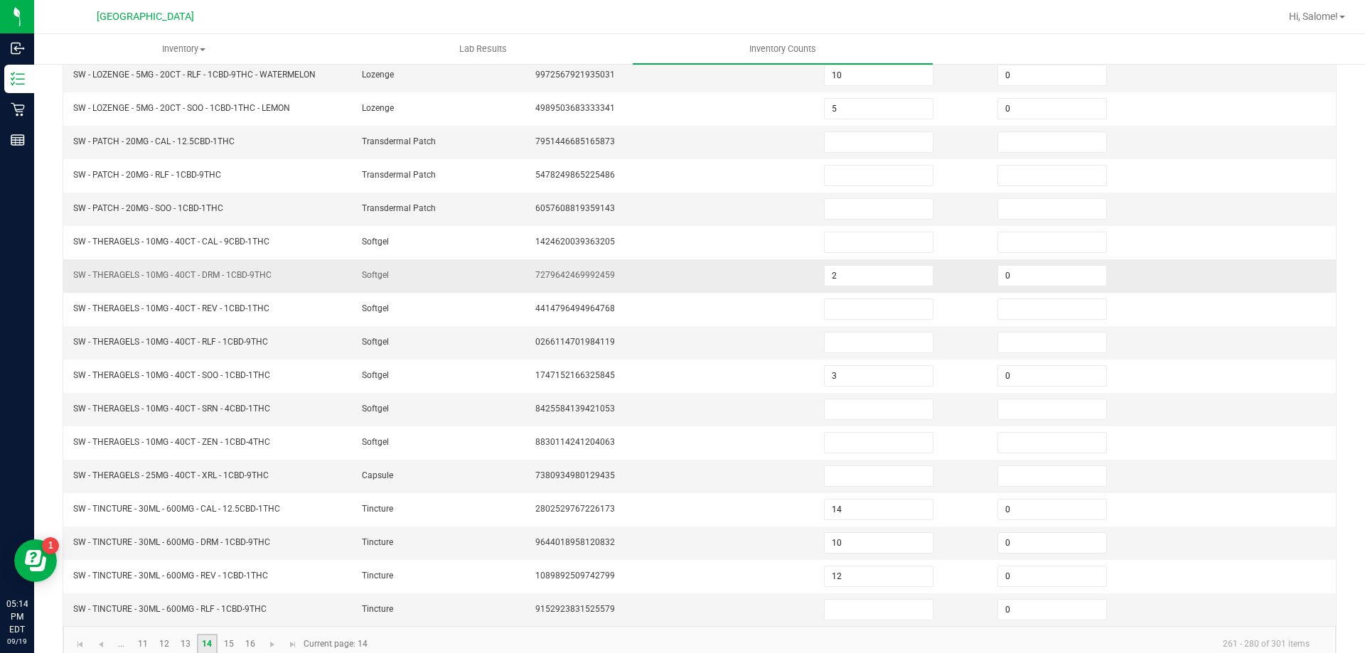
scroll to position [295, 0]
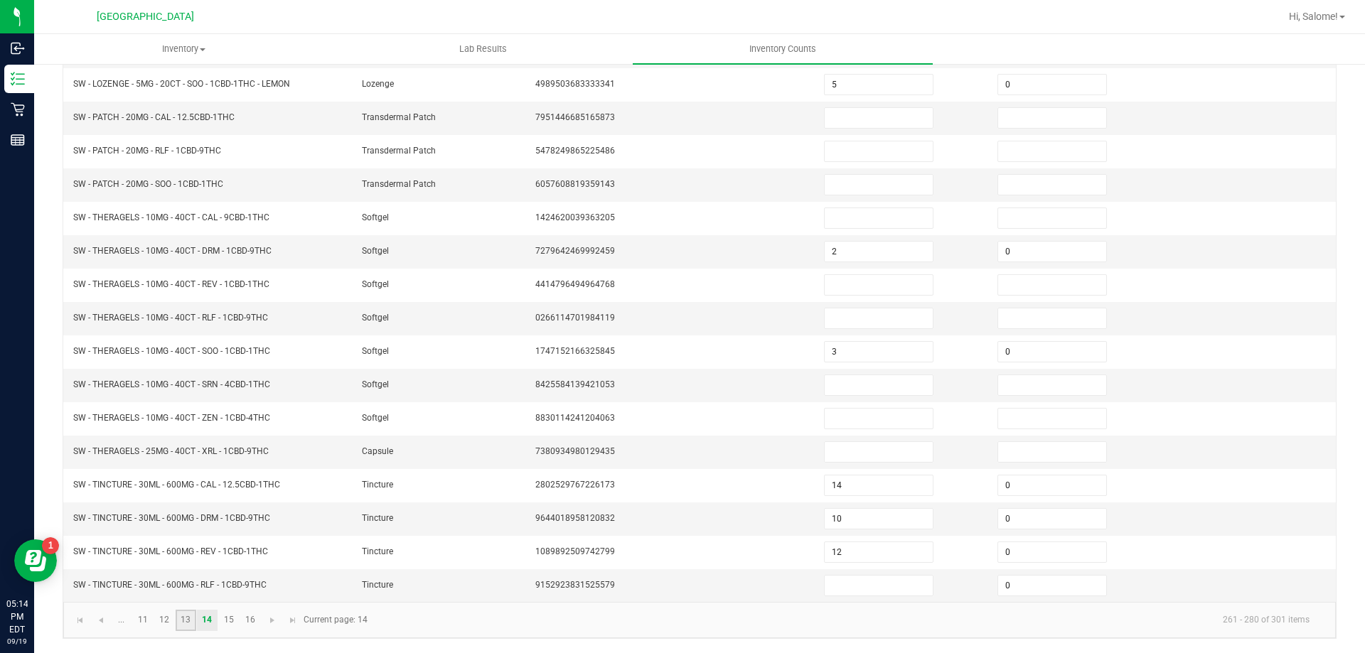
click at [180, 621] on link "13" at bounding box center [186, 620] width 21 height 21
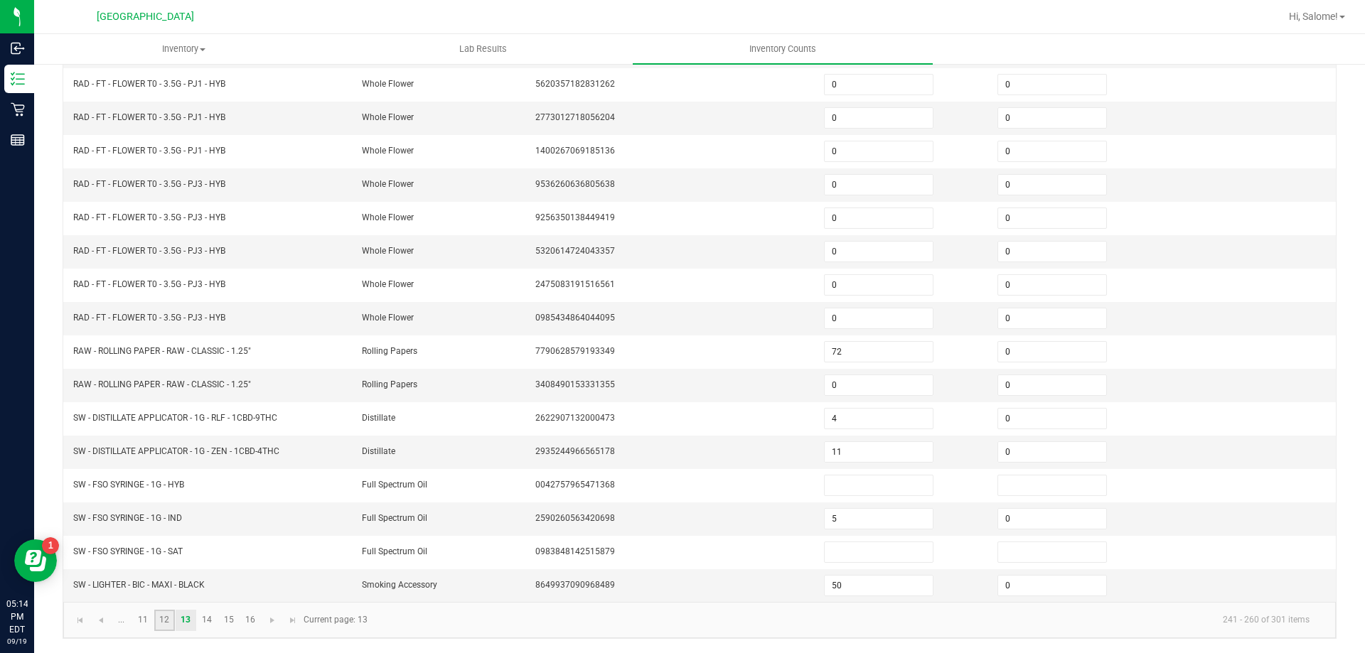
click at [169, 622] on link "12" at bounding box center [164, 620] width 21 height 21
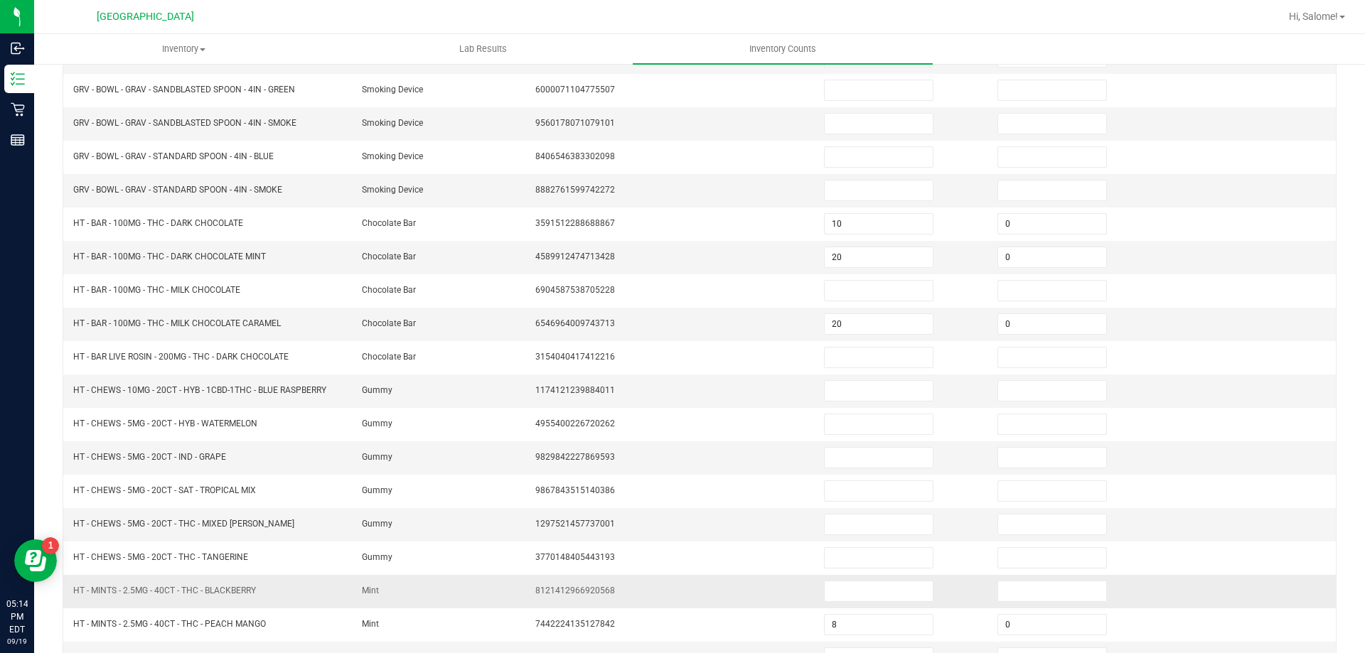
scroll to position [153, 0]
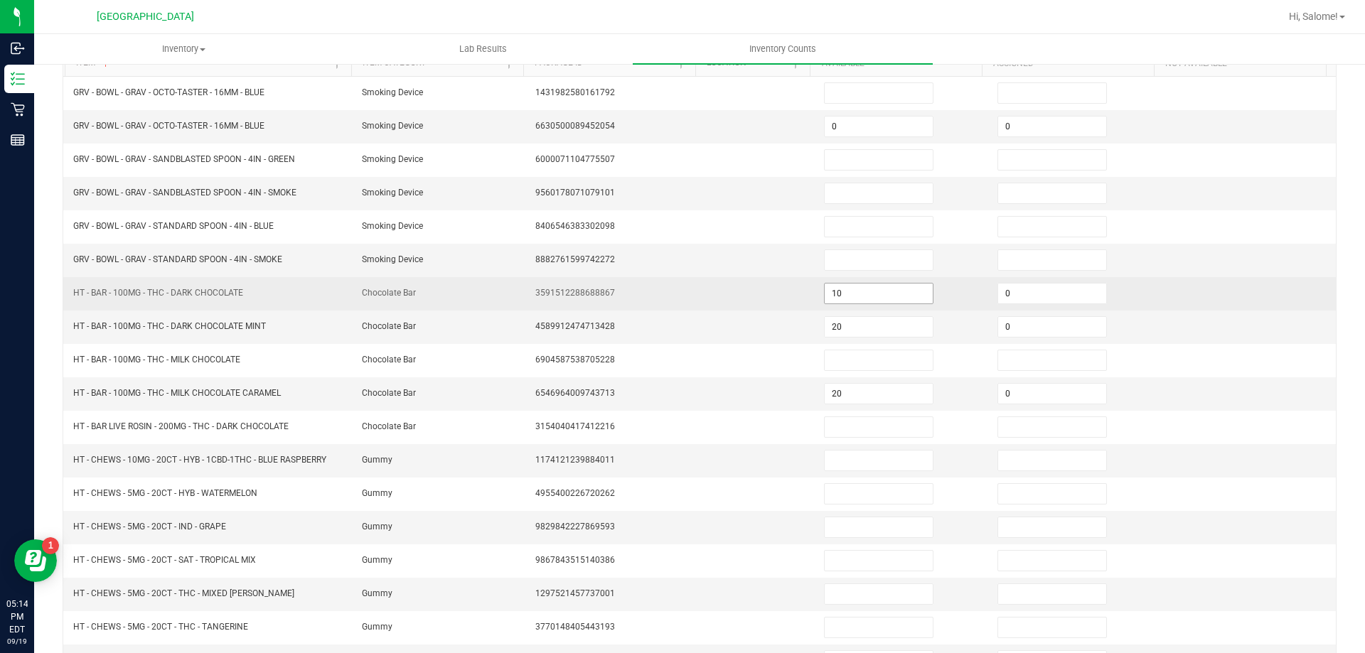
click at [891, 298] on input "10" at bounding box center [879, 294] width 108 height 20
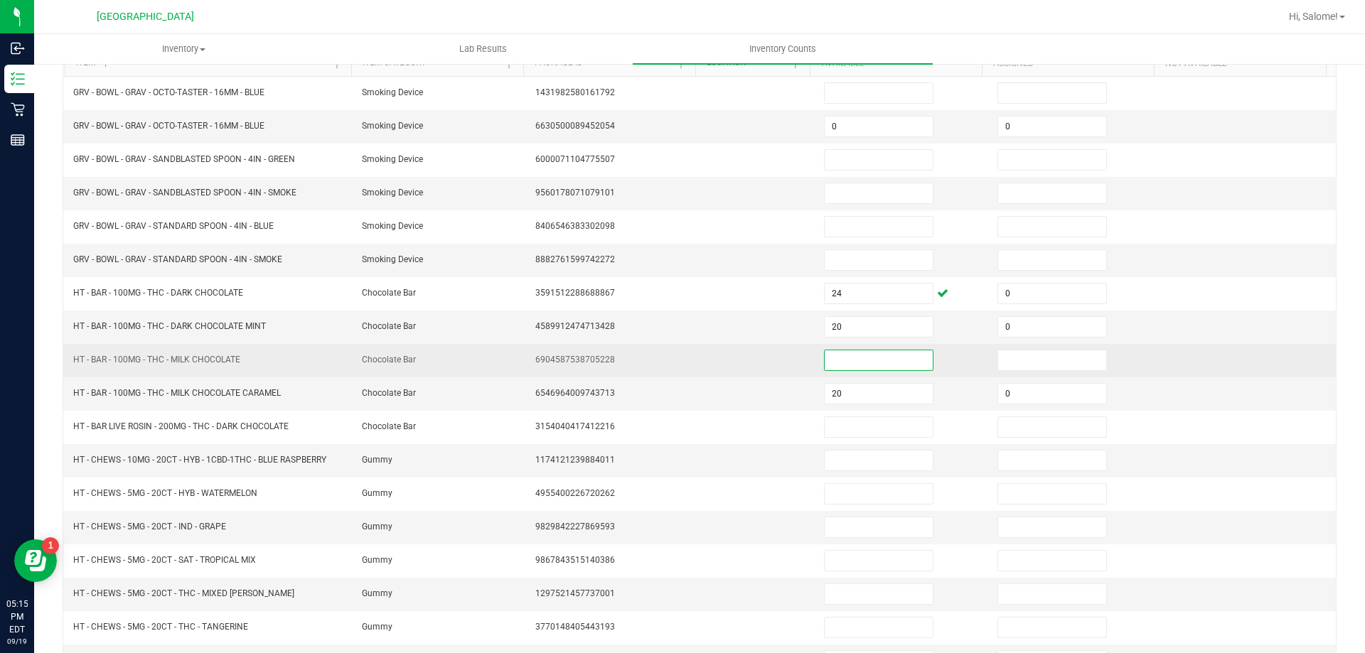
click at [891, 358] on input at bounding box center [879, 361] width 108 height 20
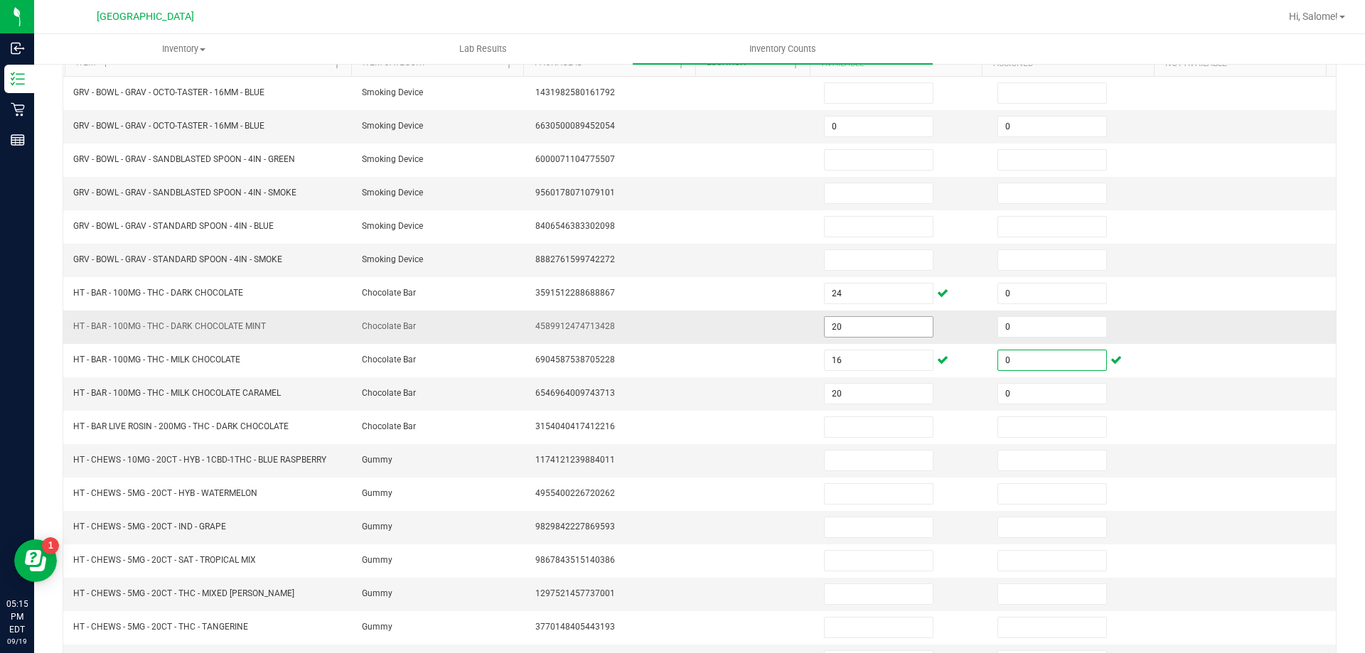
click at [878, 328] on input "20" at bounding box center [879, 327] width 108 height 20
click at [835, 450] on span at bounding box center [878, 460] width 109 height 21
click at [835, 454] on input at bounding box center [879, 461] width 108 height 20
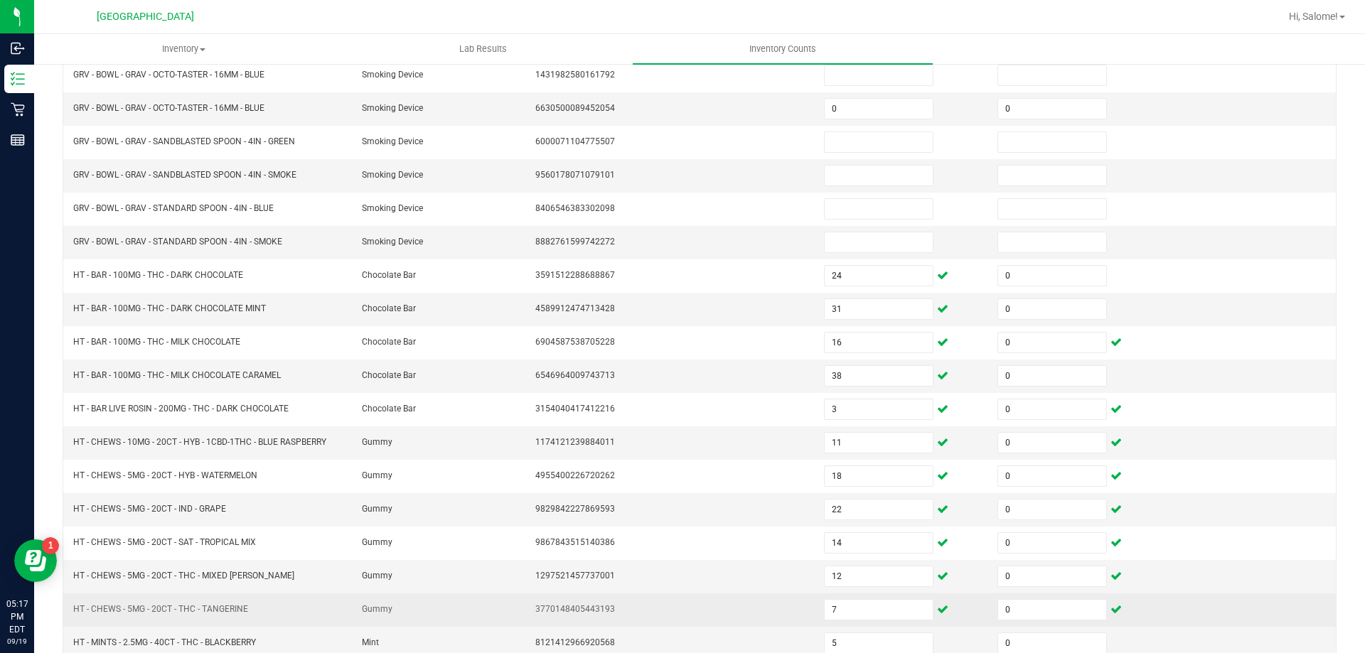
scroll to position [295, 0]
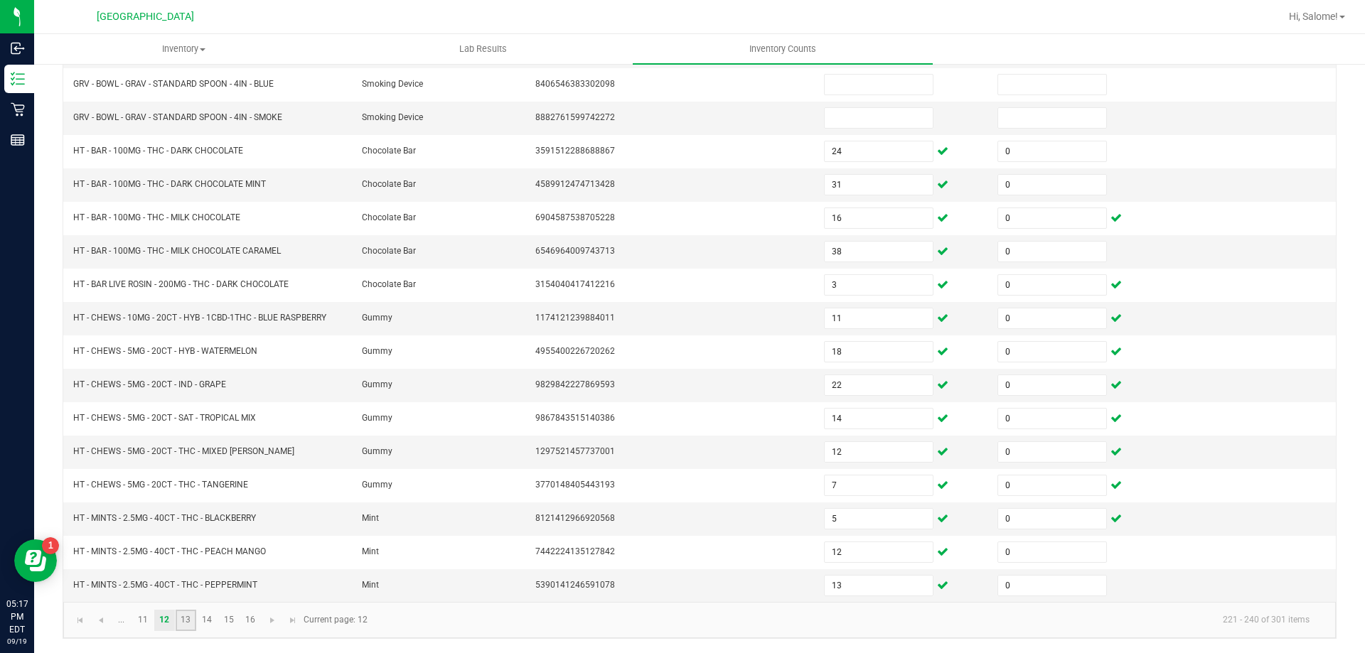
click at [181, 625] on link "13" at bounding box center [186, 620] width 21 height 21
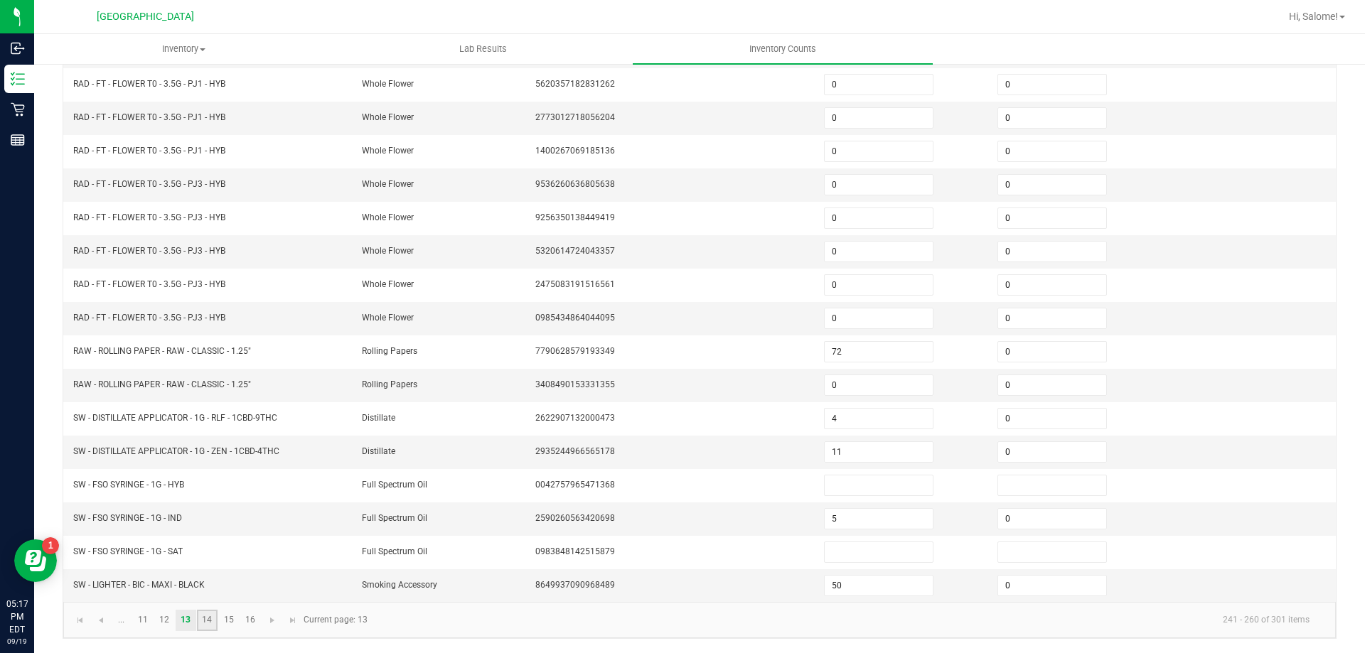
click at [206, 618] on link "14" at bounding box center [207, 620] width 21 height 21
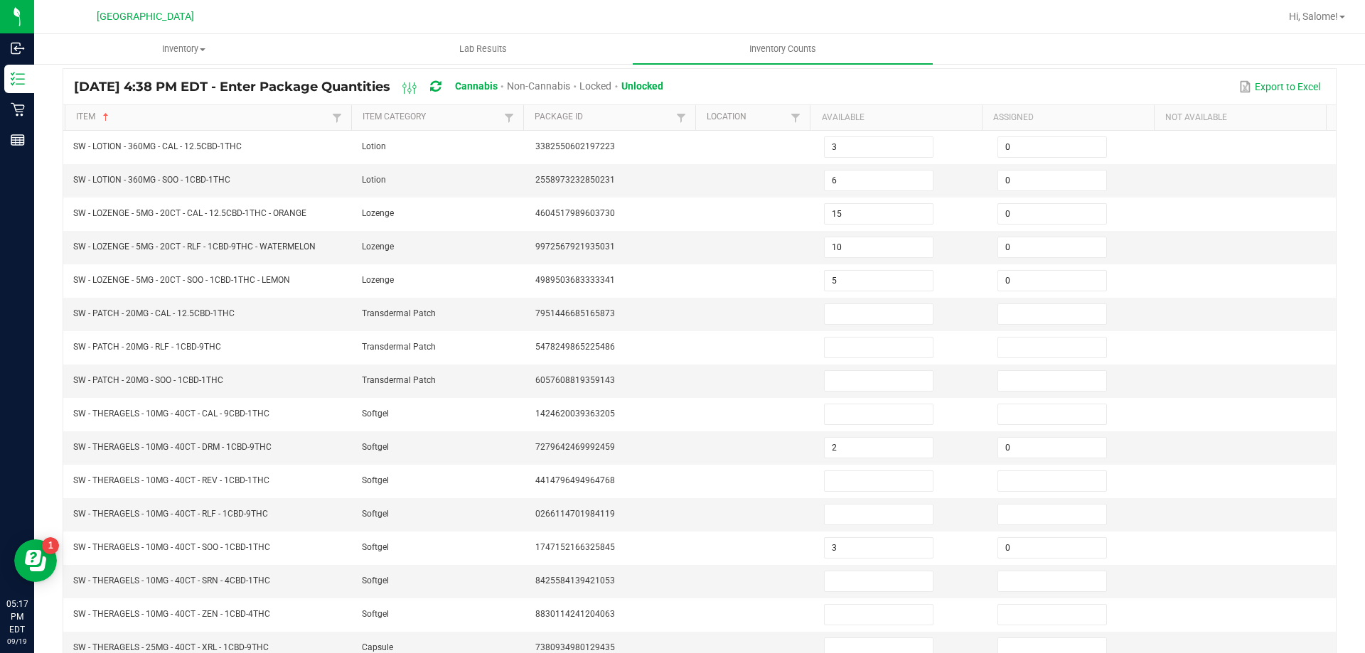
scroll to position [82, 0]
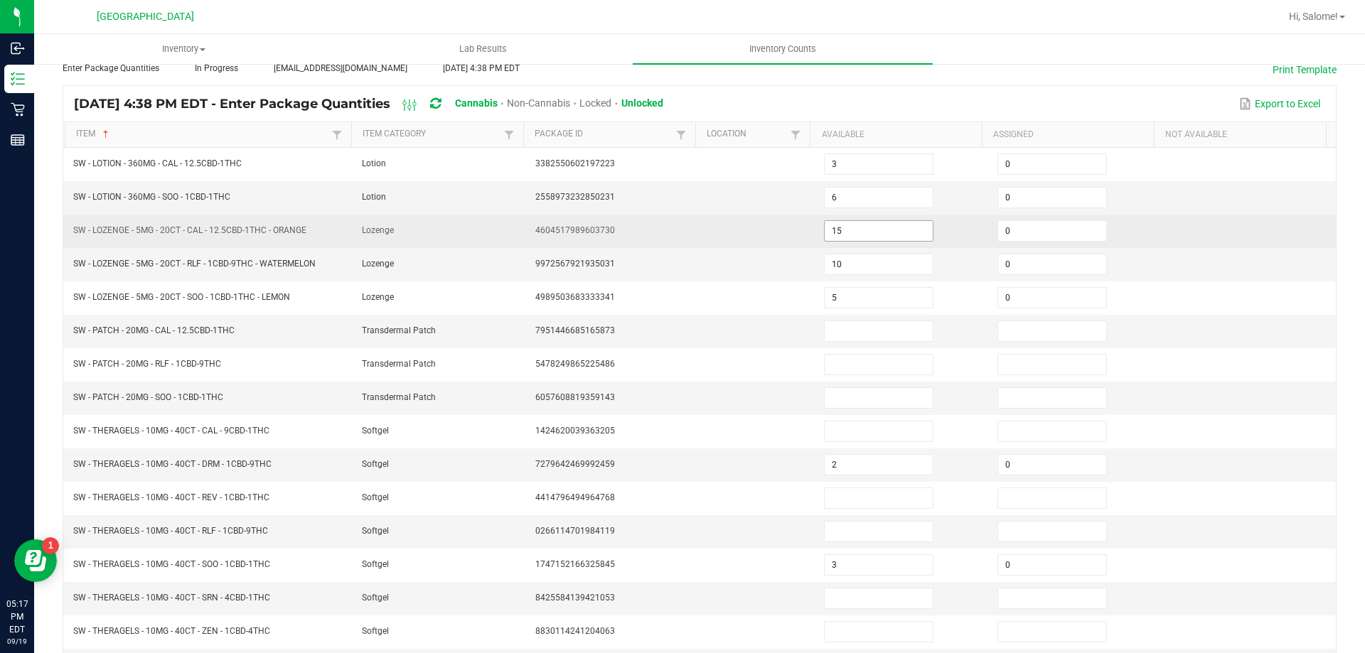
click at [857, 236] on input "15" at bounding box center [879, 231] width 108 height 20
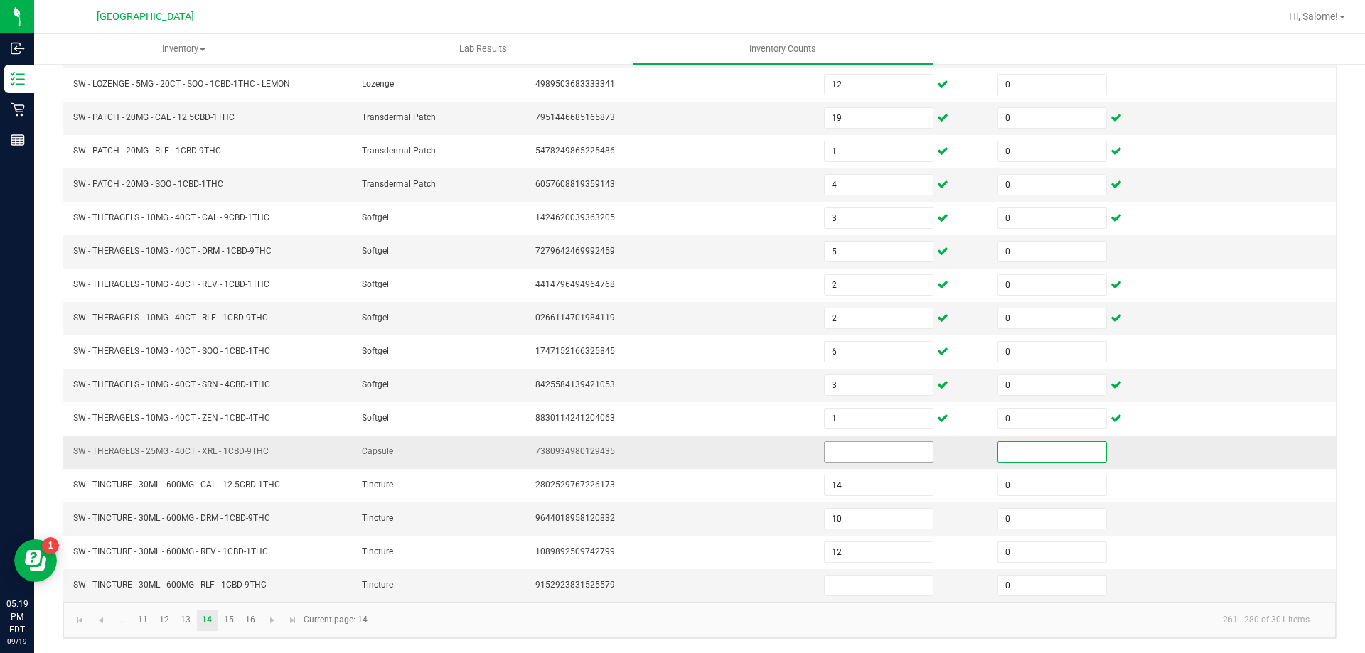
click at [825, 449] on input at bounding box center [879, 452] width 108 height 20
click at [230, 625] on link "15" at bounding box center [228, 620] width 21 height 21
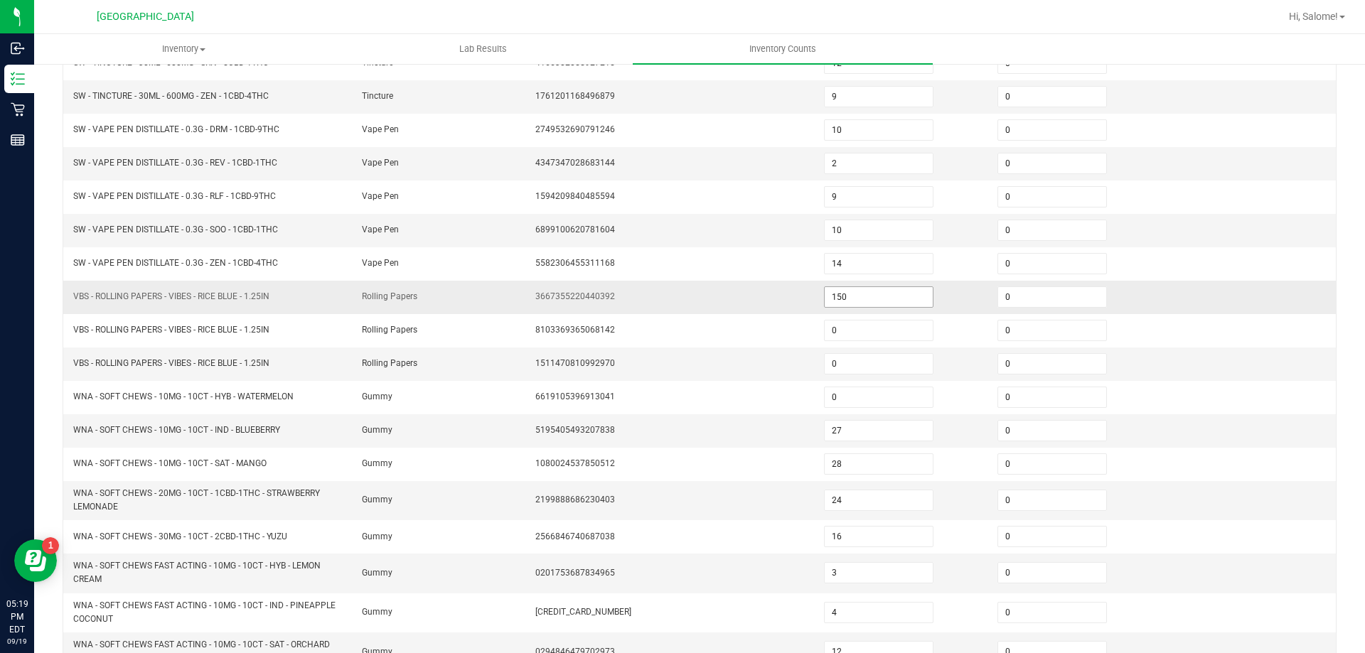
scroll to position [153, 0]
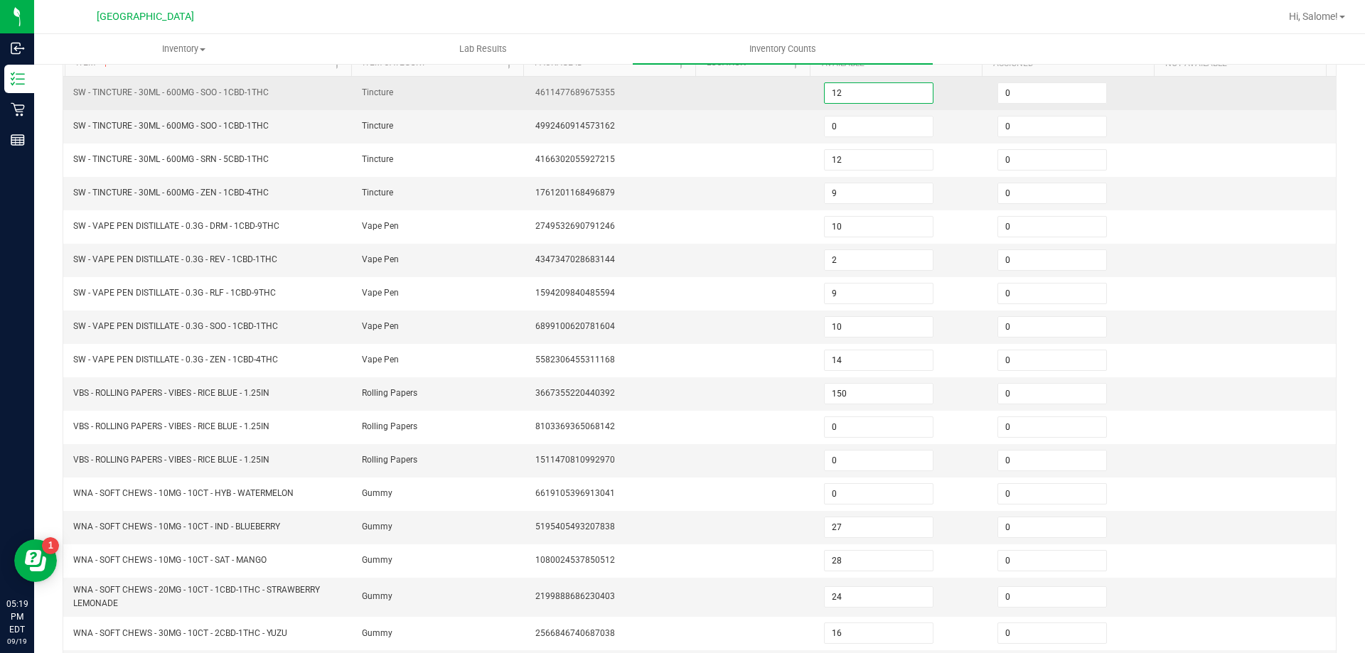
click at [870, 95] on input "12" at bounding box center [879, 93] width 108 height 20
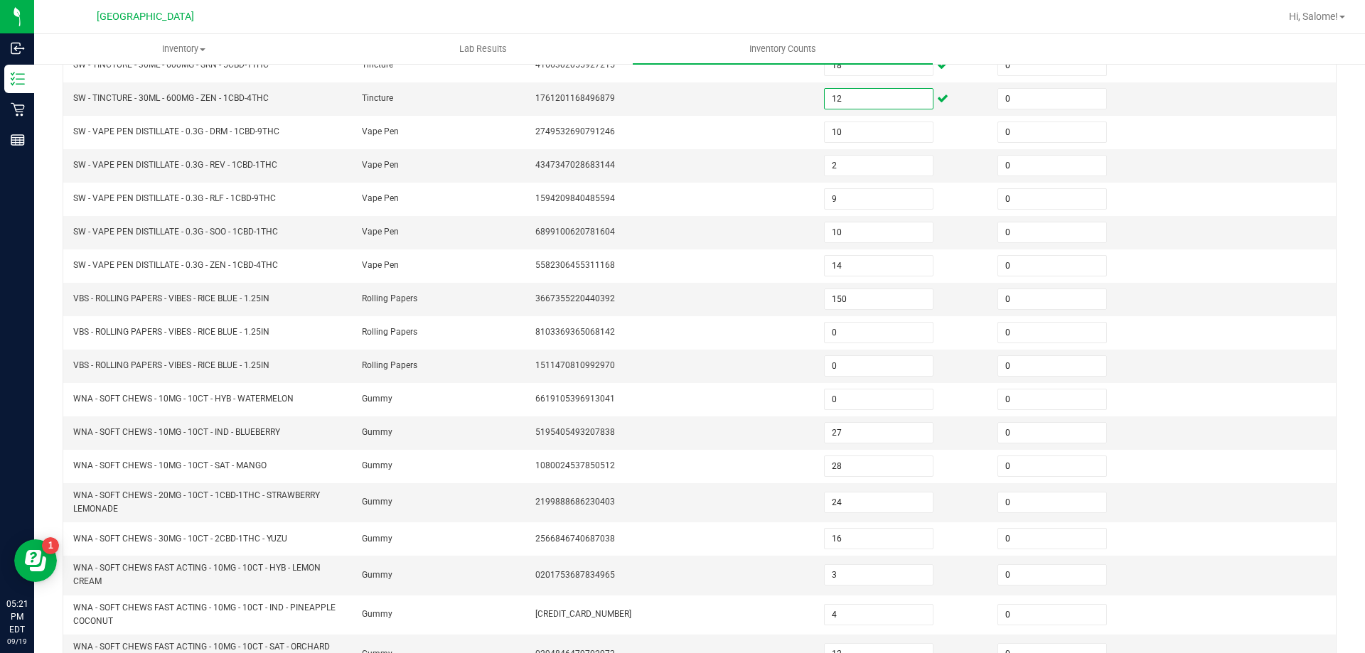
scroll to position [319, 0]
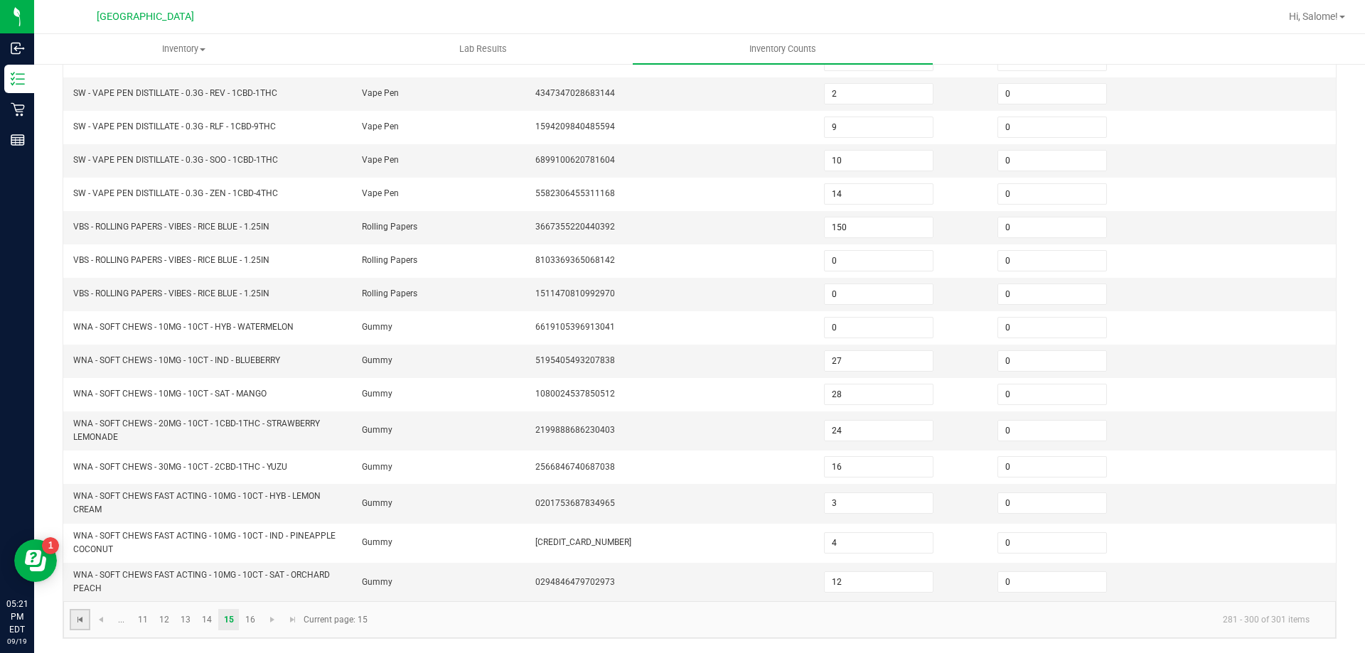
click at [84, 625] on span "Go to the first page" at bounding box center [80, 619] width 11 height 11
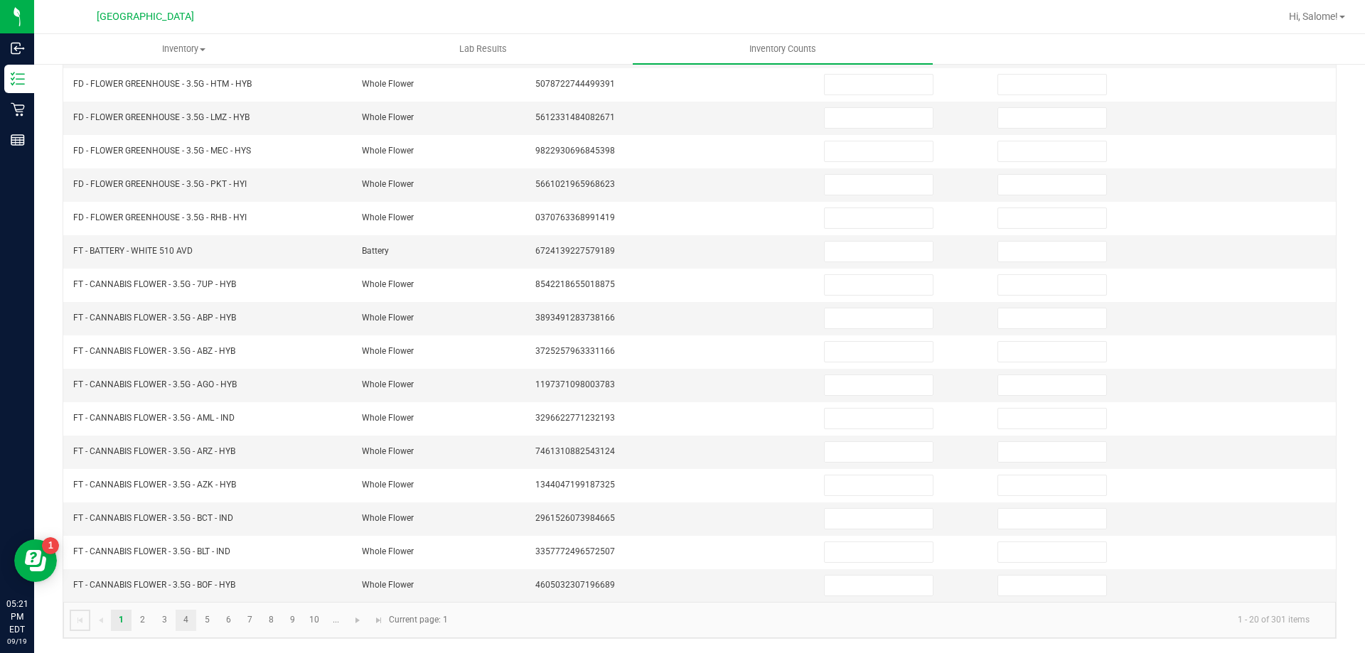
scroll to position [295, 0]
click at [210, 620] on link "5" at bounding box center [207, 620] width 21 height 21
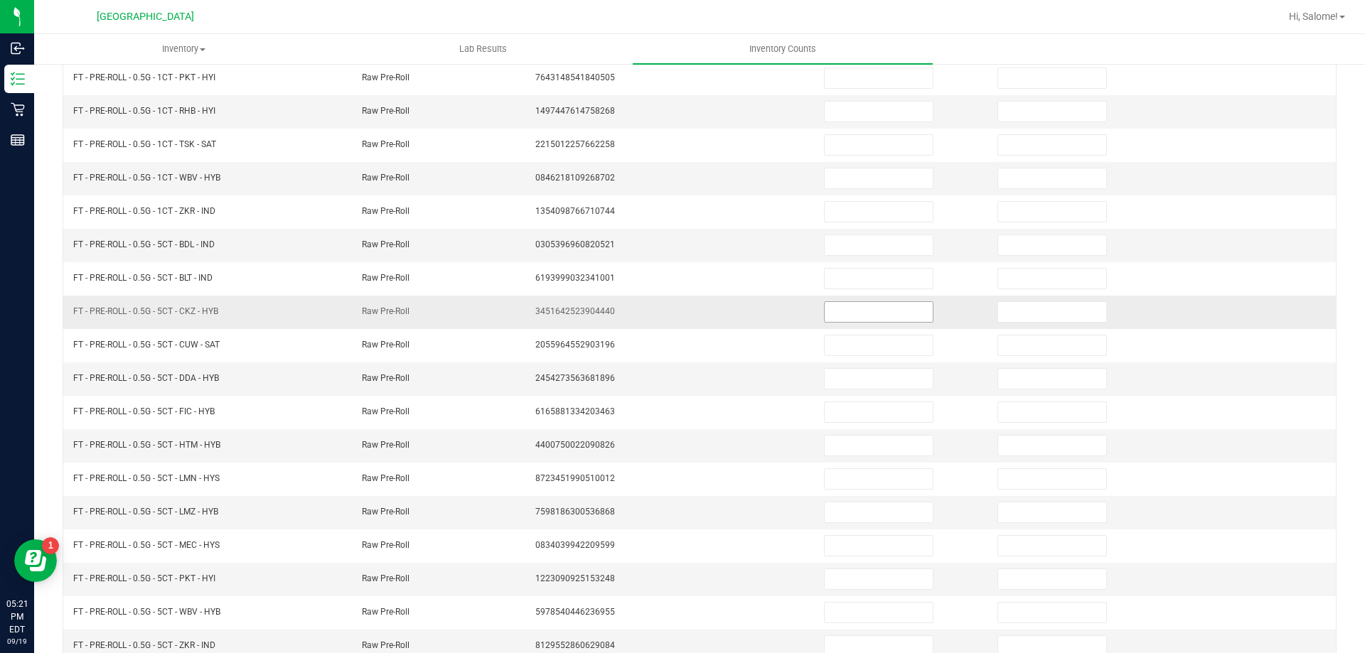
scroll to position [153, 0]
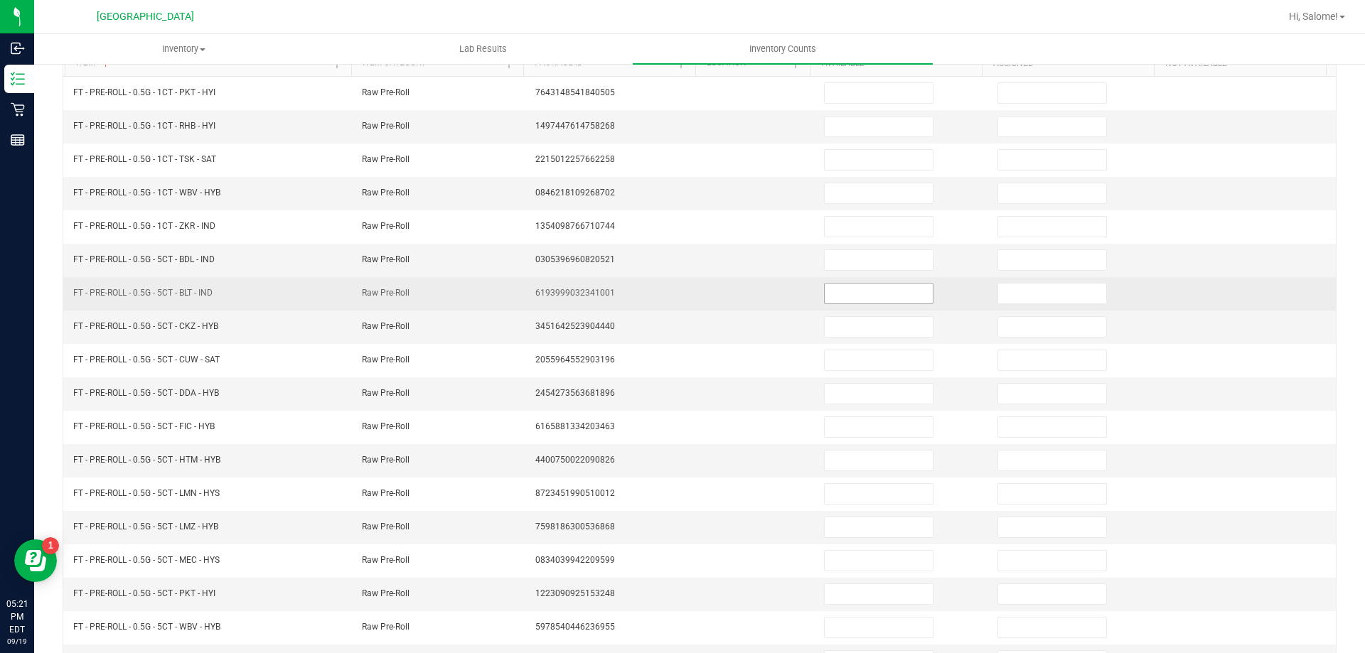
click at [850, 294] on input at bounding box center [879, 294] width 108 height 20
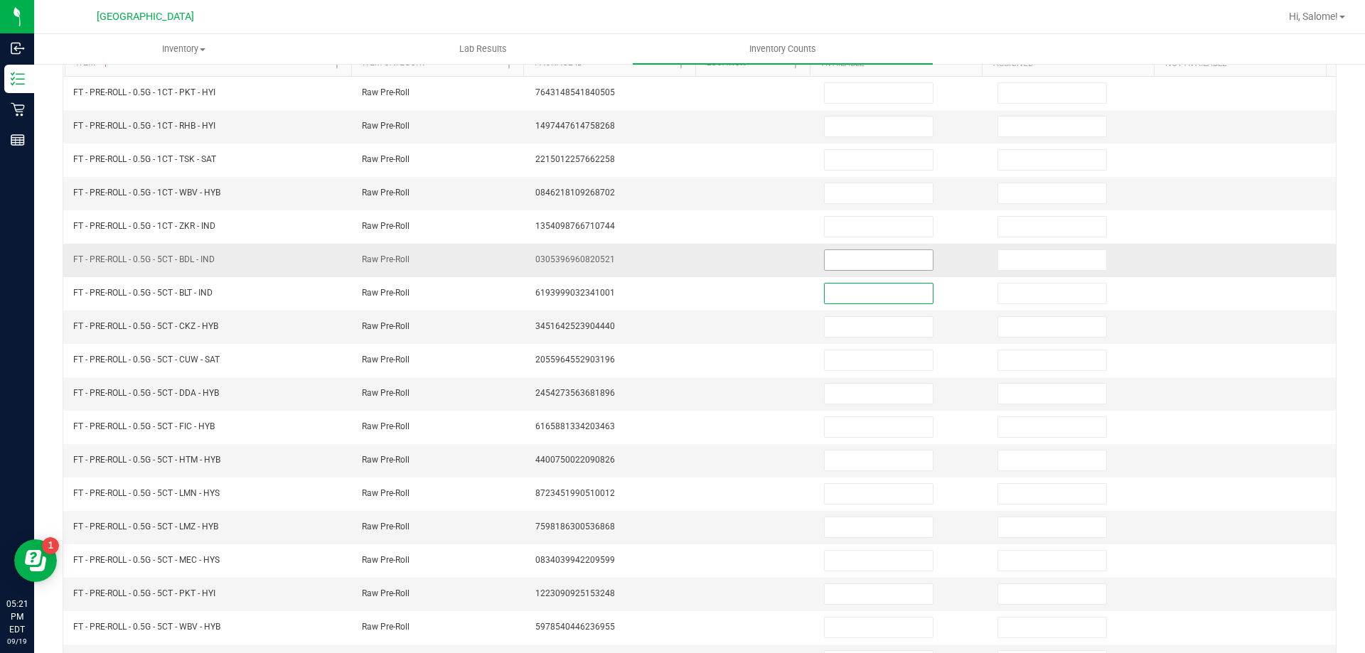
click at [825, 257] on input at bounding box center [879, 260] width 108 height 20
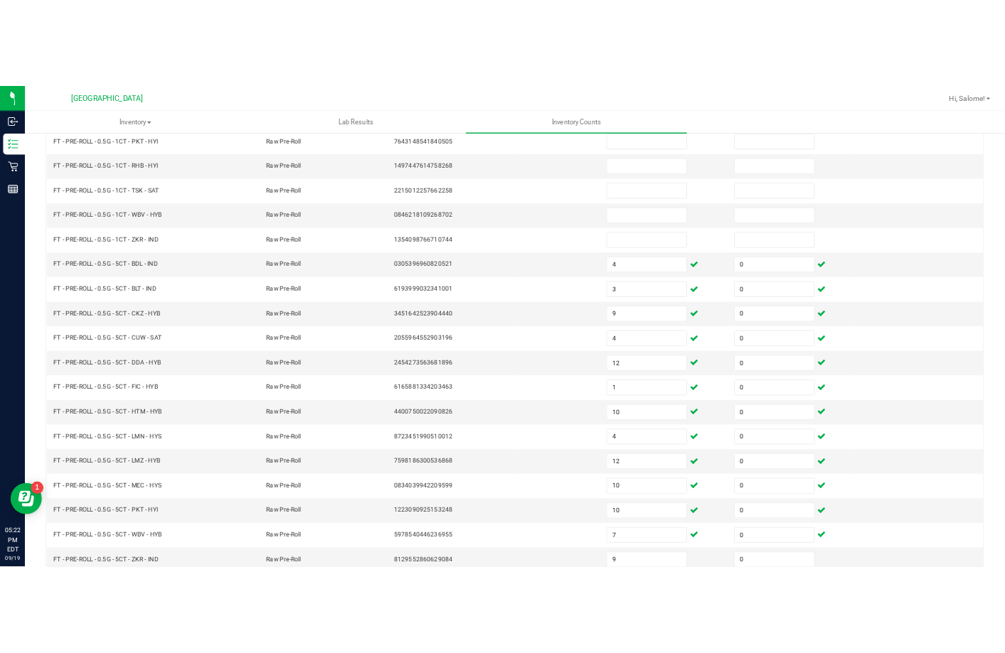
scroll to position [295, 0]
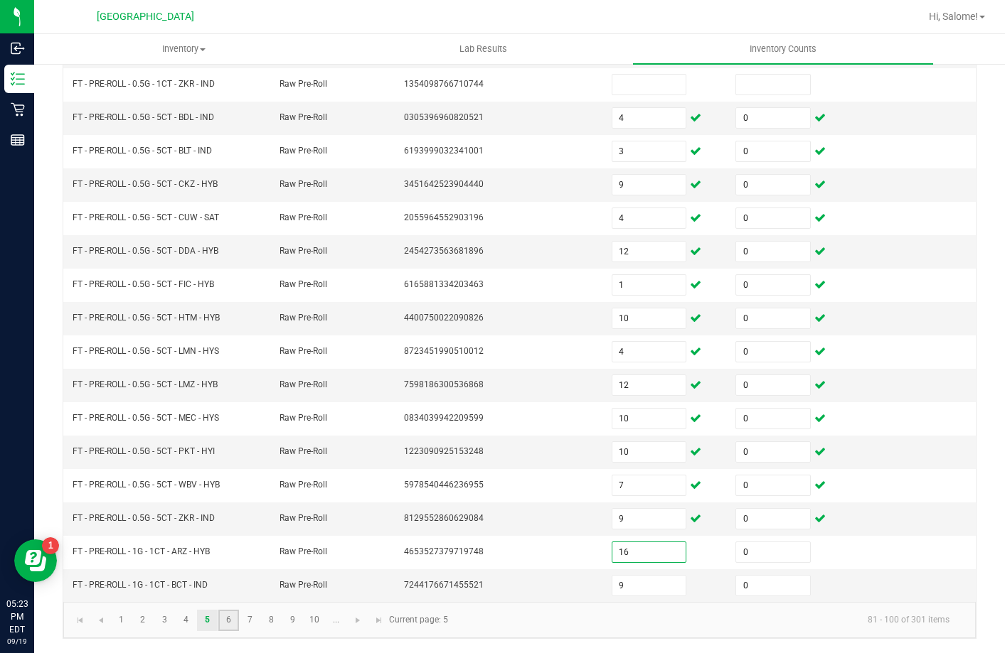
click at [234, 621] on link "6" at bounding box center [228, 620] width 21 height 21
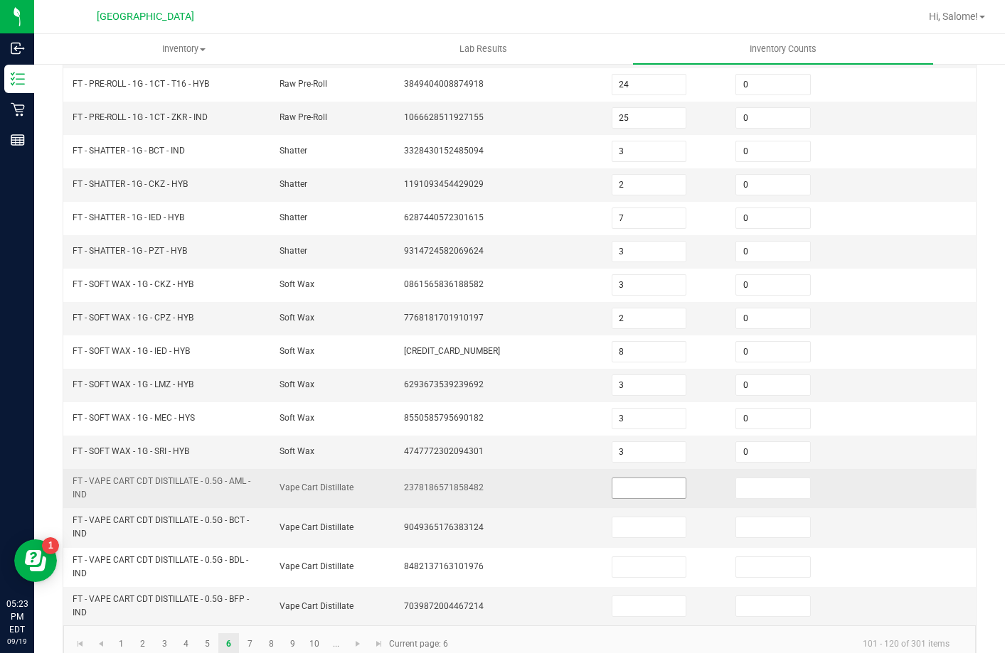
click at [653, 488] on input at bounding box center [649, 489] width 74 height 20
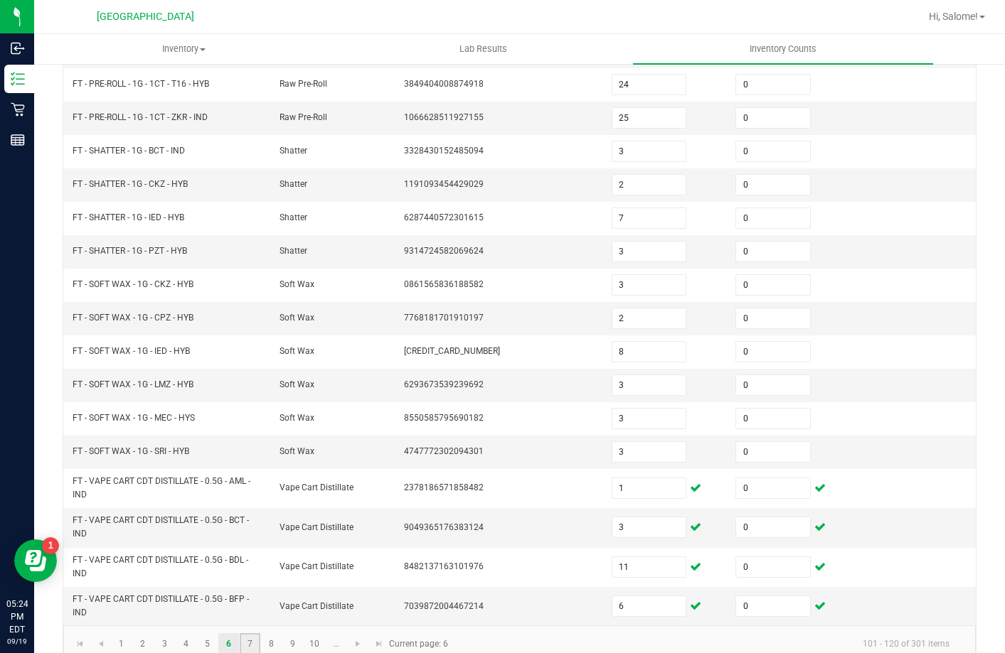
click at [251, 639] on link "7" at bounding box center [250, 644] width 21 height 21
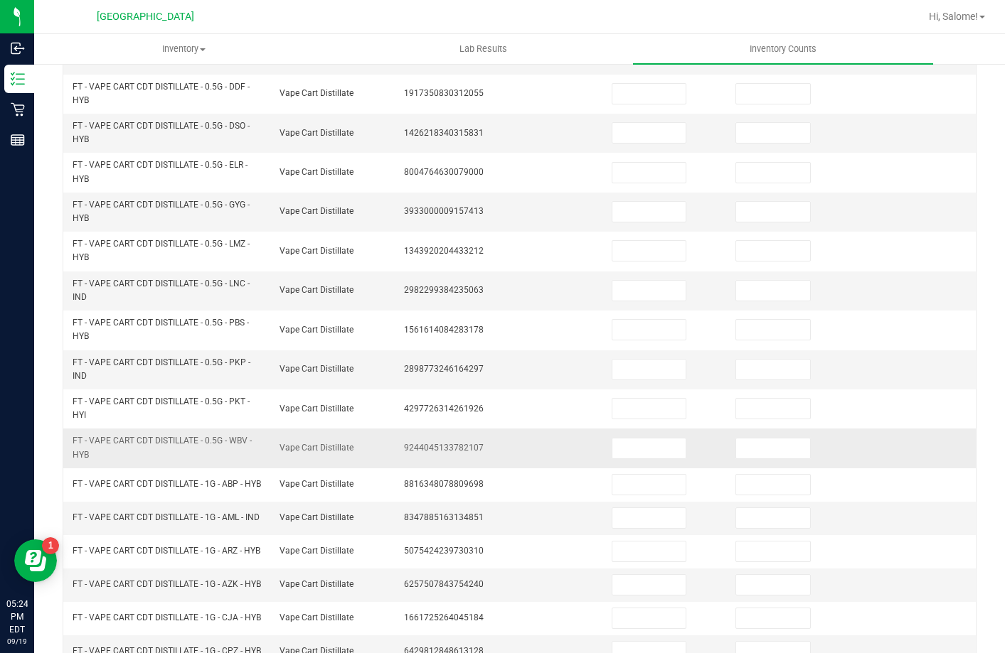
scroll to position [153, 0]
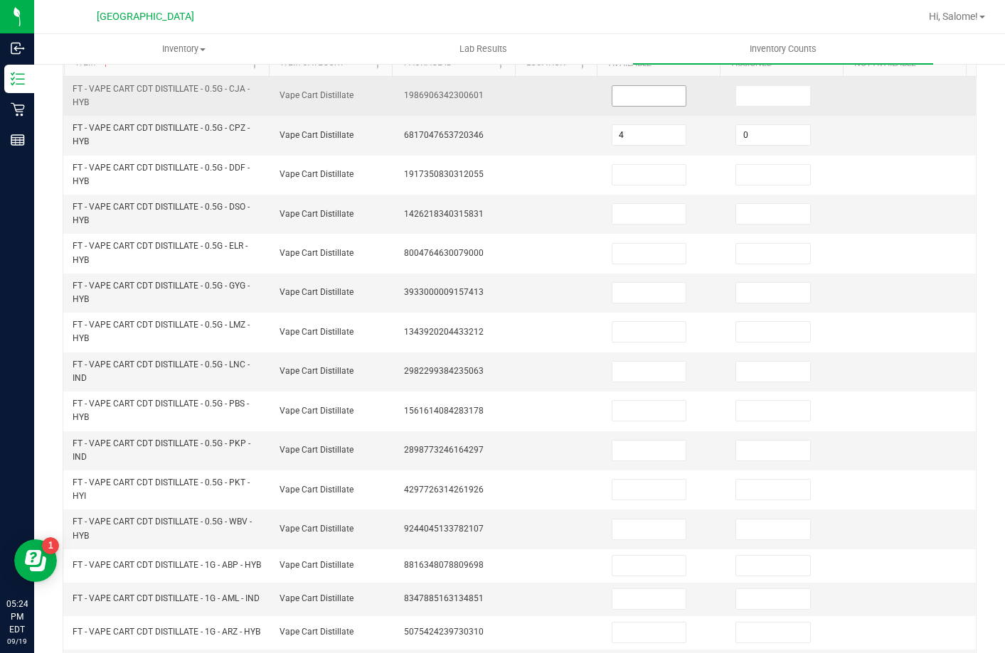
click at [656, 94] on input at bounding box center [649, 96] width 74 height 20
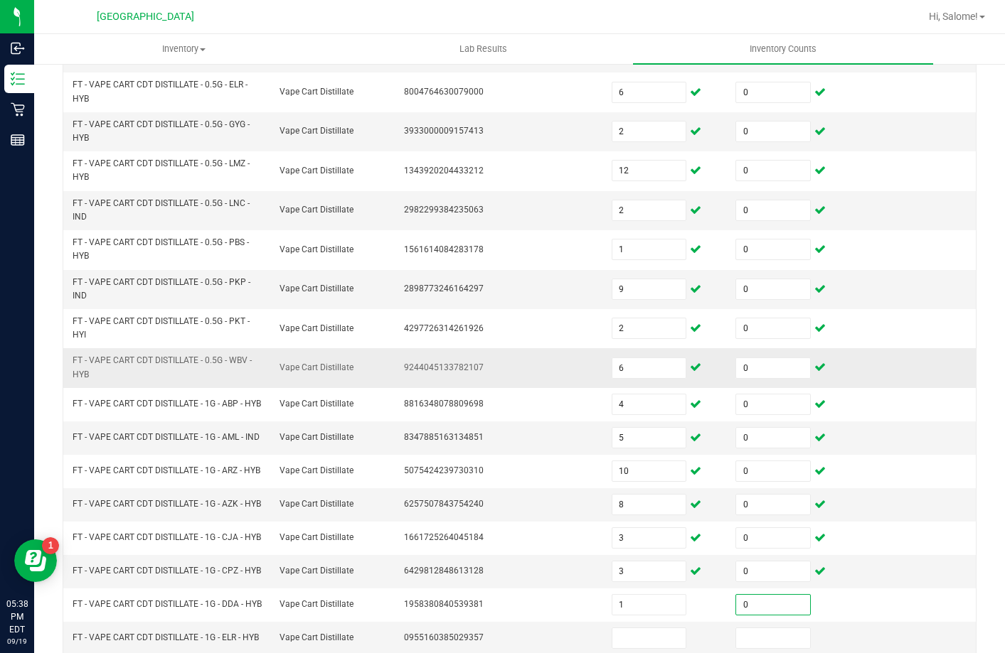
scroll to position [415, 0]
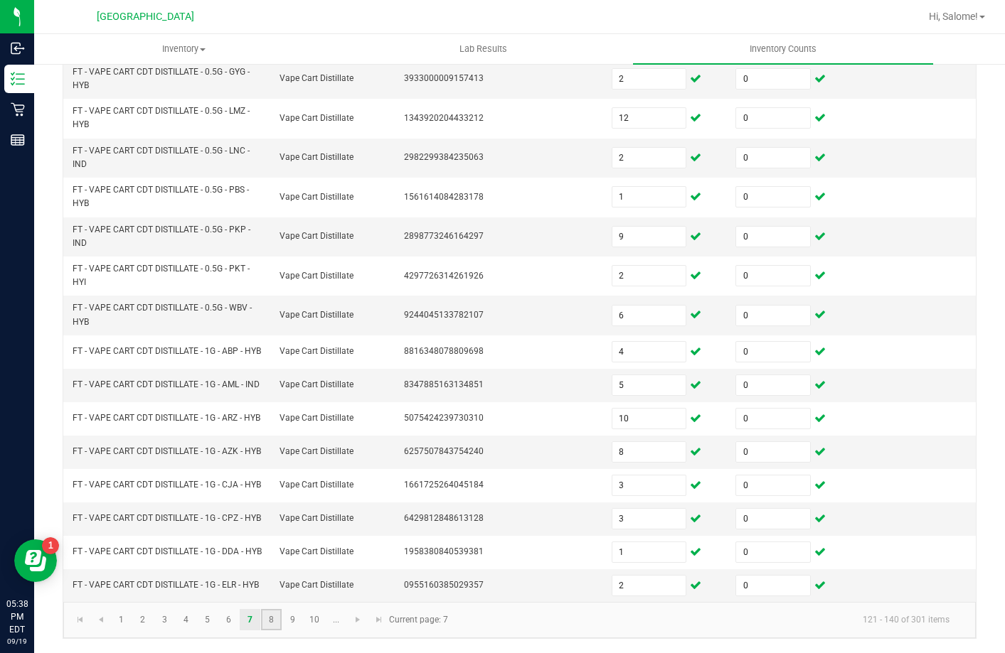
click at [272, 629] on link "8" at bounding box center [271, 619] width 21 height 21
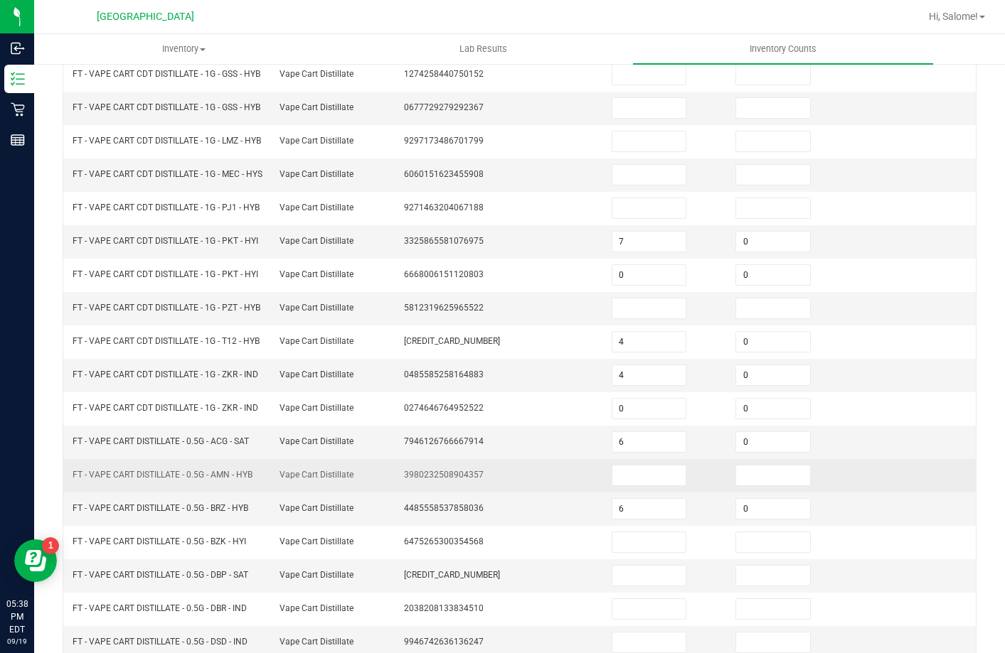
scroll to position [136, 0]
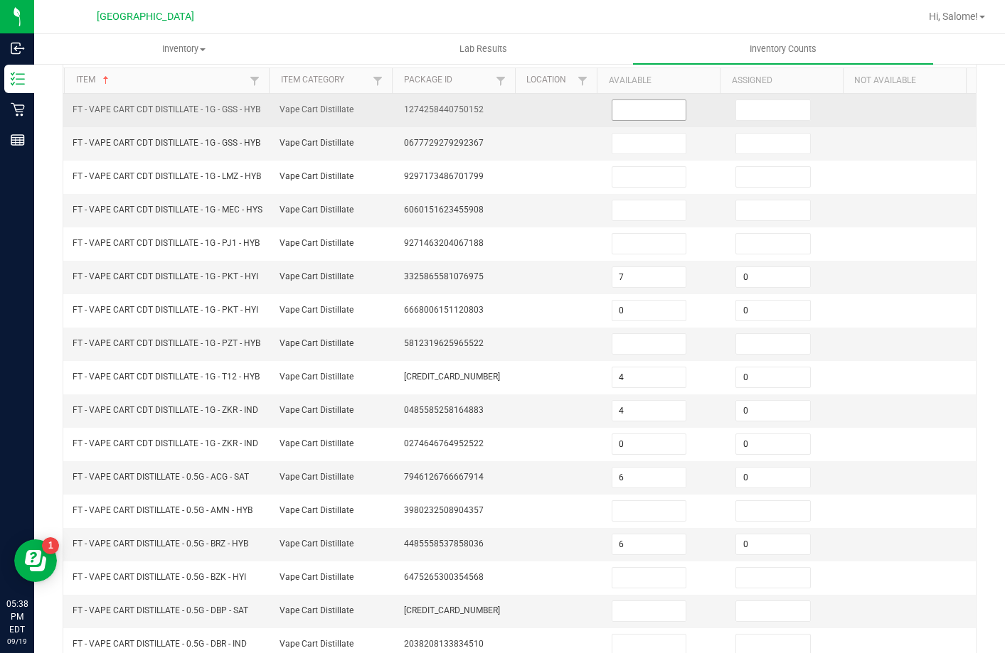
click at [653, 105] on input at bounding box center [649, 110] width 74 height 20
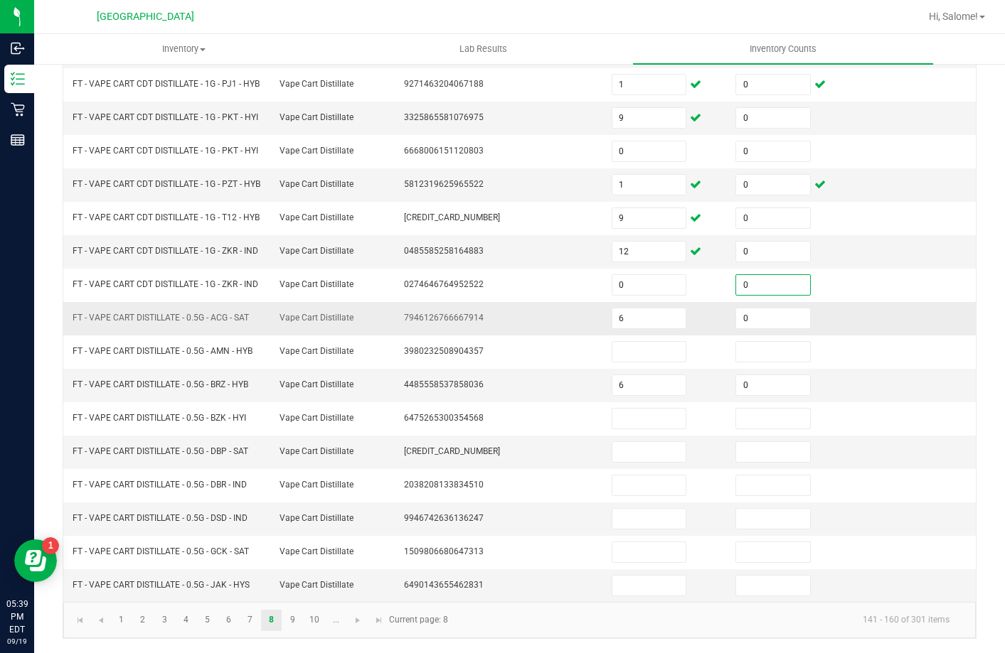
scroll to position [349, 0]
click at [299, 623] on link "9" at bounding box center [292, 620] width 21 height 21
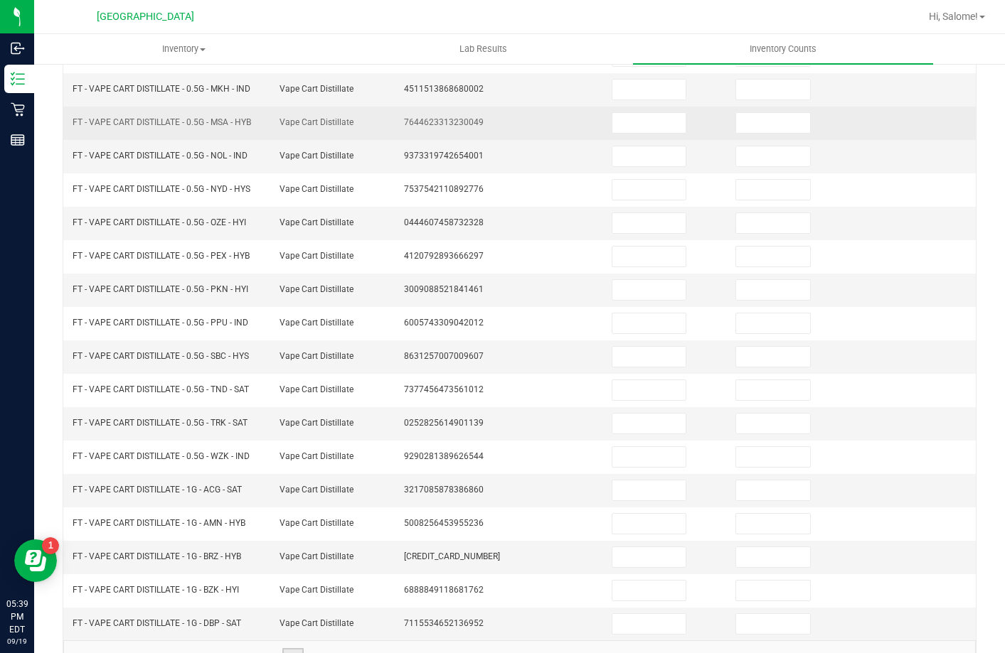
scroll to position [224, 0]
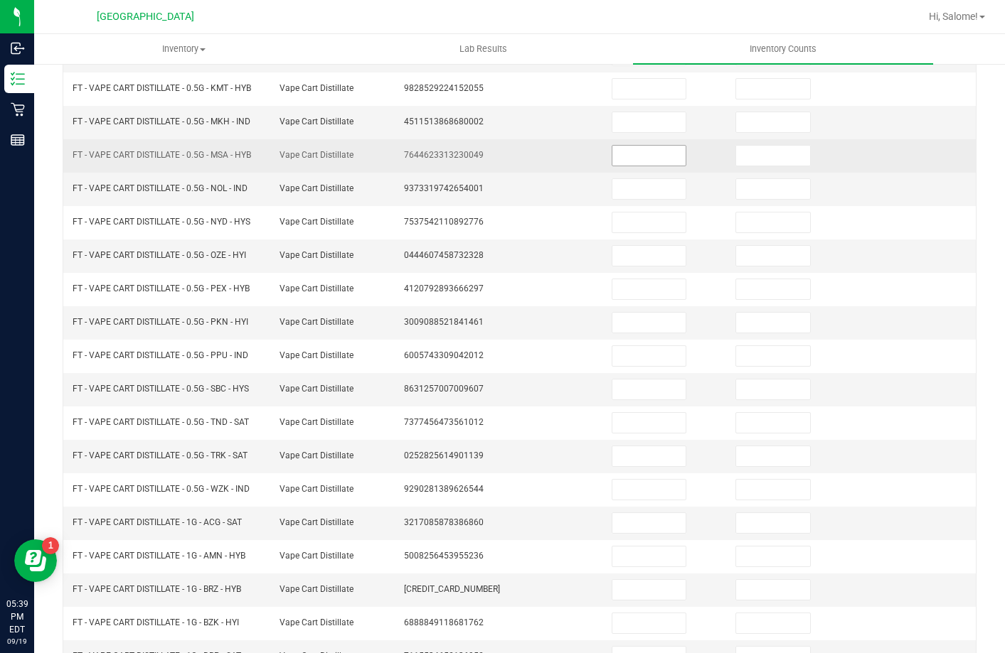
click at [638, 153] on input at bounding box center [649, 156] width 74 height 20
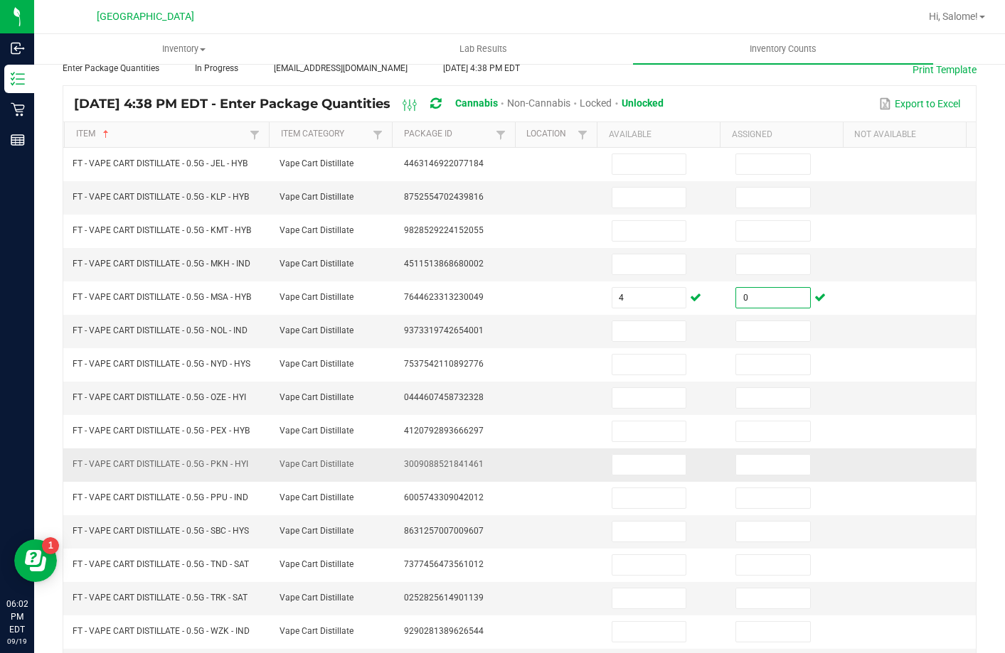
scroll to position [295, 0]
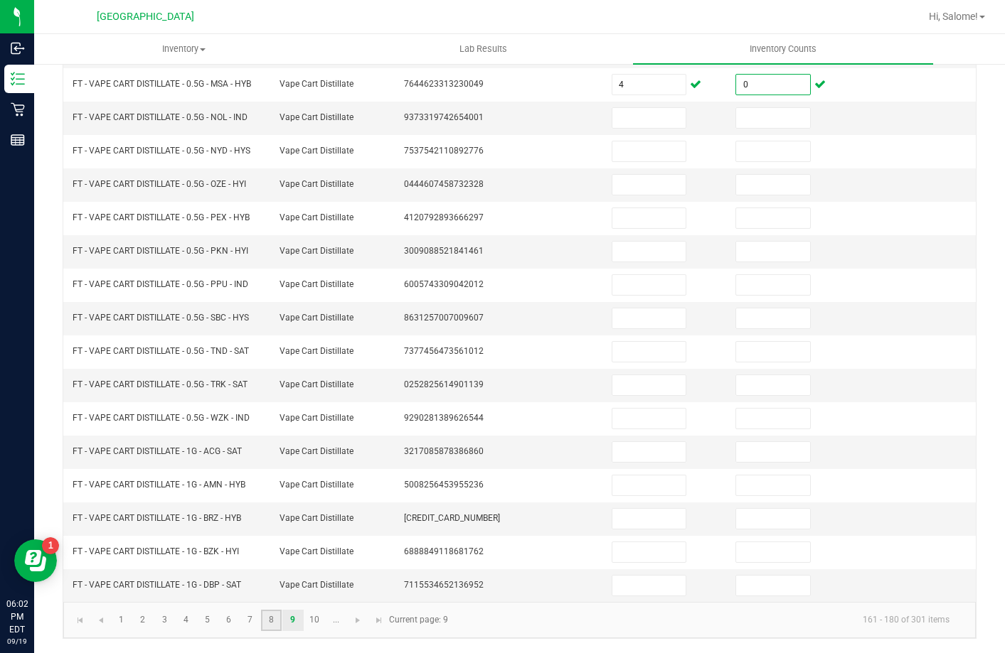
click at [277, 617] on link "8" at bounding box center [271, 620] width 21 height 21
click at [656, 328] on input "6" at bounding box center [649, 319] width 74 height 20
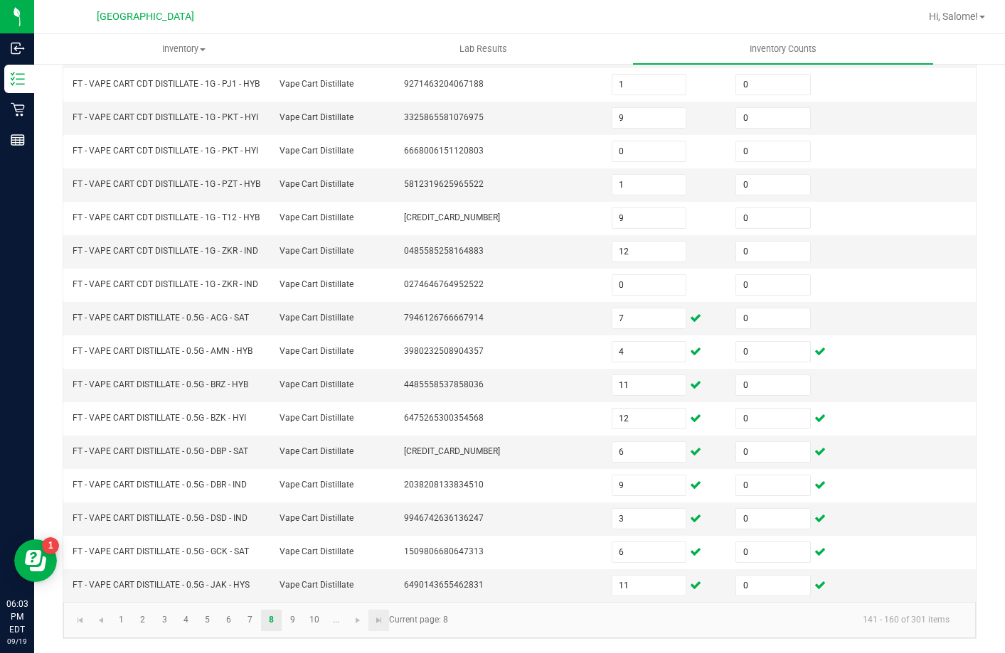
scroll to position [349, 0]
click at [292, 620] on link "9" at bounding box center [292, 620] width 21 height 21
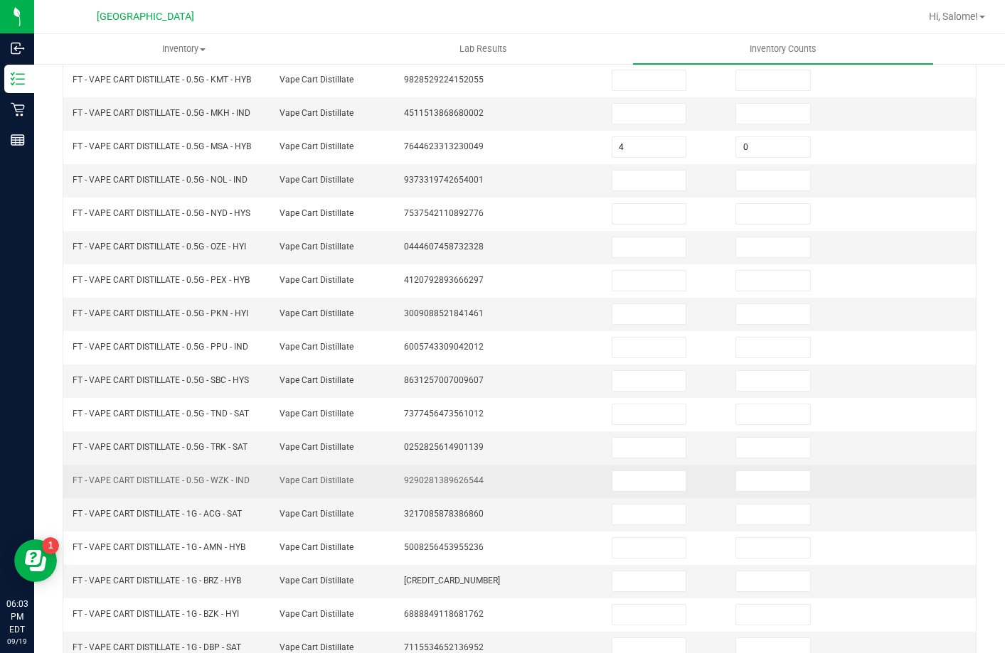
scroll to position [153, 0]
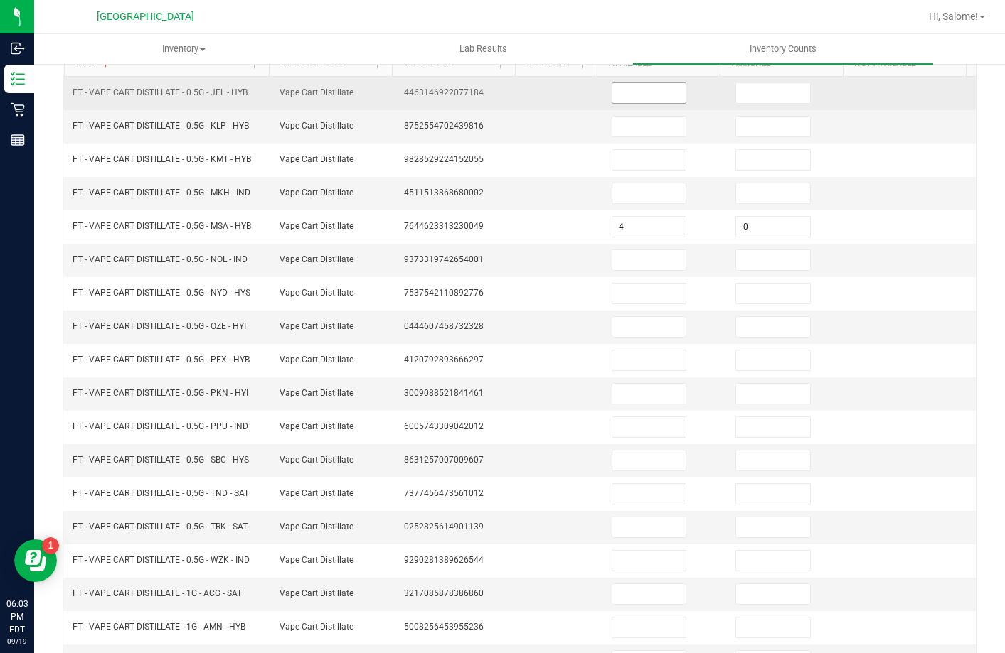
click at [626, 97] on input at bounding box center [649, 93] width 74 height 20
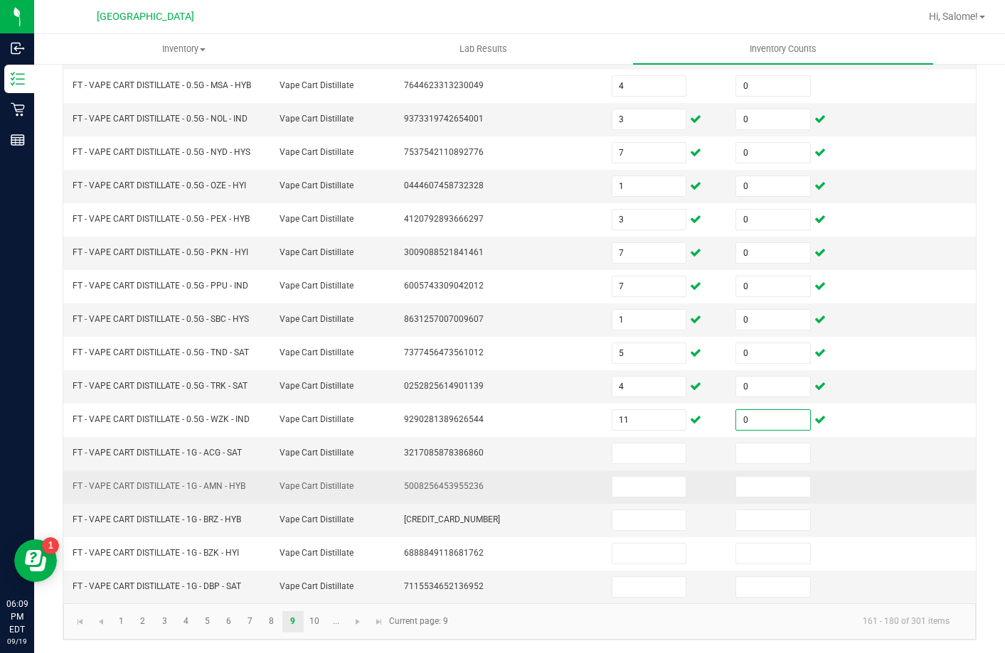
scroll to position [295, 0]
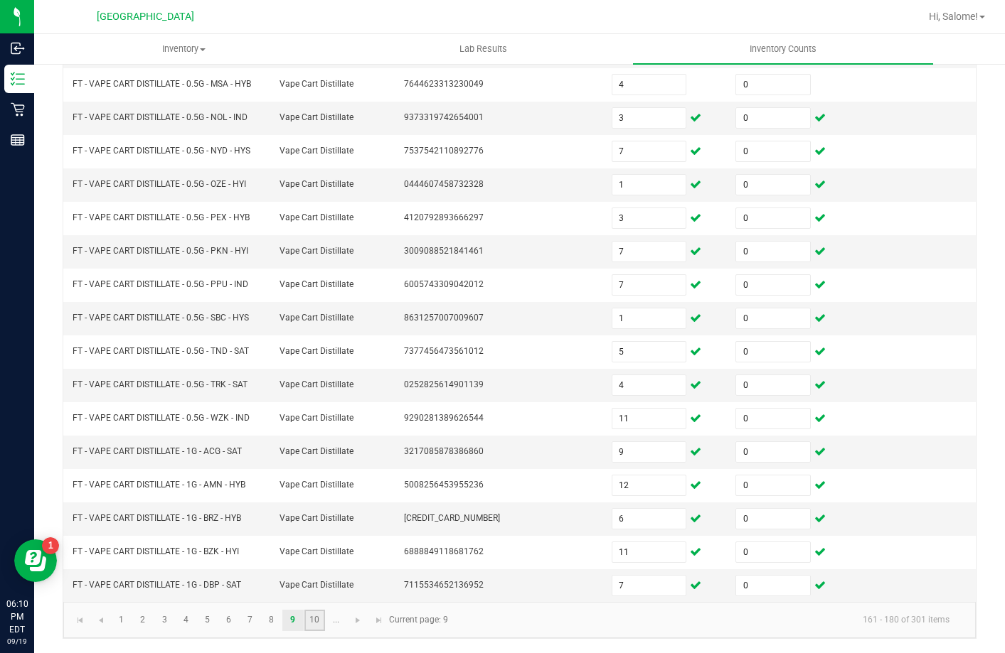
click at [315, 619] on link "10" at bounding box center [314, 620] width 21 height 21
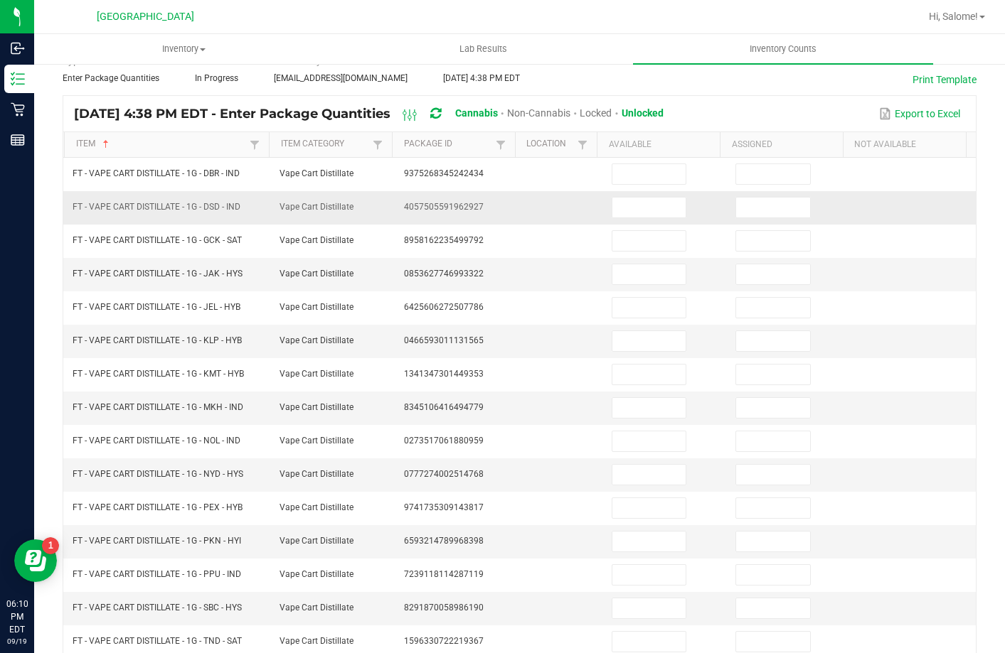
scroll to position [142, 0]
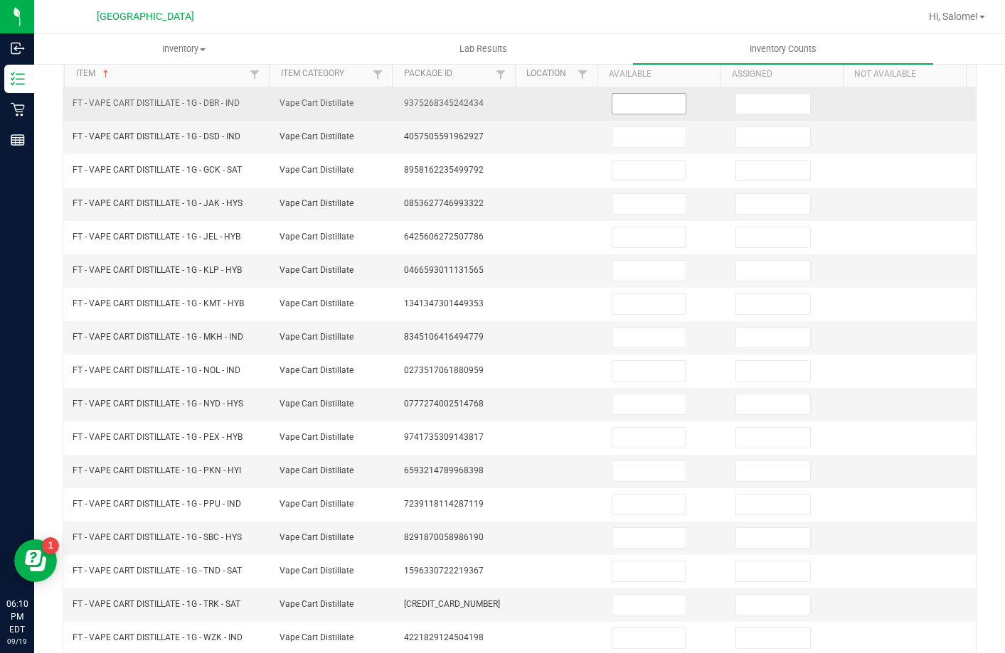
click at [639, 112] on input at bounding box center [649, 104] width 74 height 20
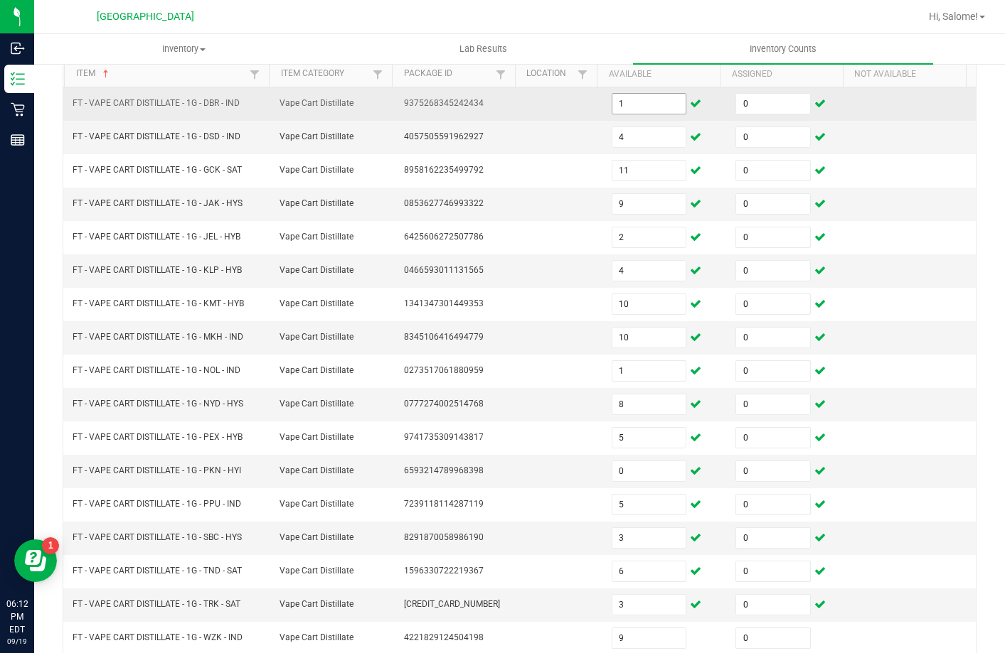
scroll to position [313, 0]
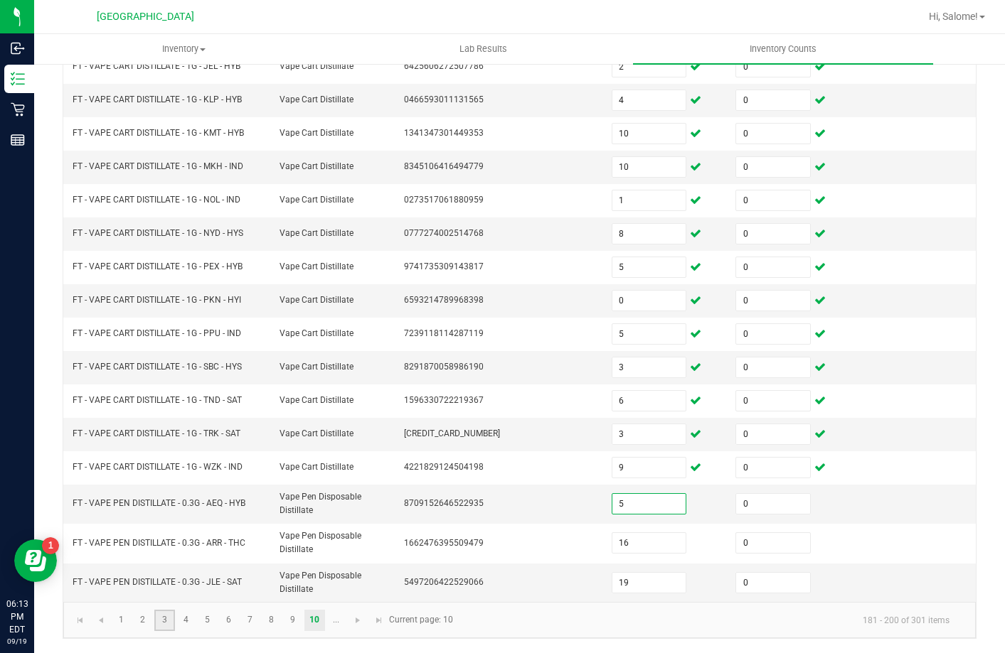
click at [162, 610] on link "3" at bounding box center [164, 620] width 21 height 21
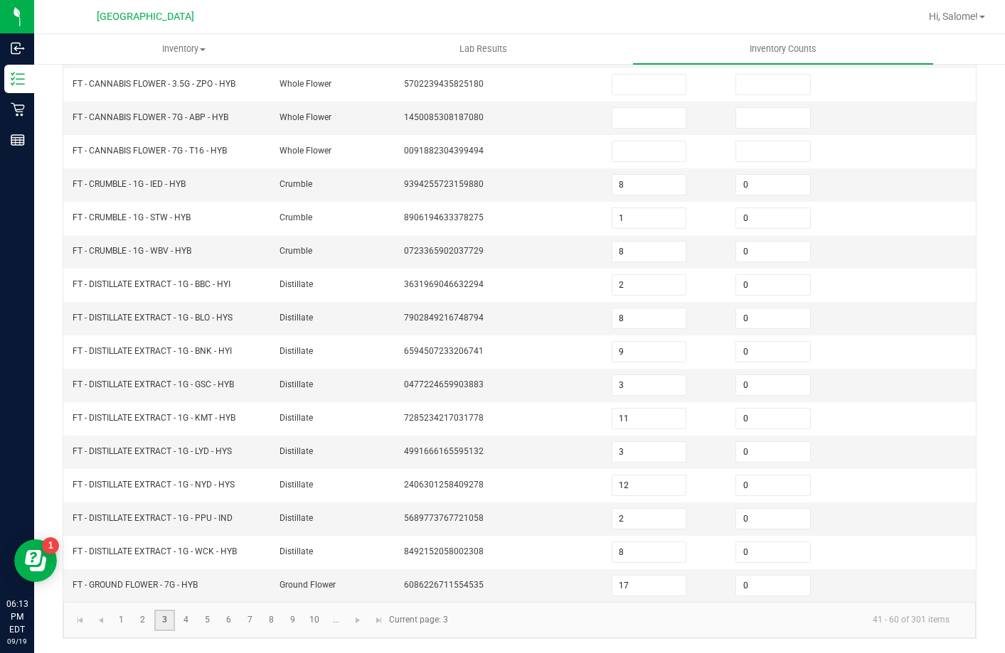
scroll to position [295, 0]
click at [188, 624] on link "4" at bounding box center [186, 620] width 21 height 21
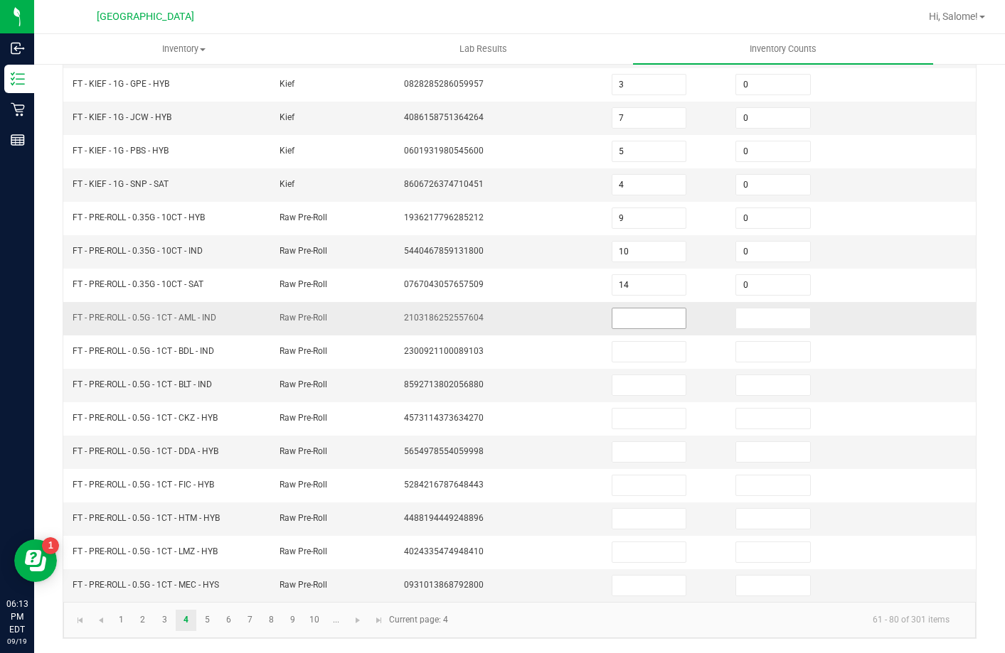
click at [619, 325] on input at bounding box center [649, 319] width 74 height 20
click at [210, 621] on link "5" at bounding box center [207, 620] width 21 height 21
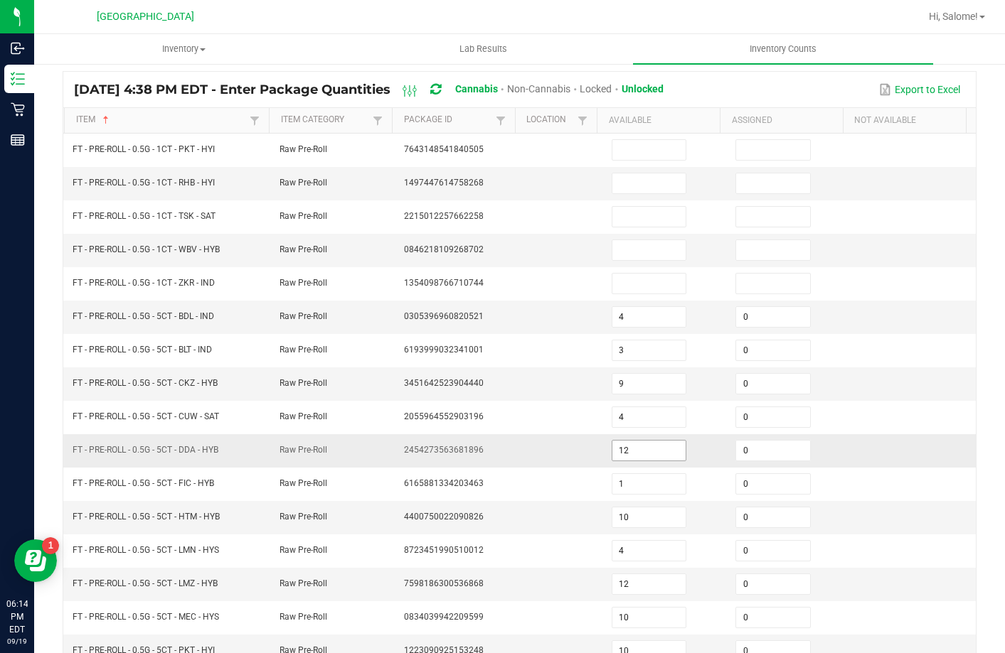
scroll to position [82, 0]
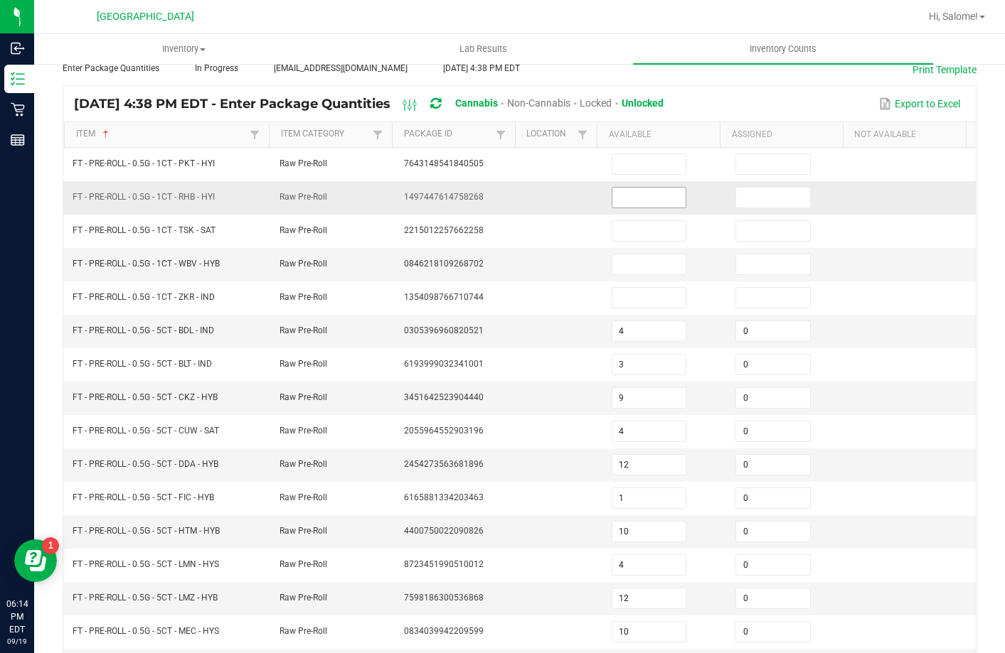
click at [630, 198] on input at bounding box center [649, 198] width 74 height 20
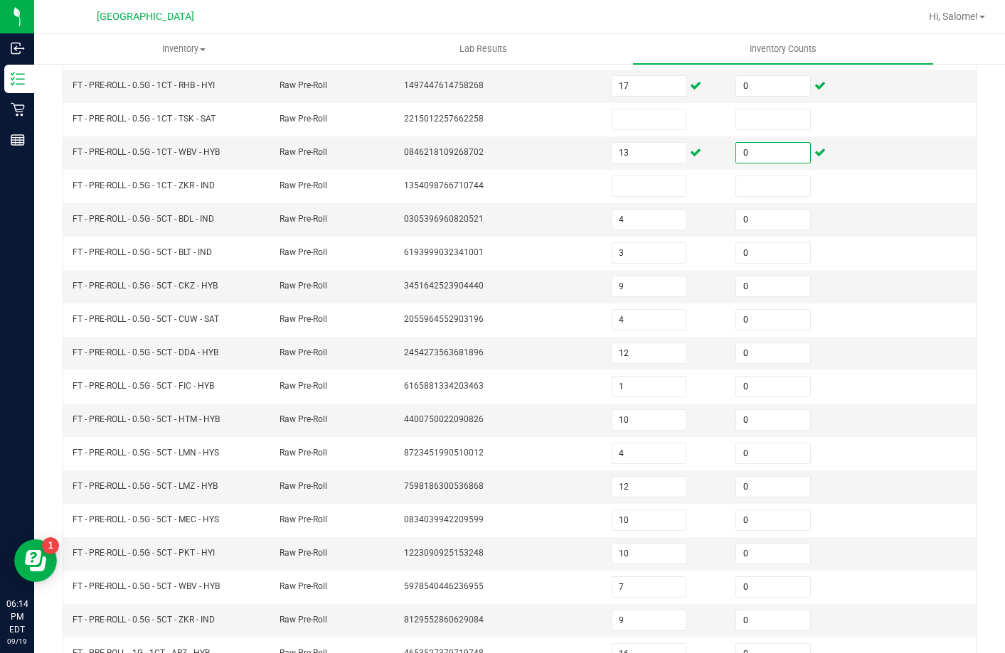
scroll to position [295, 0]
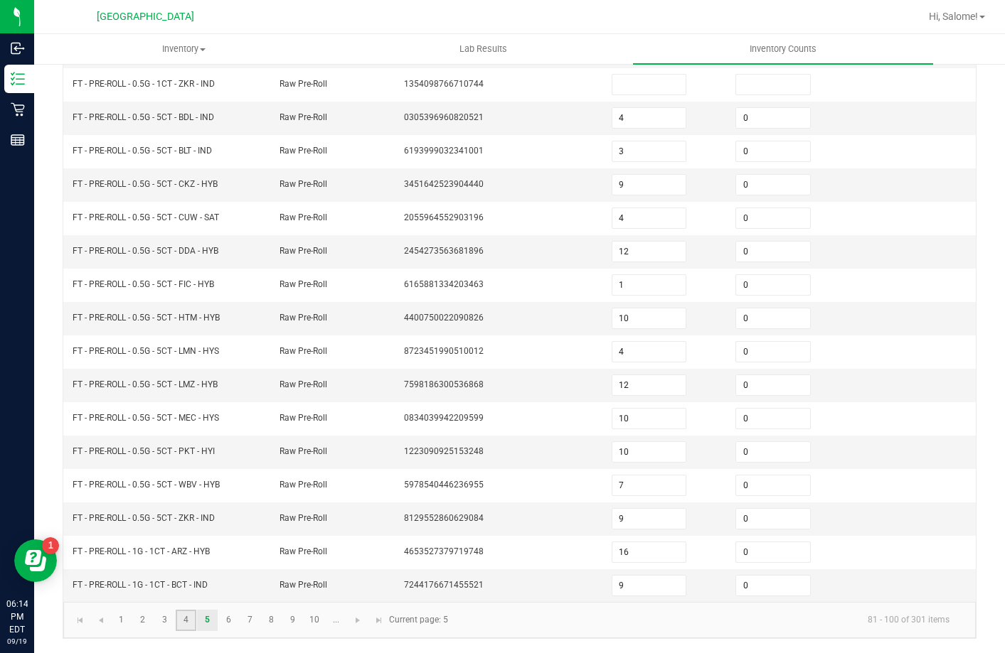
click at [193, 621] on link "4" at bounding box center [186, 620] width 21 height 21
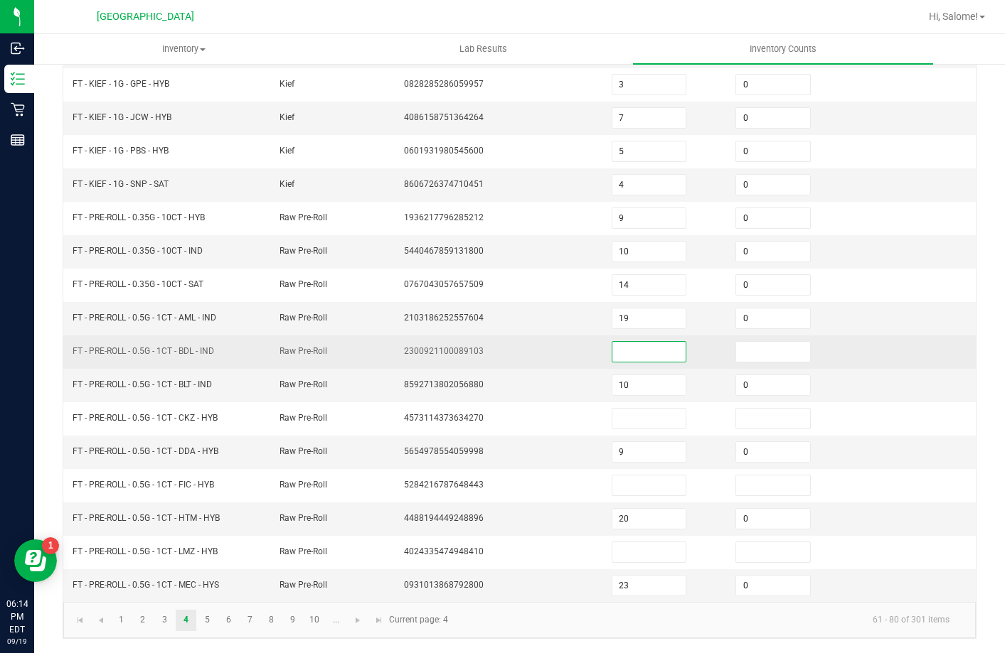
click at [634, 345] on input at bounding box center [649, 352] width 74 height 20
click at [739, 352] on input at bounding box center [773, 352] width 74 height 20
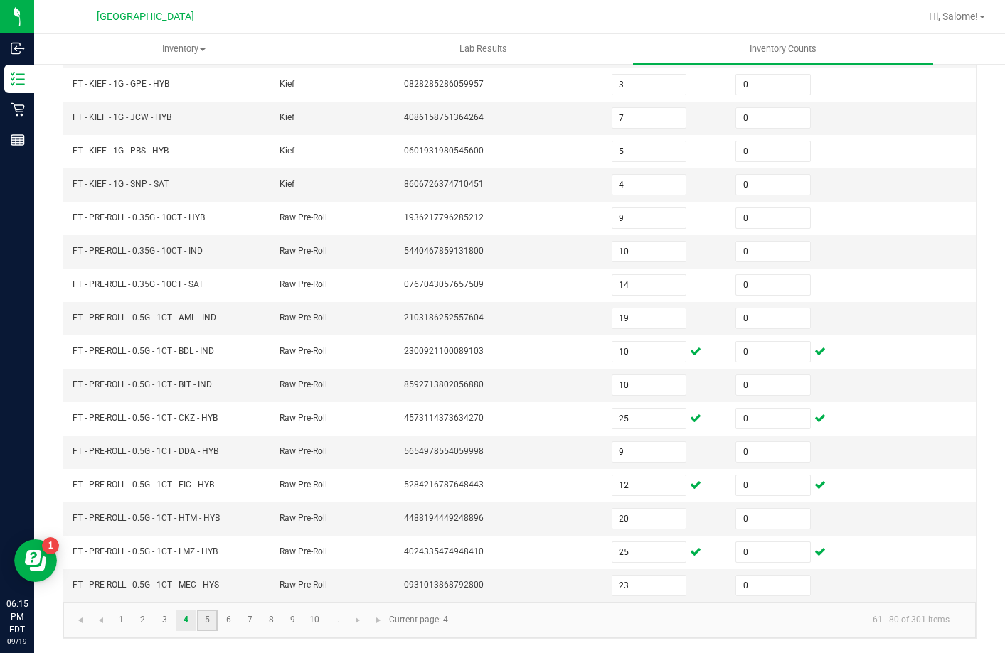
click at [213, 622] on link "5" at bounding box center [207, 620] width 21 height 21
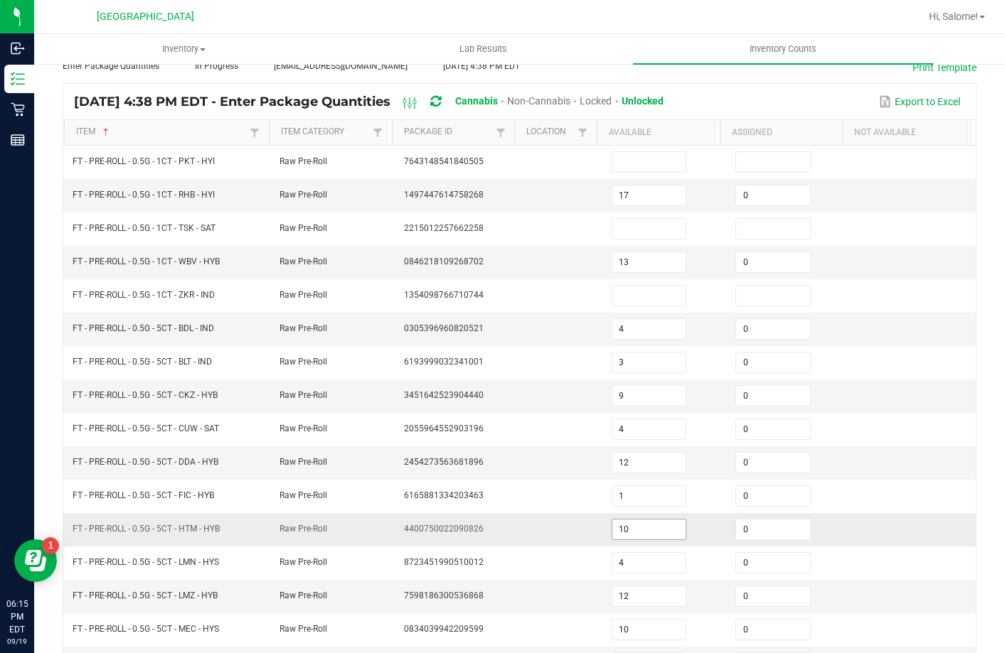
scroll to position [82, 0]
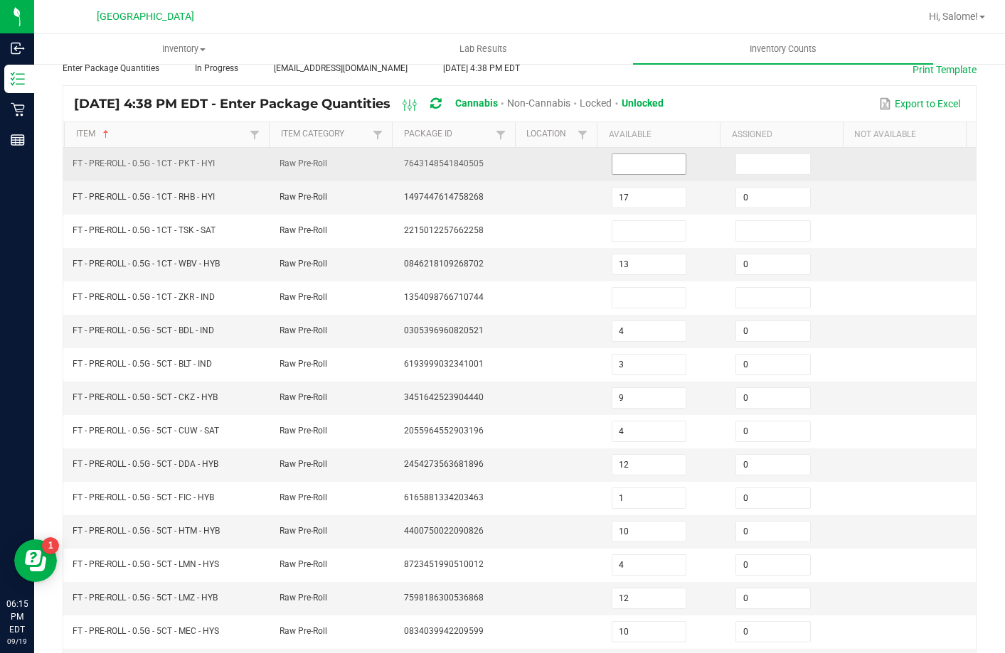
click at [641, 165] on input at bounding box center [649, 164] width 74 height 20
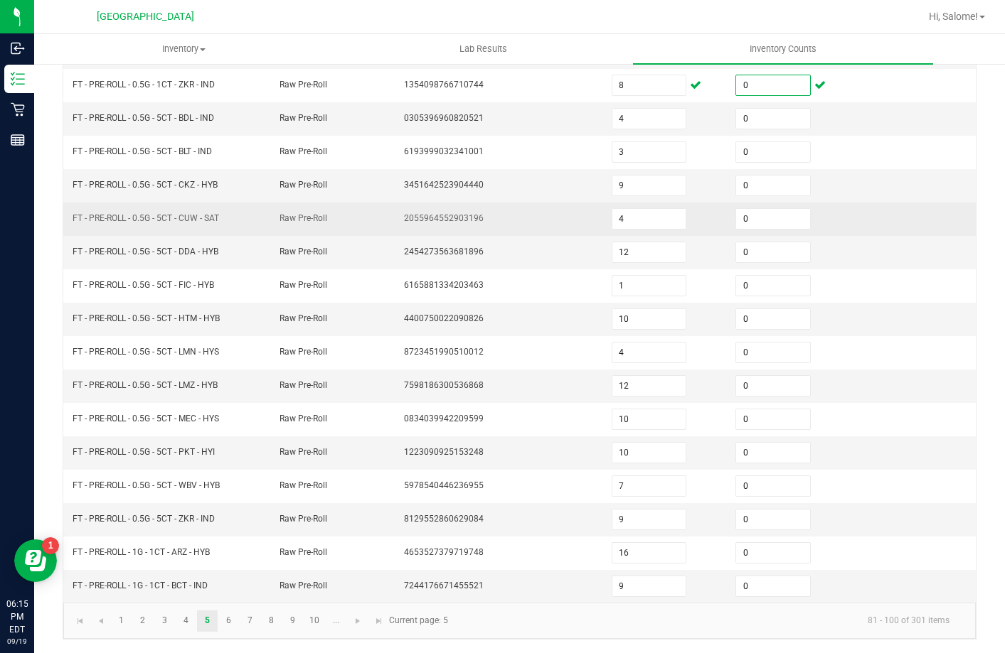
scroll to position [295, 0]
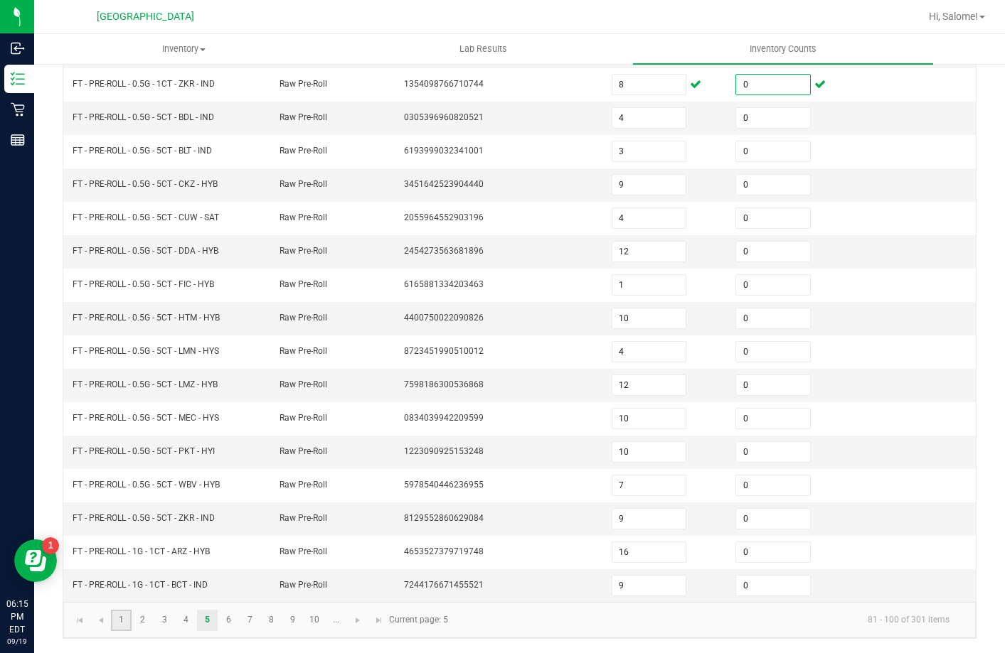
click at [124, 624] on link "1" at bounding box center [121, 620] width 21 height 21
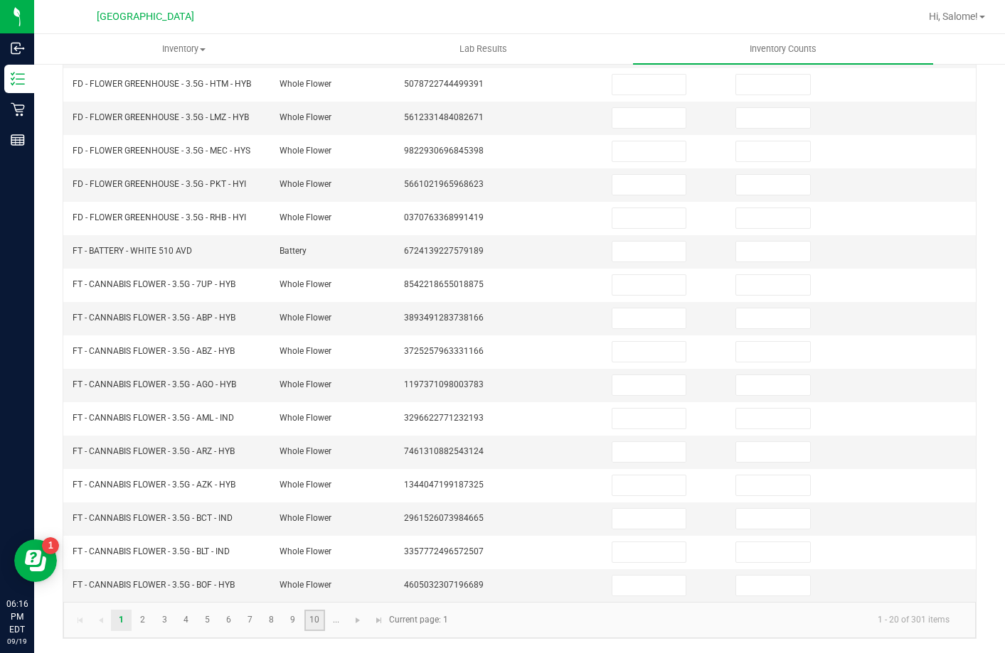
click at [321, 619] on link "10" at bounding box center [314, 620] width 21 height 21
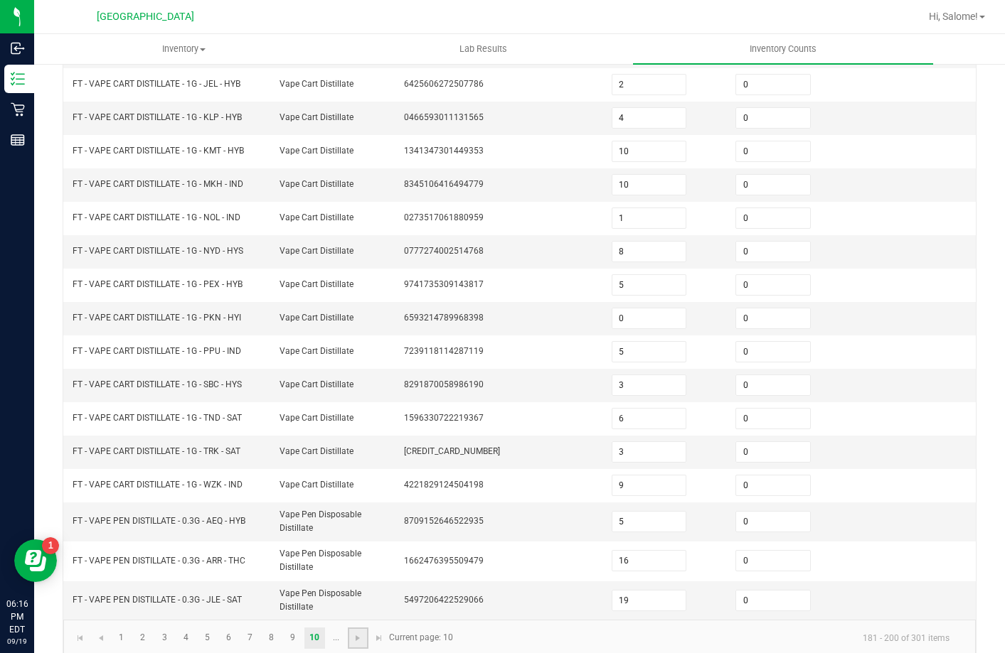
click at [351, 640] on link at bounding box center [358, 638] width 21 height 21
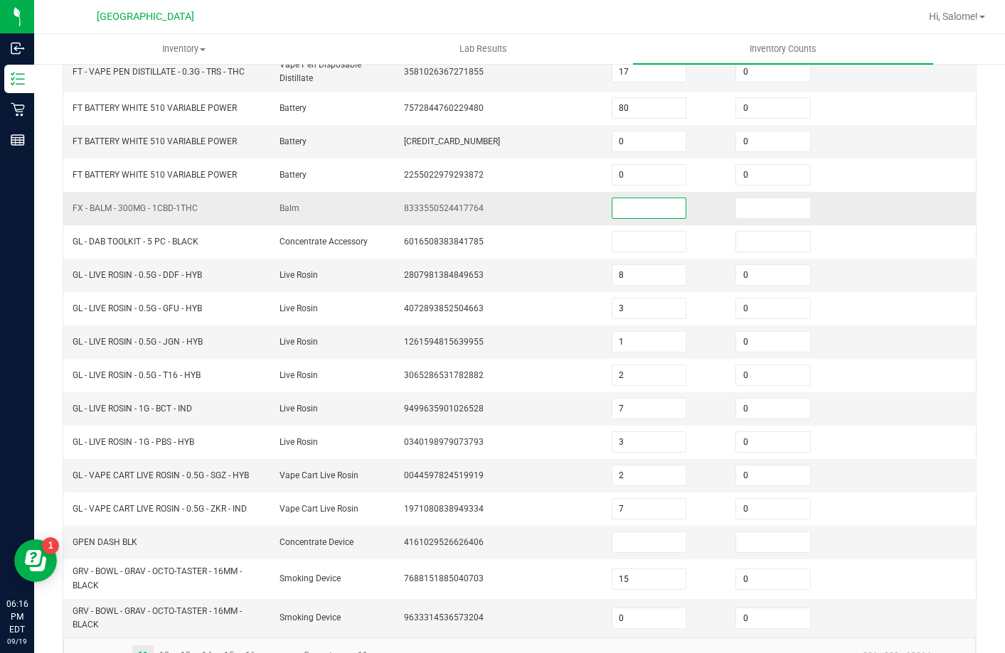
click at [634, 210] on input at bounding box center [649, 208] width 74 height 20
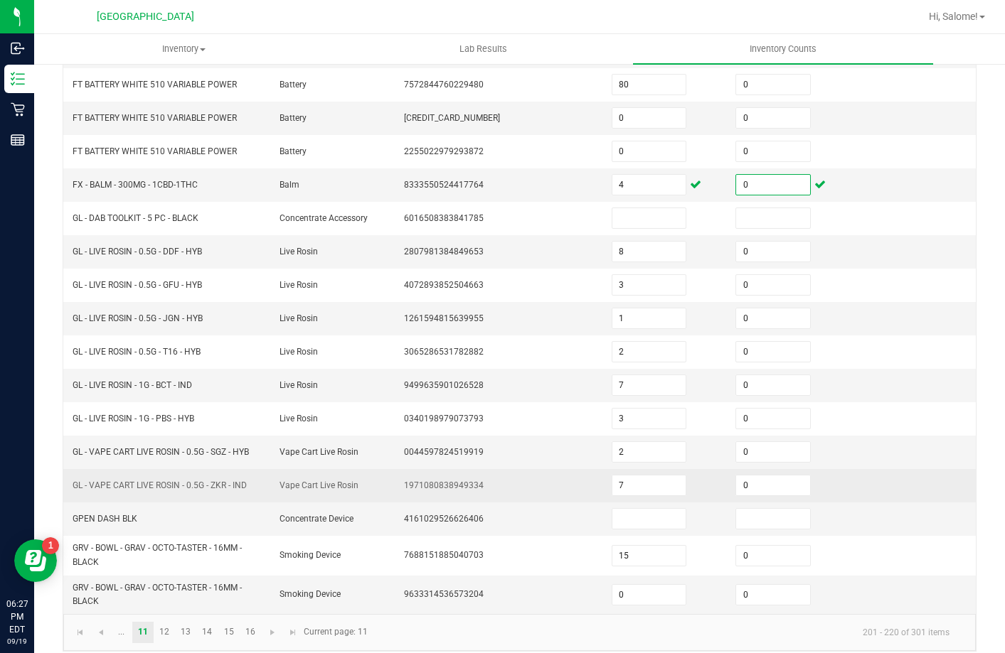
scroll to position [331, 0]
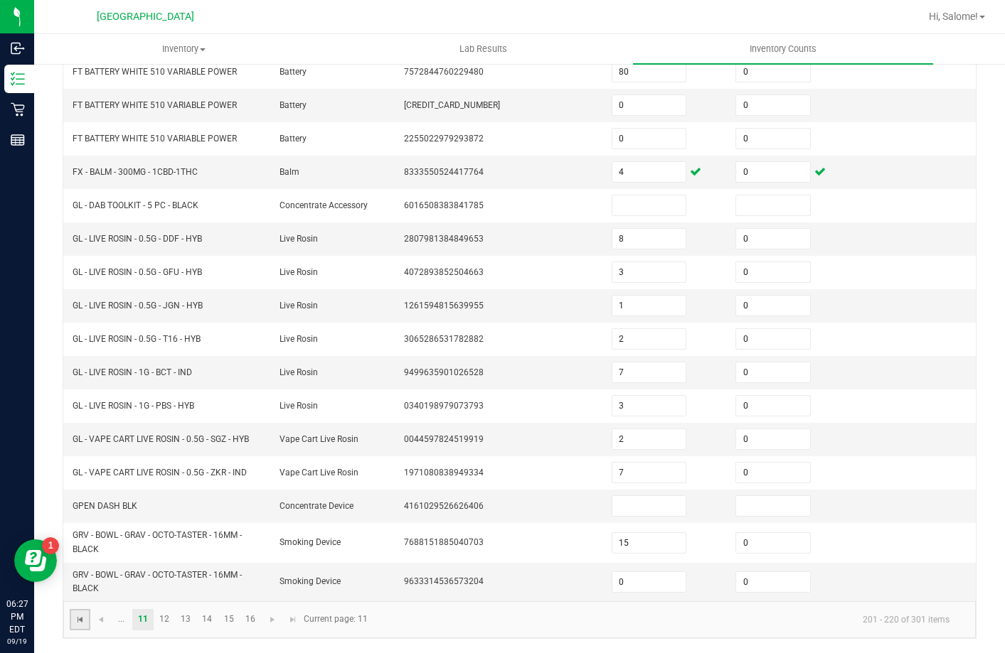
click at [77, 616] on span "Go to the first page" at bounding box center [80, 619] width 11 height 11
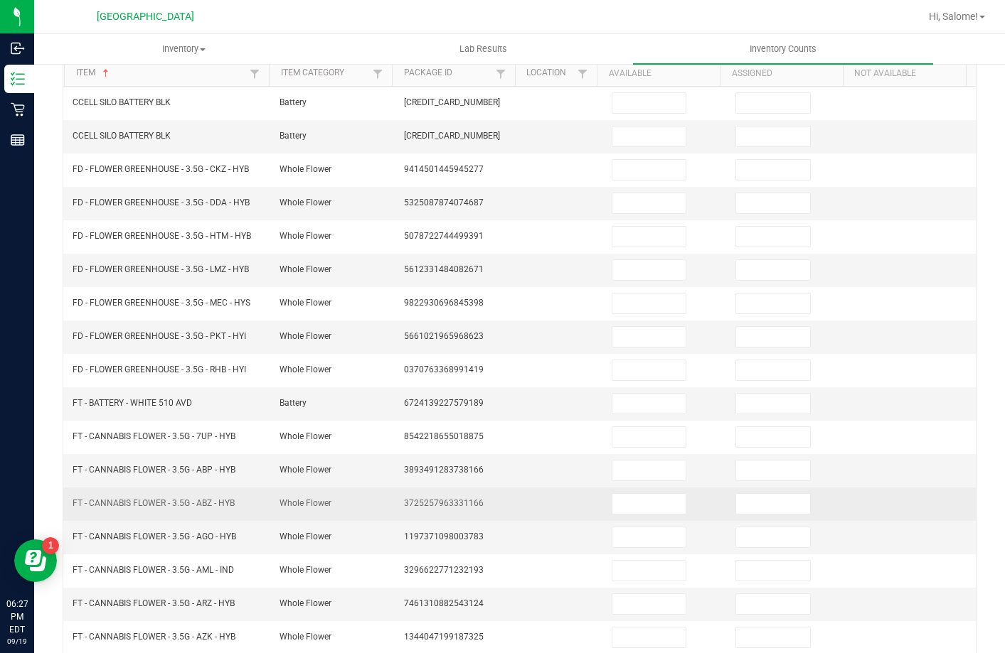
scroll to position [82, 0]
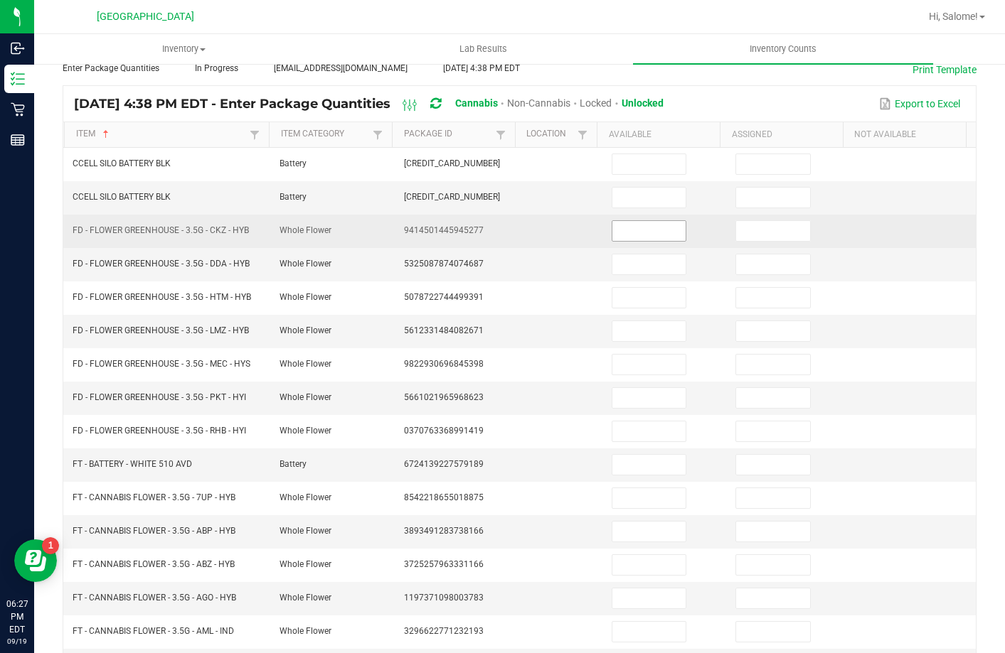
click at [626, 225] on input at bounding box center [649, 231] width 74 height 20
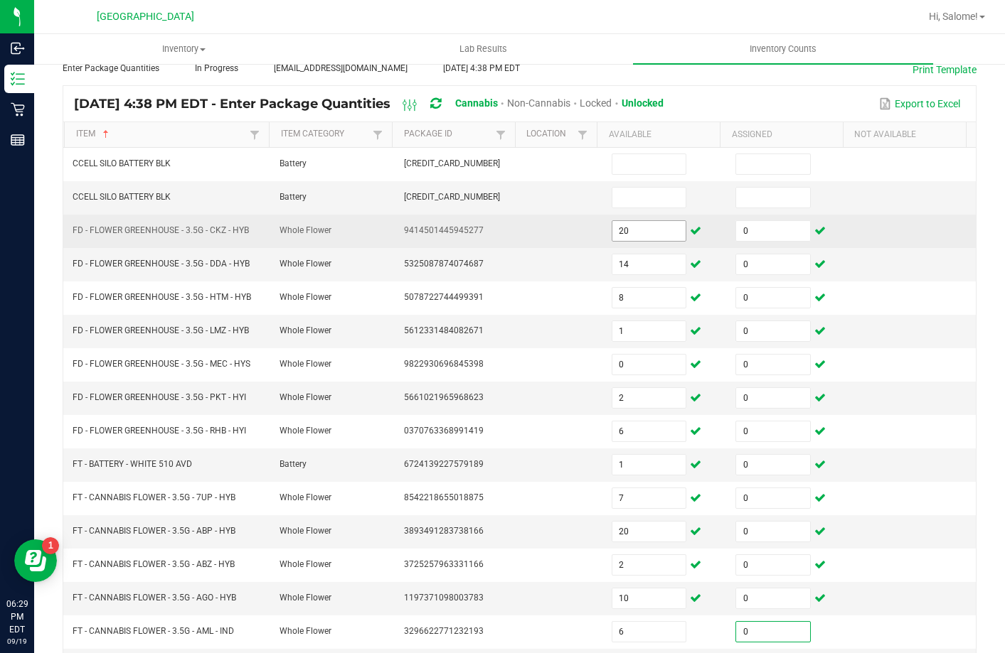
scroll to position [295, 0]
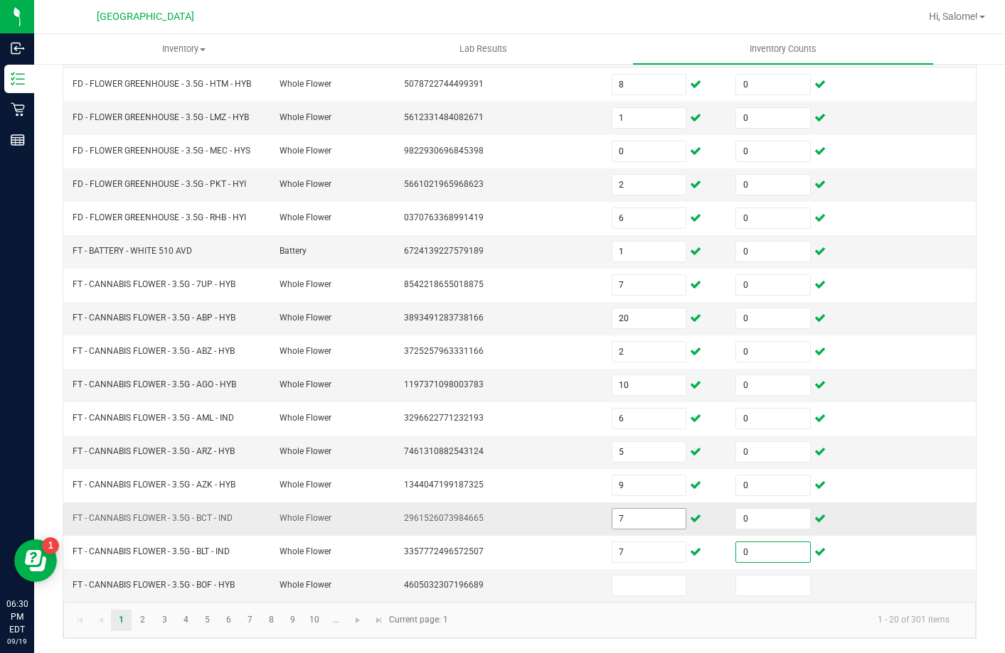
click at [623, 520] on input "7" at bounding box center [649, 519] width 74 height 20
click at [655, 592] on input at bounding box center [649, 586] width 74 height 20
click at [149, 626] on link "2" at bounding box center [142, 620] width 21 height 21
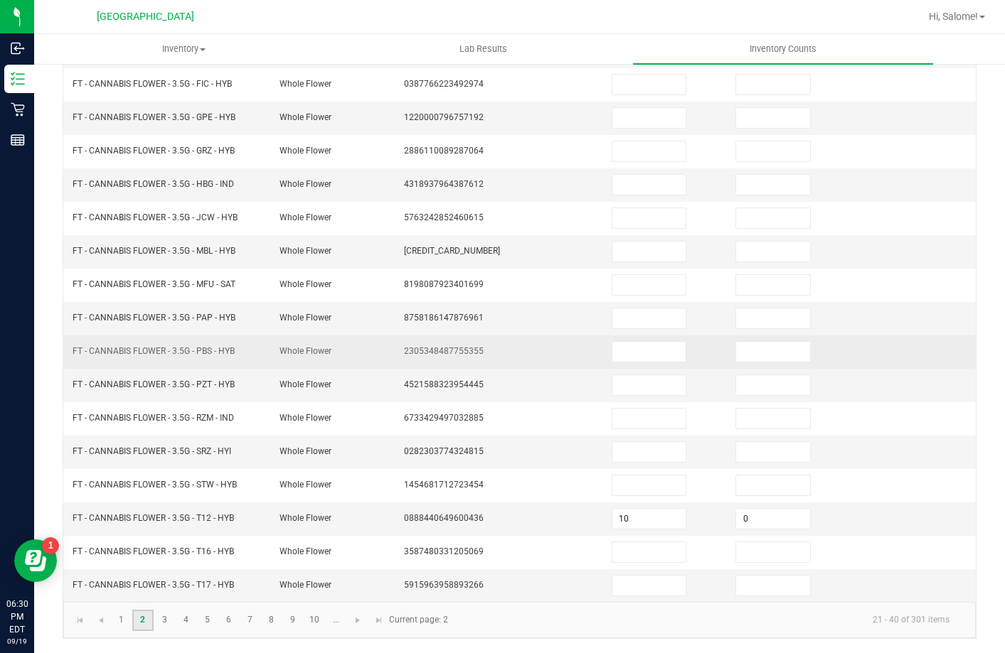
scroll to position [82, 0]
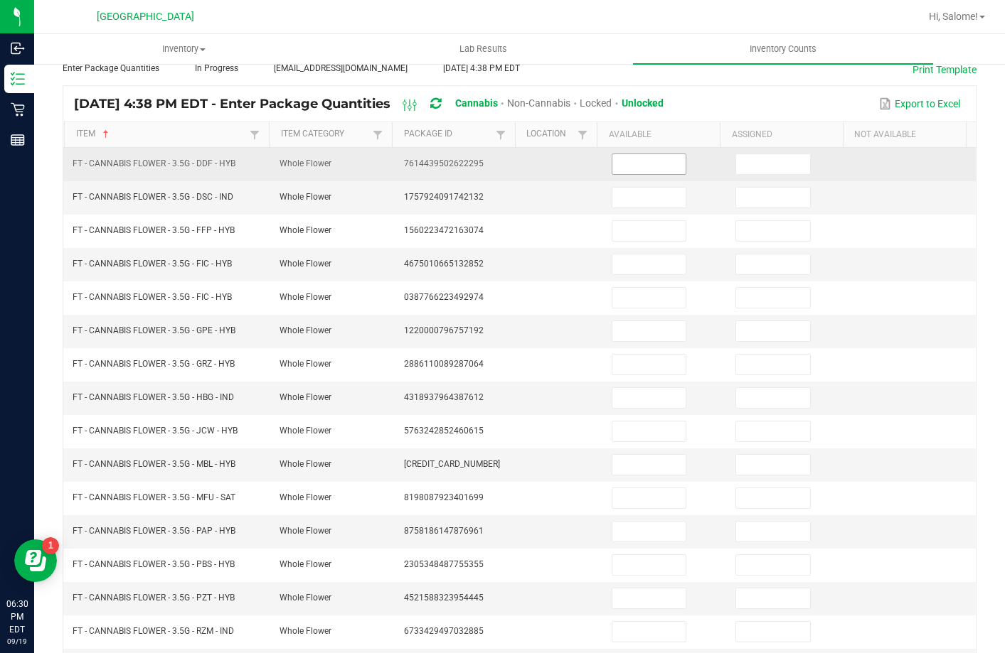
click at [641, 156] on input at bounding box center [649, 164] width 74 height 20
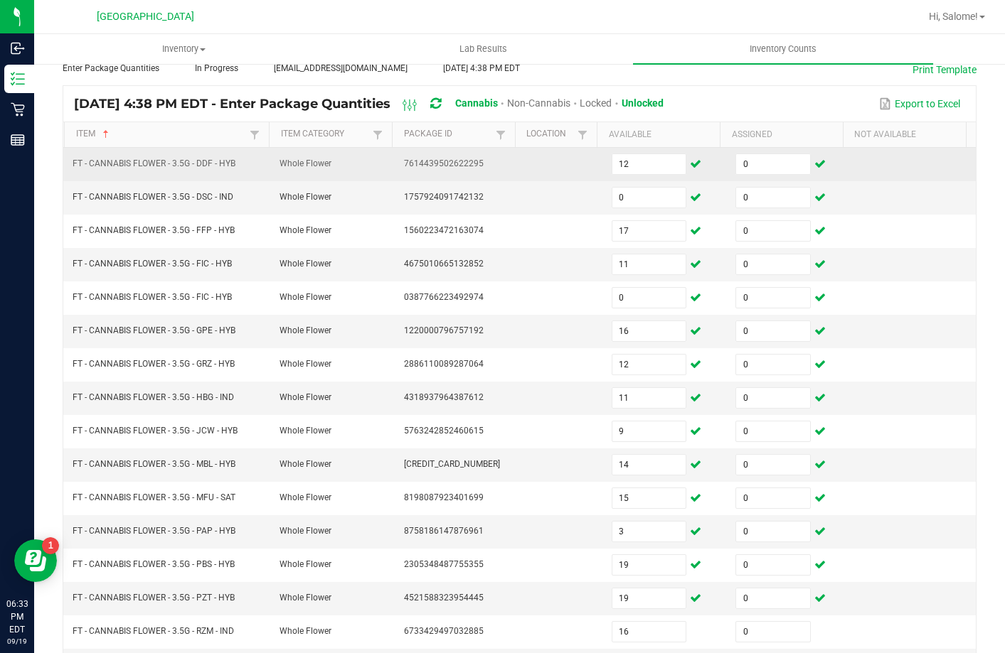
scroll to position [295, 0]
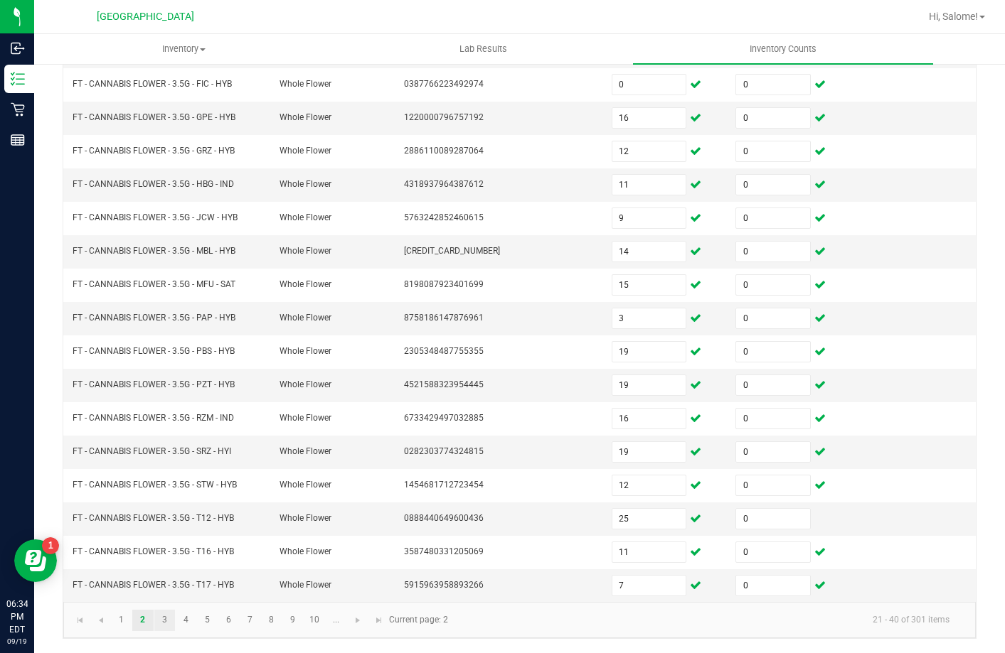
click at [161, 623] on link "3" at bounding box center [164, 620] width 21 height 21
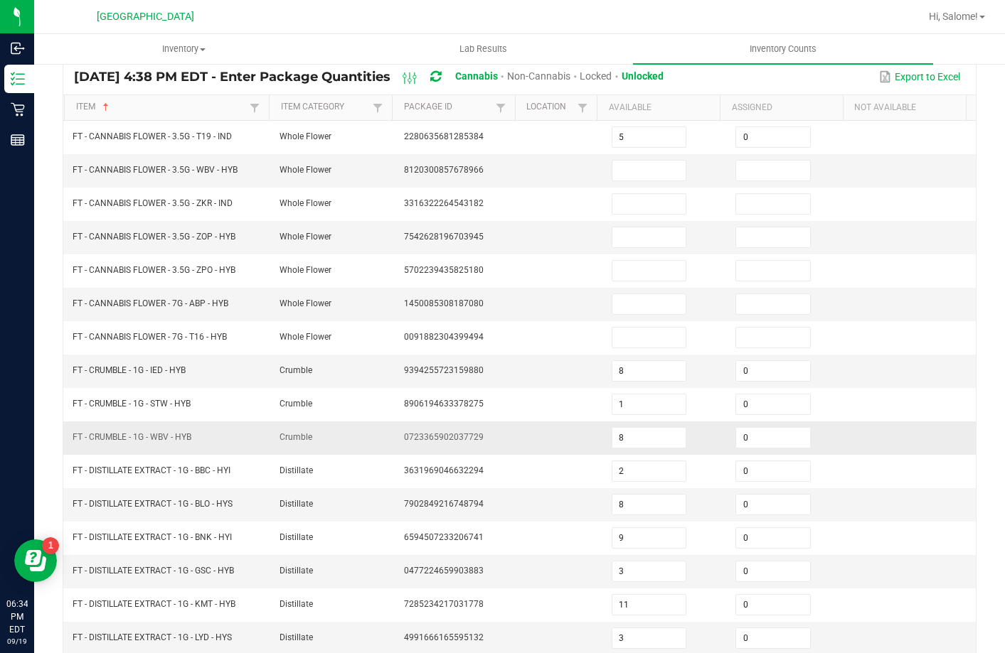
scroll to position [82, 0]
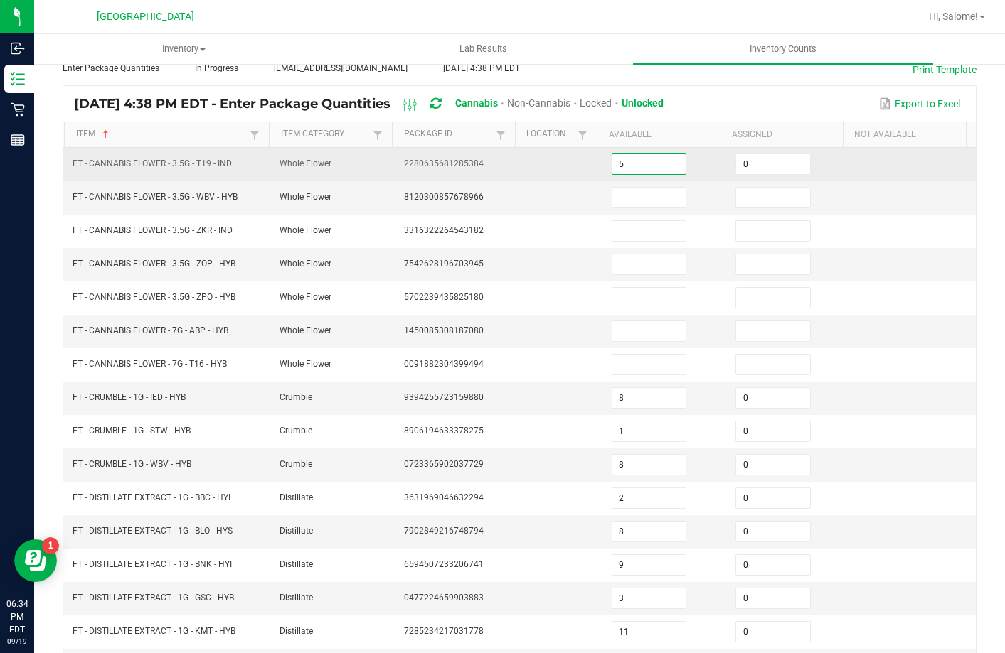
click at [650, 161] on input "5" at bounding box center [649, 164] width 74 height 20
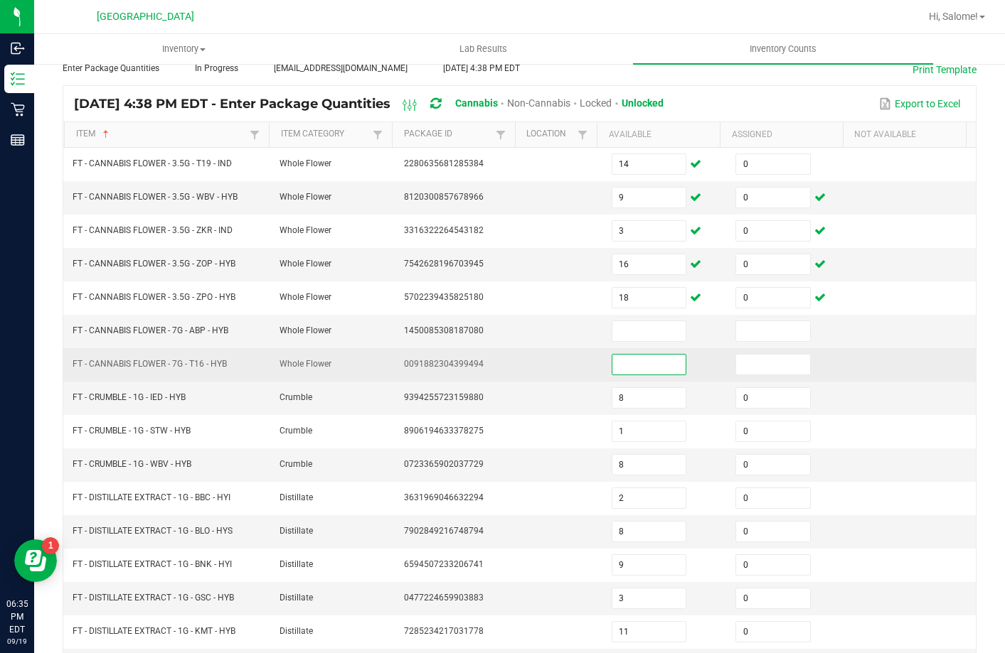
click at [628, 364] on input at bounding box center [649, 365] width 74 height 20
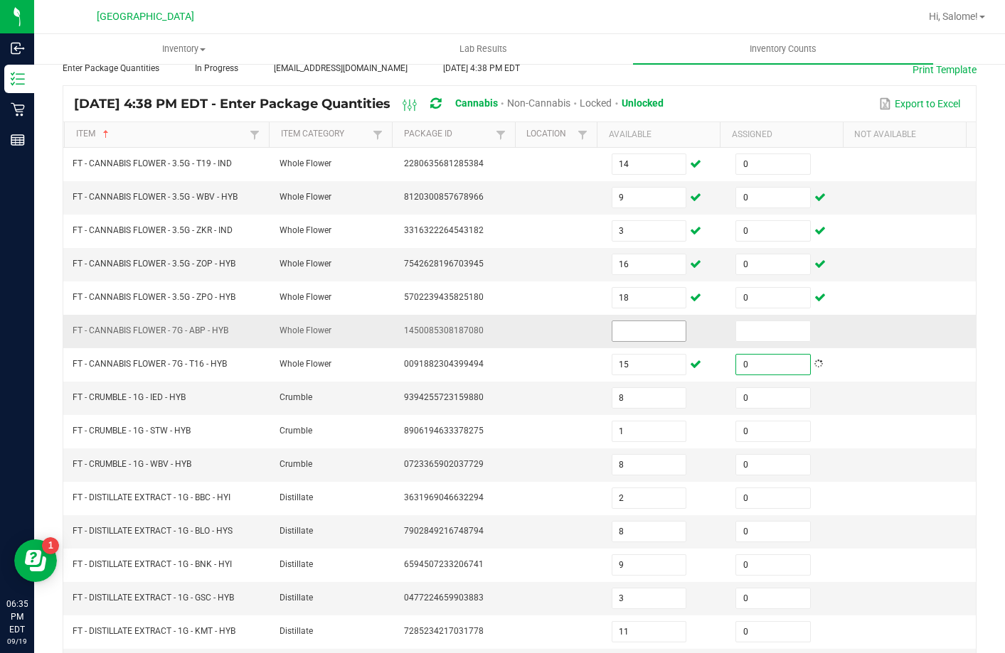
click at [655, 328] on input at bounding box center [649, 331] width 74 height 20
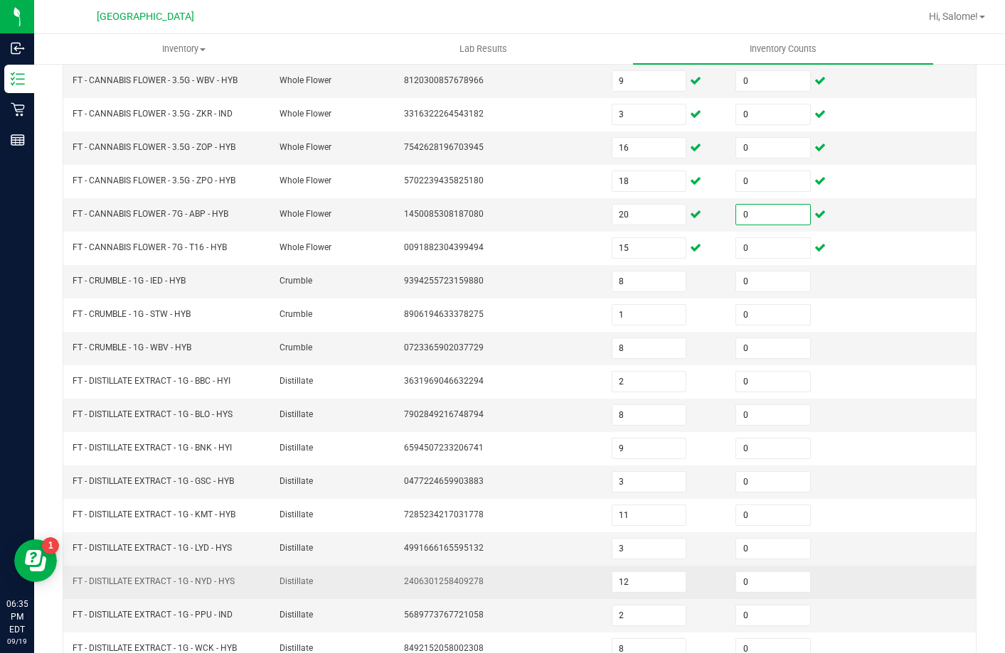
scroll to position [295, 0]
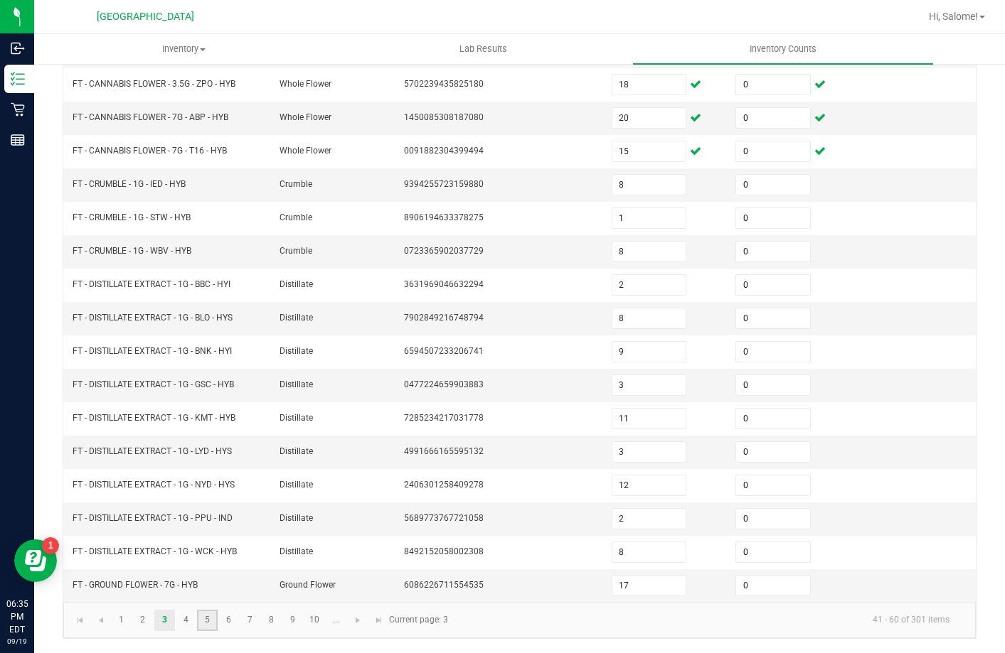
click at [204, 627] on link "5" at bounding box center [207, 620] width 21 height 21
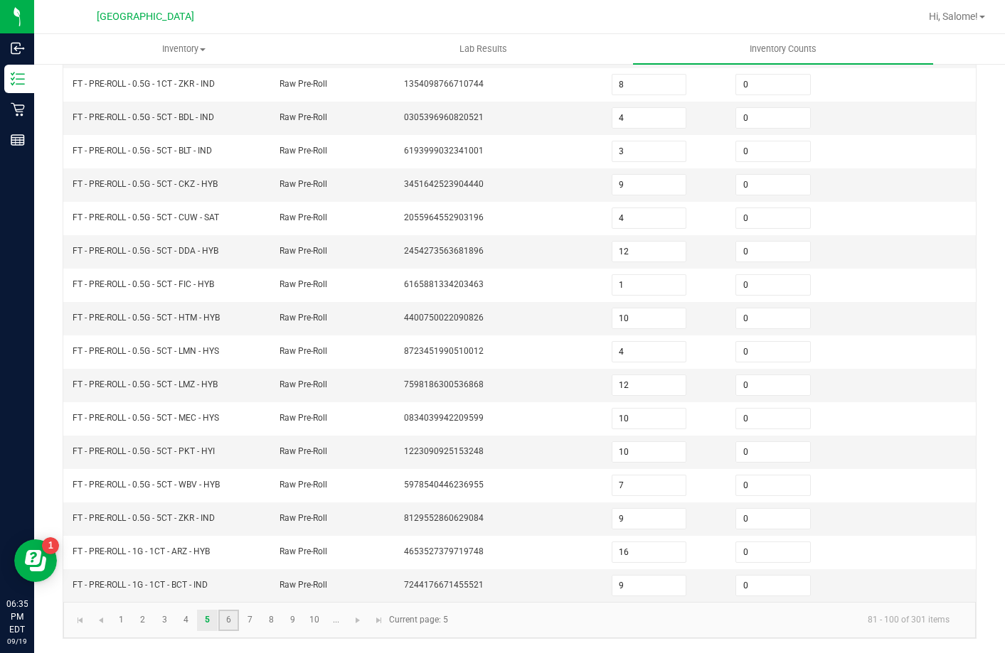
click at [233, 616] on link "6" at bounding box center [228, 620] width 21 height 21
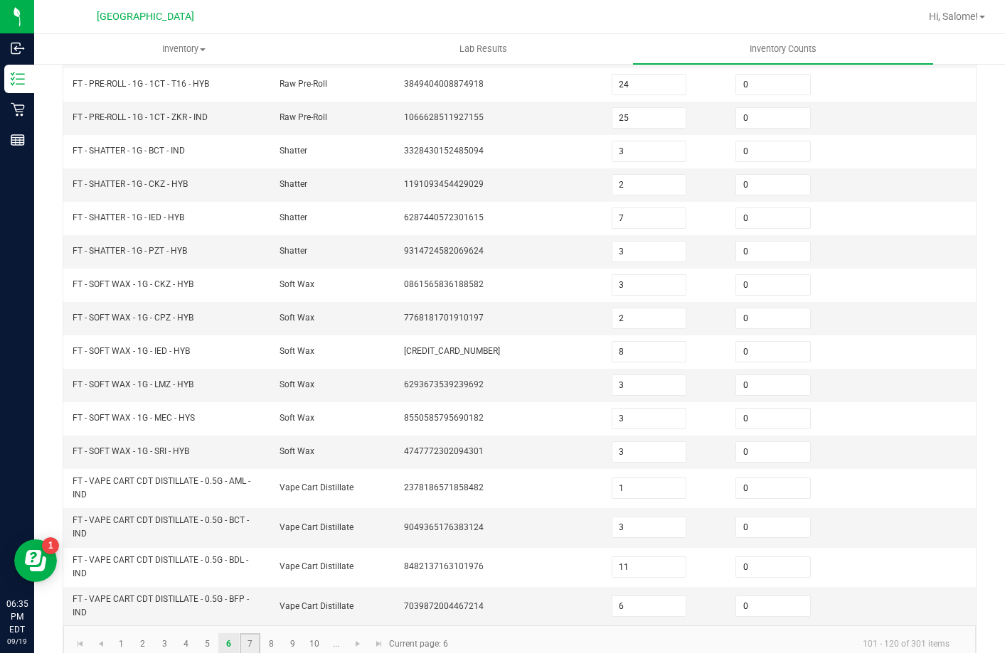
click at [253, 646] on link "7" at bounding box center [250, 644] width 21 height 21
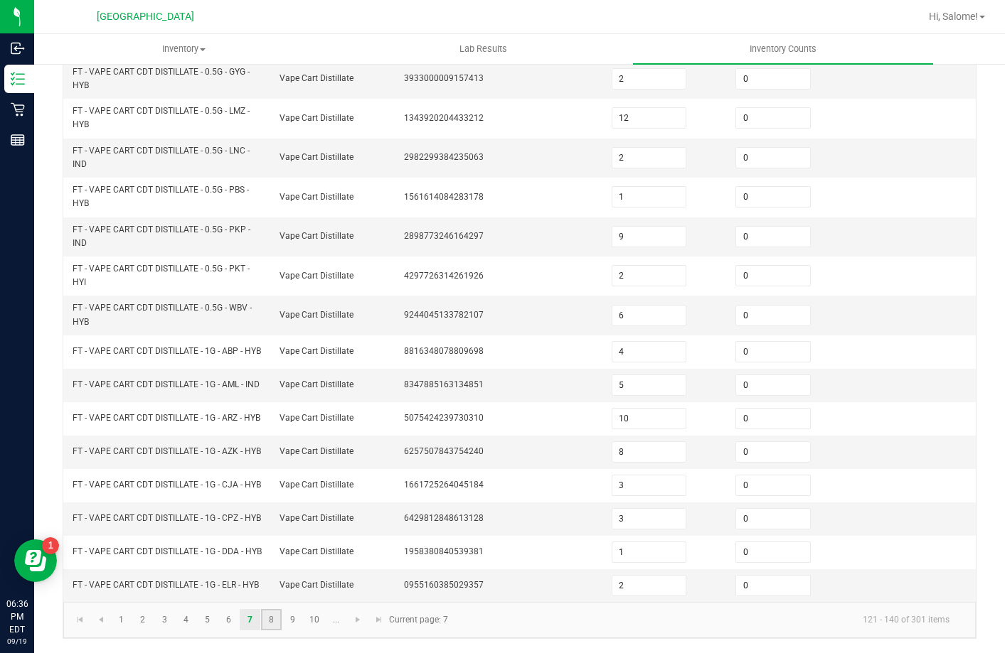
click at [266, 621] on link "8" at bounding box center [271, 619] width 21 height 21
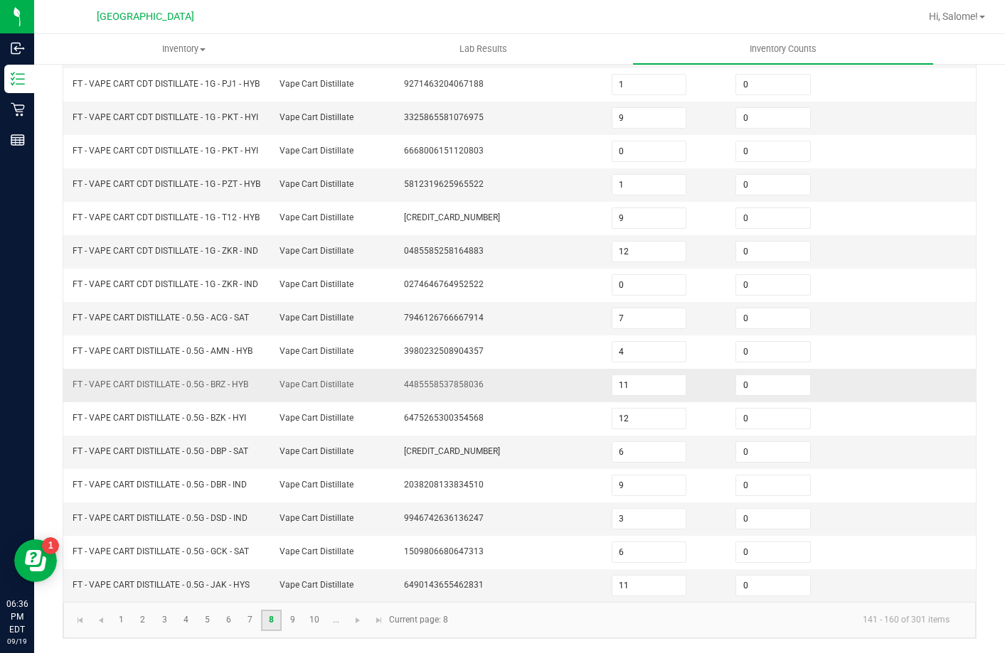
scroll to position [278, 0]
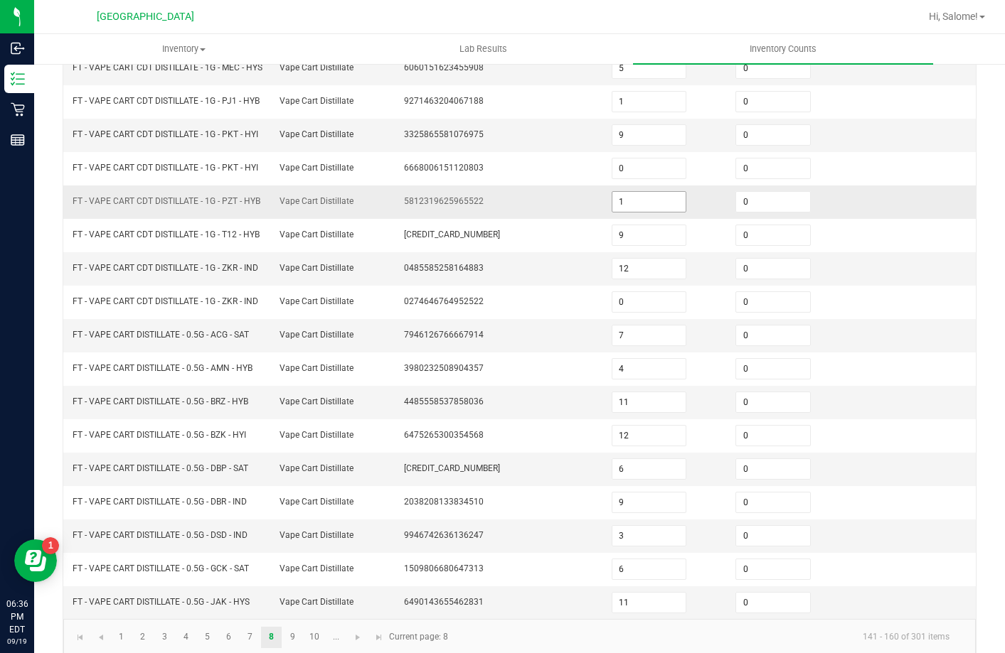
click at [663, 212] on input "1" at bounding box center [649, 202] width 74 height 20
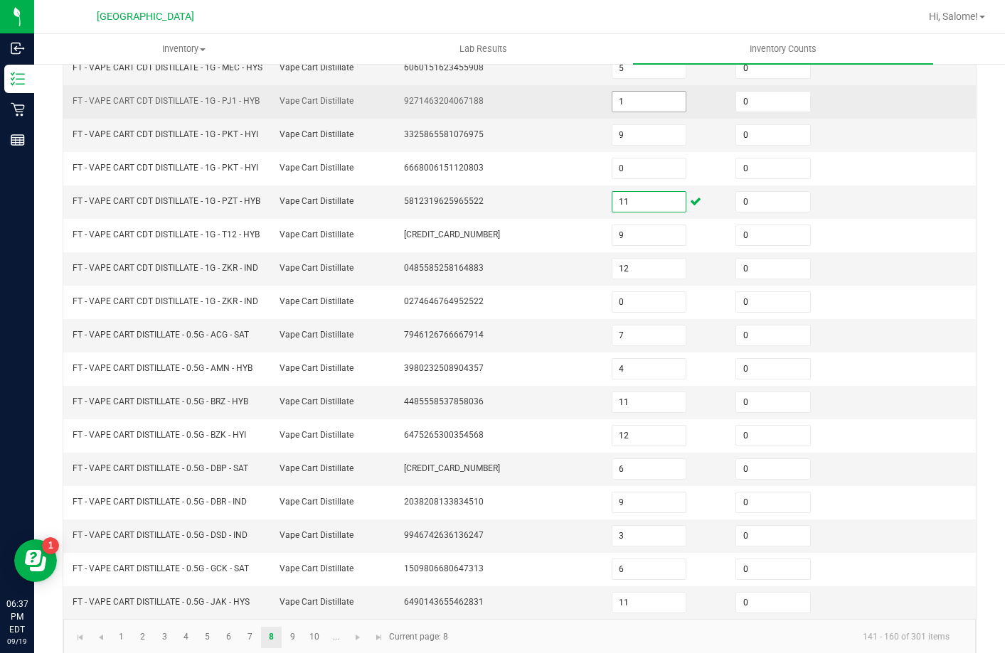
click at [668, 112] on input "1" at bounding box center [649, 102] width 74 height 20
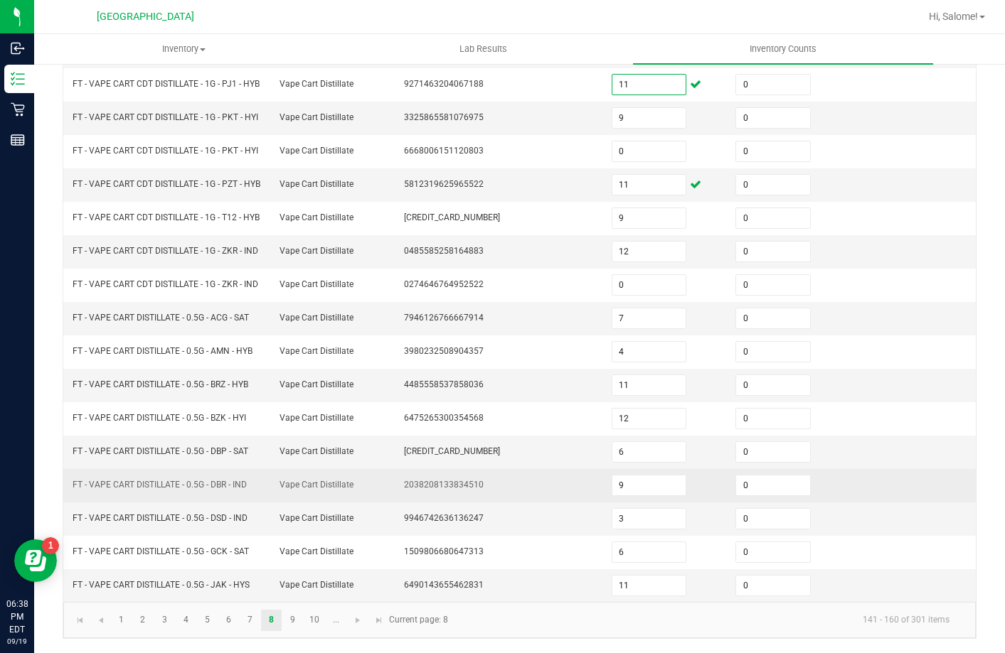
scroll to position [349, 0]
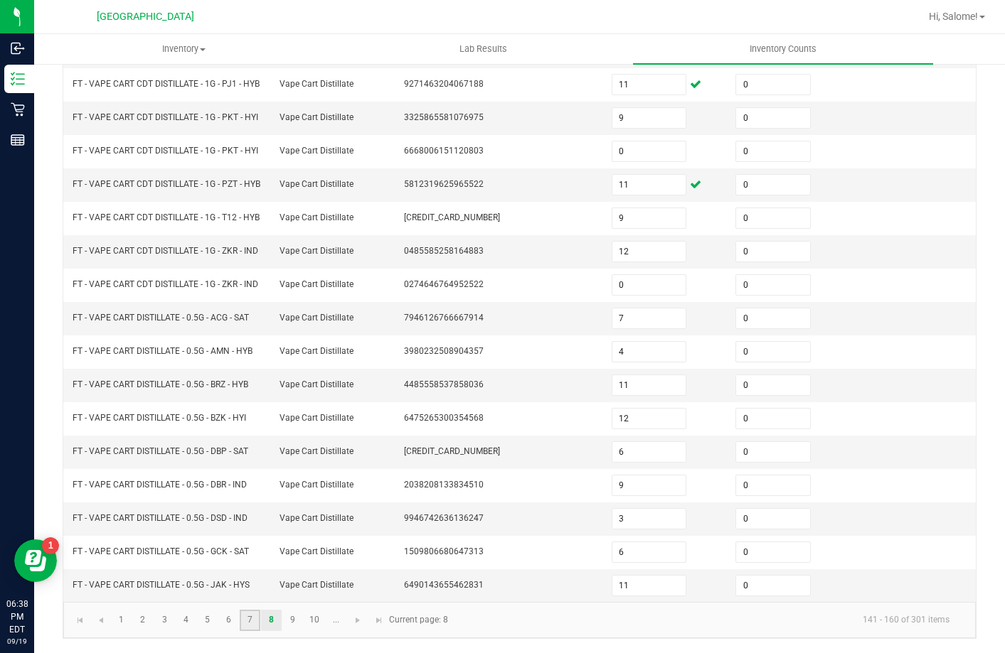
click at [252, 624] on link "7" at bounding box center [250, 620] width 21 height 21
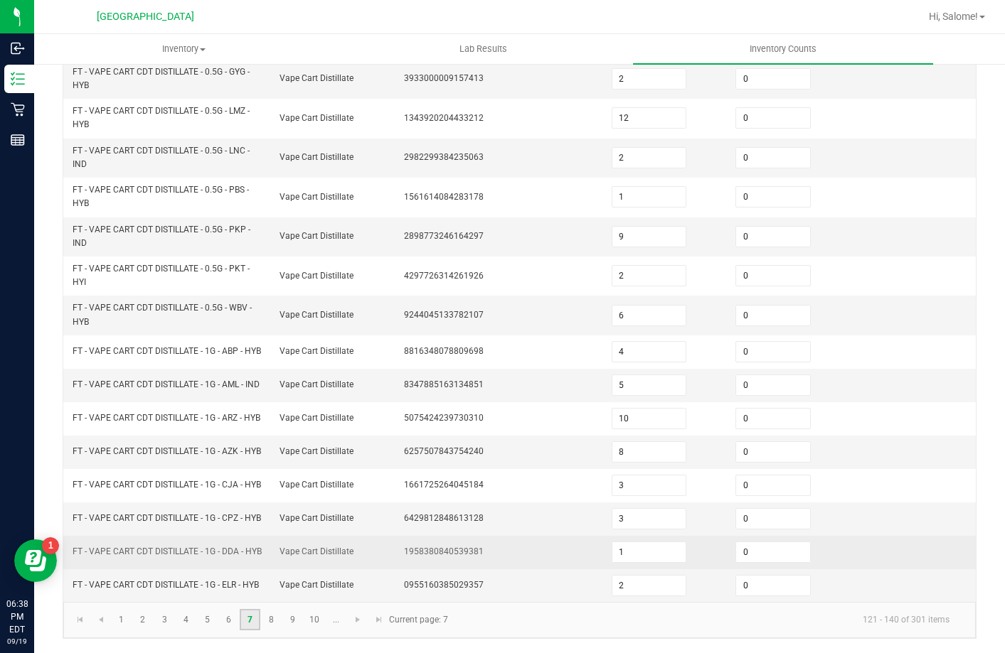
scroll to position [415, 0]
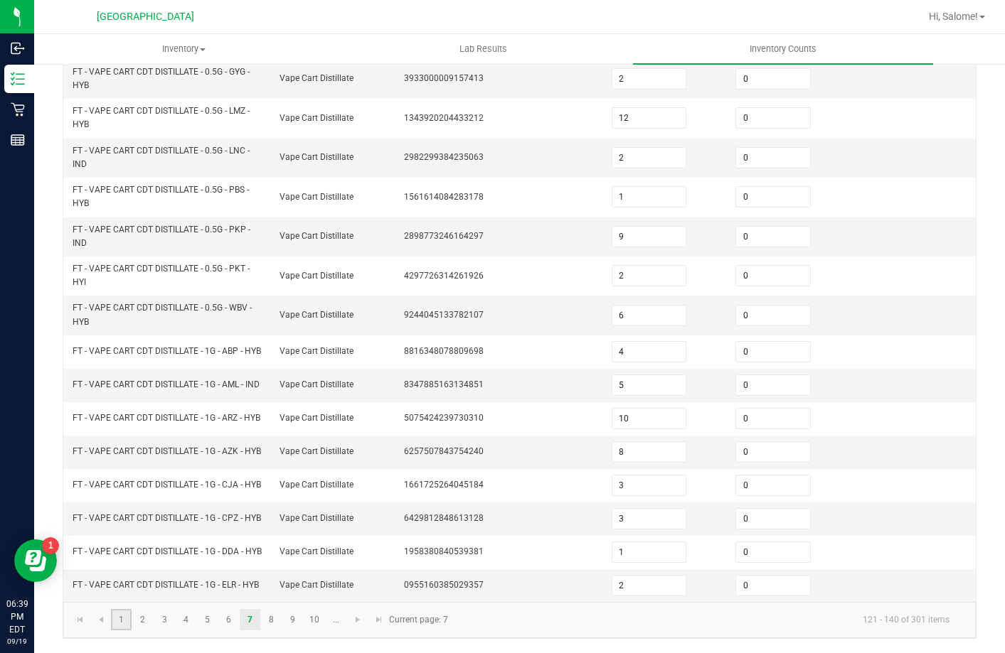
click at [113, 621] on link "1" at bounding box center [121, 619] width 21 height 21
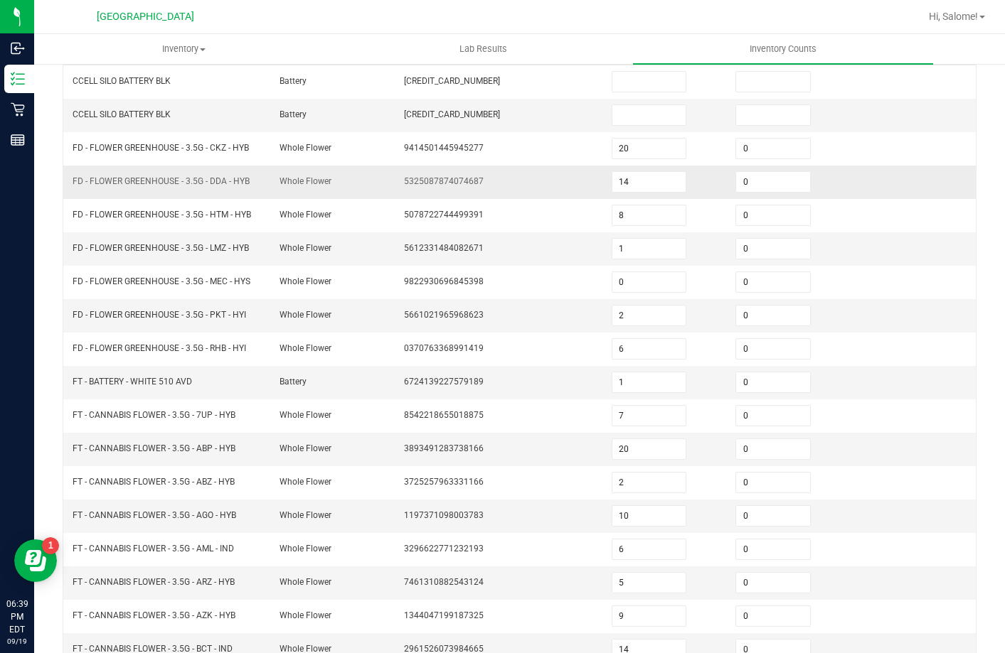
scroll to position [153, 0]
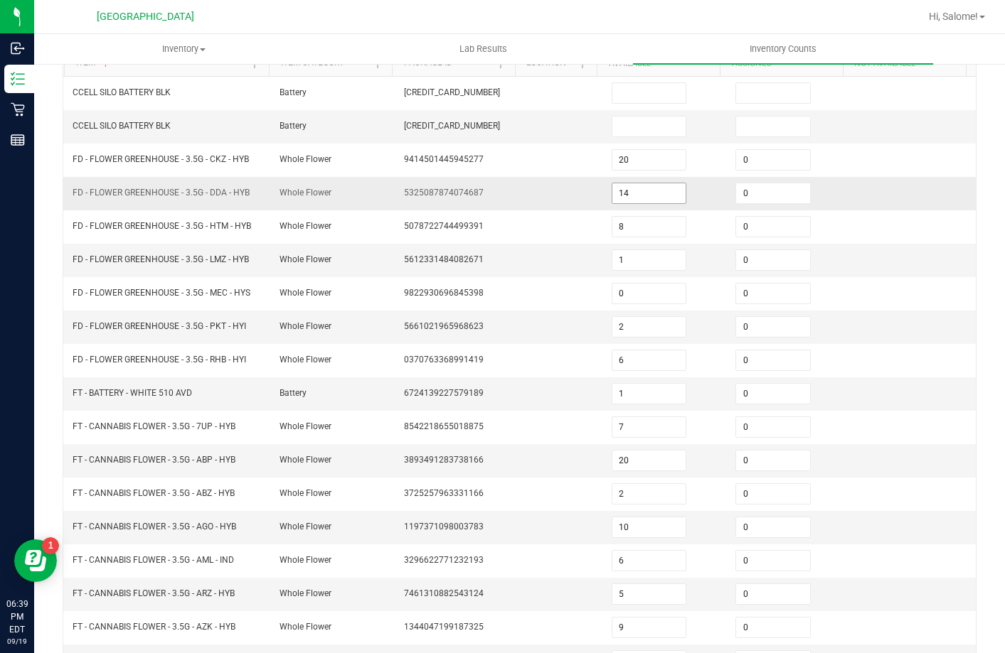
click at [663, 189] on input "14" at bounding box center [649, 193] width 74 height 20
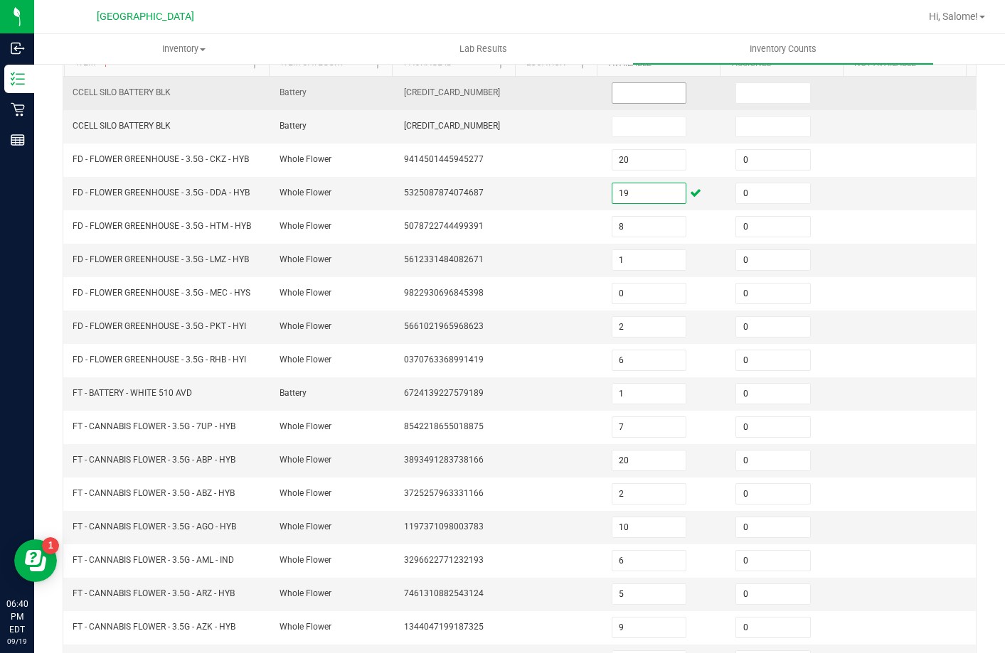
click at [641, 84] on input at bounding box center [649, 93] width 74 height 20
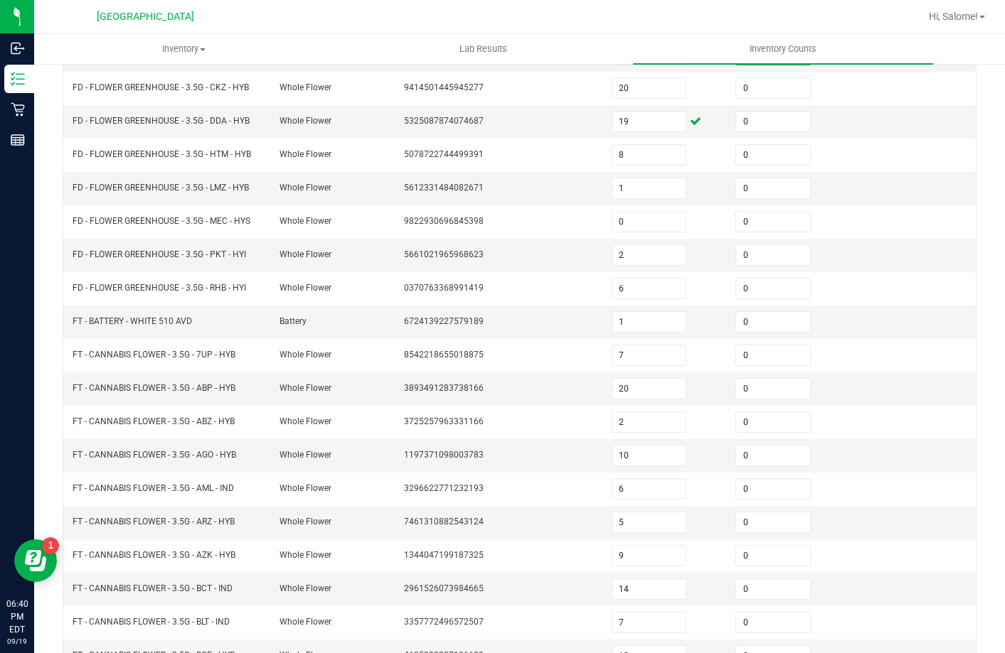
scroll to position [295, 0]
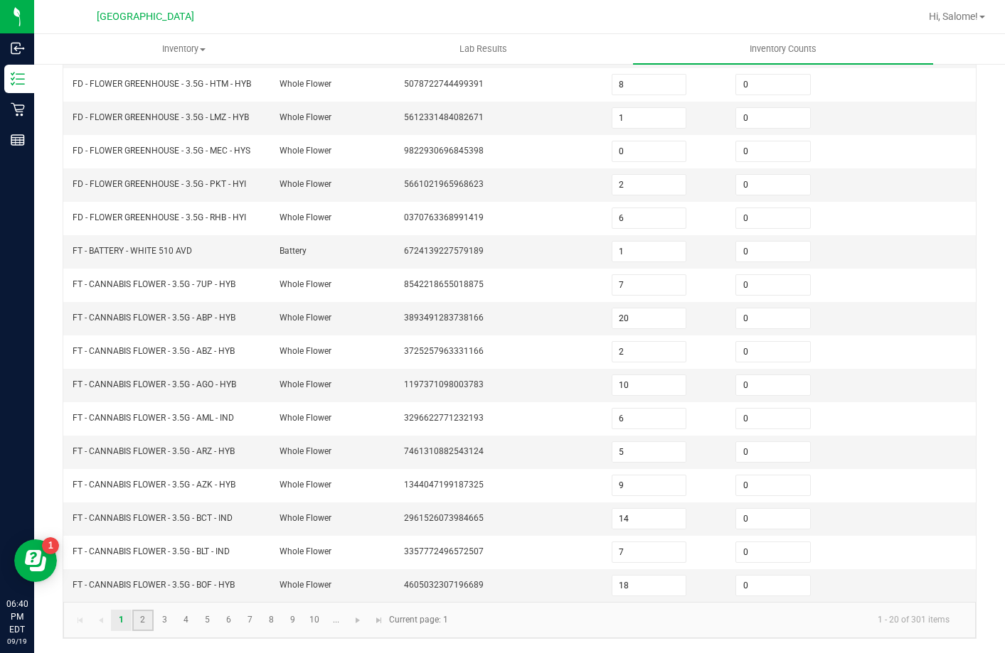
click at [140, 615] on link "2" at bounding box center [142, 620] width 21 height 21
click at [158, 619] on link "3" at bounding box center [164, 620] width 21 height 21
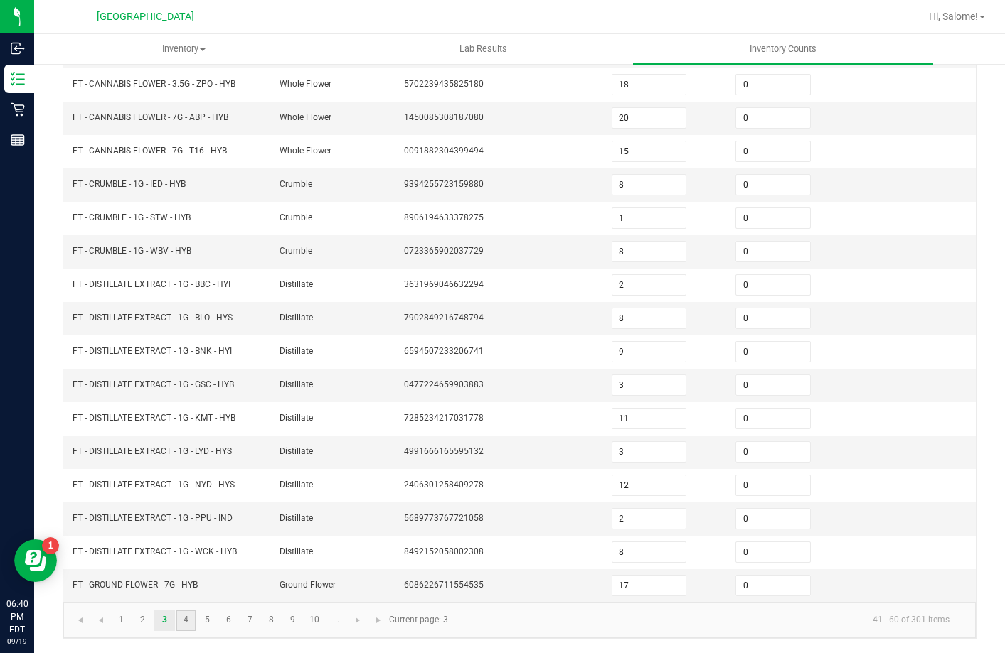
click at [187, 621] on link "4" at bounding box center [186, 620] width 21 height 21
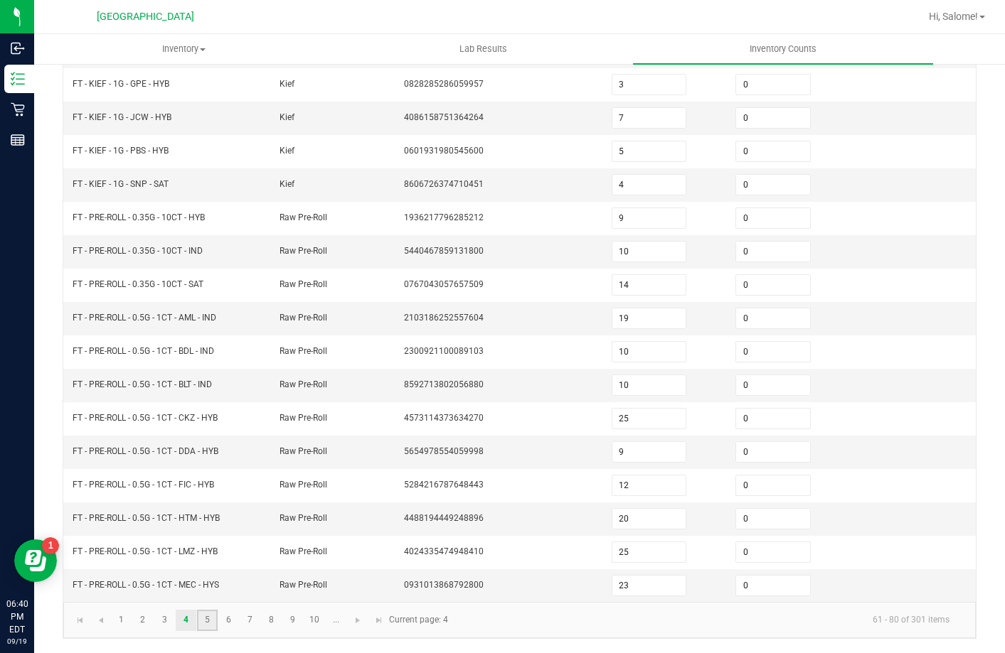
click at [213, 621] on link "5" at bounding box center [207, 620] width 21 height 21
click at [232, 620] on link "6" at bounding box center [228, 620] width 21 height 21
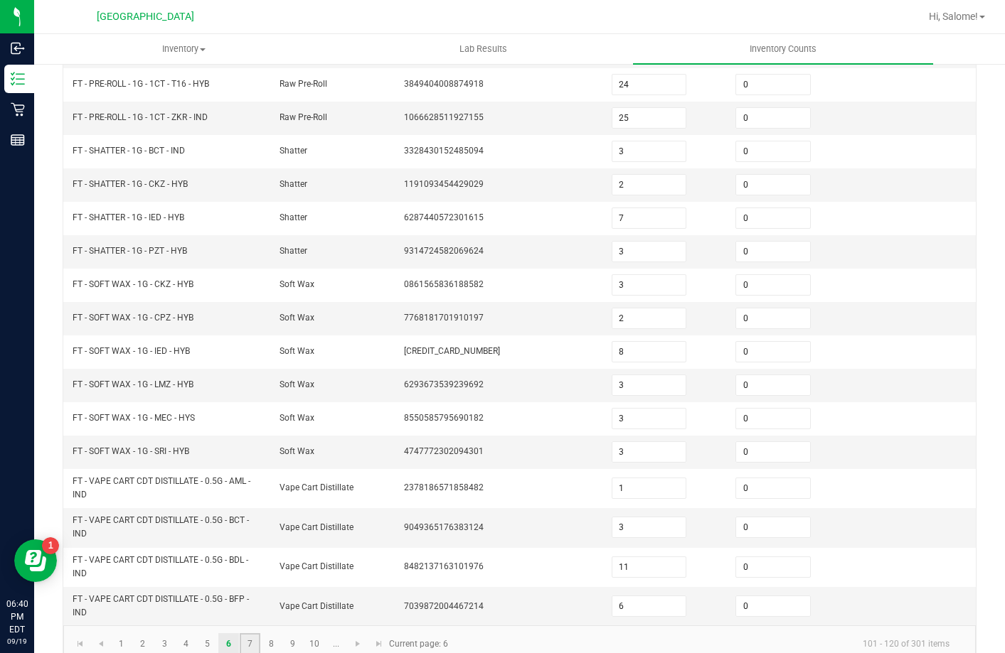
click at [255, 639] on link "7" at bounding box center [250, 644] width 21 height 21
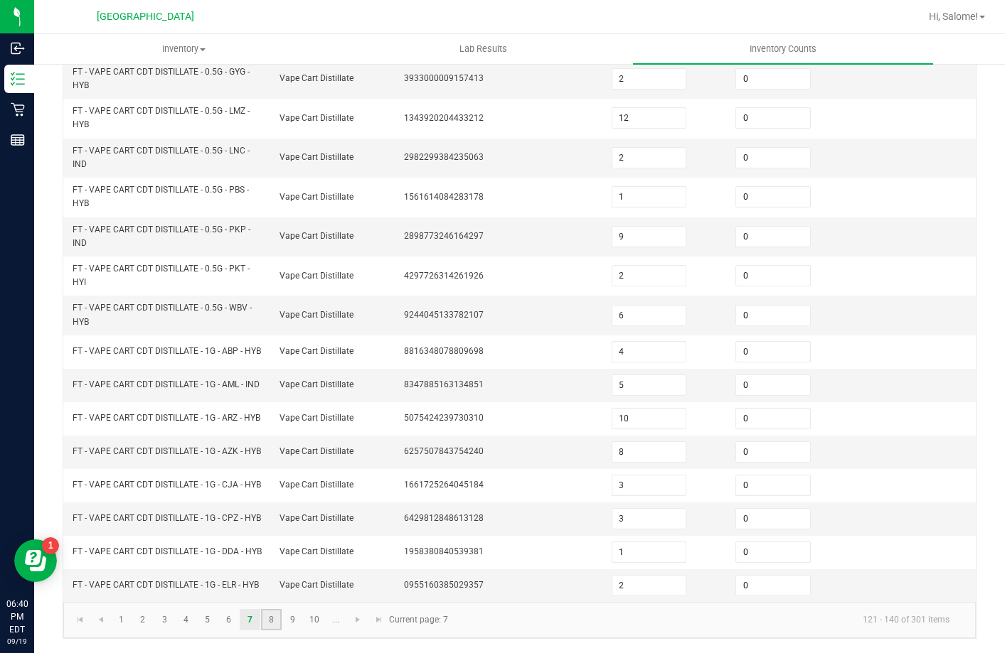
click at [265, 612] on link "8" at bounding box center [271, 619] width 21 height 21
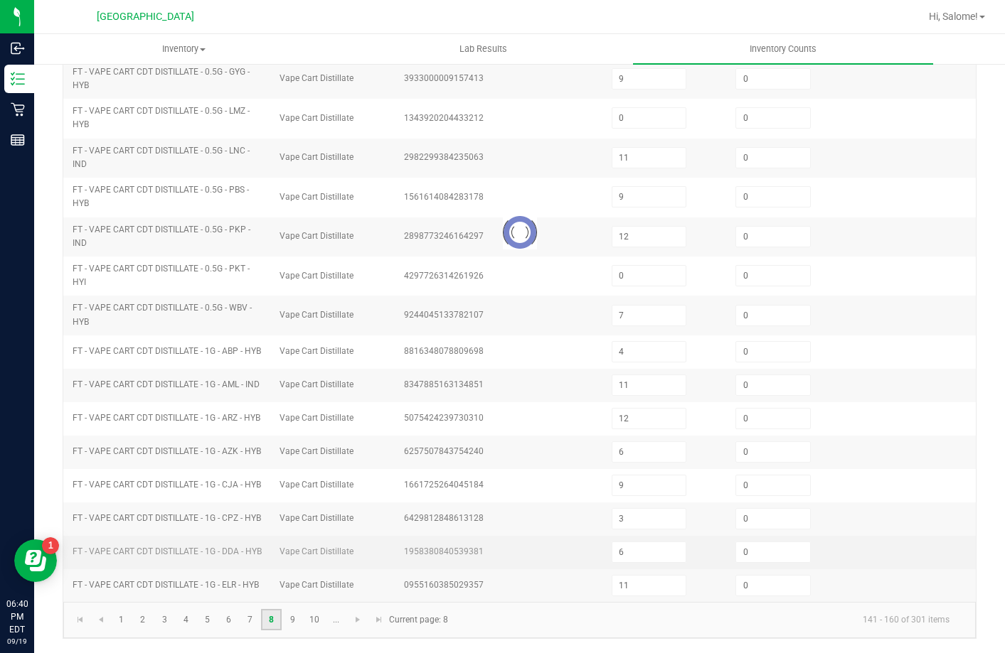
scroll to position [349, 0]
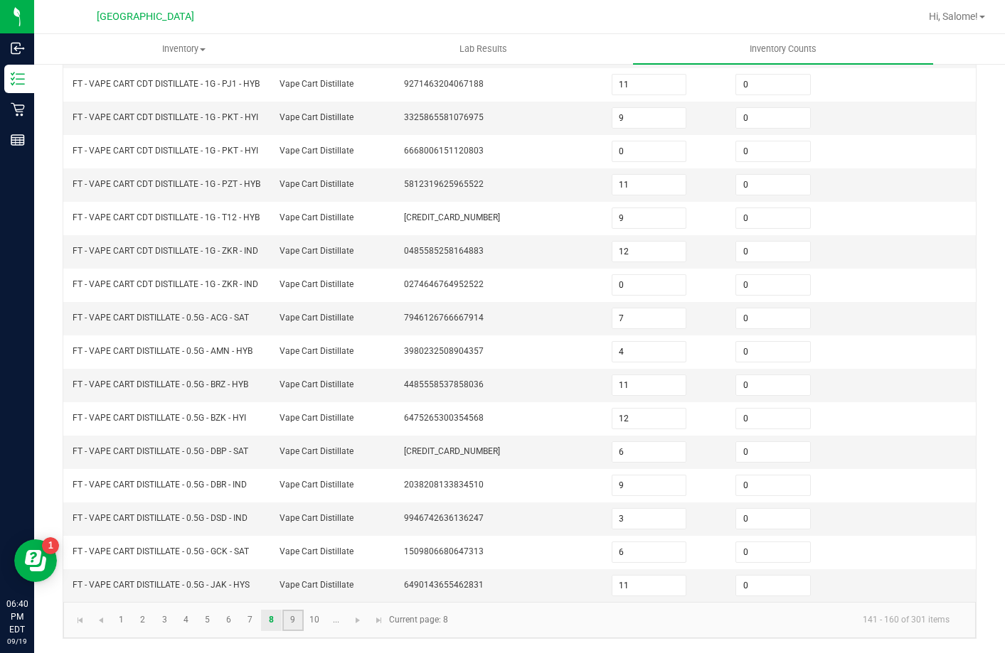
click at [289, 619] on link "9" at bounding box center [292, 620] width 21 height 21
click at [315, 623] on link "10" at bounding box center [314, 620] width 21 height 21
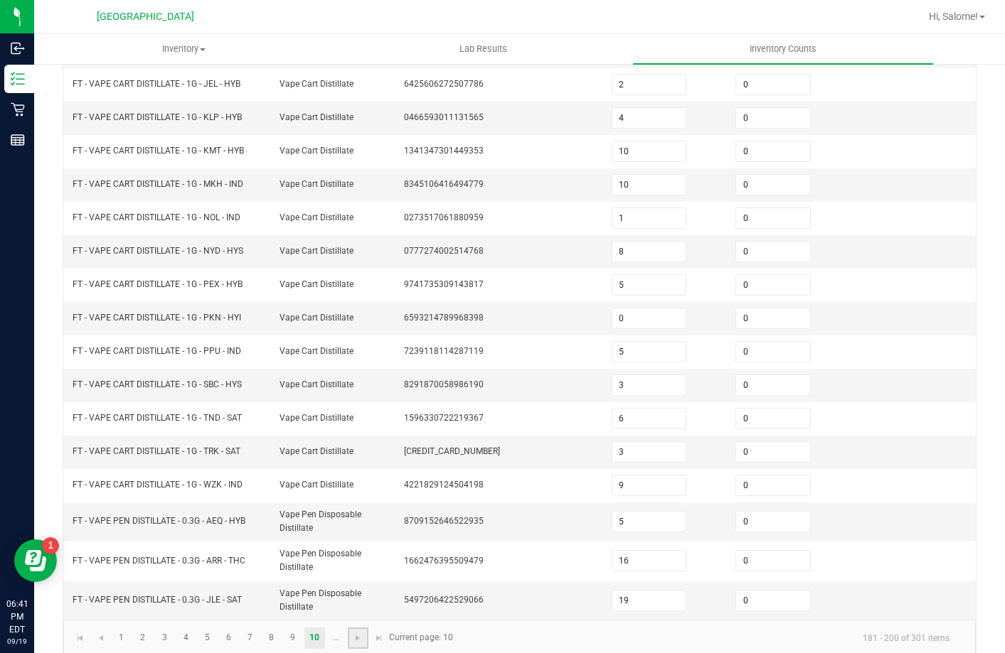
click at [353, 631] on link at bounding box center [358, 638] width 21 height 21
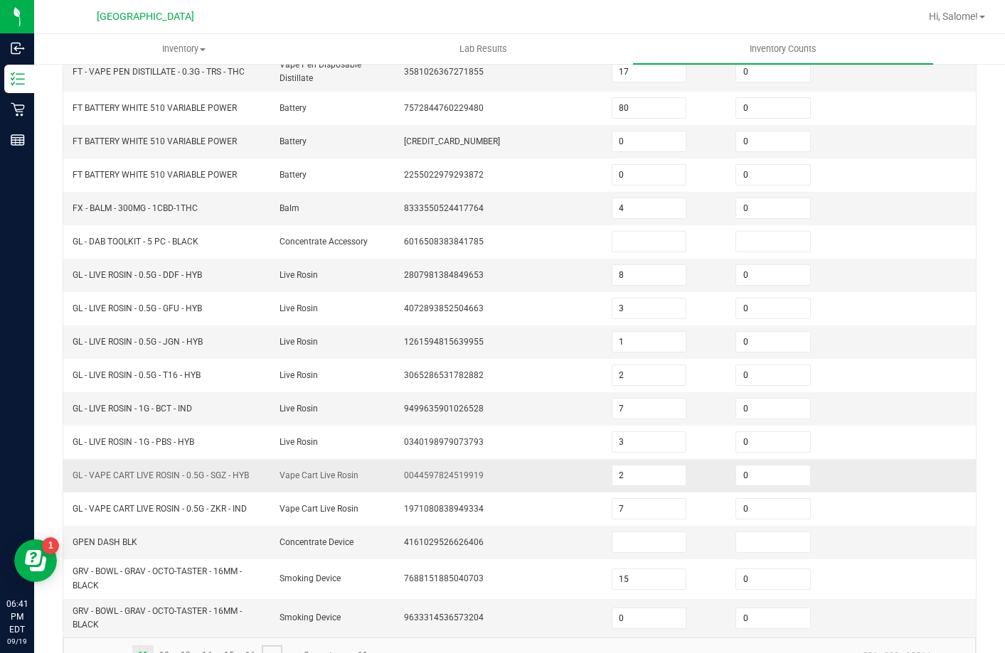
scroll to position [82, 0]
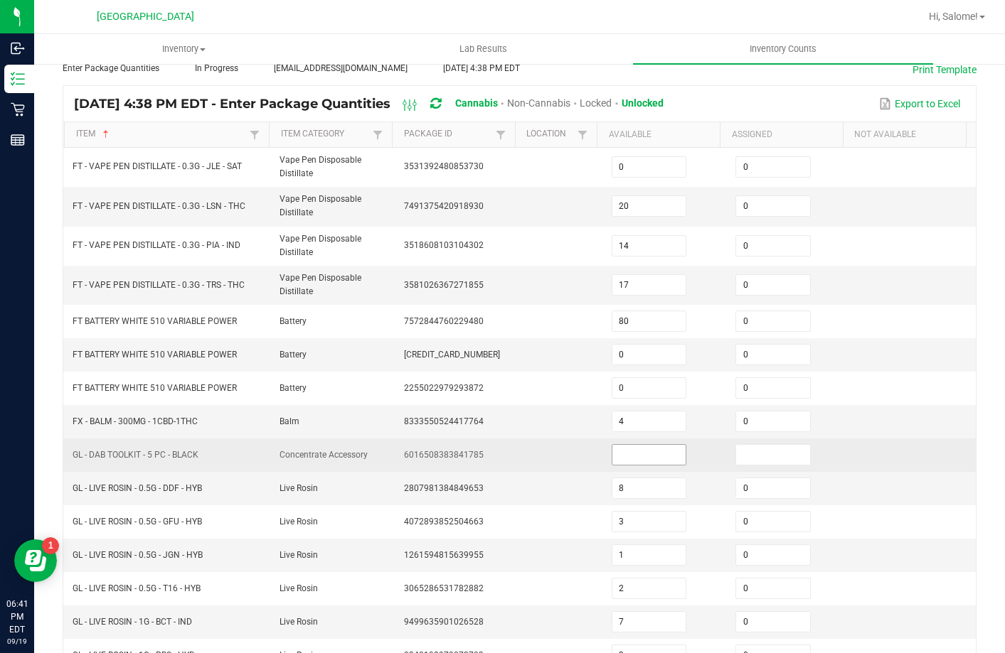
click at [624, 461] on input at bounding box center [649, 455] width 74 height 20
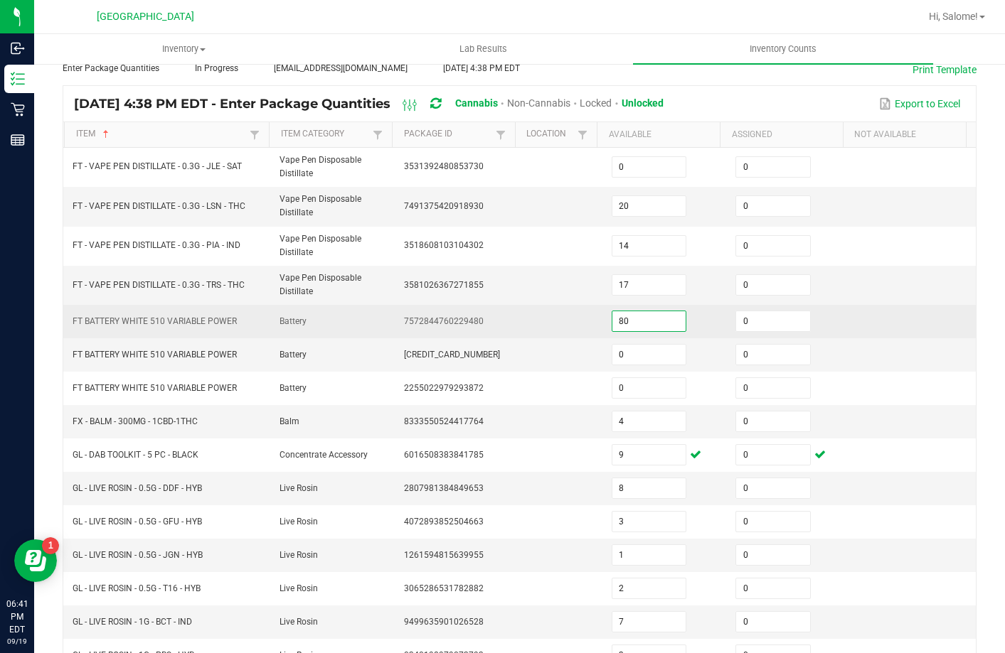
click at [623, 326] on input "80" at bounding box center [649, 321] width 74 height 20
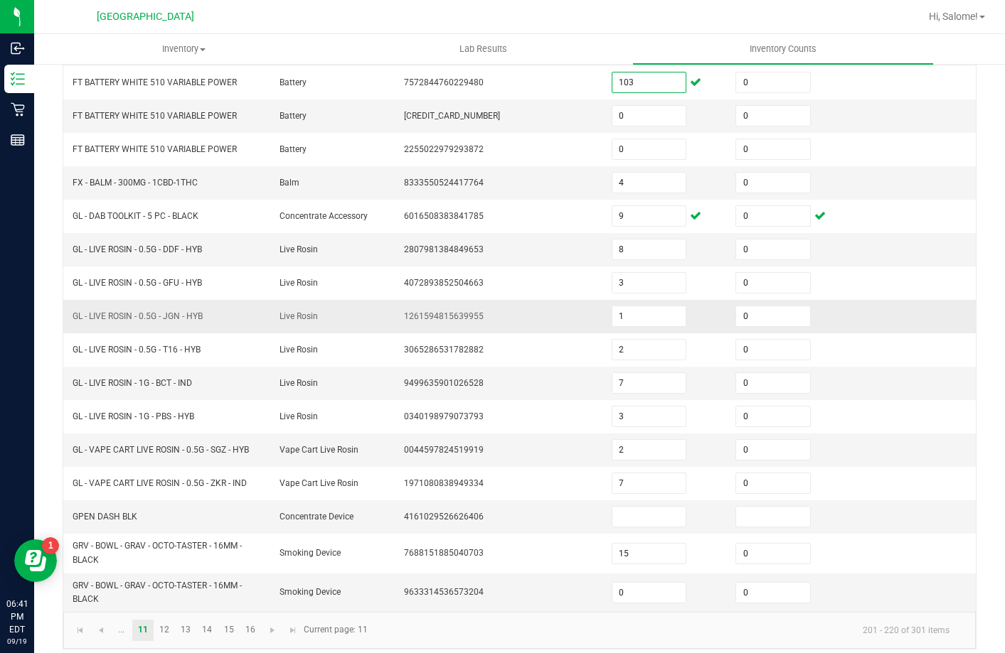
scroll to position [331, 0]
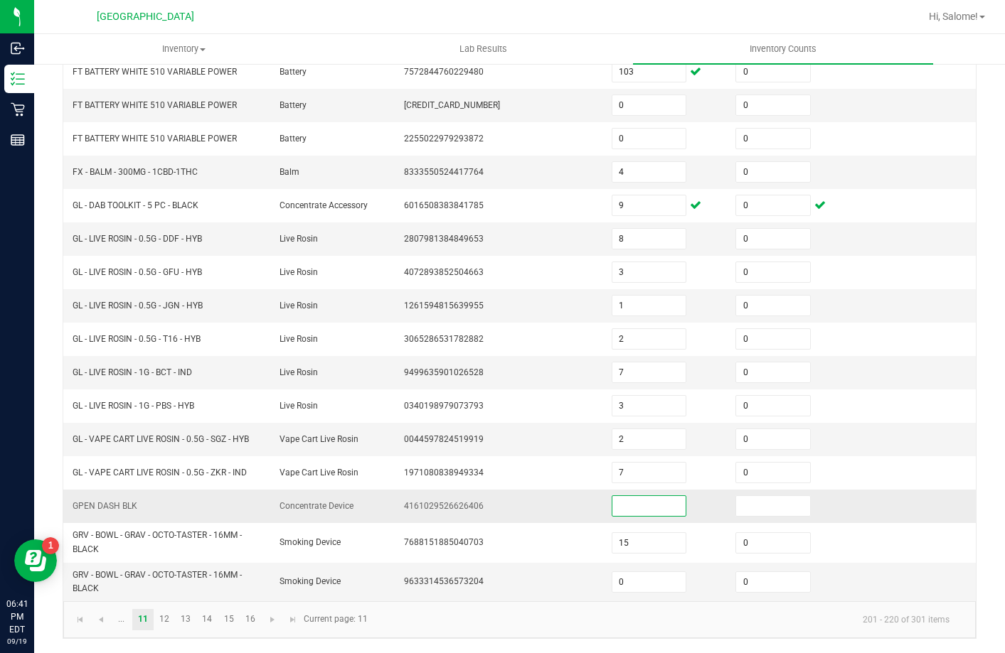
click at [629, 511] on input at bounding box center [649, 506] width 74 height 20
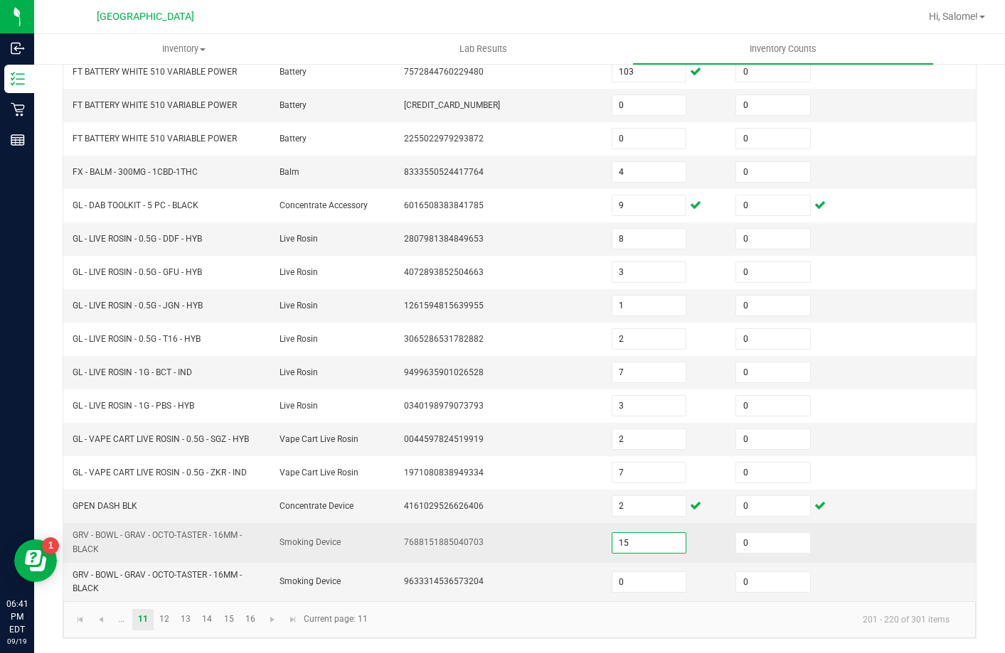
click at [633, 545] on input "15" at bounding box center [649, 543] width 74 height 20
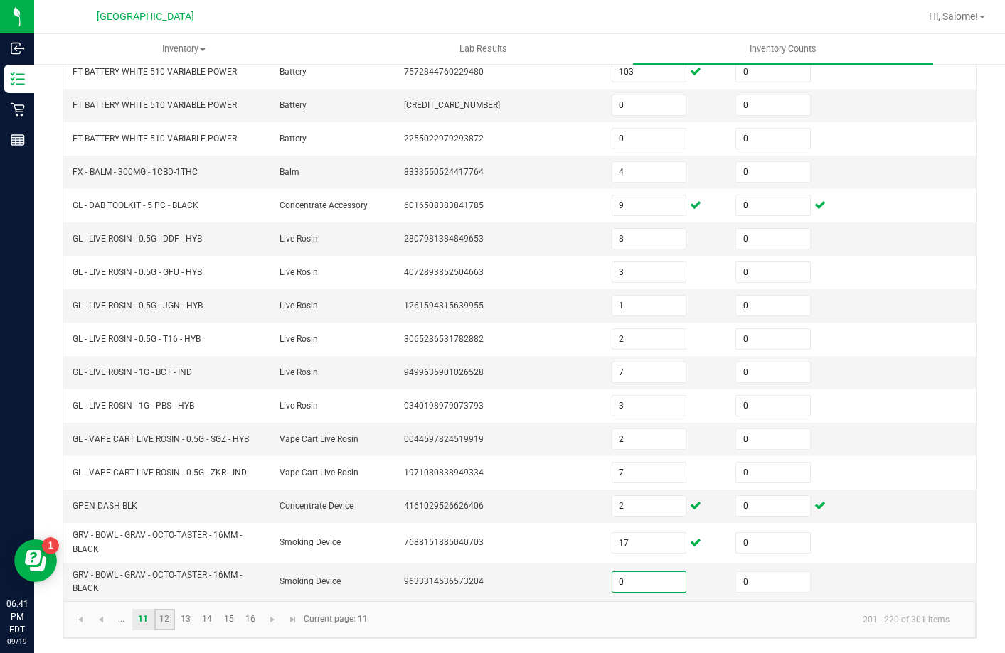
click at [171, 624] on link "12" at bounding box center [164, 619] width 21 height 21
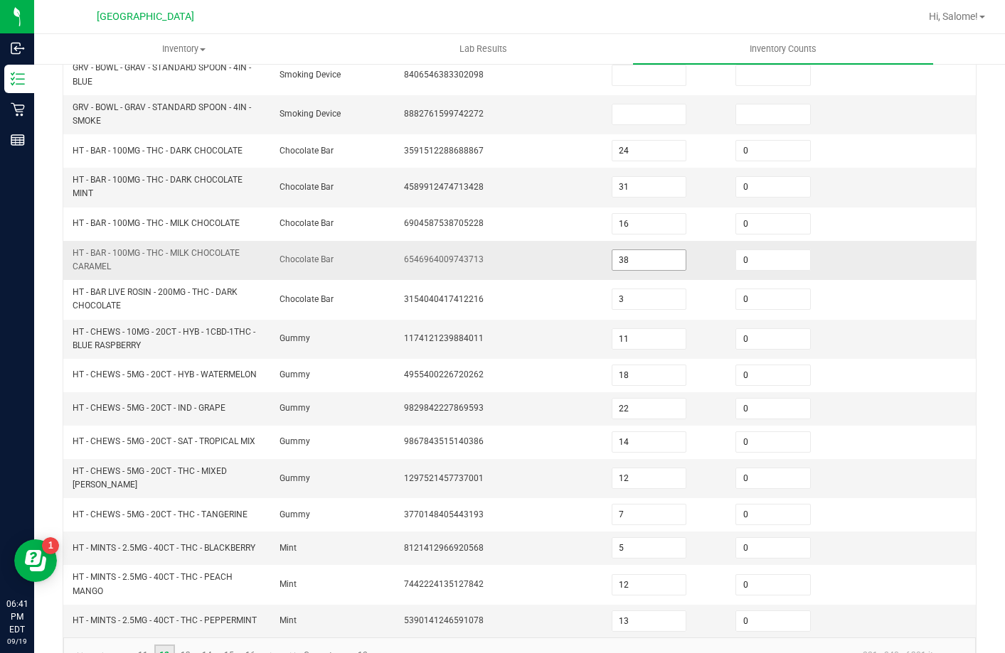
scroll to position [118, 0]
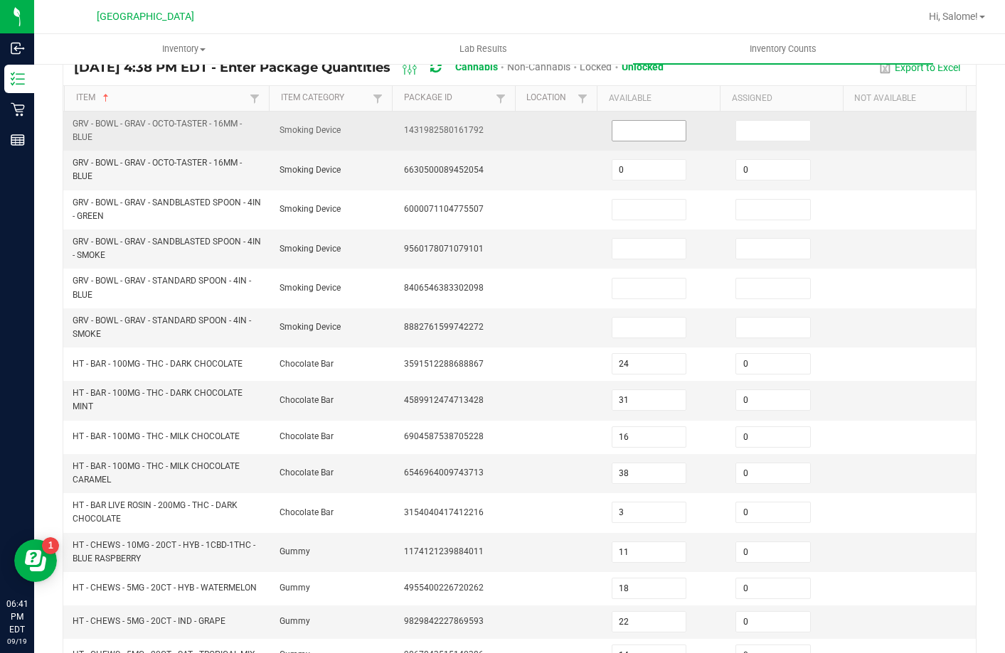
click at [666, 133] on input at bounding box center [649, 131] width 74 height 20
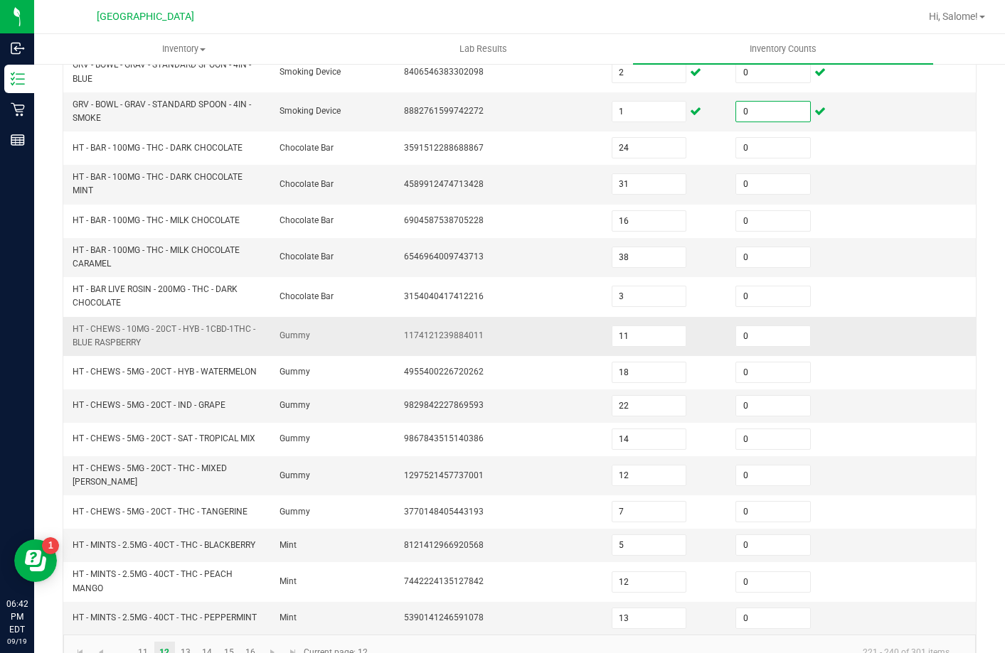
scroll to position [361, 0]
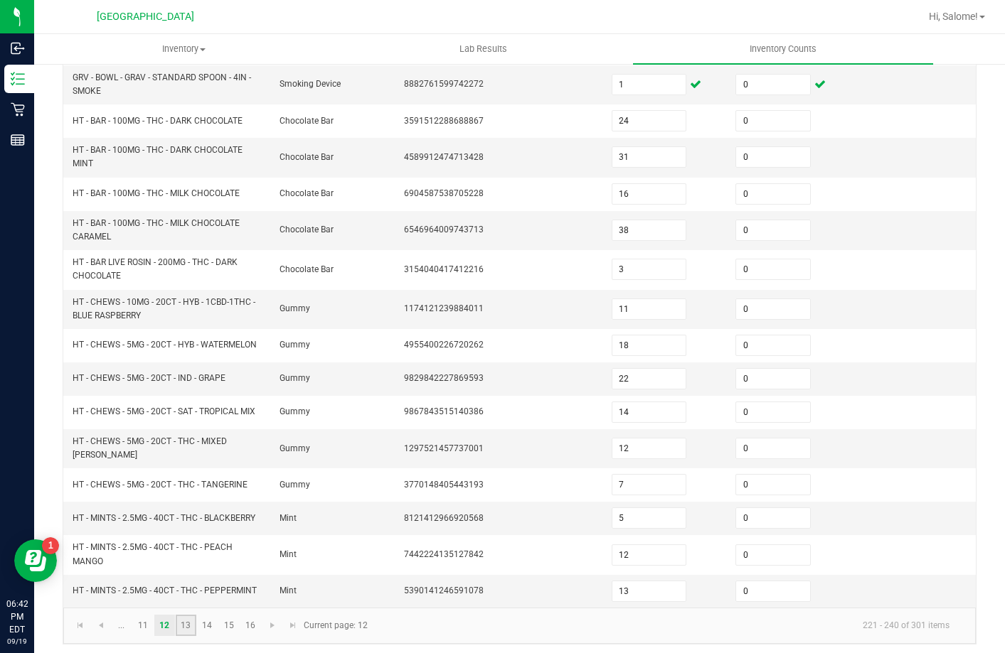
click at [185, 621] on link "13" at bounding box center [186, 625] width 21 height 21
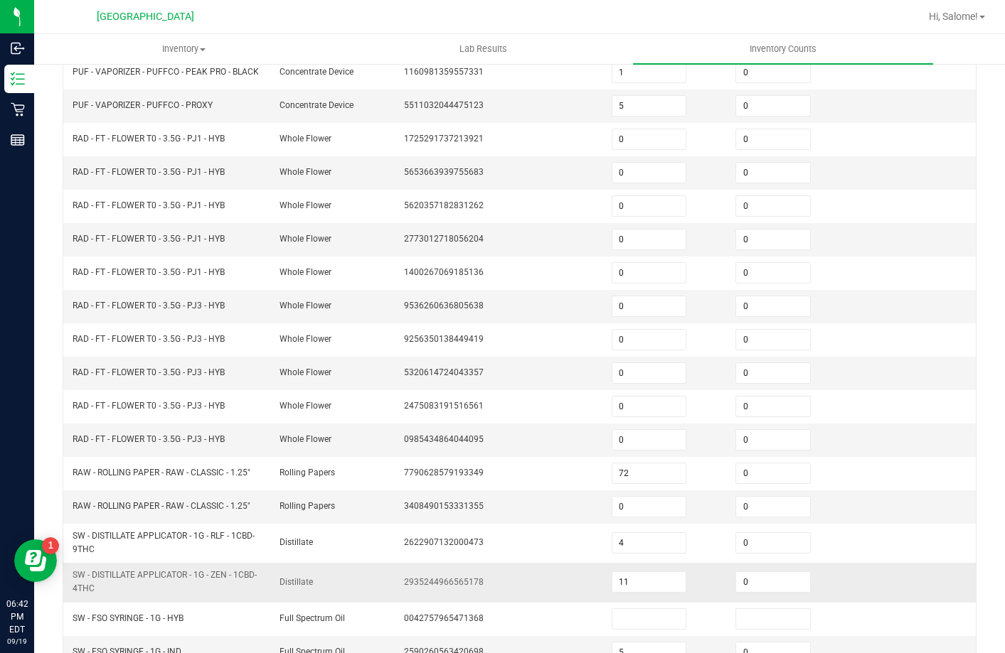
scroll to position [236, 0]
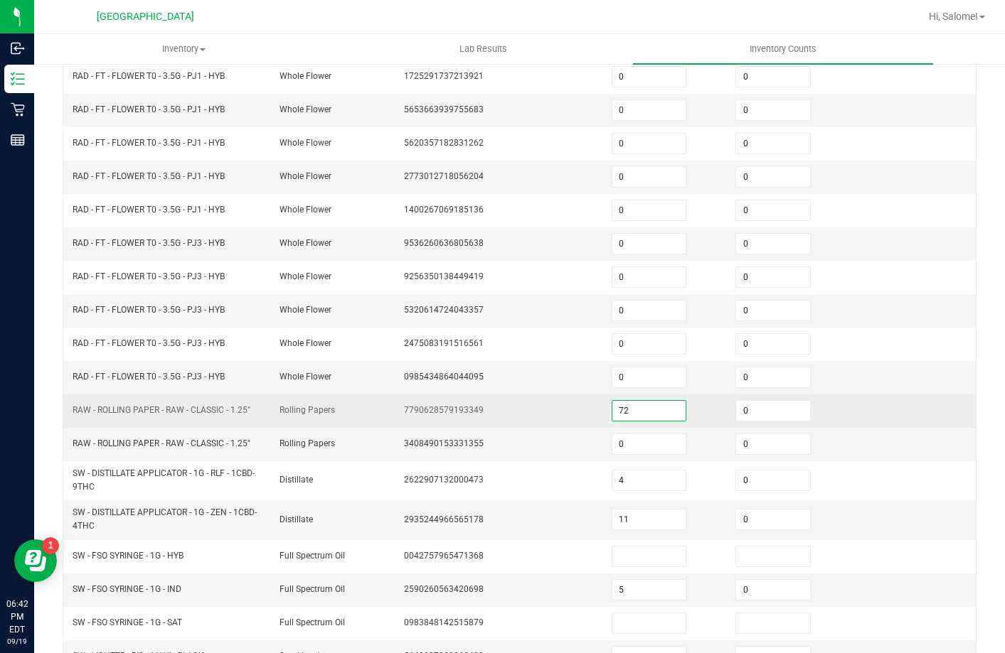
click at [626, 413] on input "72" at bounding box center [649, 411] width 74 height 20
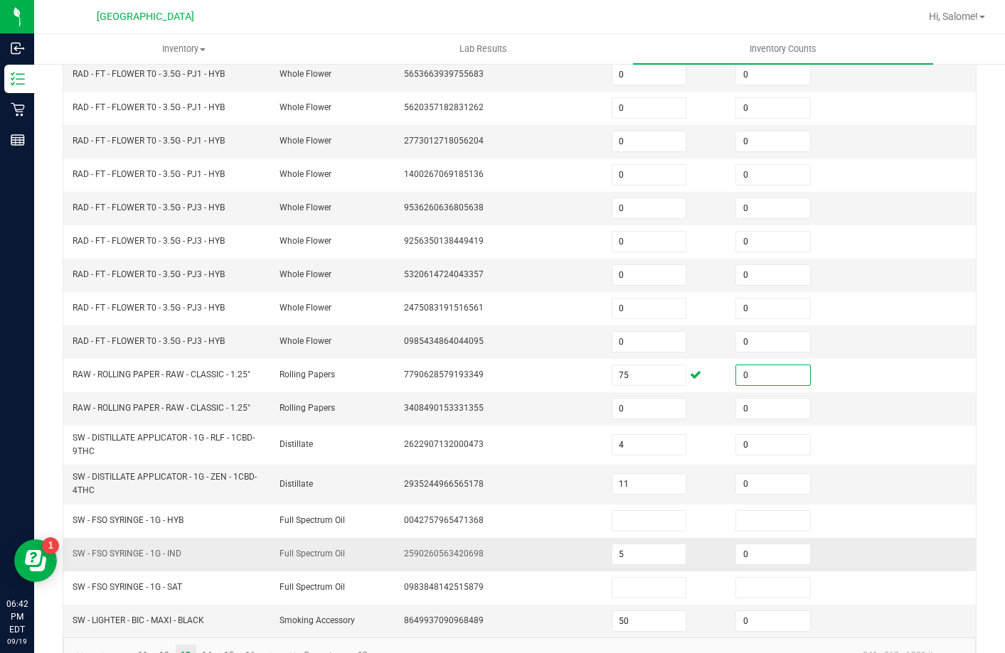
scroll to position [307, 0]
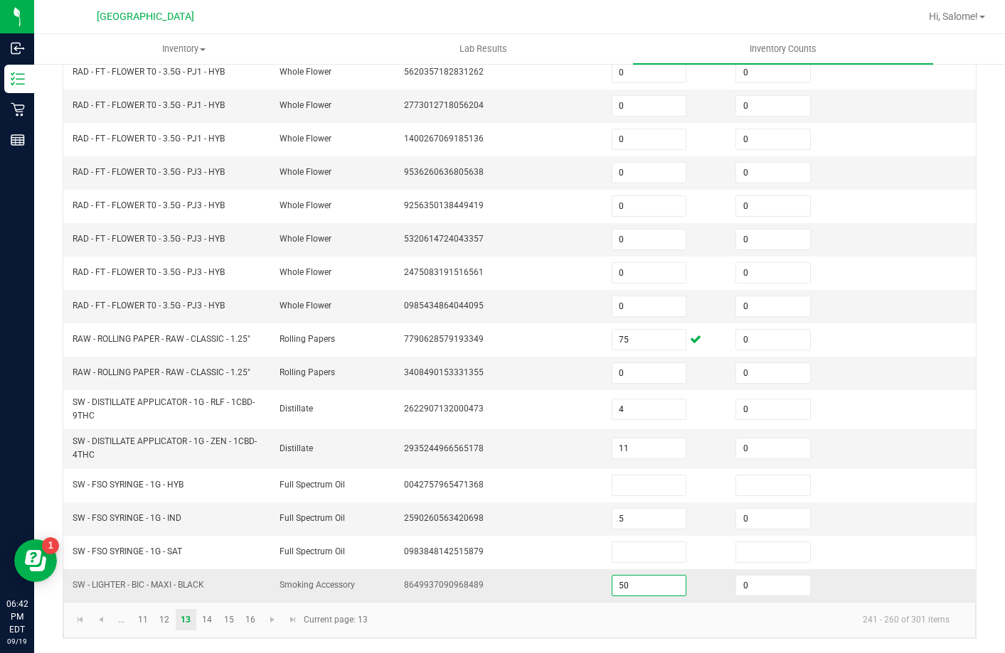
click at [630, 586] on input "50" at bounding box center [649, 586] width 74 height 20
click at [210, 616] on link "14" at bounding box center [207, 619] width 21 height 21
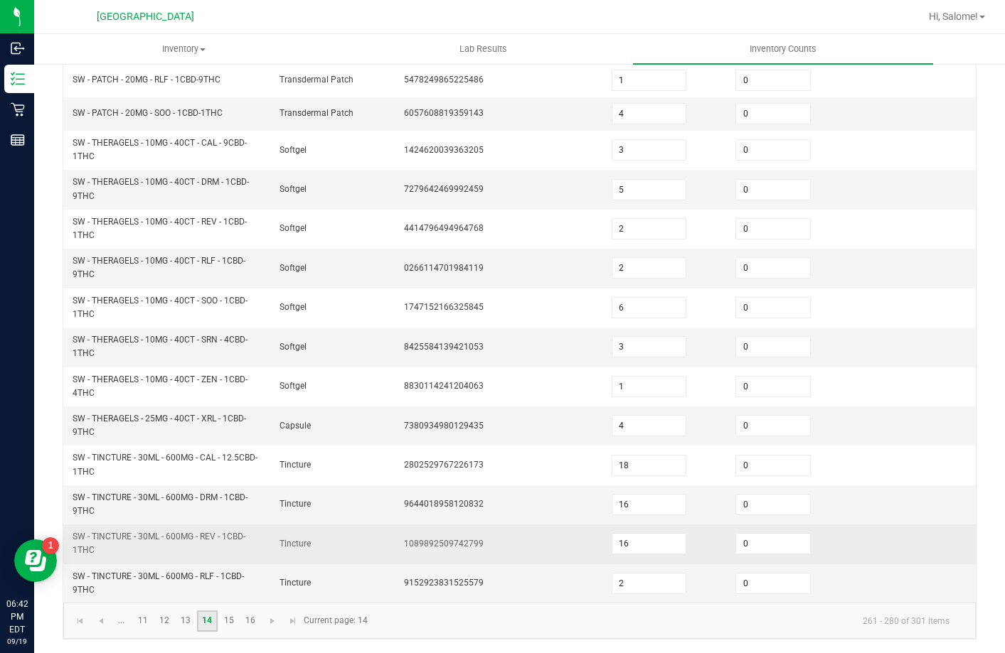
scroll to position [385, 0]
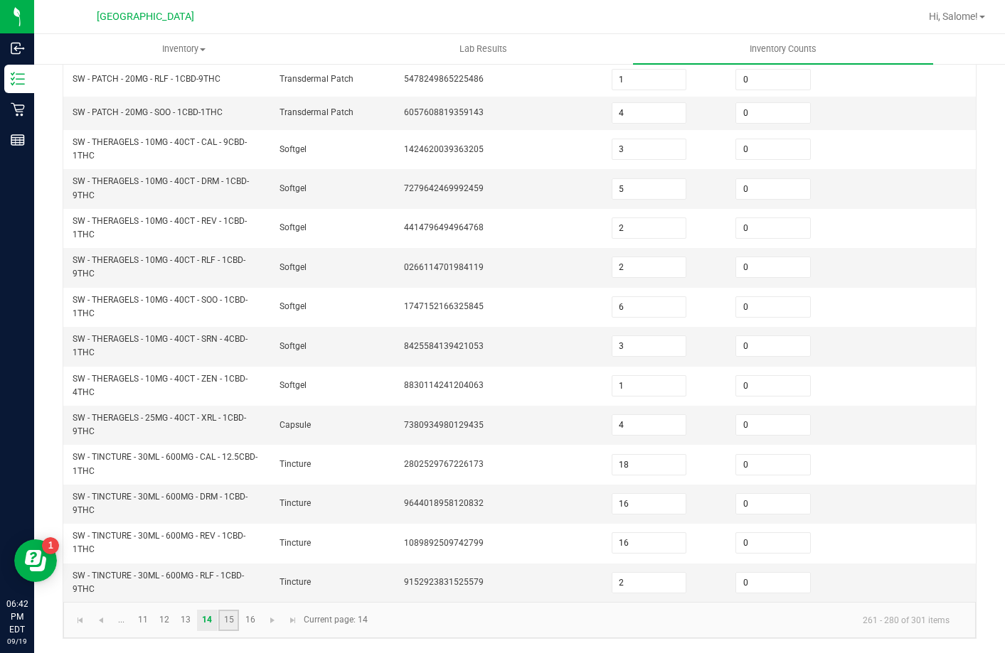
click at [218, 623] on link "15" at bounding box center [228, 620] width 21 height 21
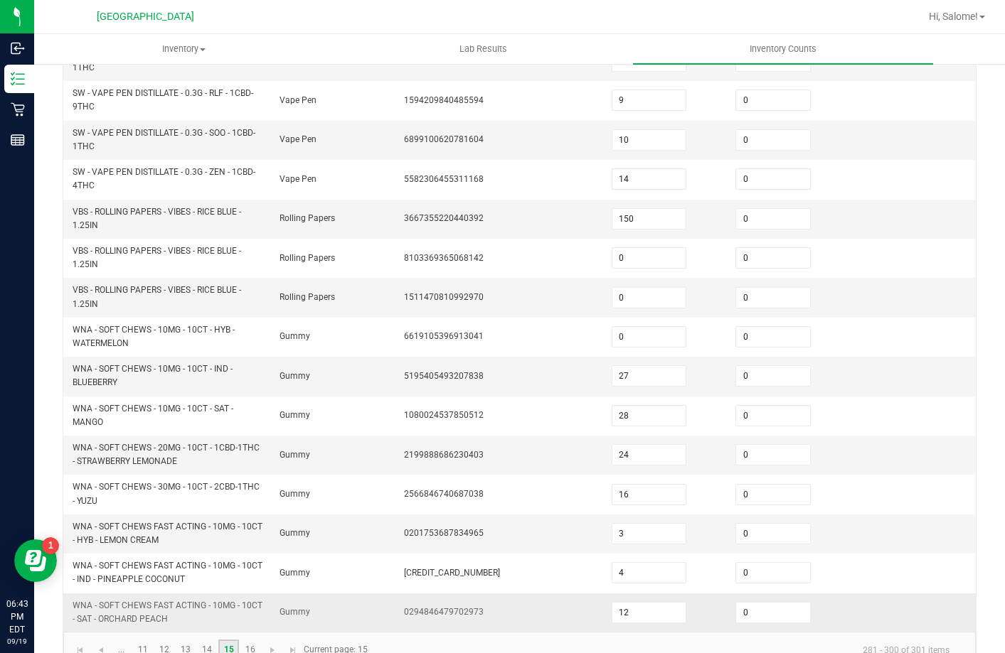
scroll to position [415, 0]
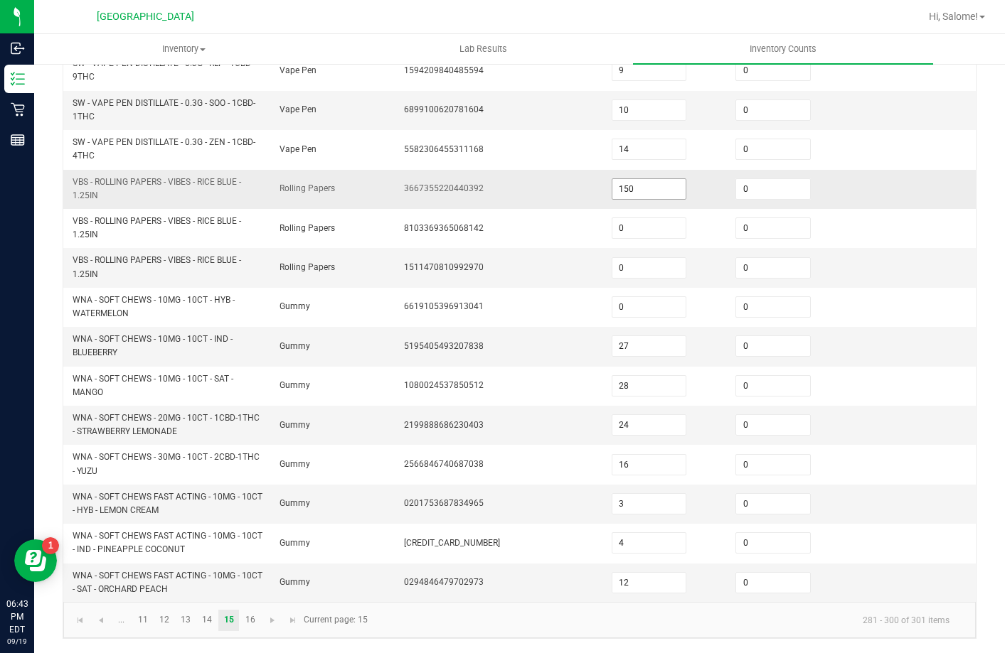
click at [637, 193] on input "150" at bounding box center [649, 189] width 74 height 20
click at [217, 611] on link "14" at bounding box center [207, 620] width 21 height 21
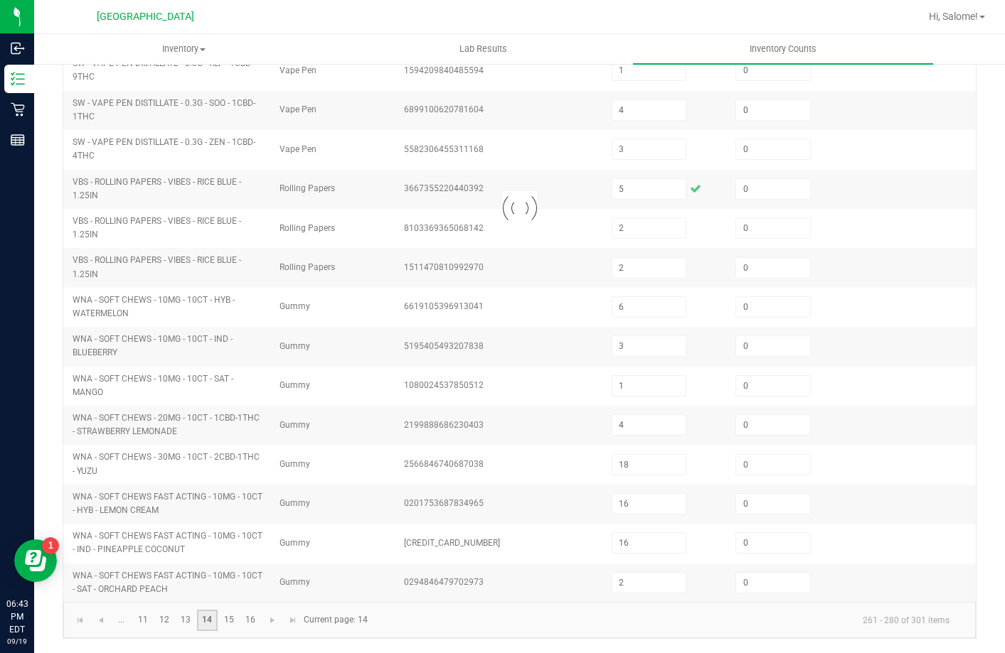
scroll to position [385, 0]
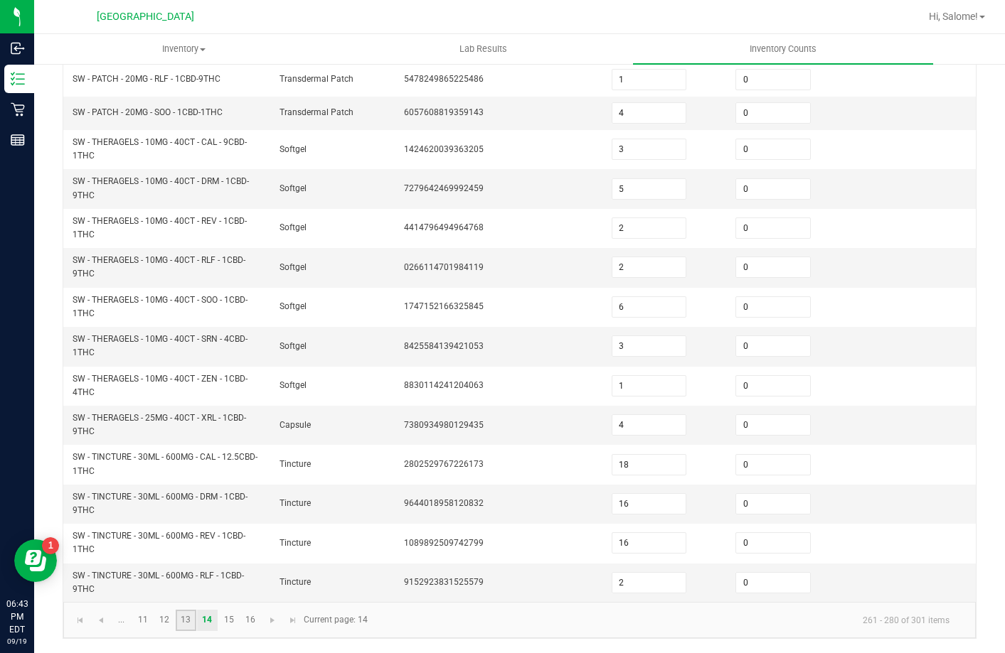
click at [191, 620] on link "13" at bounding box center [186, 620] width 21 height 21
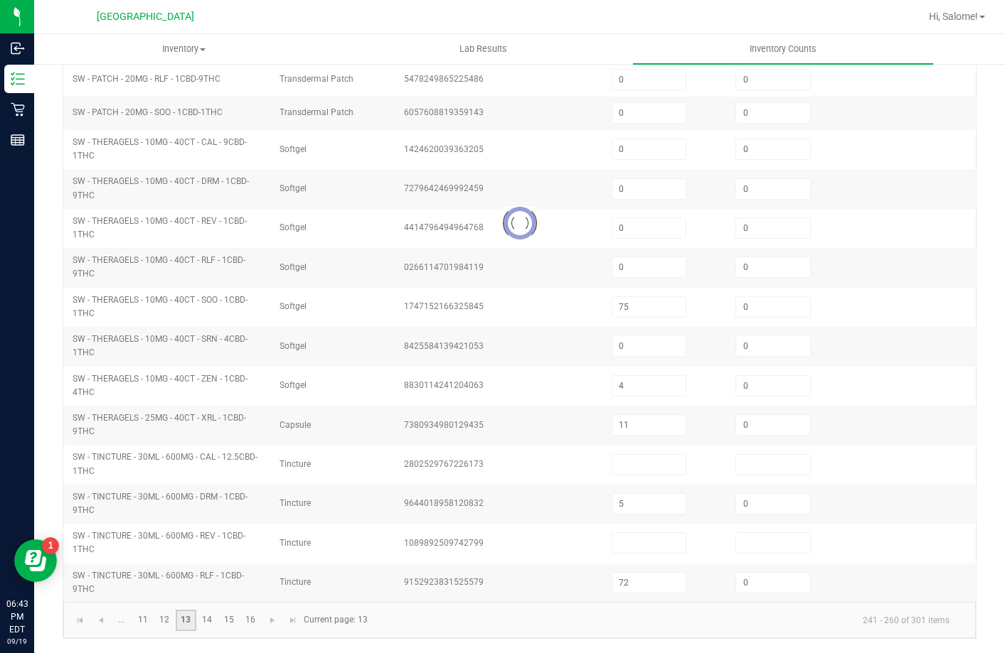
scroll to position [307, 0]
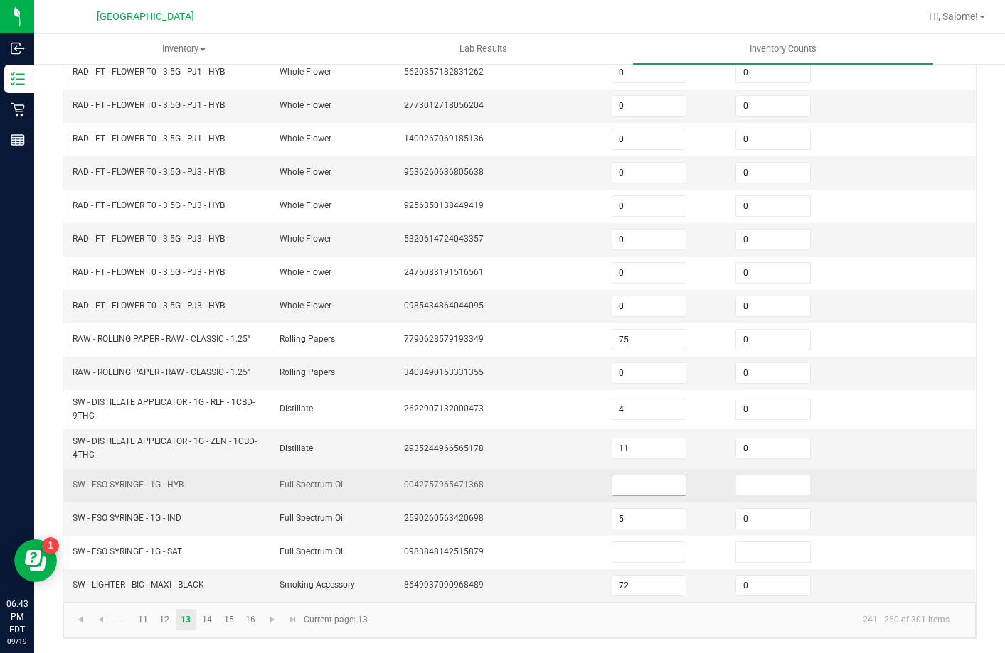
click at [657, 484] on input at bounding box center [649, 486] width 74 height 20
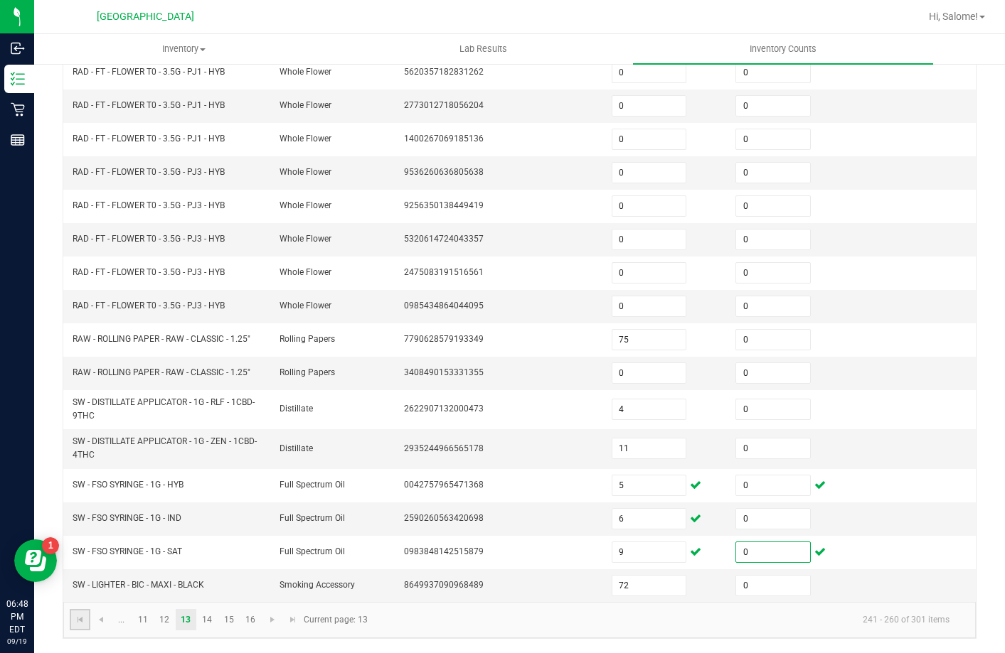
click at [73, 620] on link at bounding box center [80, 619] width 21 height 21
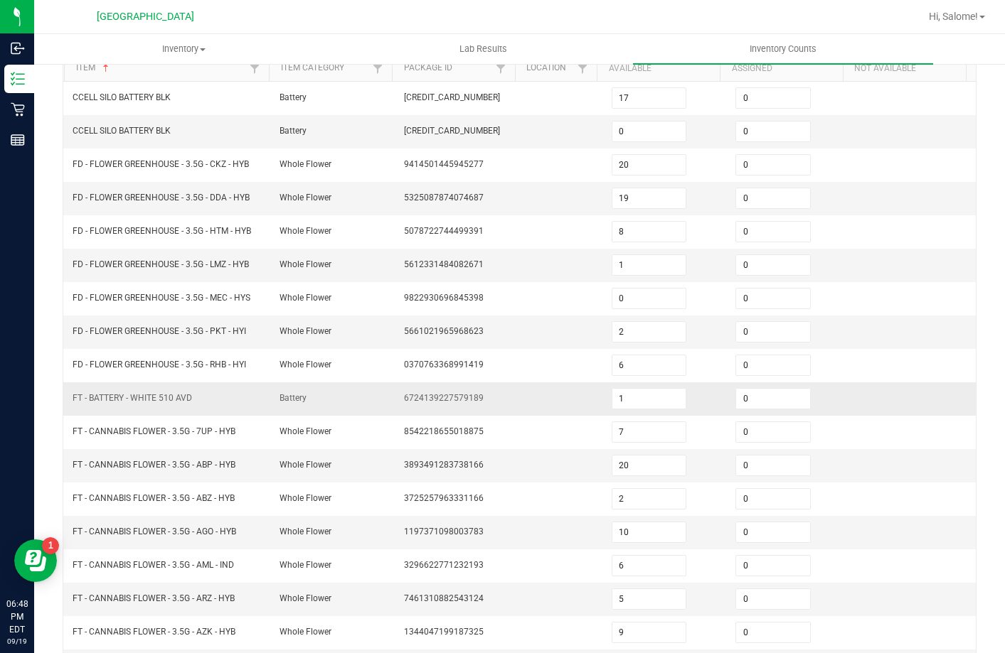
scroll to position [0, 0]
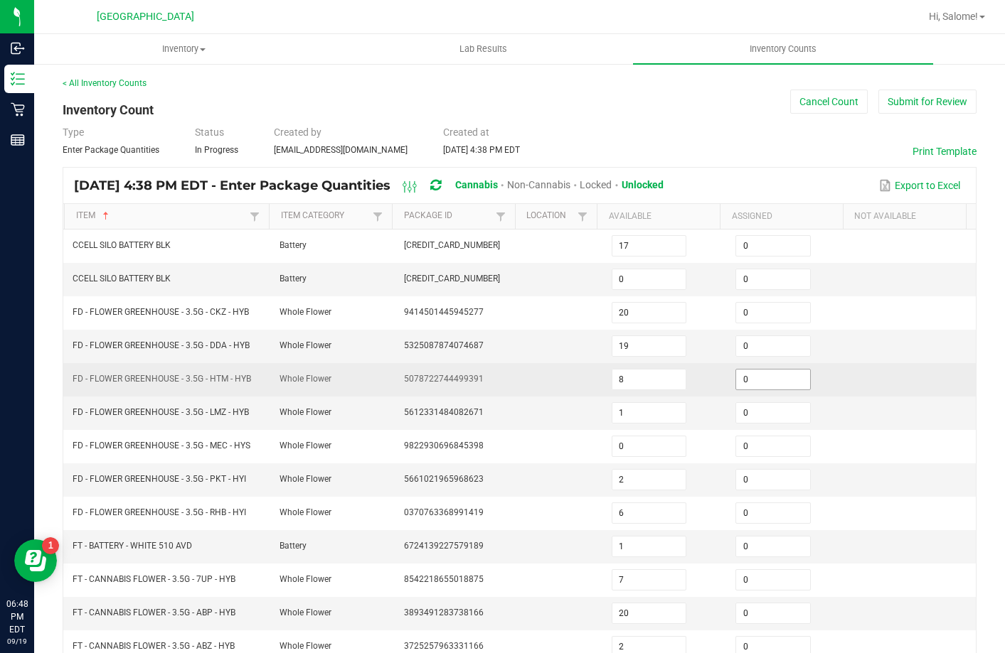
click at [747, 389] on input "0" at bounding box center [773, 380] width 74 height 20
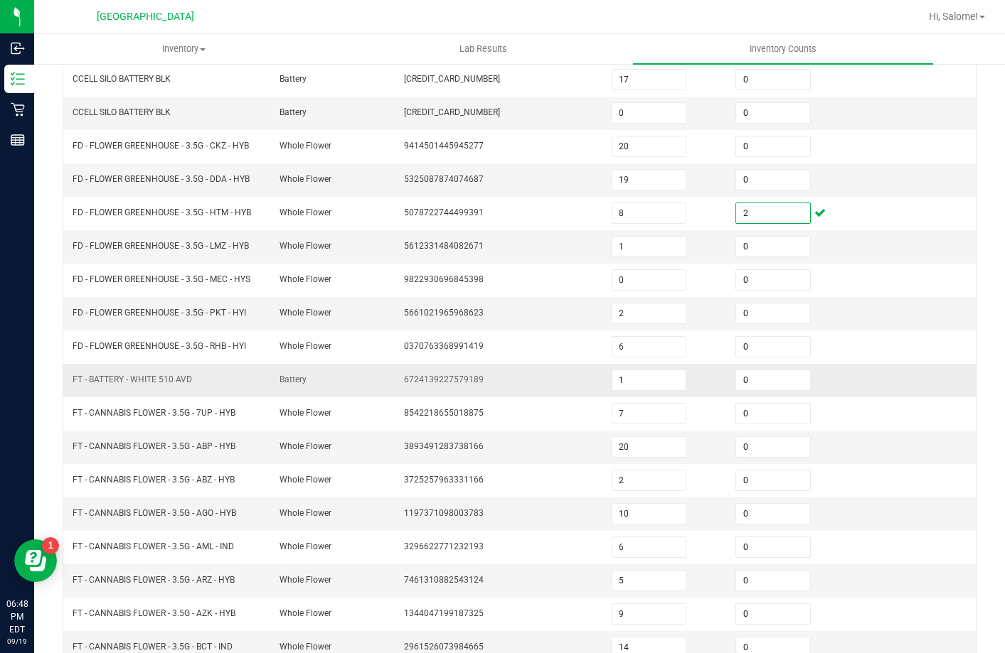
scroll to position [213, 0]
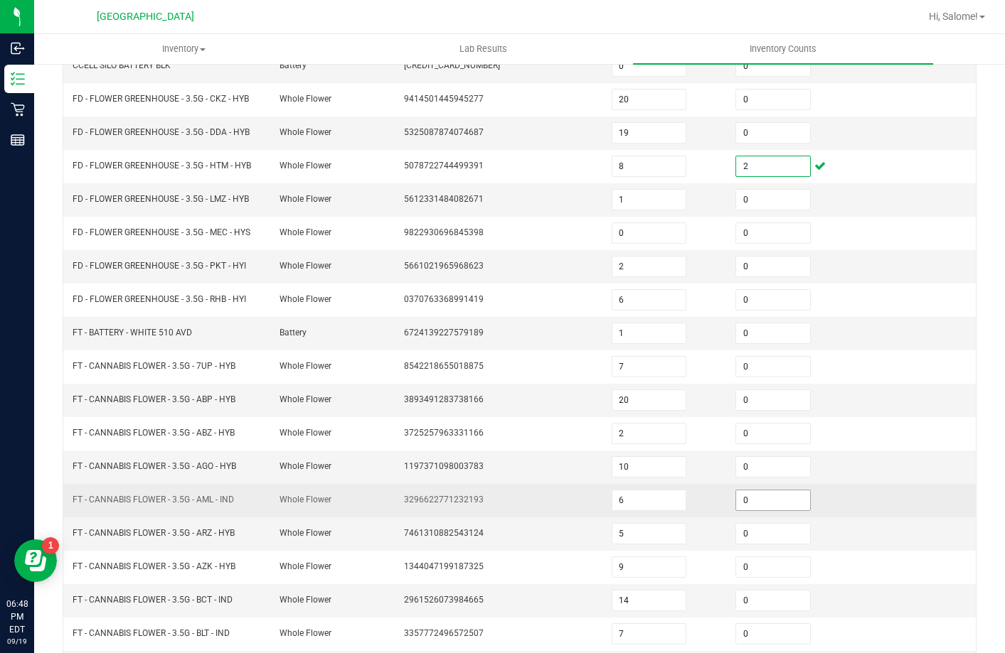
click at [759, 510] on input "0" at bounding box center [773, 501] width 74 height 20
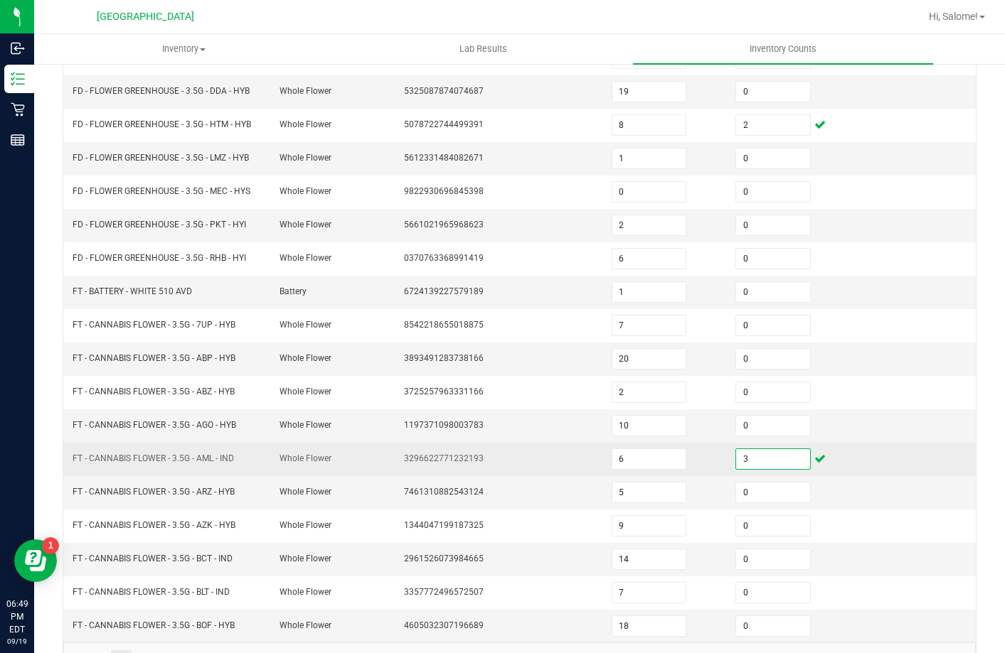
scroll to position [295, 0]
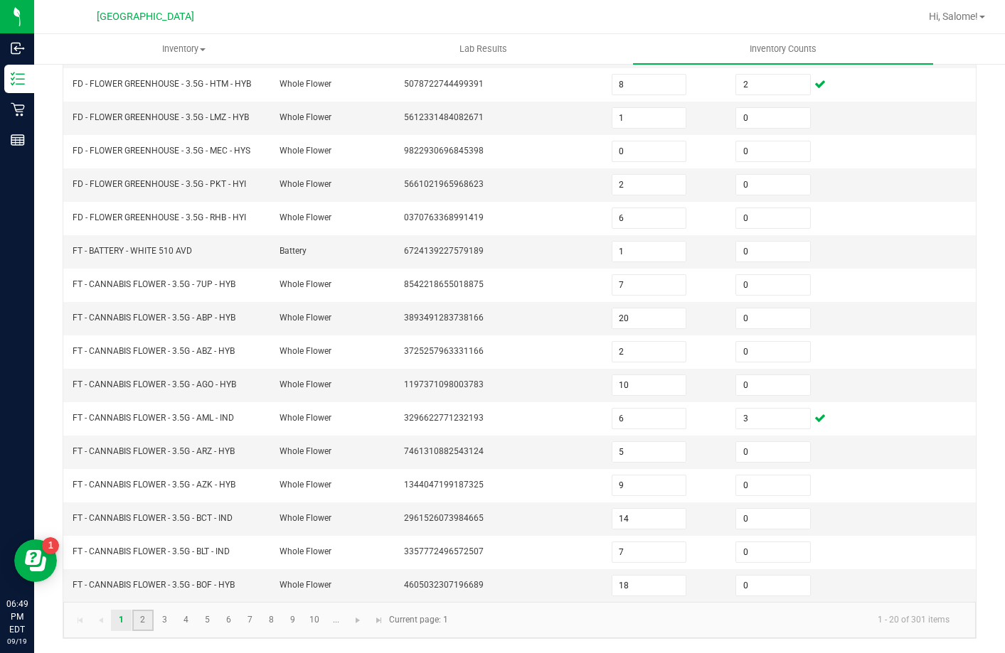
click at [140, 619] on link "2" at bounding box center [142, 620] width 21 height 21
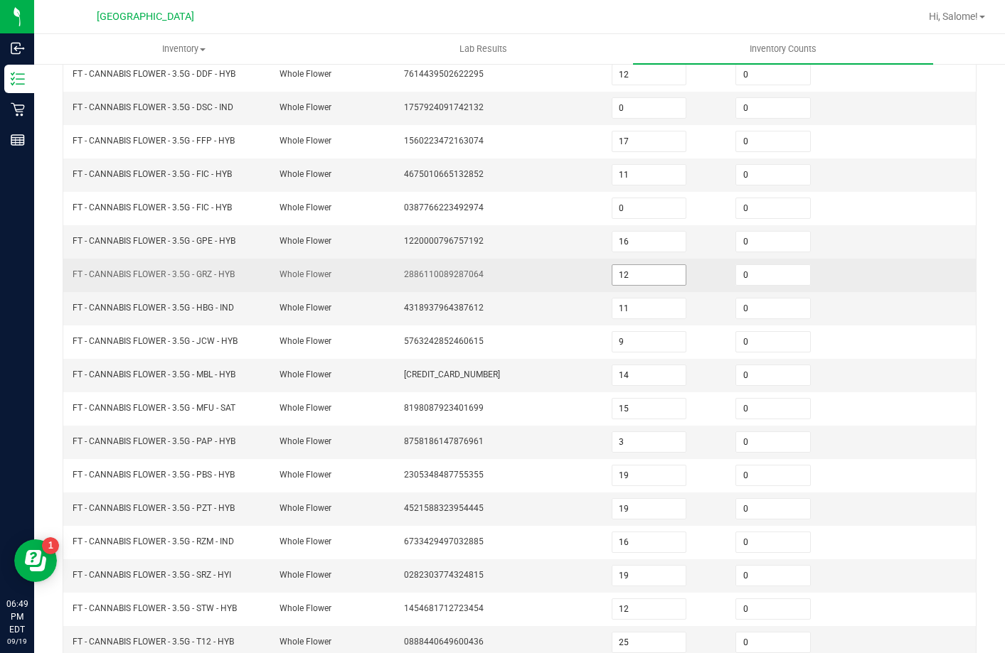
scroll to position [153, 0]
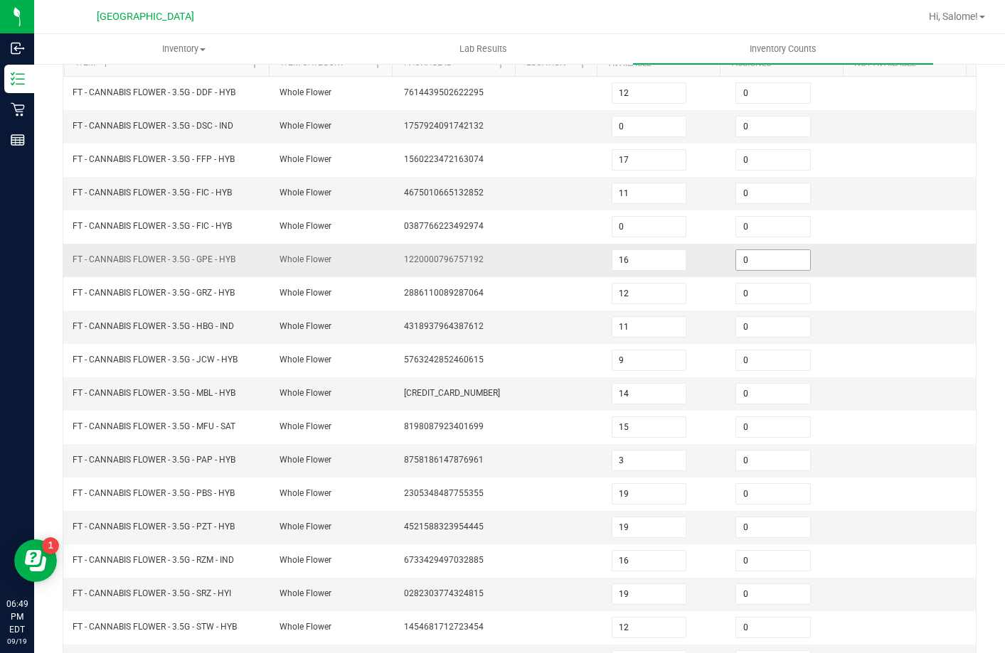
click at [754, 262] on input "0" at bounding box center [773, 260] width 74 height 20
click at [774, 388] on input "0" at bounding box center [773, 394] width 74 height 20
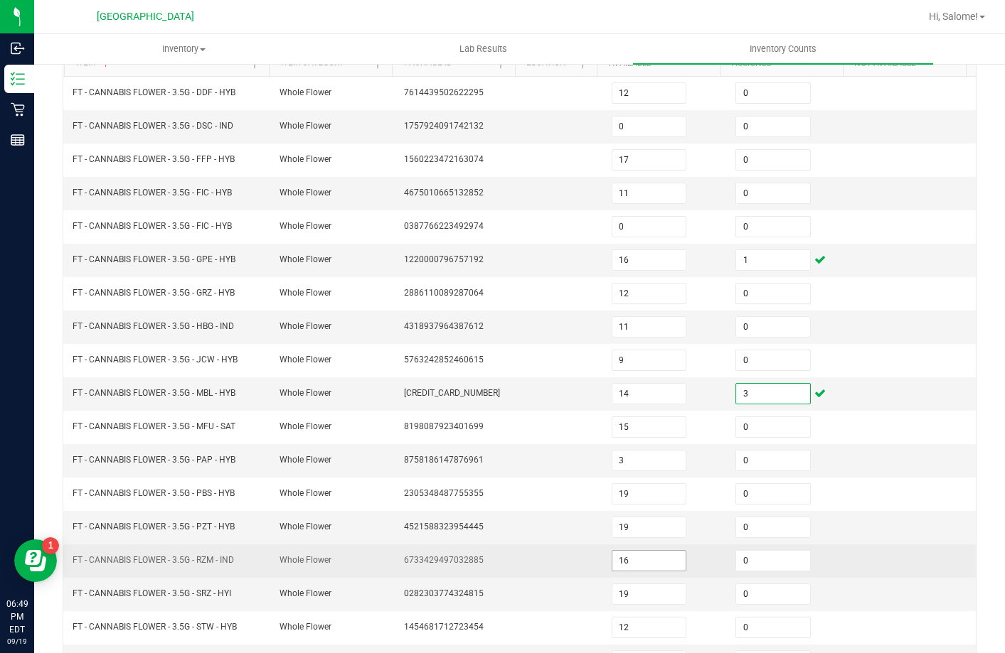
scroll to position [295, 0]
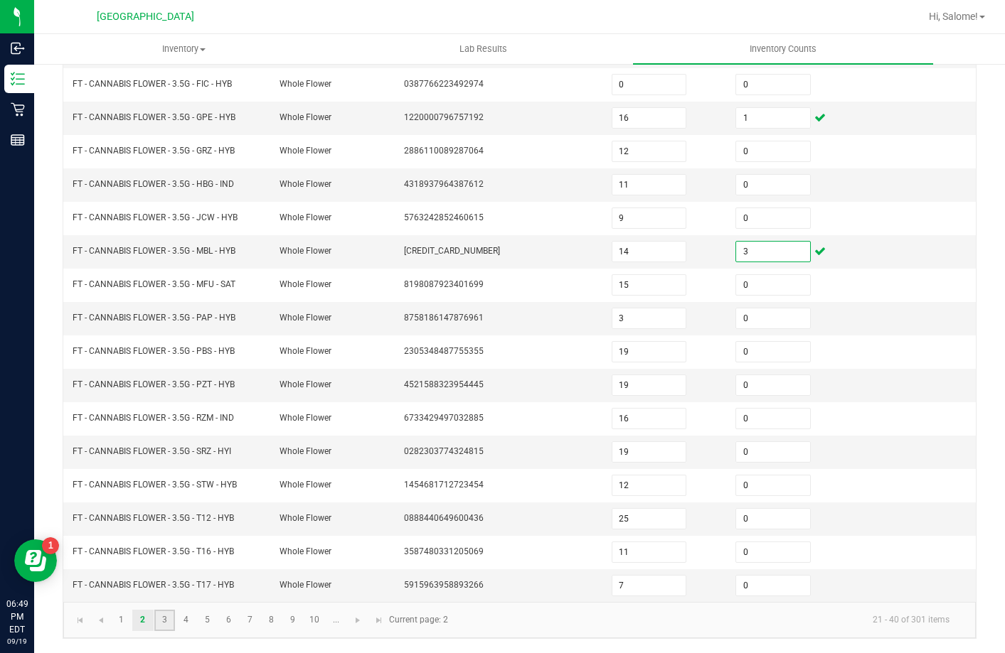
click at [173, 623] on link "3" at bounding box center [164, 620] width 21 height 21
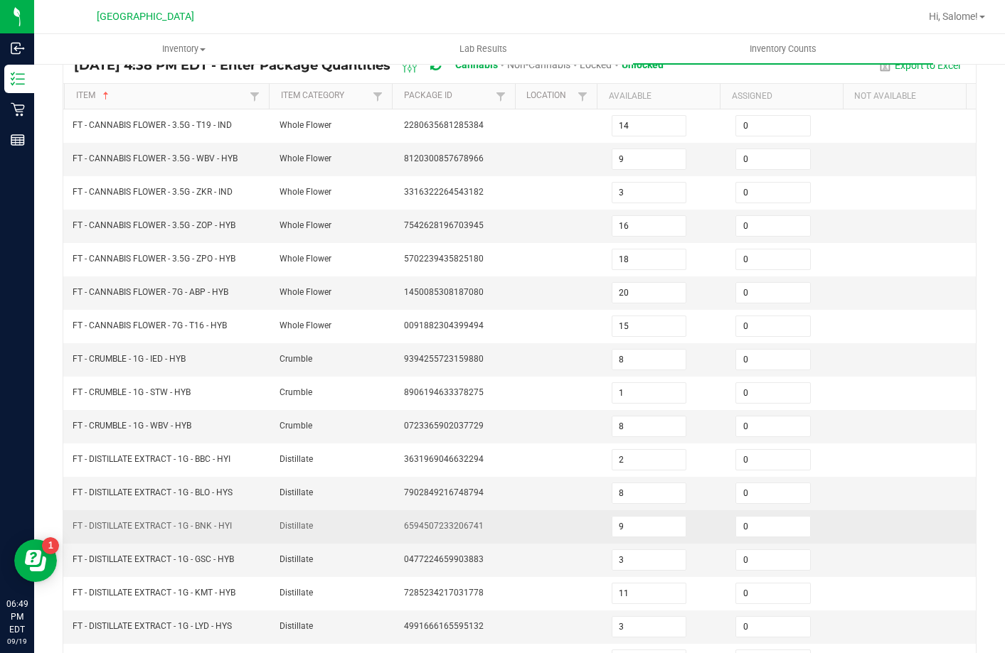
scroll to position [82, 0]
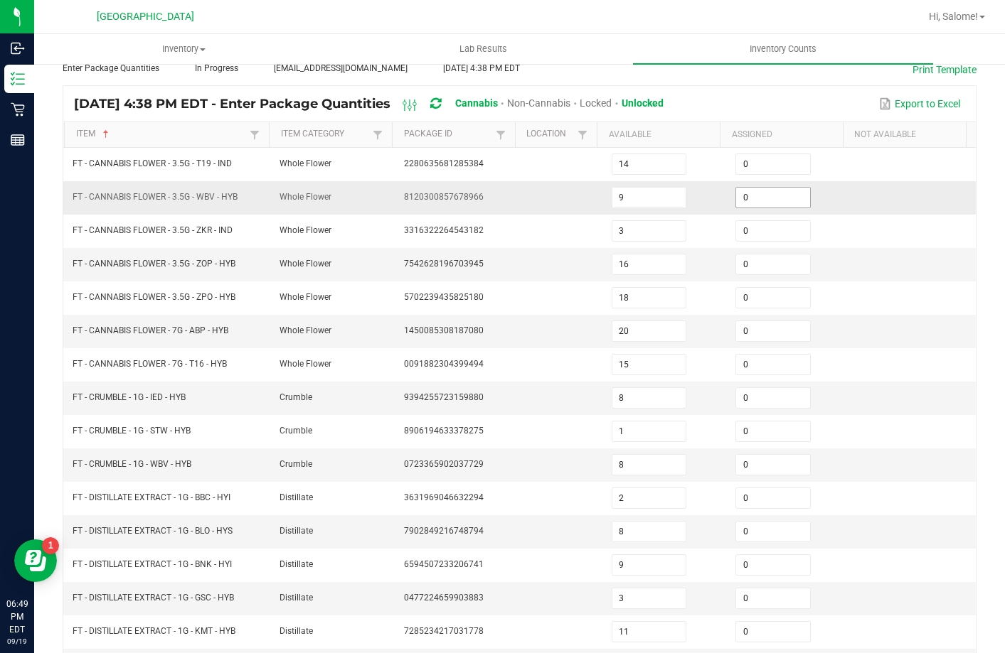
click at [755, 188] on input "0" at bounding box center [773, 198] width 74 height 20
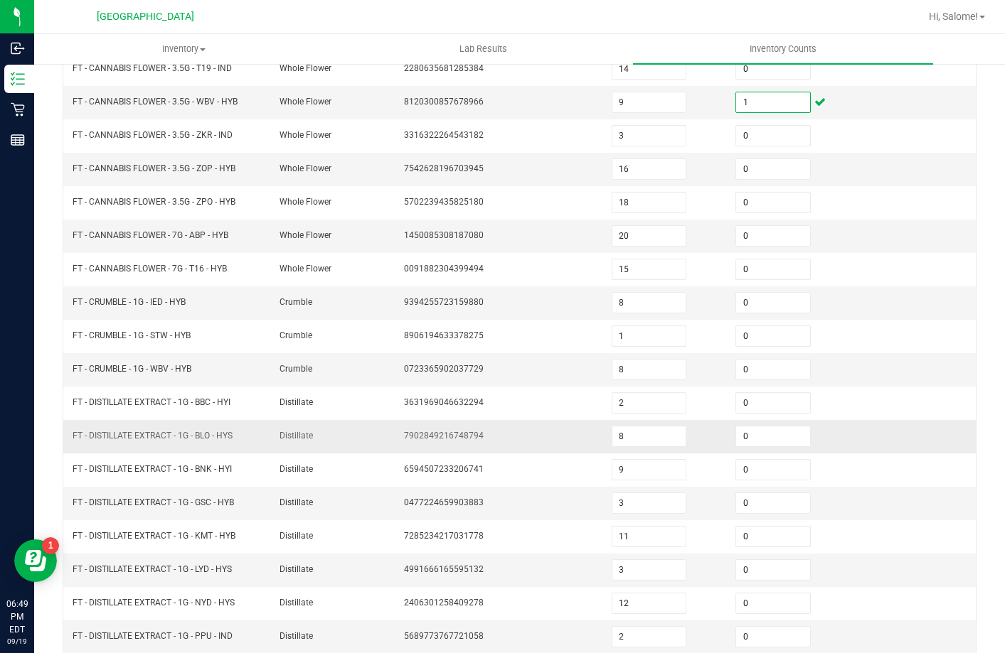
scroll to position [295, 0]
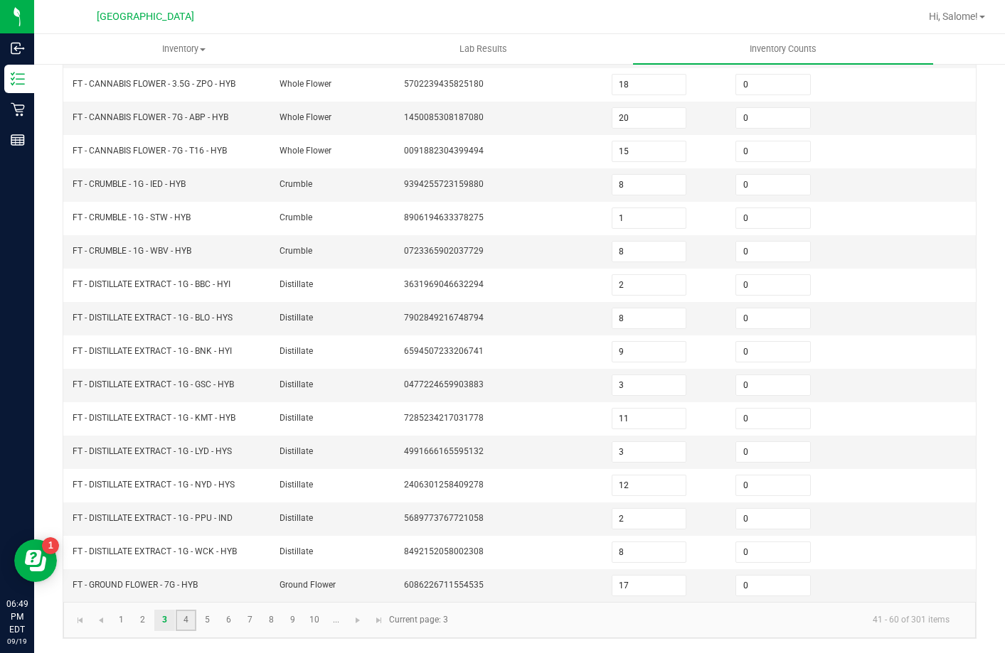
click at [185, 622] on link "4" at bounding box center [186, 620] width 21 height 21
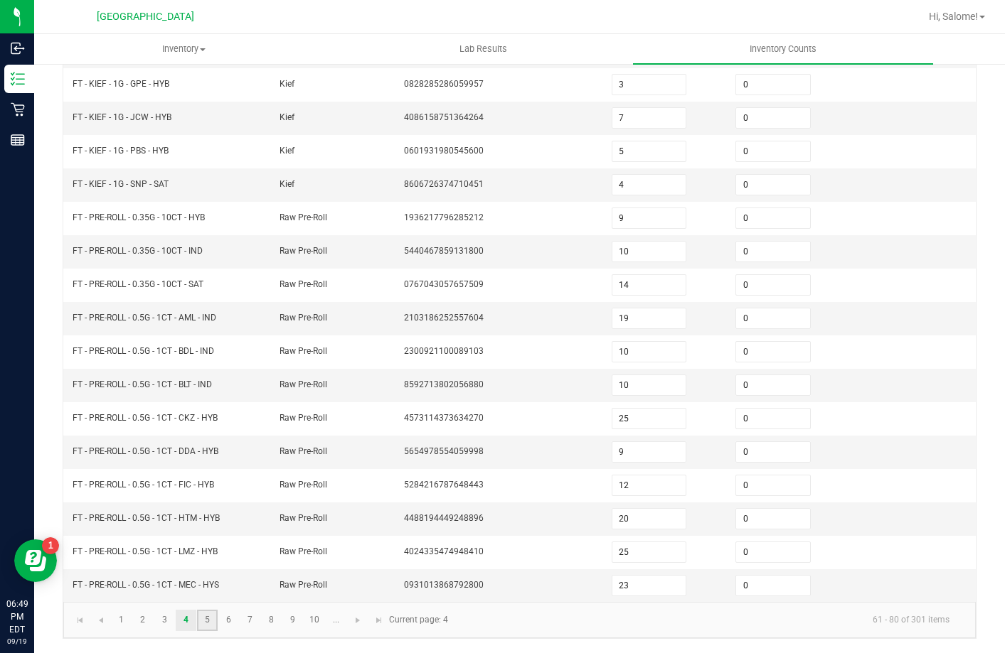
click at [211, 622] on link "5" at bounding box center [207, 620] width 21 height 21
click at [188, 623] on link "4" at bounding box center [186, 620] width 21 height 21
click at [213, 625] on link "5" at bounding box center [207, 620] width 21 height 21
click at [747, 120] on input "0" at bounding box center [773, 118] width 74 height 20
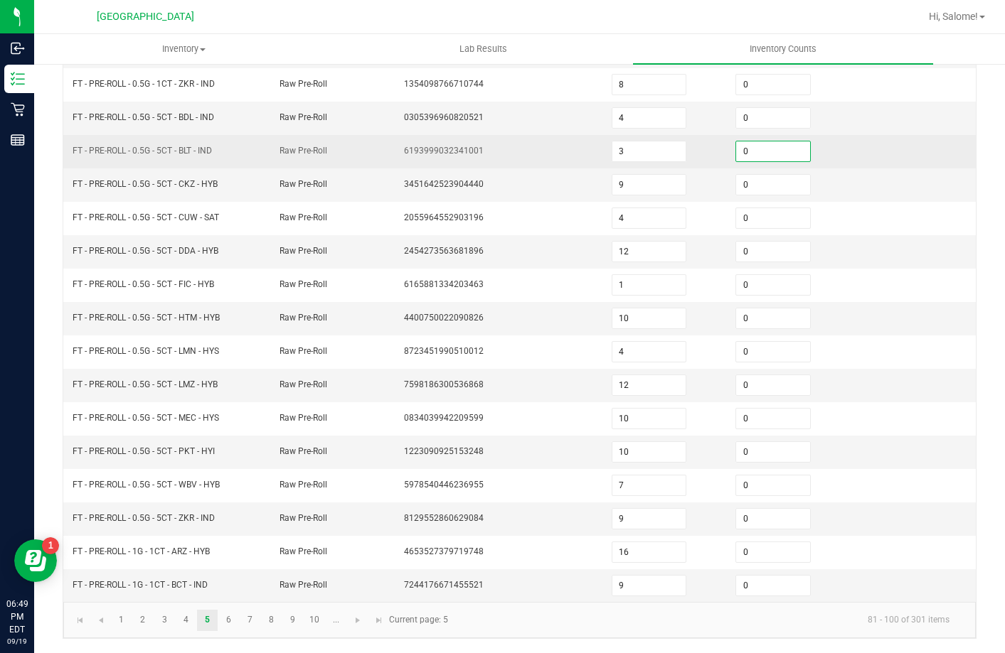
click at [737, 146] on input "0" at bounding box center [773, 151] width 74 height 20
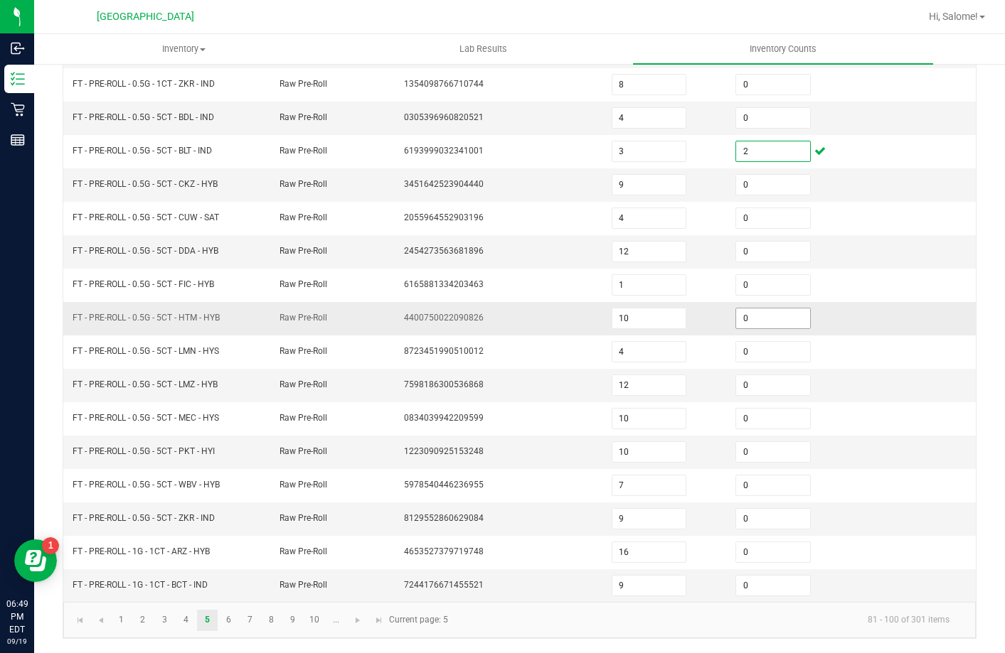
click at [766, 311] on input "0" at bounding box center [773, 319] width 74 height 20
click at [235, 621] on link "6" at bounding box center [228, 620] width 21 height 21
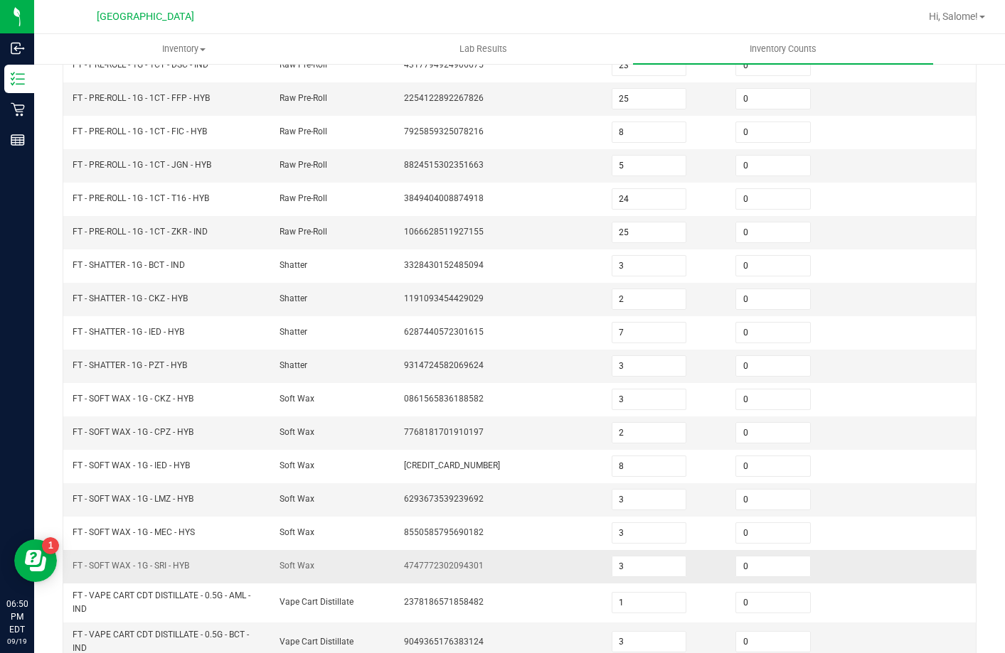
scroll to position [153, 0]
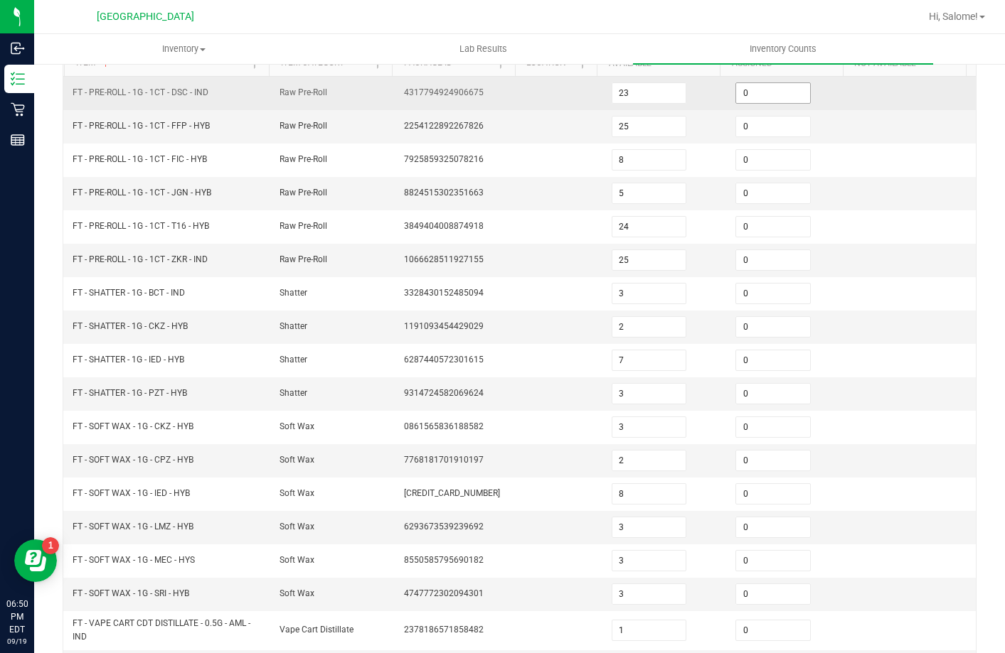
click at [752, 91] on input "0" at bounding box center [773, 93] width 74 height 20
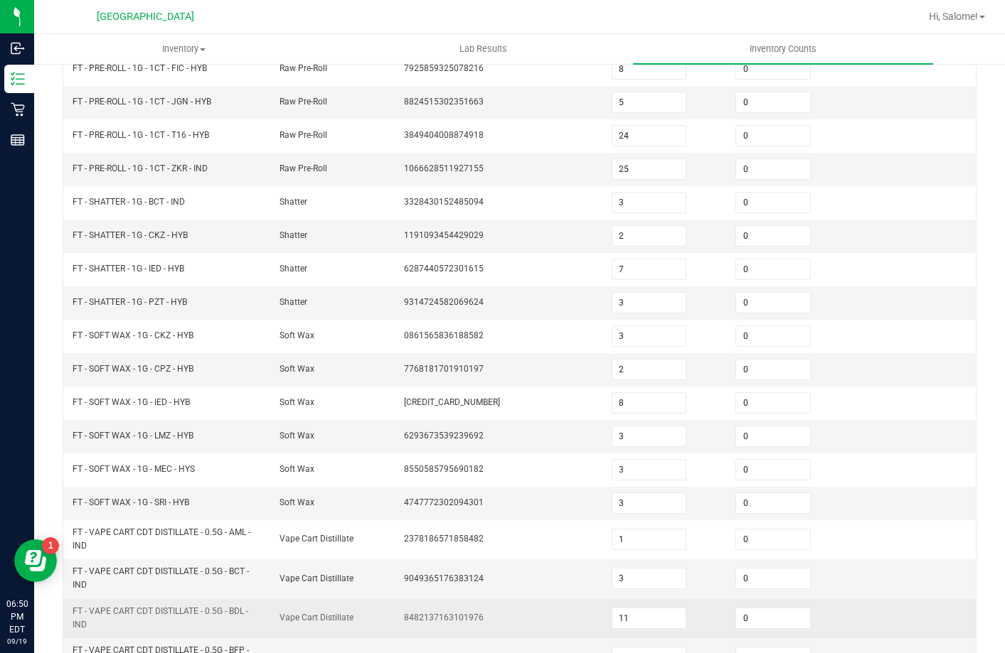
scroll to position [319, 0]
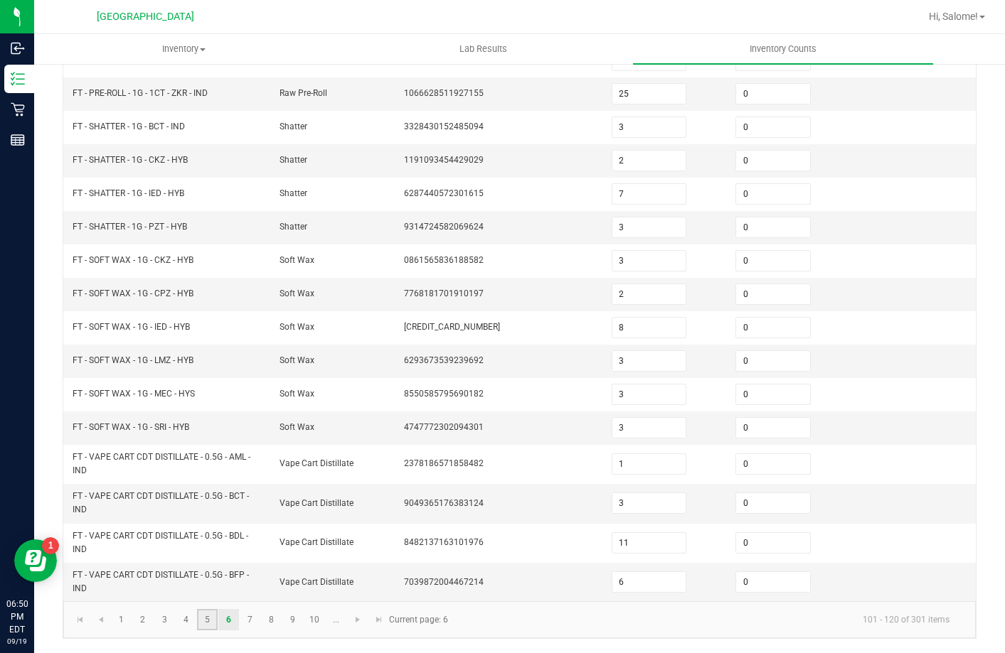
click at [204, 616] on link "5" at bounding box center [207, 619] width 21 height 21
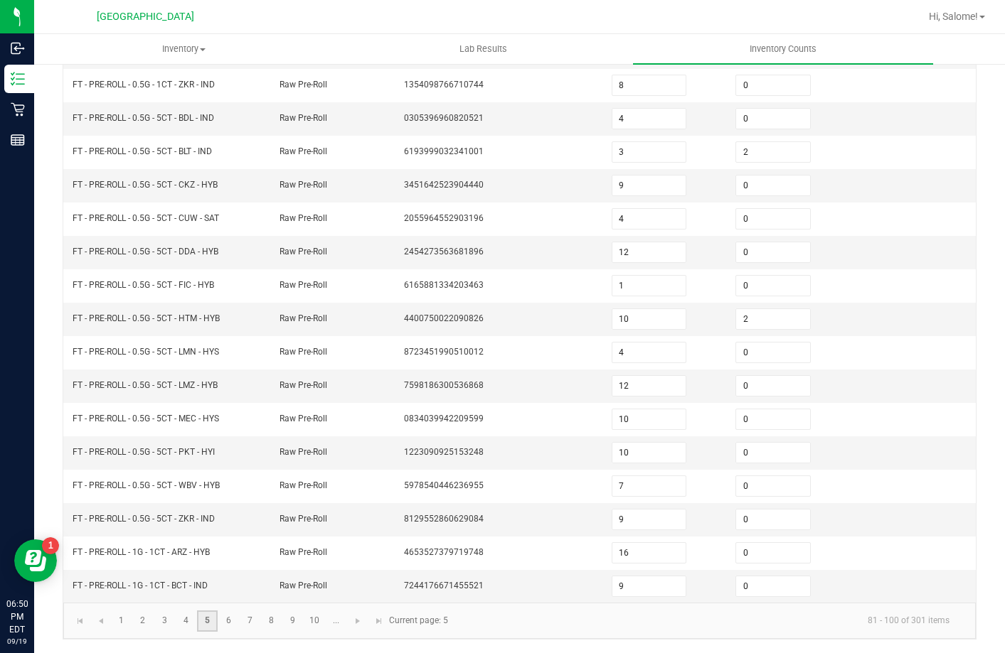
scroll to position [295, 0]
click at [169, 623] on link "3" at bounding box center [164, 620] width 21 height 21
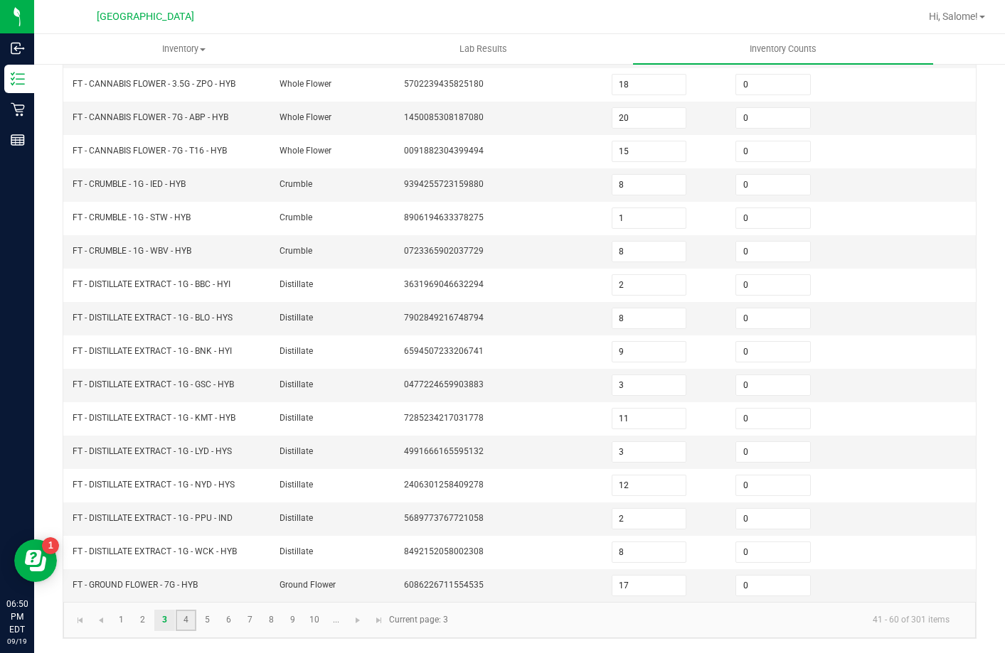
click at [191, 619] on link "4" at bounding box center [186, 620] width 21 height 21
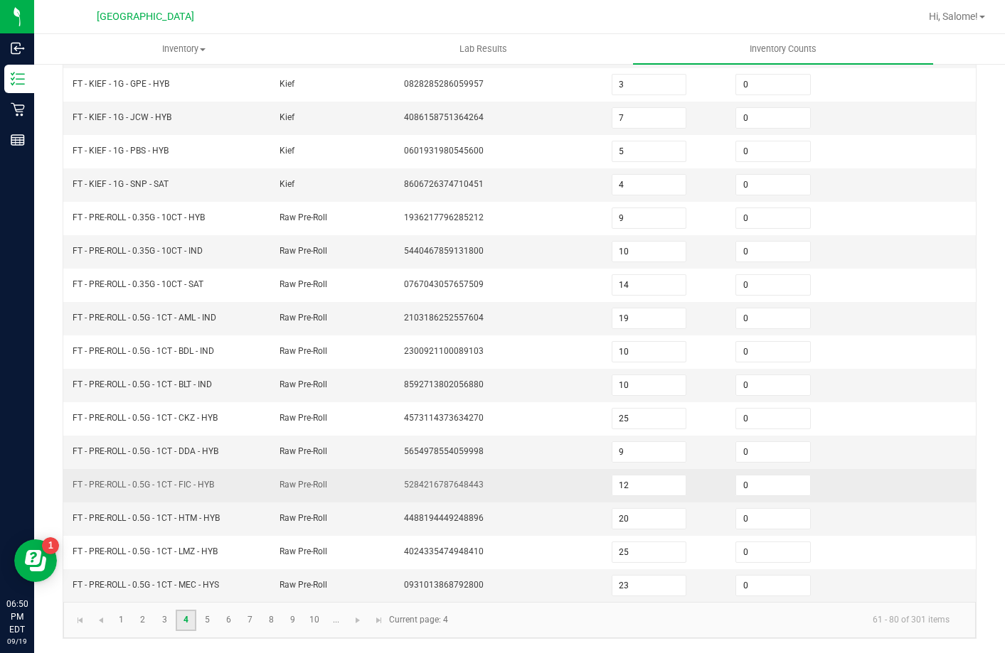
scroll to position [82, 0]
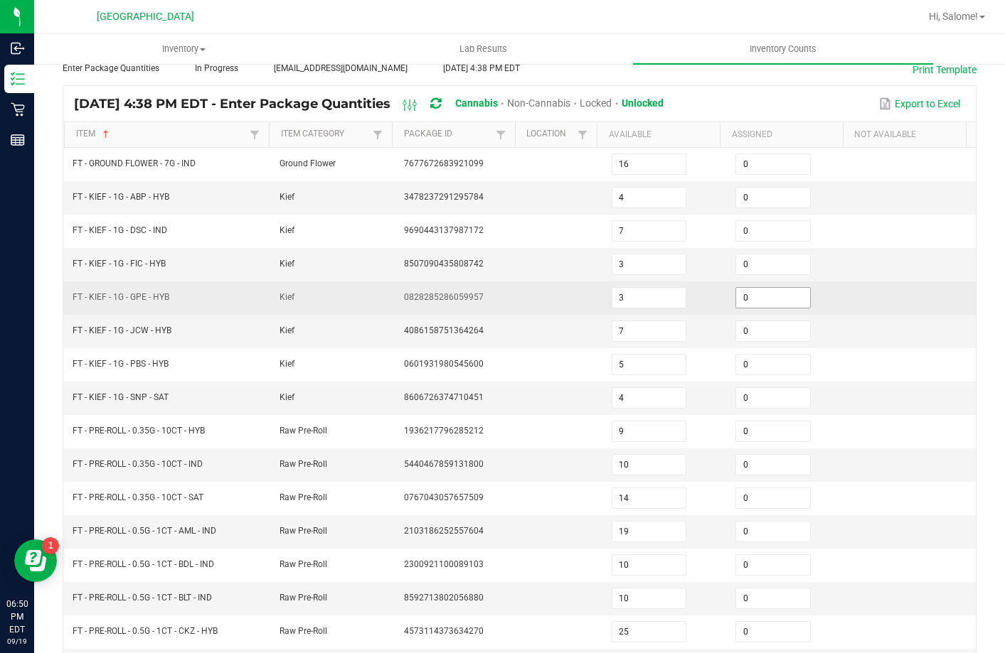
click at [755, 299] on input "0" at bounding box center [773, 298] width 74 height 20
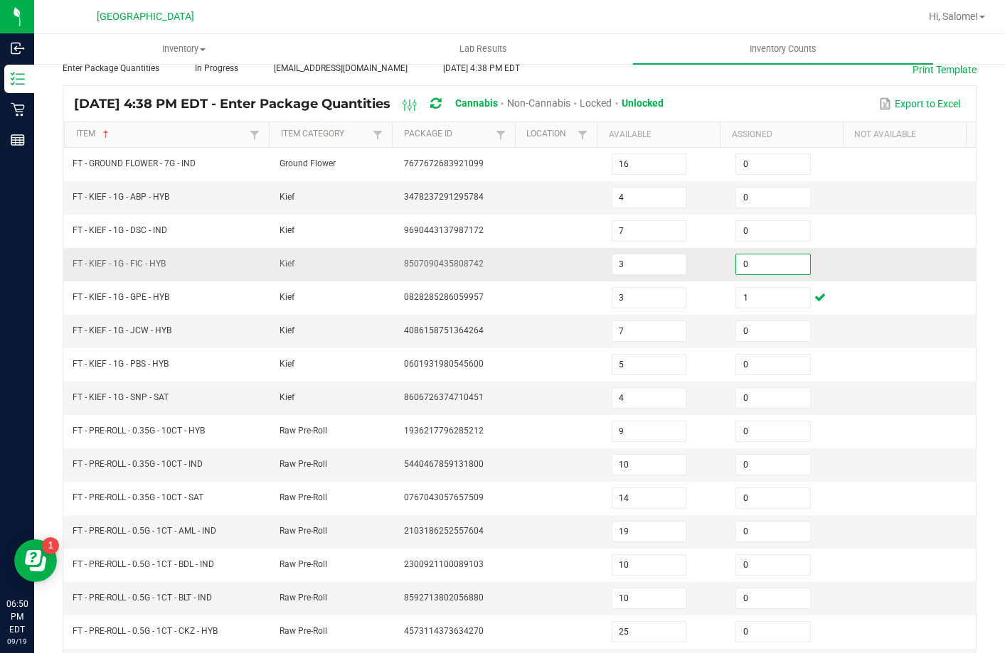
click at [761, 267] on input "0" at bounding box center [773, 265] width 74 height 20
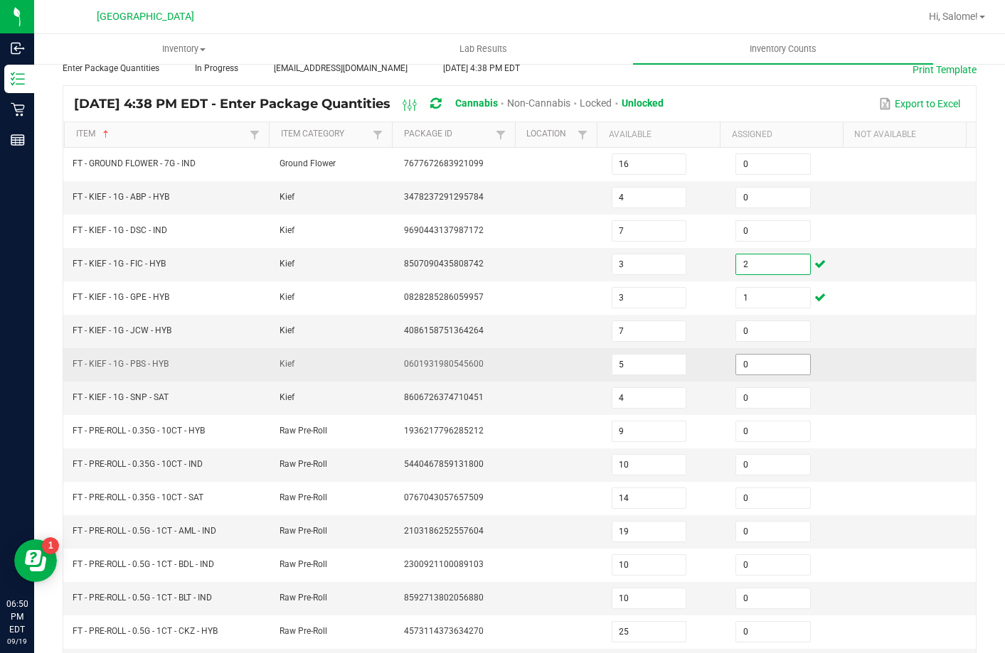
click at [750, 357] on input "0" at bounding box center [773, 365] width 74 height 20
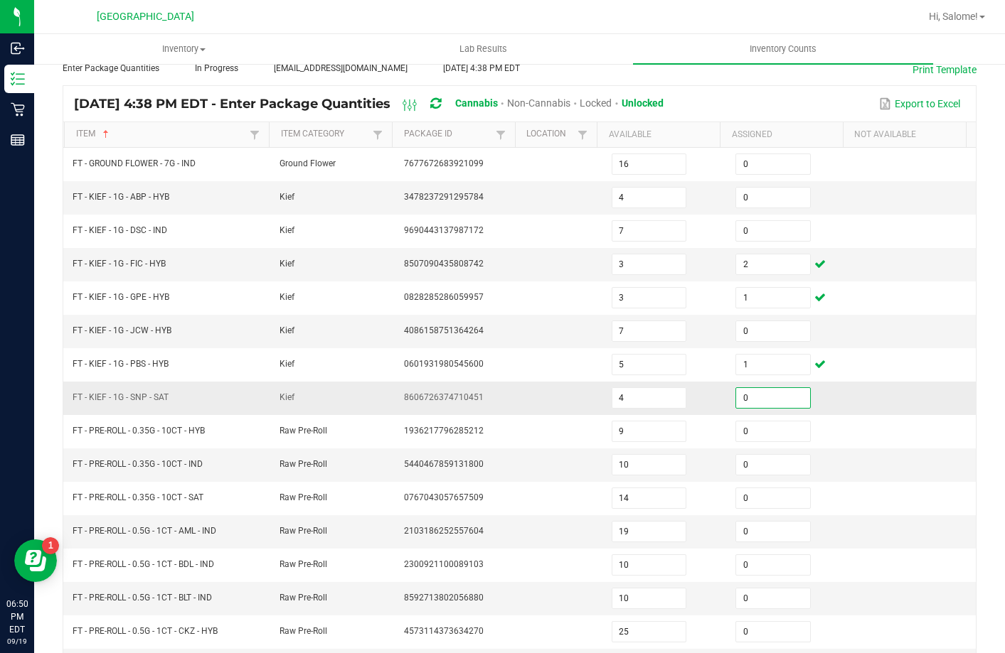
click at [762, 403] on input "0" at bounding box center [773, 398] width 74 height 20
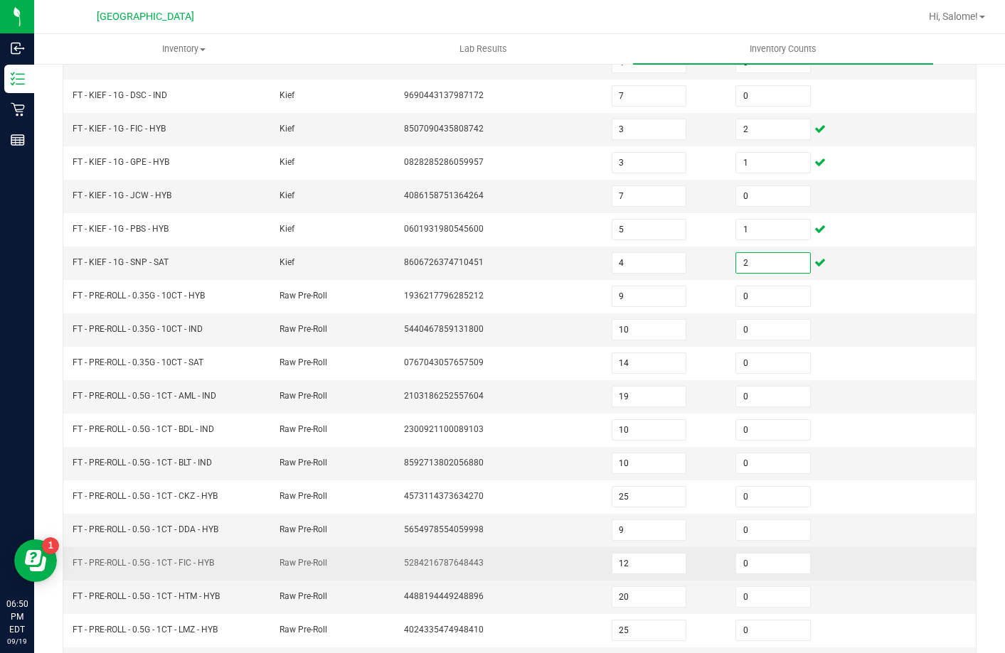
scroll to position [295, 0]
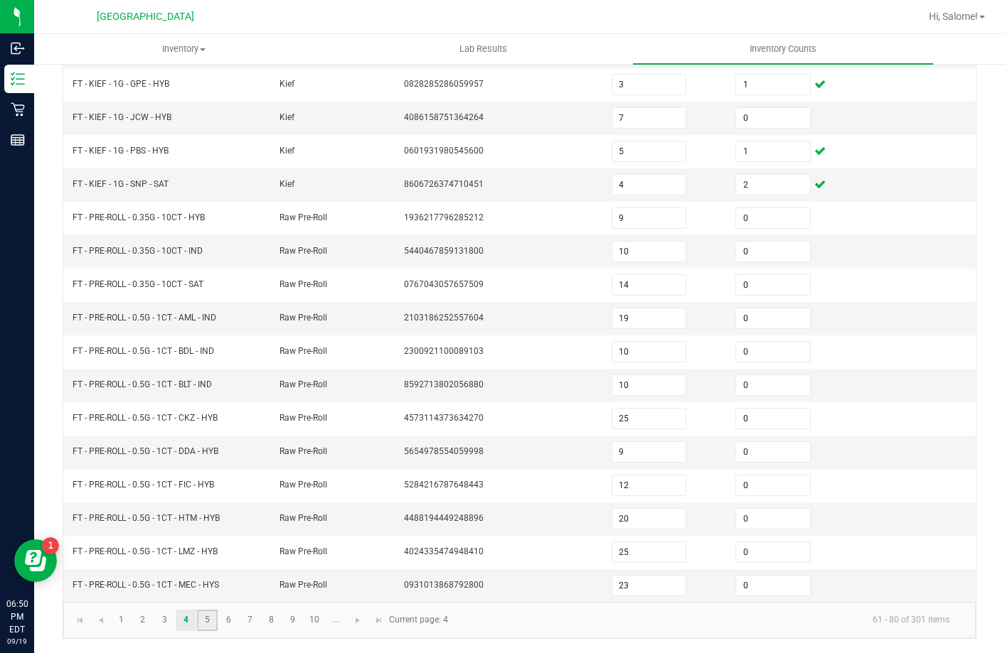
click at [208, 620] on link "5" at bounding box center [207, 620] width 21 height 21
click at [235, 621] on link "6" at bounding box center [228, 620] width 21 height 21
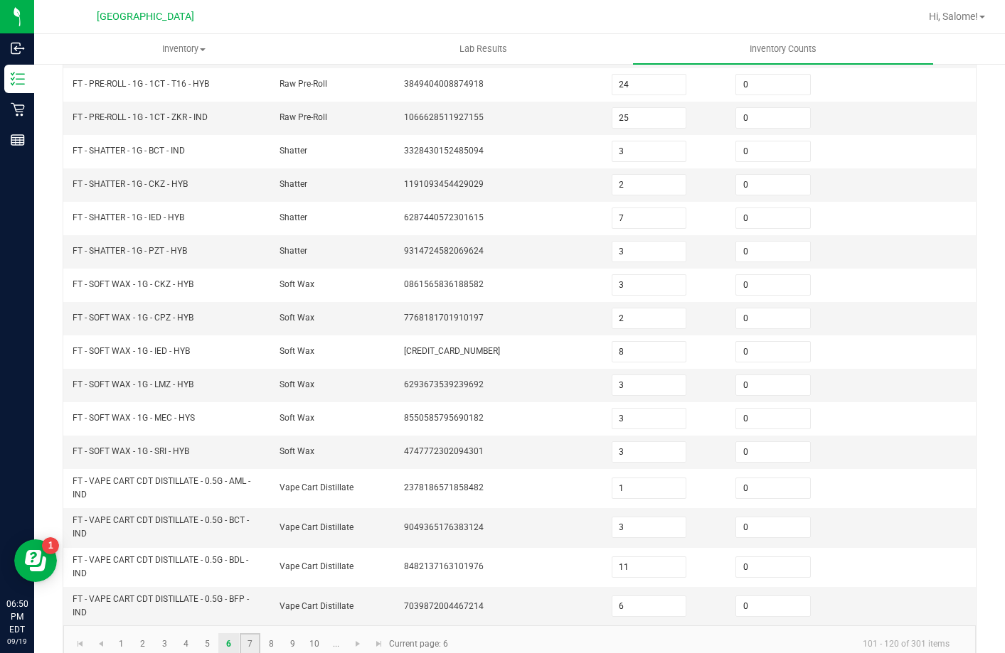
click at [252, 636] on link "7" at bounding box center [250, 644] width 21 height 21
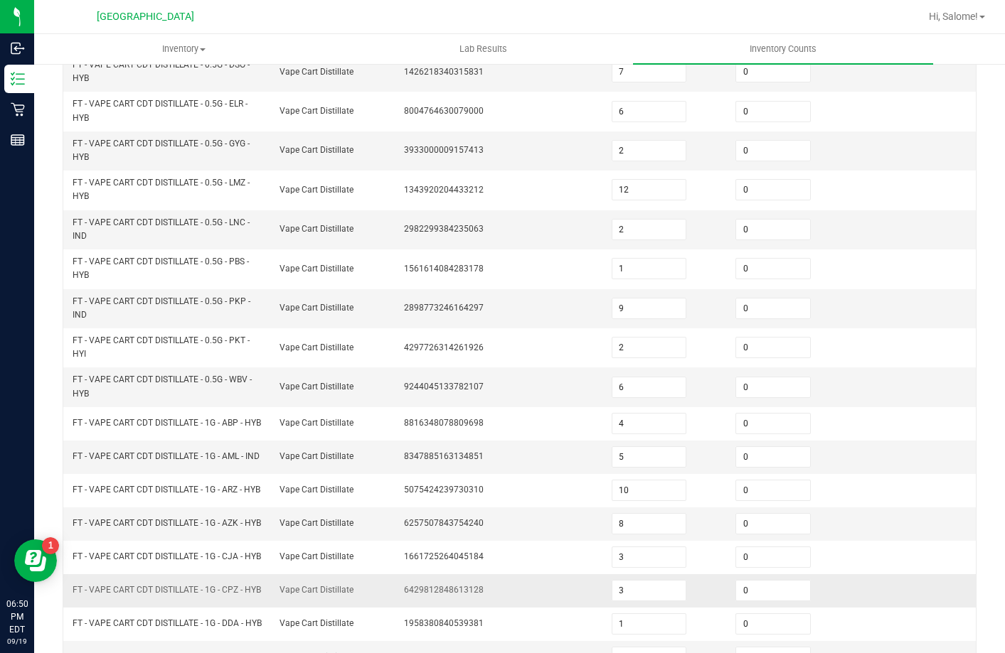
scroll to position [415, 0]
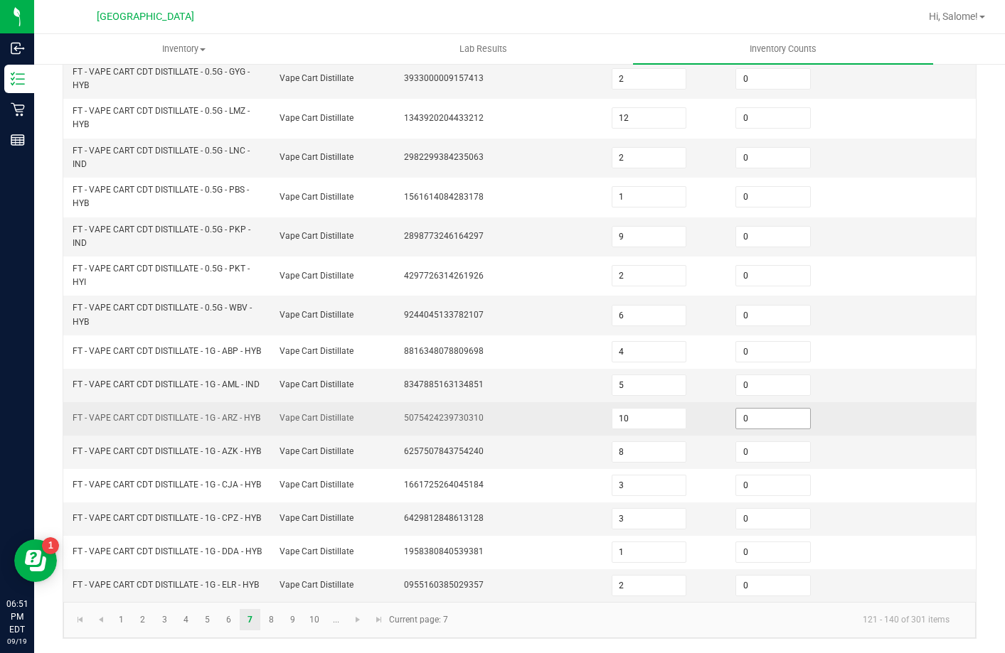
click at [747, 409] on input "0" at bounding box center [773, 419] width 74 height 20
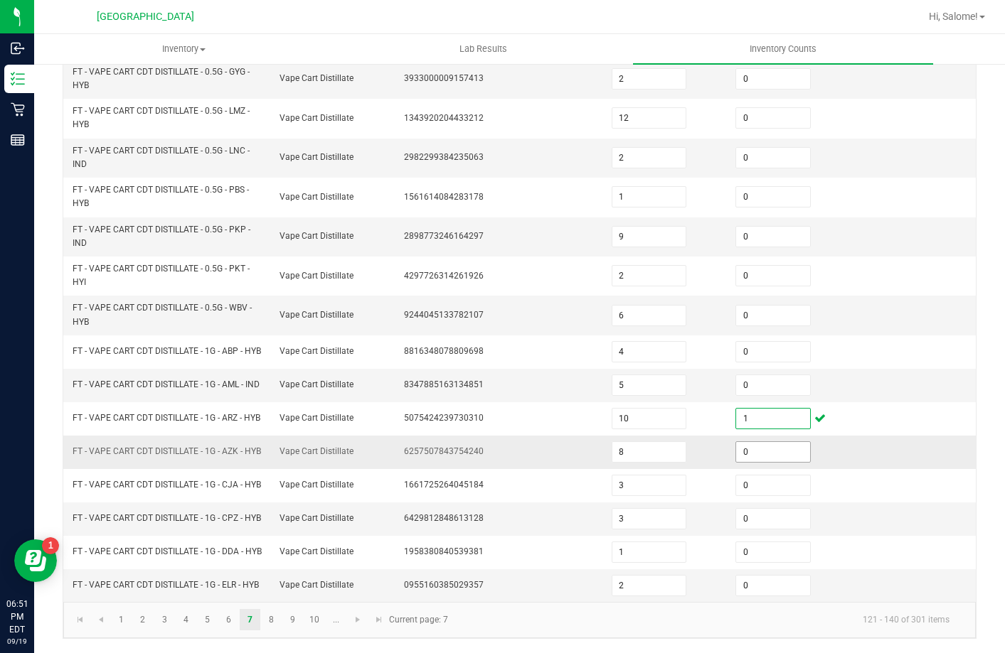
click at [738, 442] on input "0" at bounding box center [773, 452] width 74 height 20
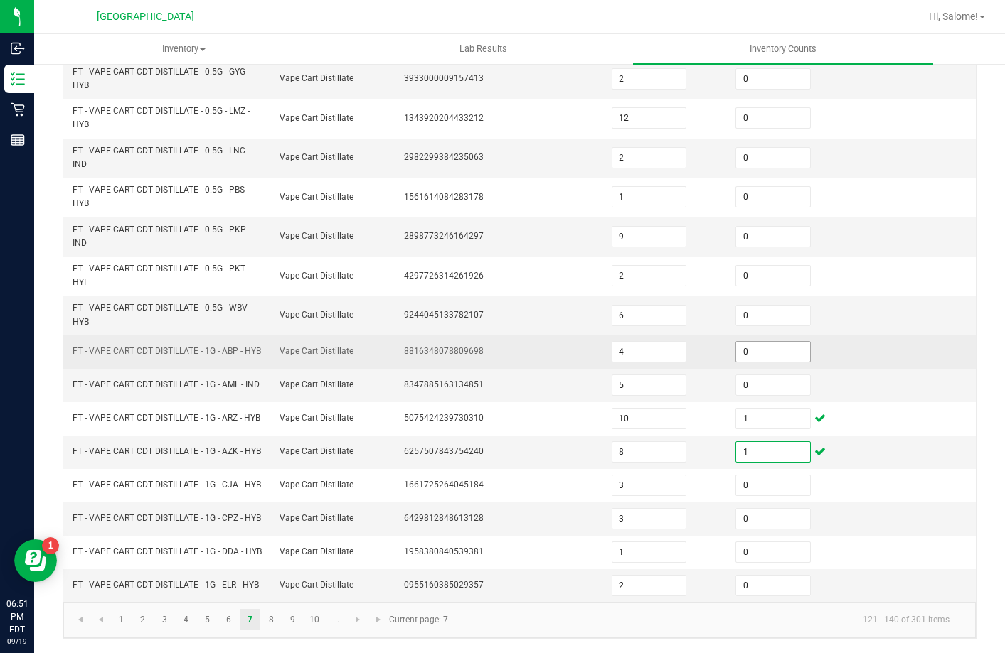
click at [746, 342] on input "0" at bounding box center [773, 352] width 74 height 20
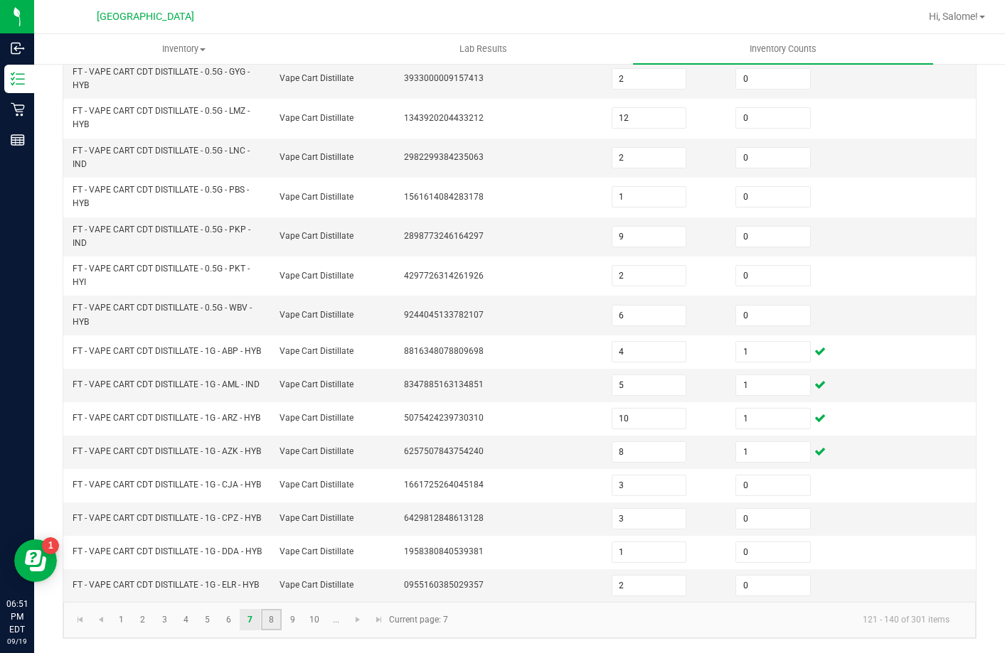
click at [272, 625] on link "8" at bounding box center [271, 619] width 21 height 21
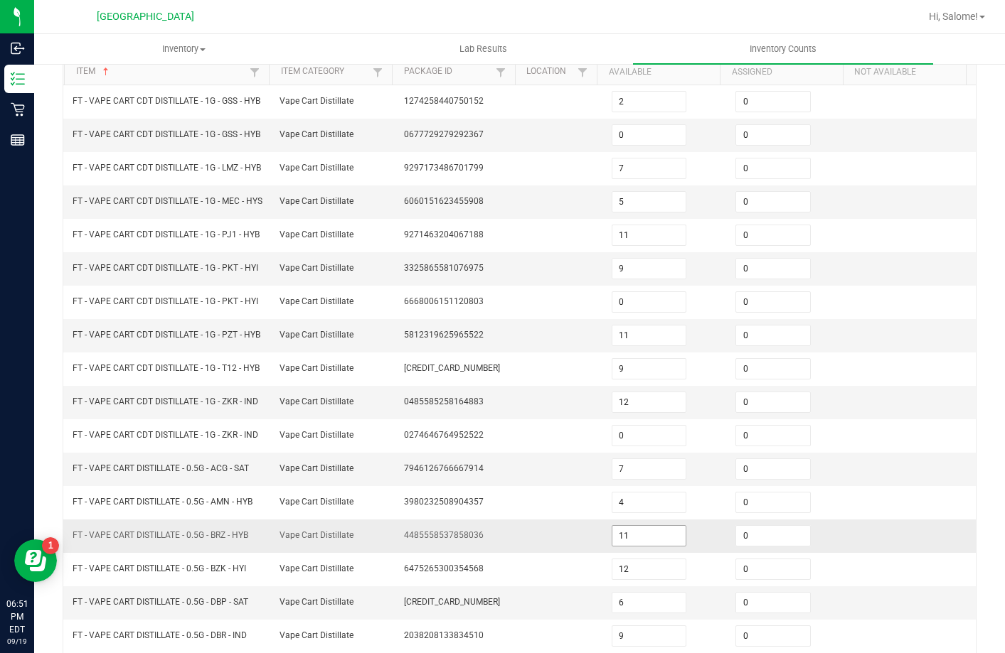
scroll to position [136, 0]
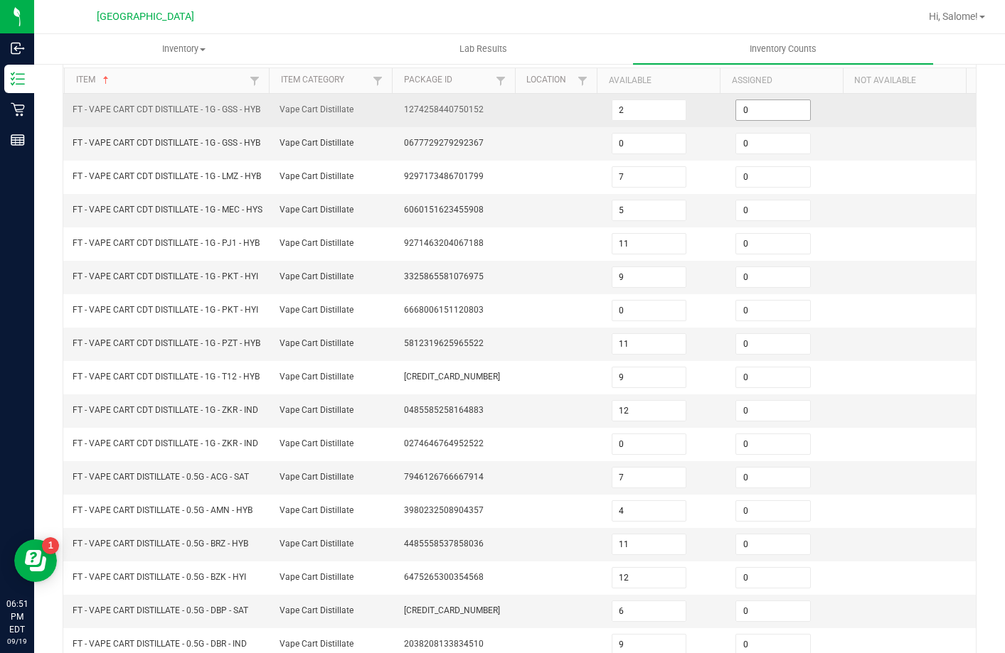
click at [768, 116] on input "0" at bounding box center [773, 110] width 74 height 20
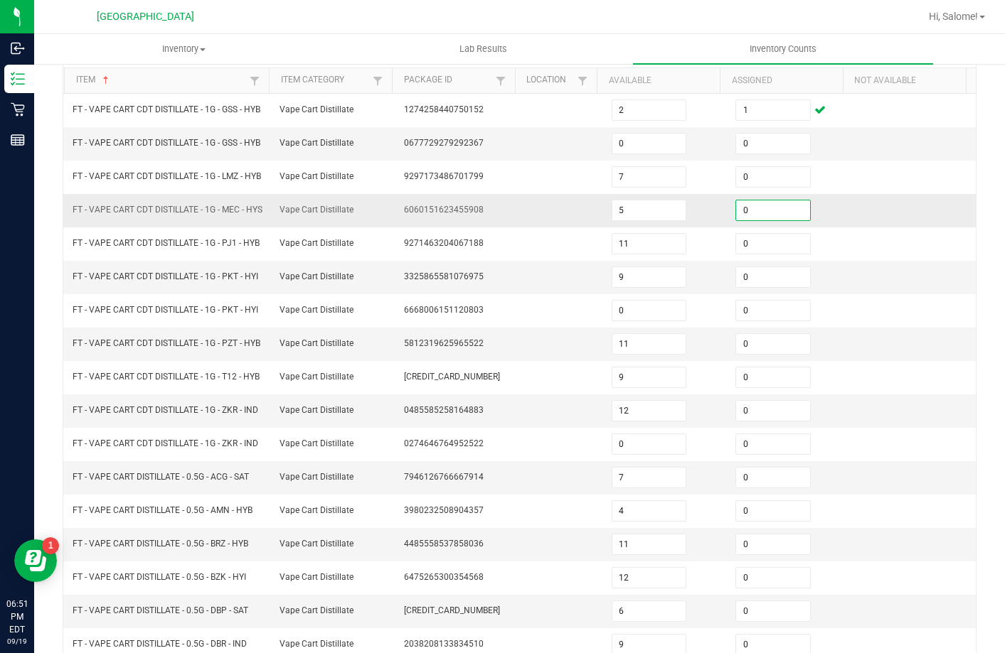
click at [769, 220] on input "0" at bounding box center [773, 211] width 74 height 20
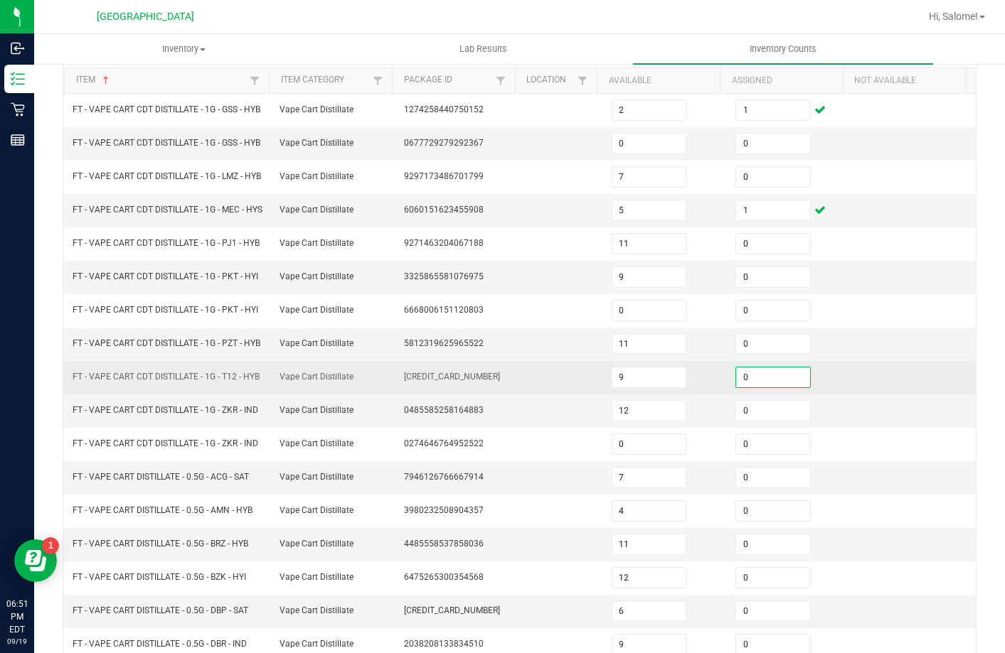
click at [746, 388] on input "0" at bounding box center [773, 378] width 74 height 20
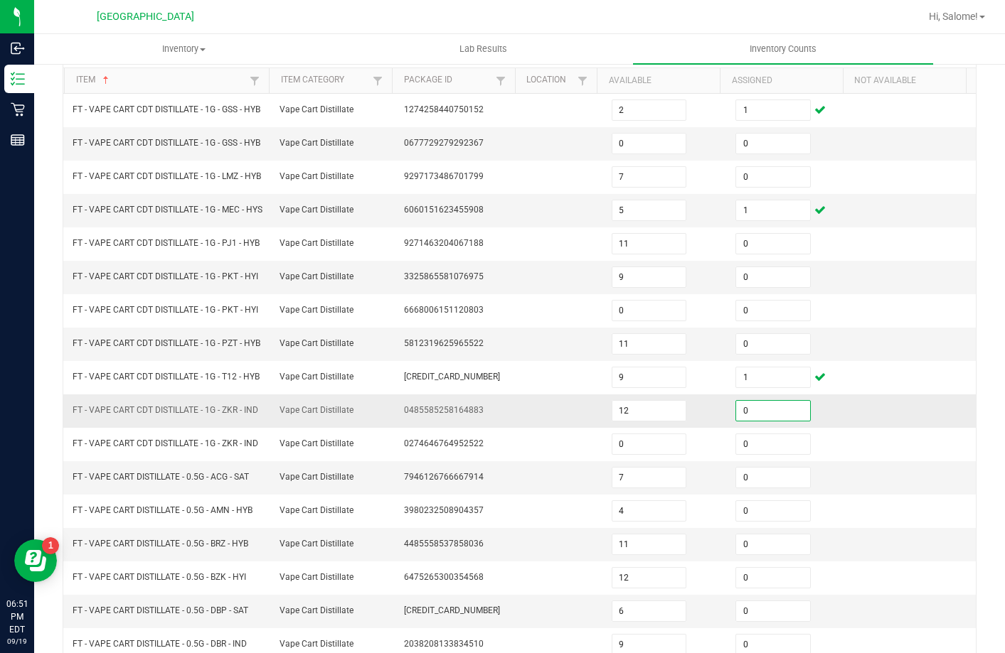
click at [774, 421] on input "0" at bounding box center [773, 411] width 74 height 20
click at [753, 354] on input "0" at bounding box center [773, 344] width 74 height 20
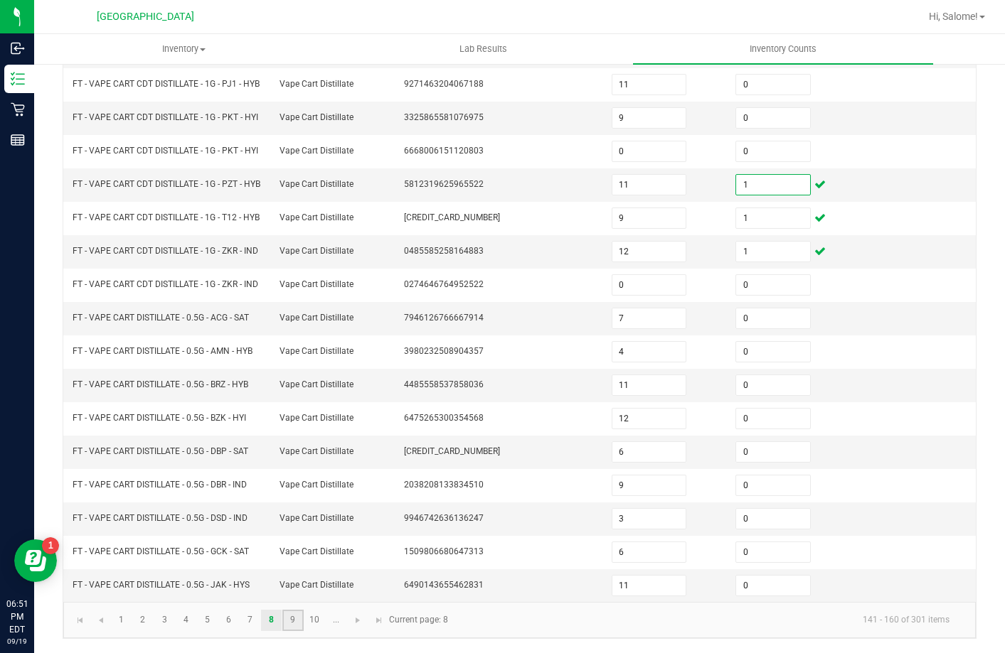
click at [292, 626] on link "9" at bounding box center [292, 620] width 21 height 21
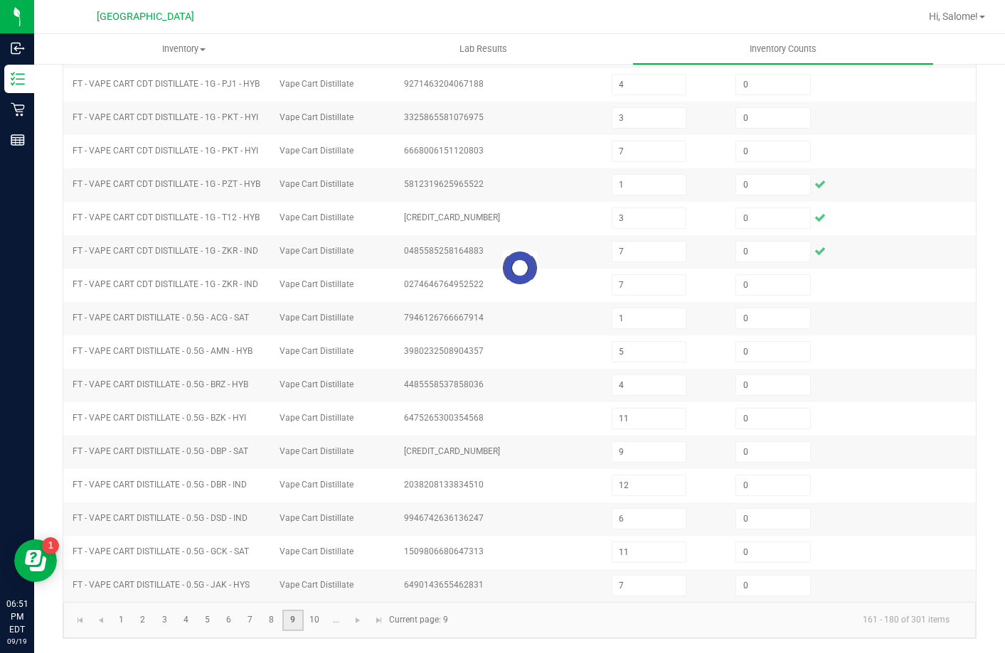
scroll to position [295, 0]
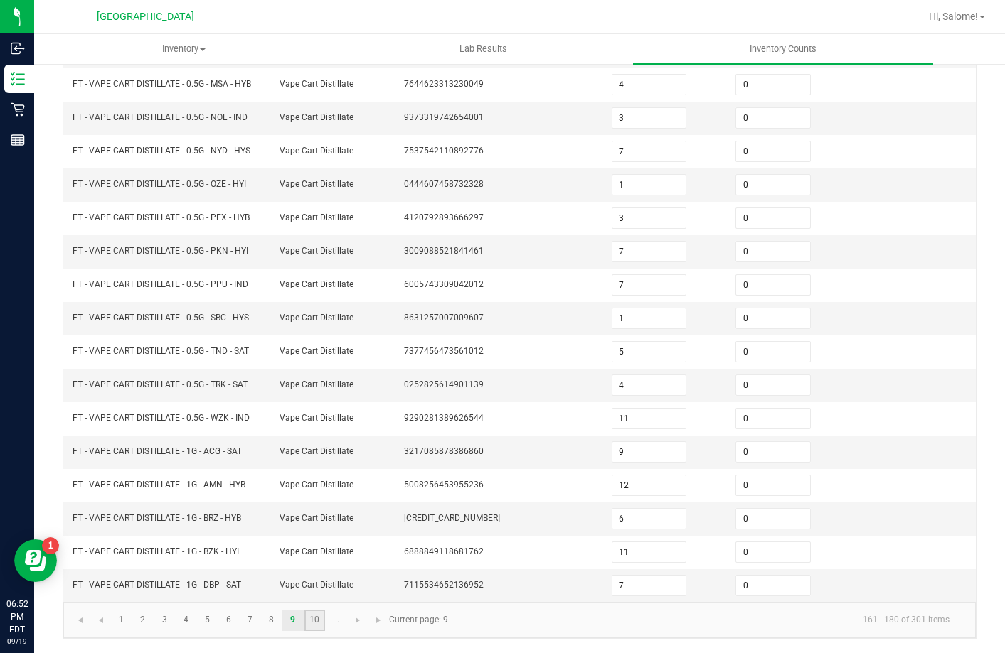
click at [310, 620] on link "10" at bounding box center [314, 620] width 21 height 21
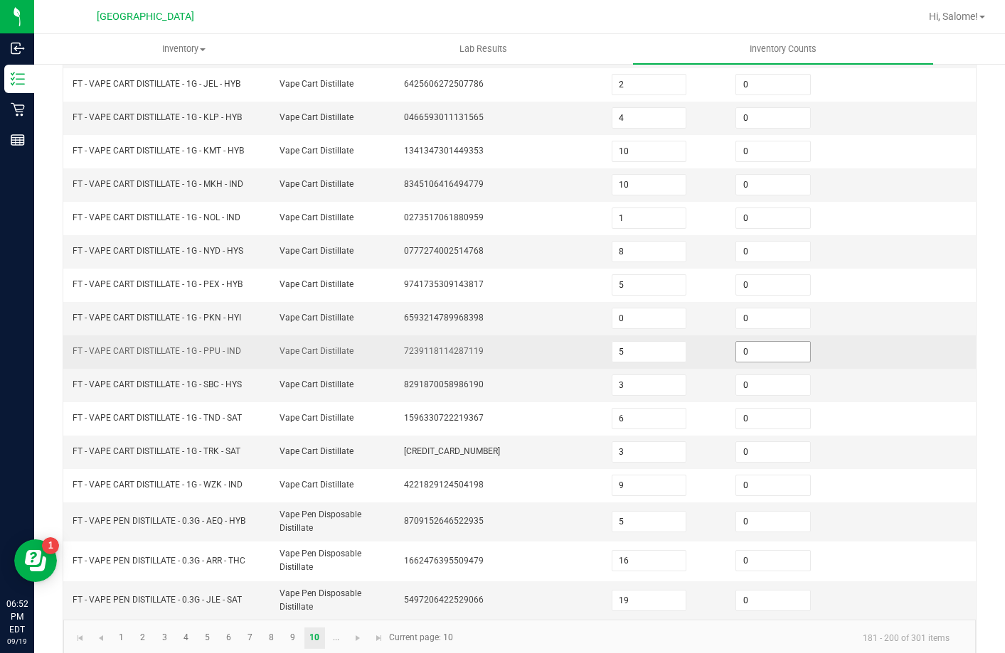
click at [774, 356] on input "0" at bounding box center [773, 352] width 74 height 20
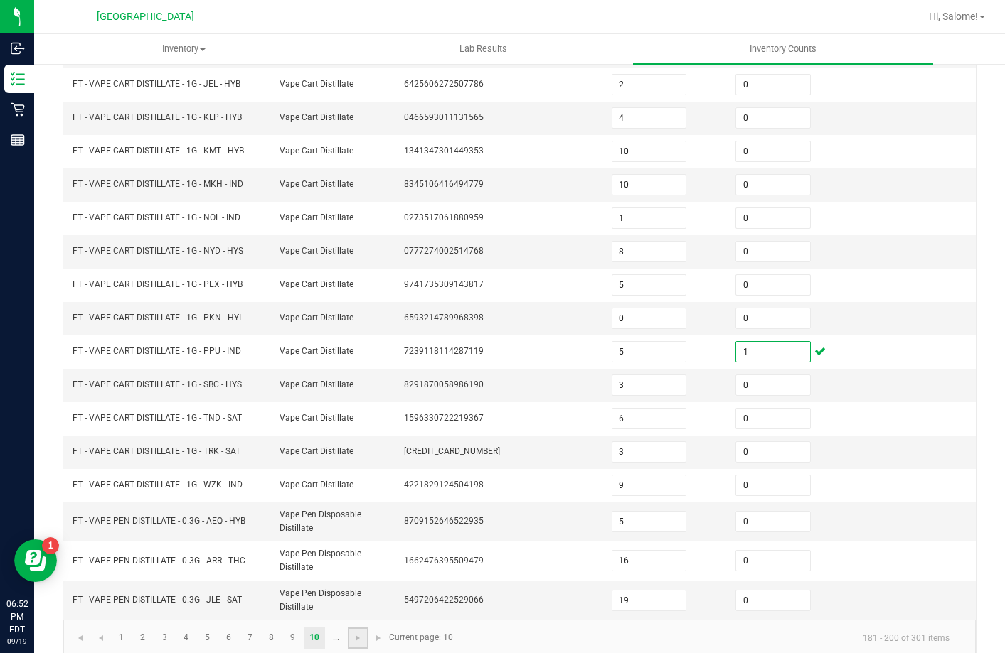
click at [365, 641] on link at bounding box center [358, 638] width 21 height 21
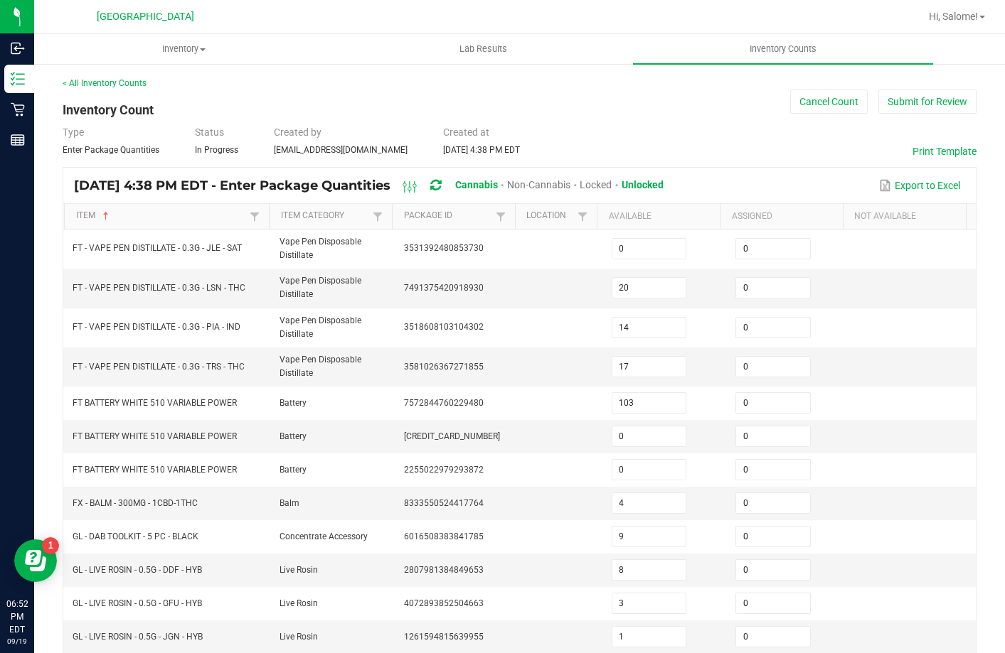
scroll to position [331, 0]
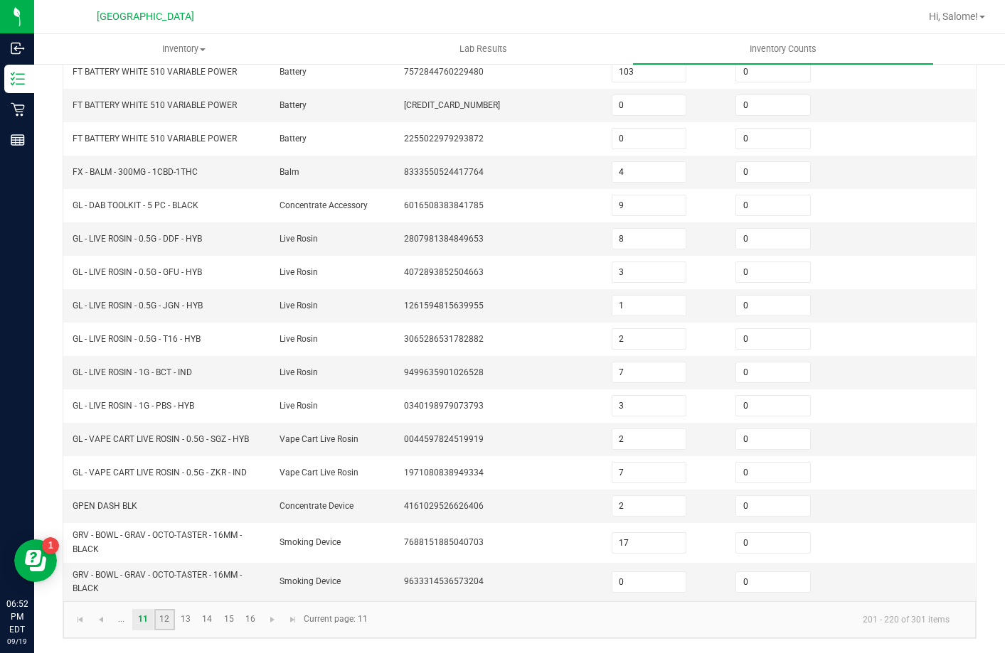
click at [166, 618] on link "12" at bounding box center [164, 619] width 21 height 21
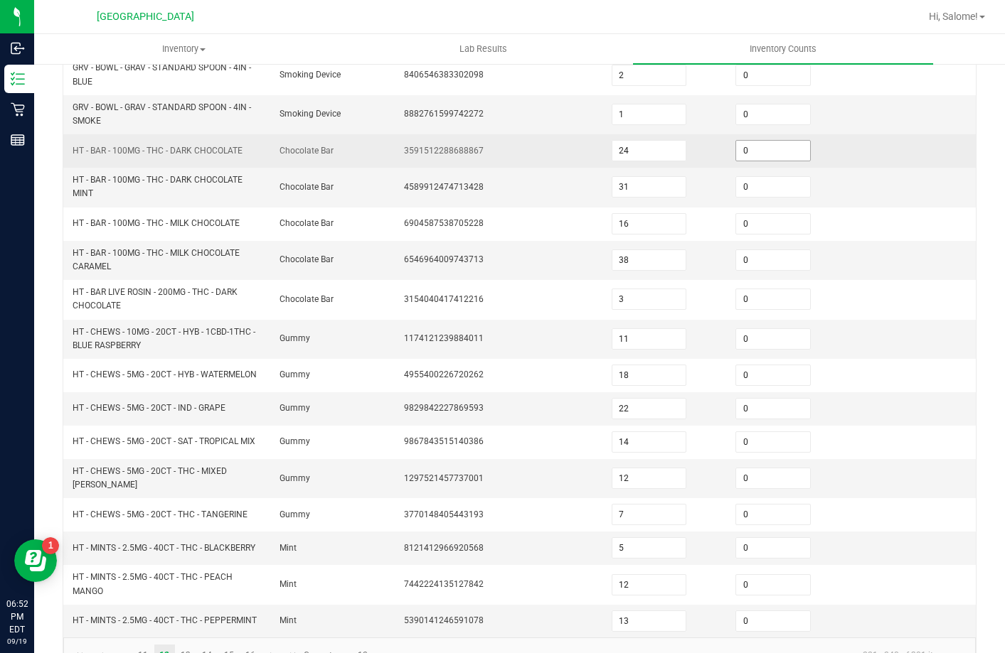
click at [740, 146] on input "0" at bounding box center [773, 151] width 74 height 20
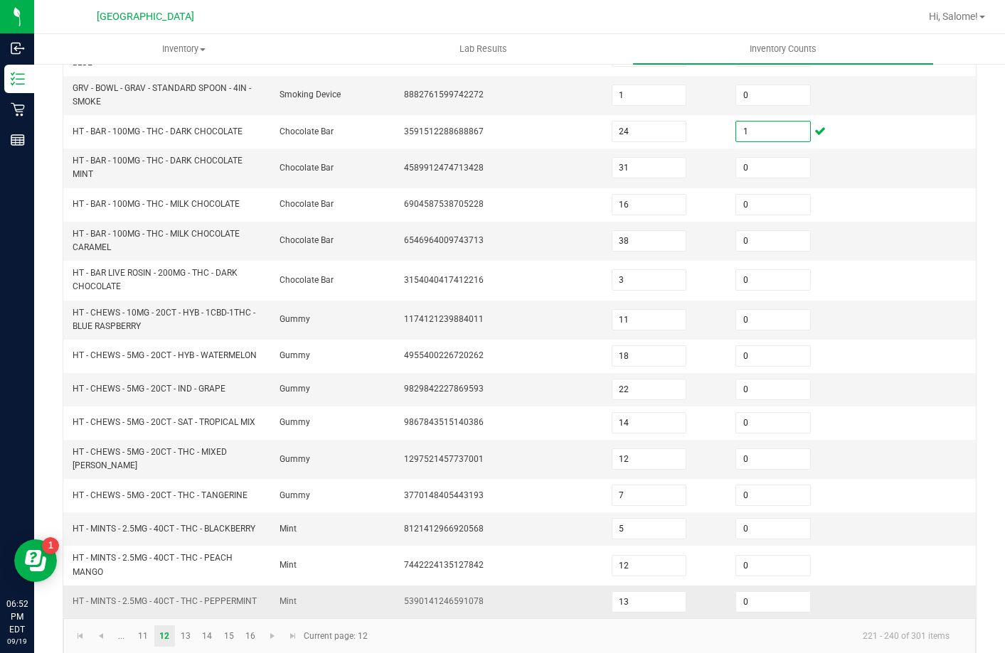
scroll to position [361, 0]
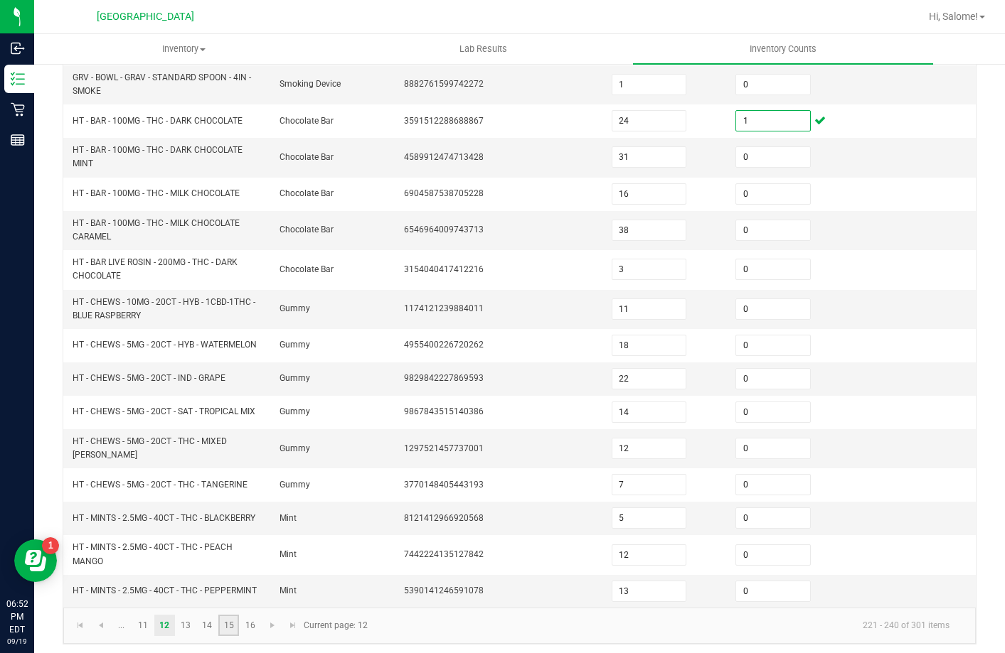
click at [233, 623] on link "15" at bounding box center [228, 625] width 21 height 21
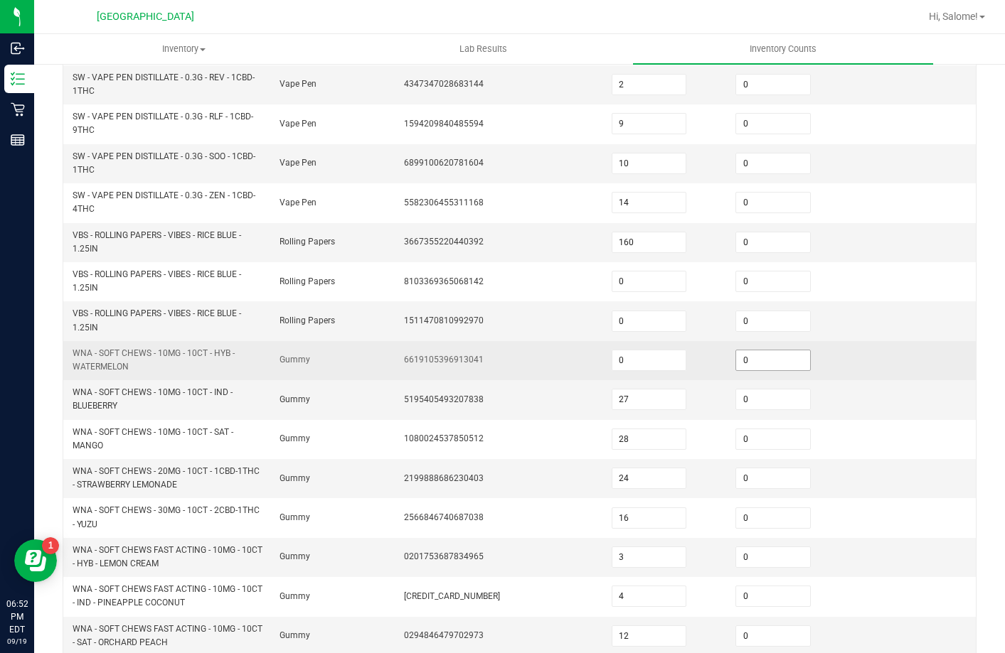
click at [744, 353] on input "0" at bounding box center [773, 361] width 74 height 20
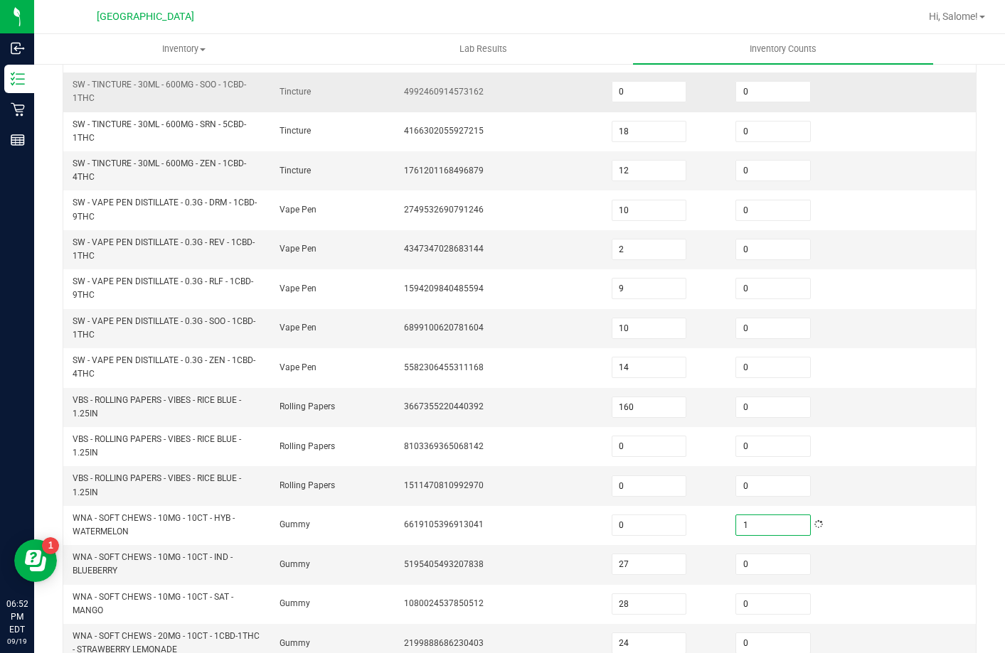
scroll to position [0, 0]
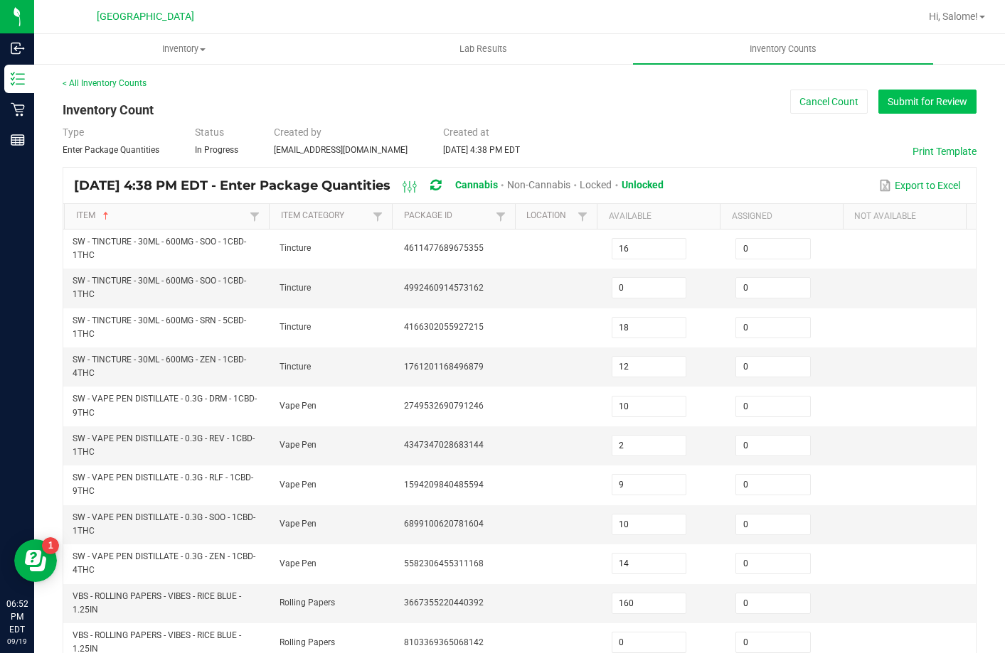
click at [897, 105] on button "Submit for Review" at bounding box center [927, 102] width 98 height 24
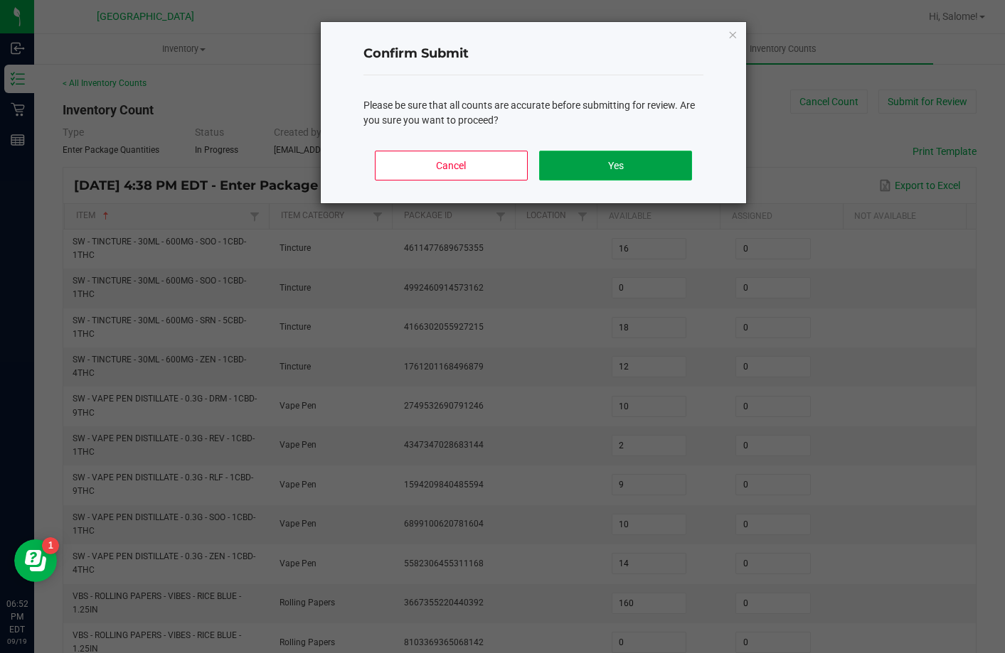
click at [646, 163] on button "Yes" at bounding box center [615, 166] width 153 height 30
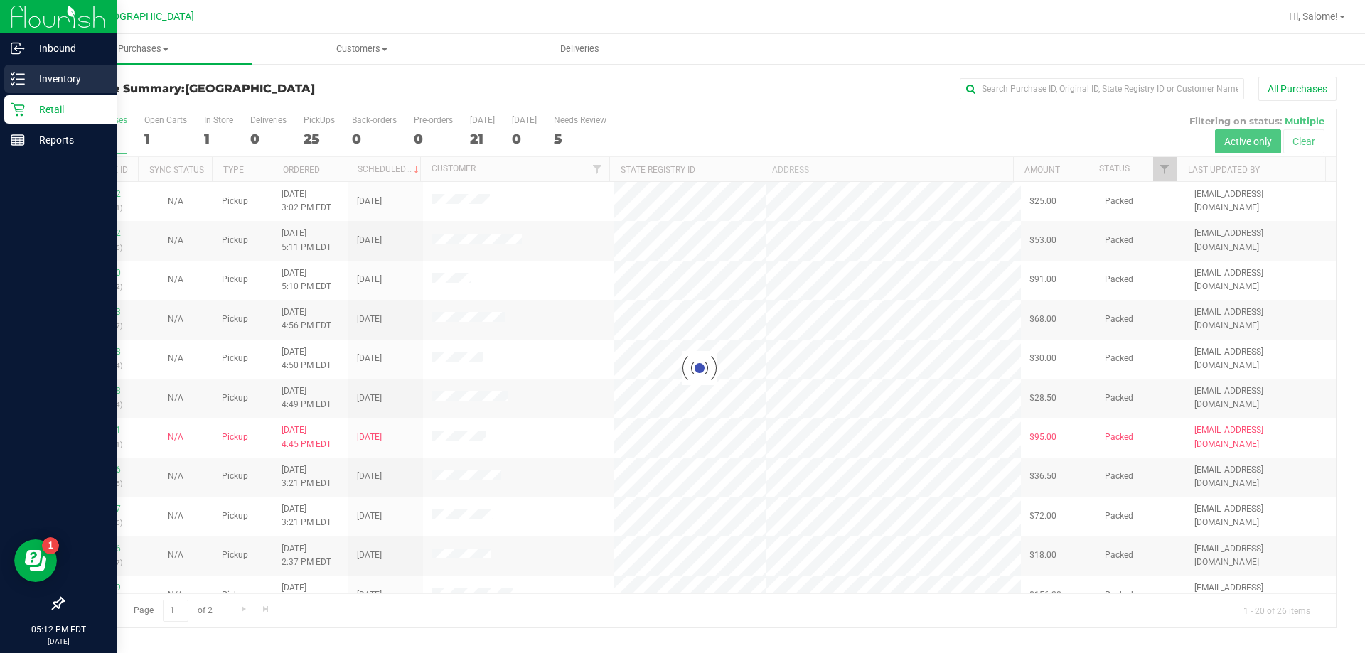
click at [18, 79] on line at bounding box center [20, 79] width 8 height 0
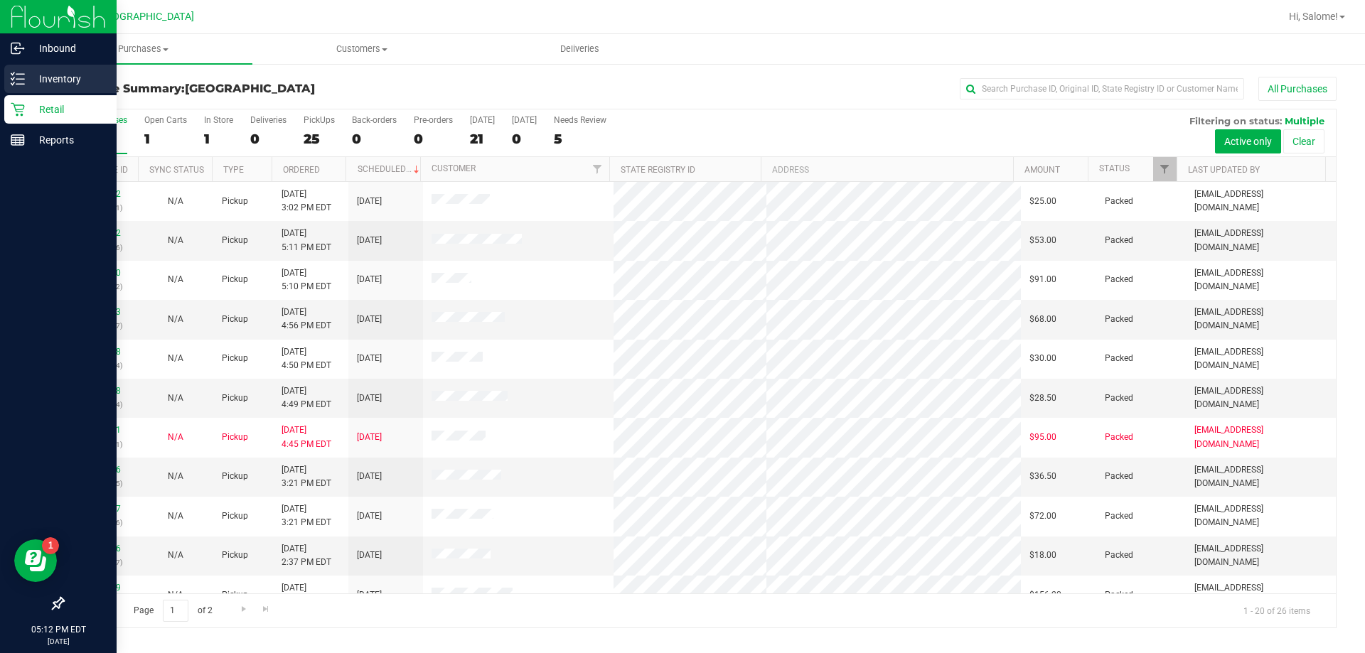
click at [21, 74] on line at bounding box center [20, 74] width 8 height 0
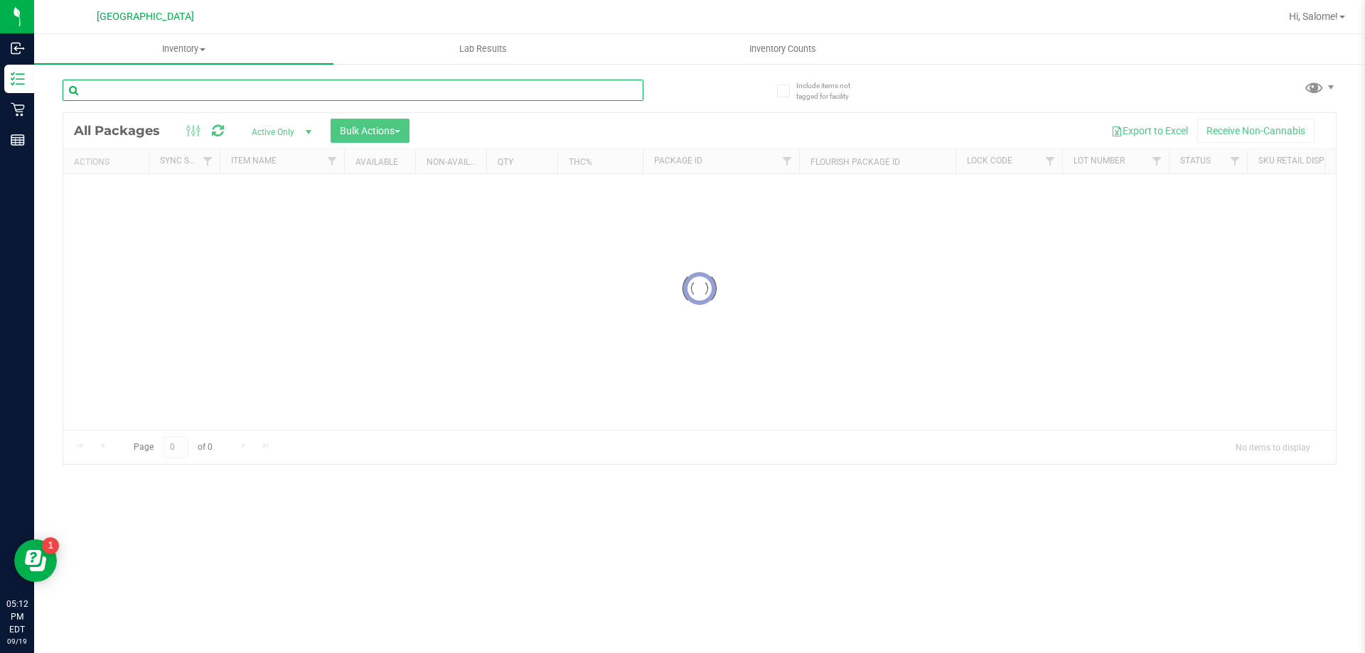
click at [306, 90] on input "text" at bounding box center [353, 90] width 581 height 21
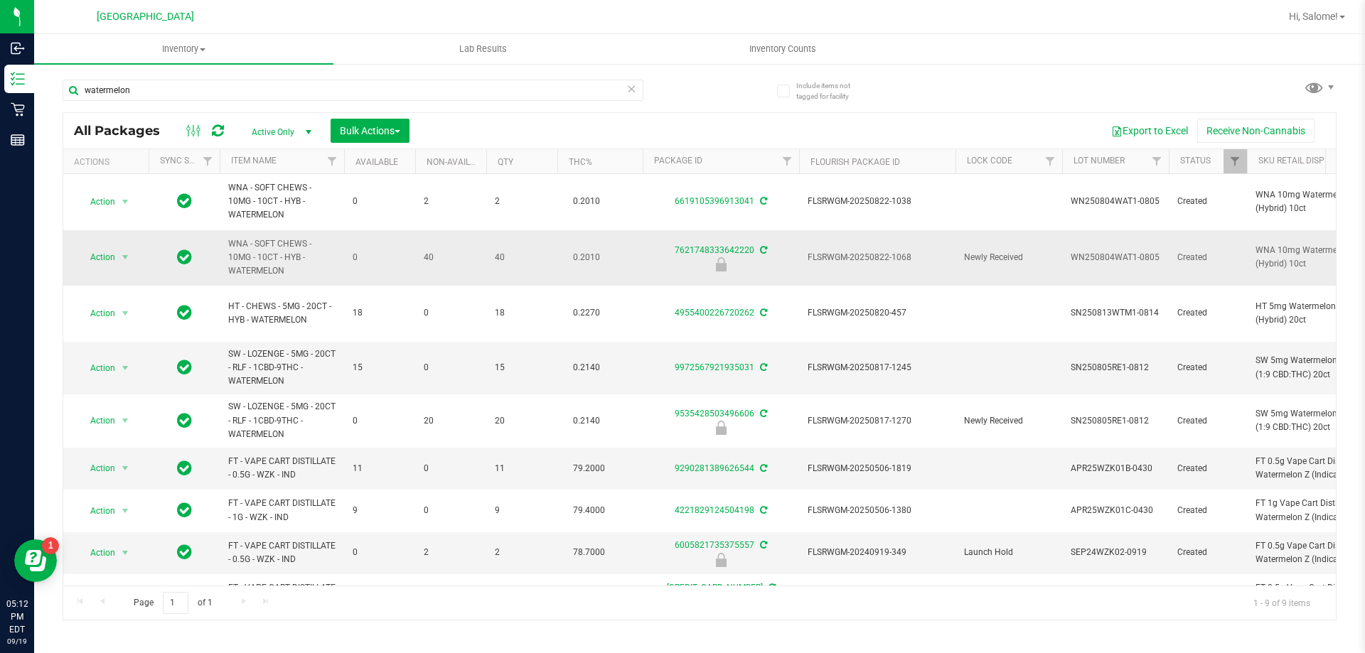
click at [286, 241] on span "WNA - SOFT CHEWS - 10MG - 10CT - HYB - WATERMELON" at bounding box center [281, 257] width 107 height 41
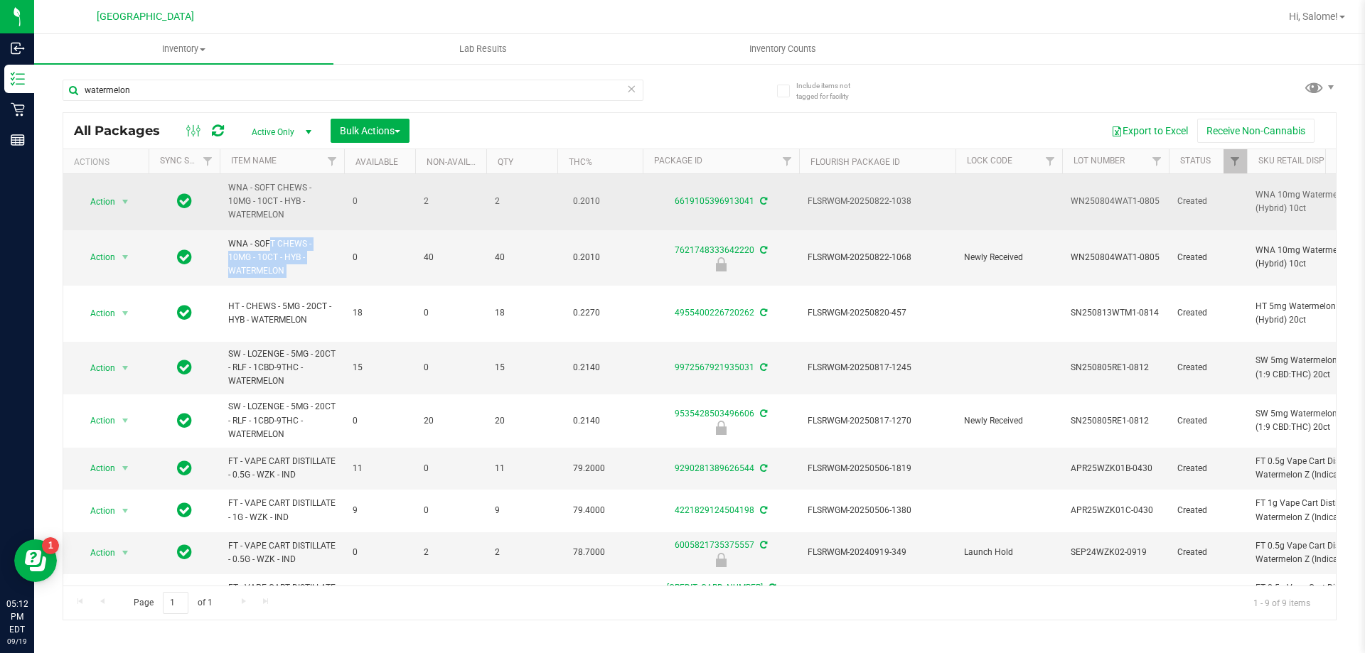
copy tr "WNA - SOFT CHEWS - 10MG - 10CT - HYB - WATERMELON"
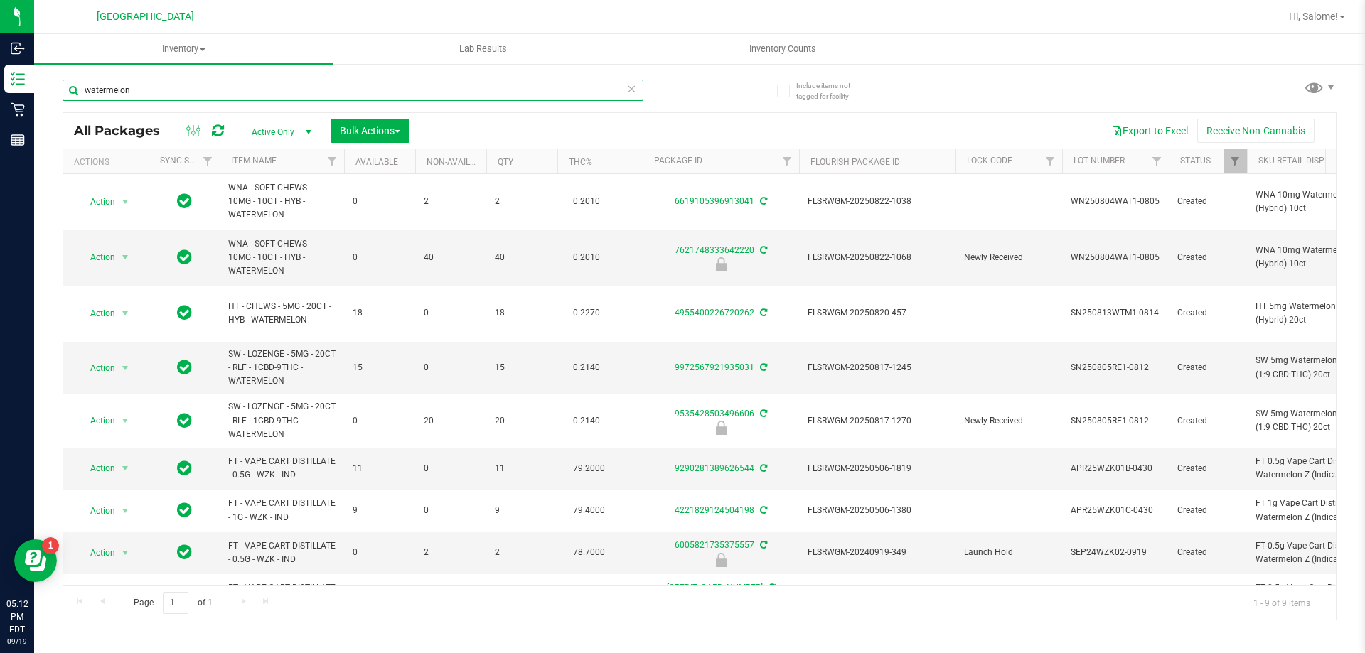
click at [303, 97] on input "watermelon" at bounding box center [353, 90] width 581 height 21
paste input "WNA - SOFT CHEWS - 10MG - 10CT - HYB - WATERMELON"
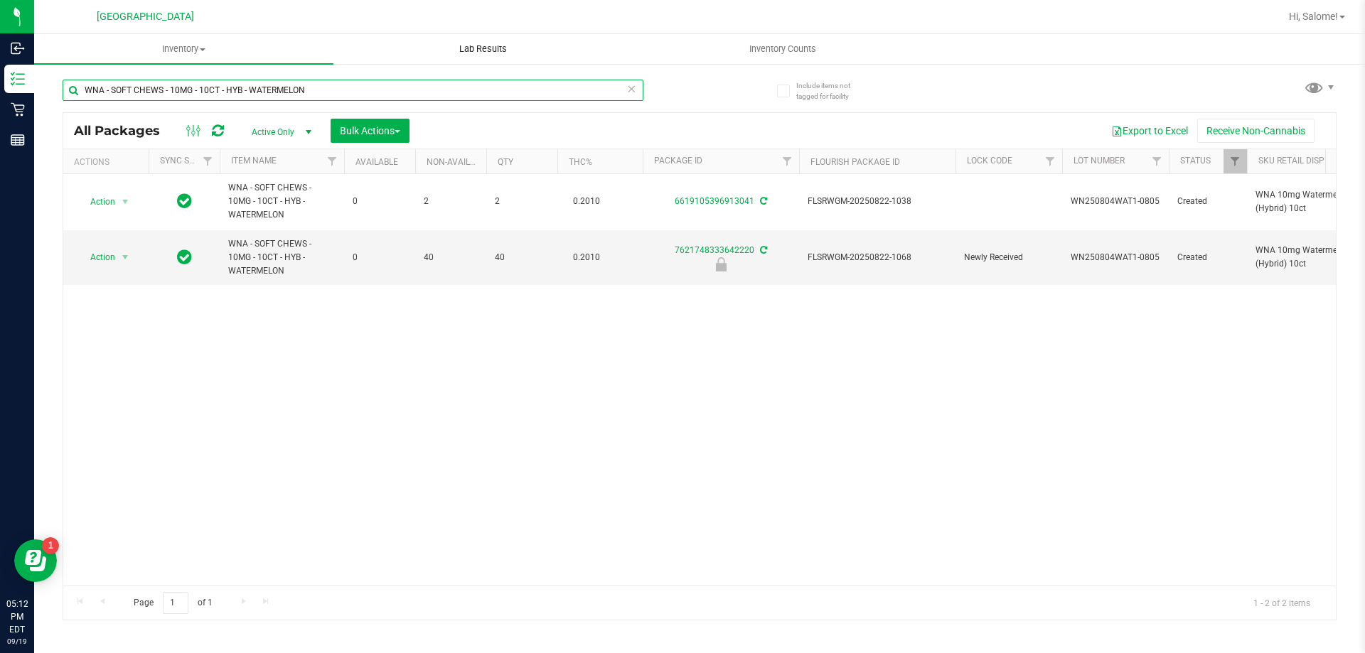
type input "WNA - SOFT CHEWS - 10MG - 10CT - HYB - WATERMELON"
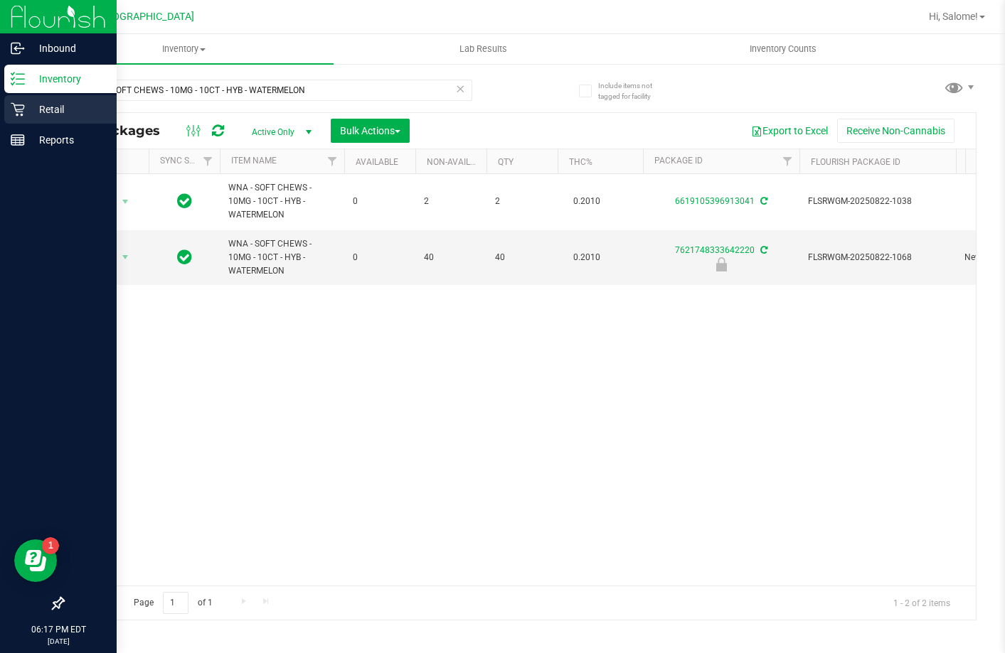
click at [23, 117] on div "Retail" at bounding box center [60, 109] width 112 height 28
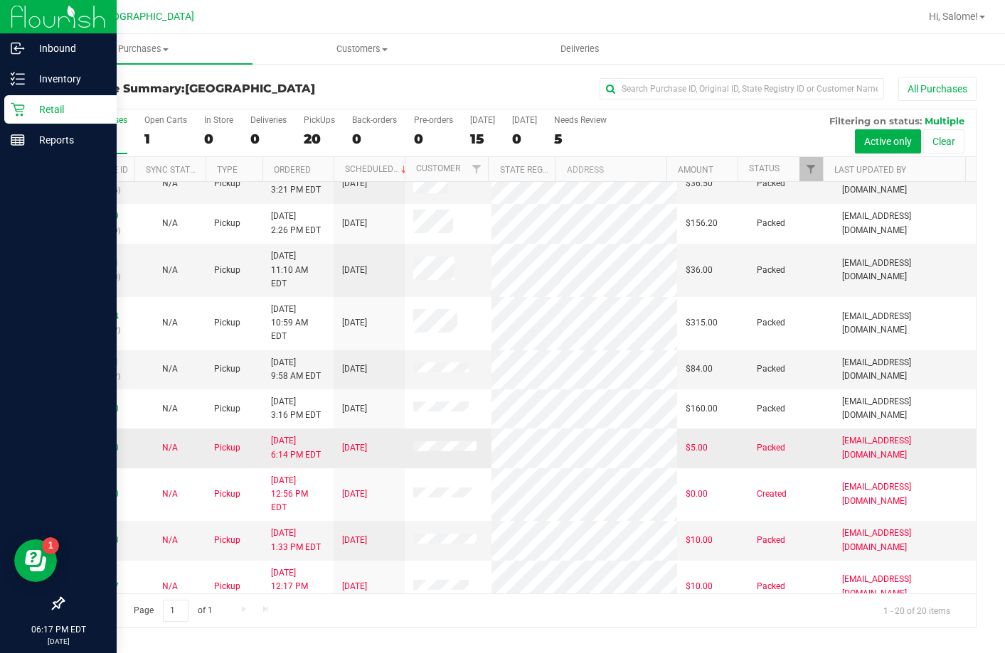
scroll to position [91, 0]
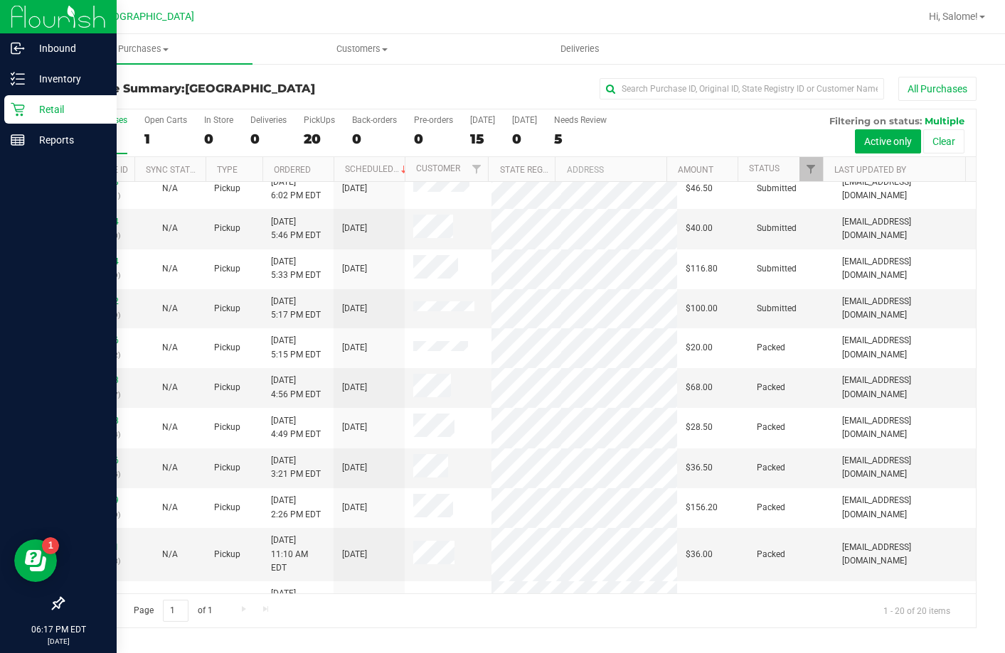
click at [669, 76] on div "Purchase Summary: [GEOGRAPHIC_DATA] All Purchases All Purchases 20 Open Carts 1…" at bounding box center [519, 353] width 971 height 580
click at [669, 83] on input "text" at bounding box center [741, 88] width 284 height 21
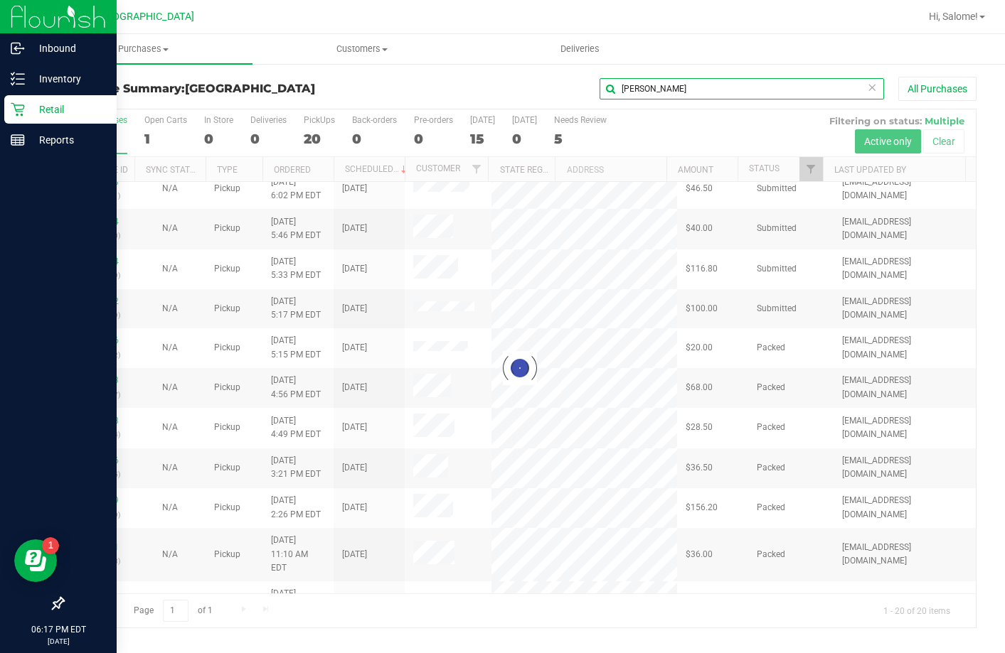
scroll to position [0, 0]
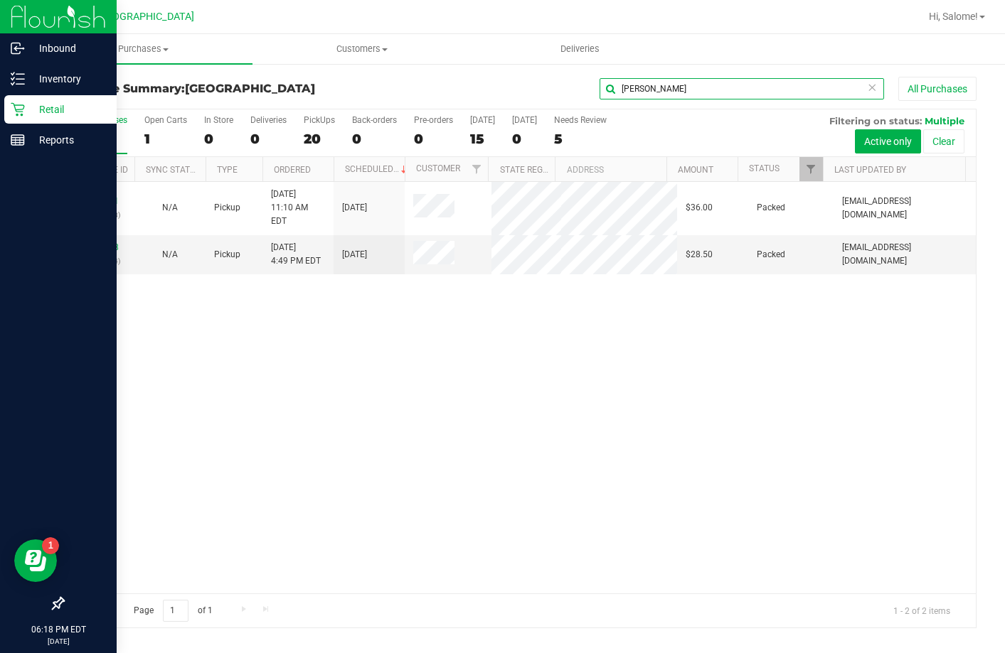
type input "[PERSON_NAME]"
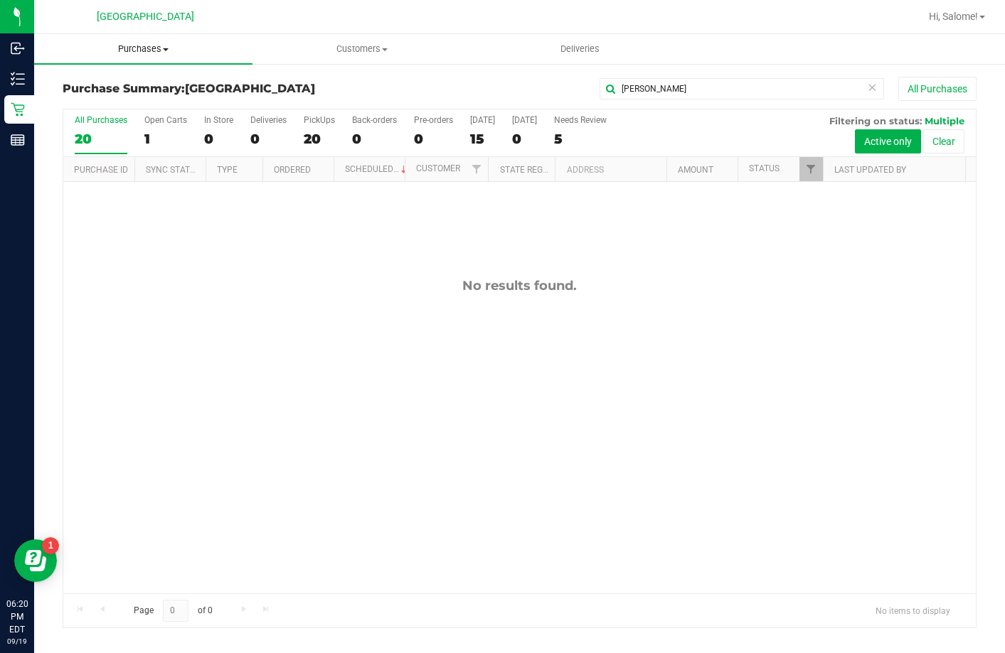
click at [129, 50] on span "Purchases" at bounding box center [143, 49] width 218 height 13
click at [127, 102] on li "Fulfillment" at bounding box center [143, 103] width 218 height 17
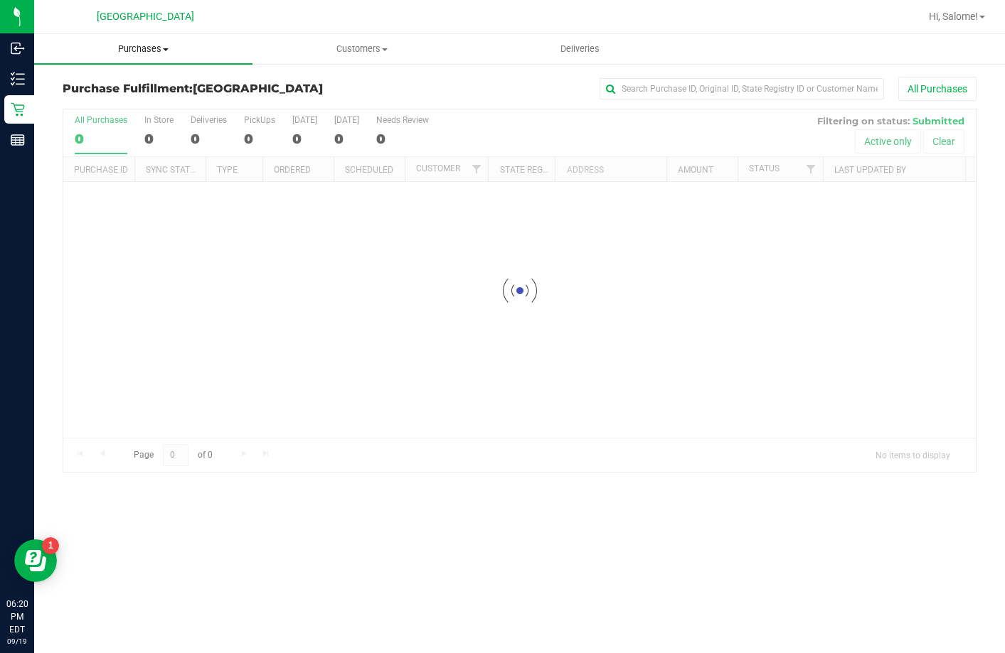
click at [144, 52] on span "Purchases" at bounding box center [143, 49] width 218 height 13
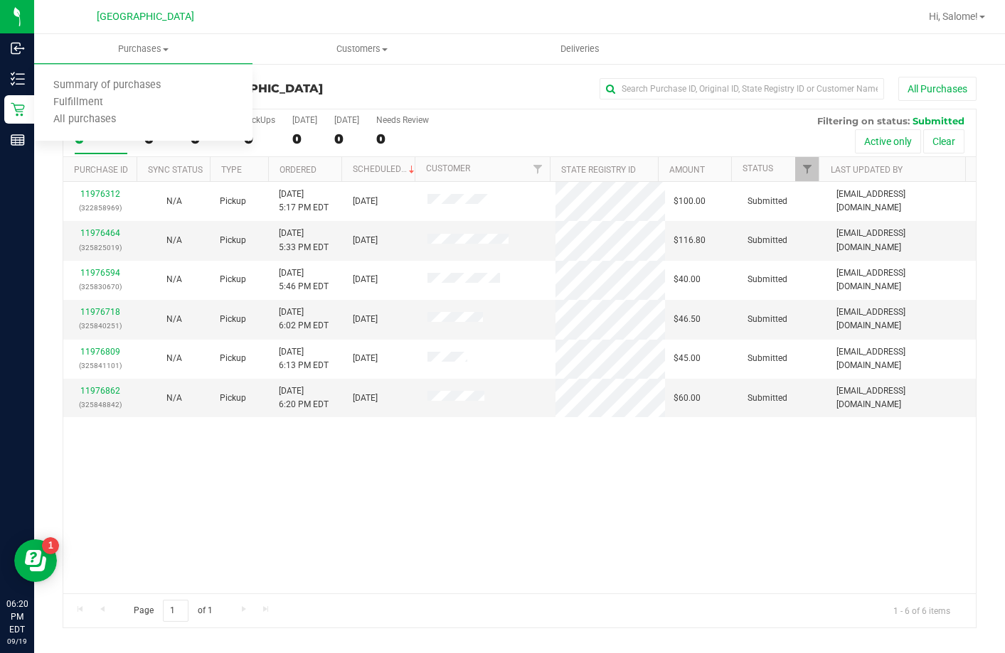
click at [388, 533] on div "11976312 (322858969) N/A Pickup [DATE] 5:17 PM EDT 9/19/2025 $100.00 Submitted …" at bounding box center [519, 388] width 912 height 412
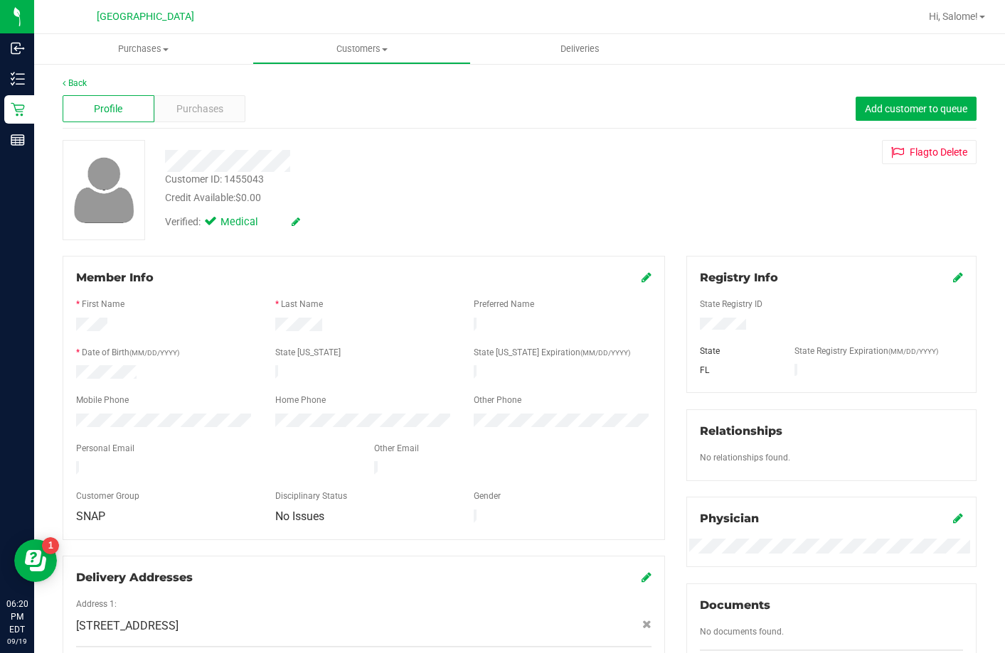
click at [251, 179] on div "Customer ID: 1455043" at bounding box center [214, 179] width 99 height 15
copy div "1455043"
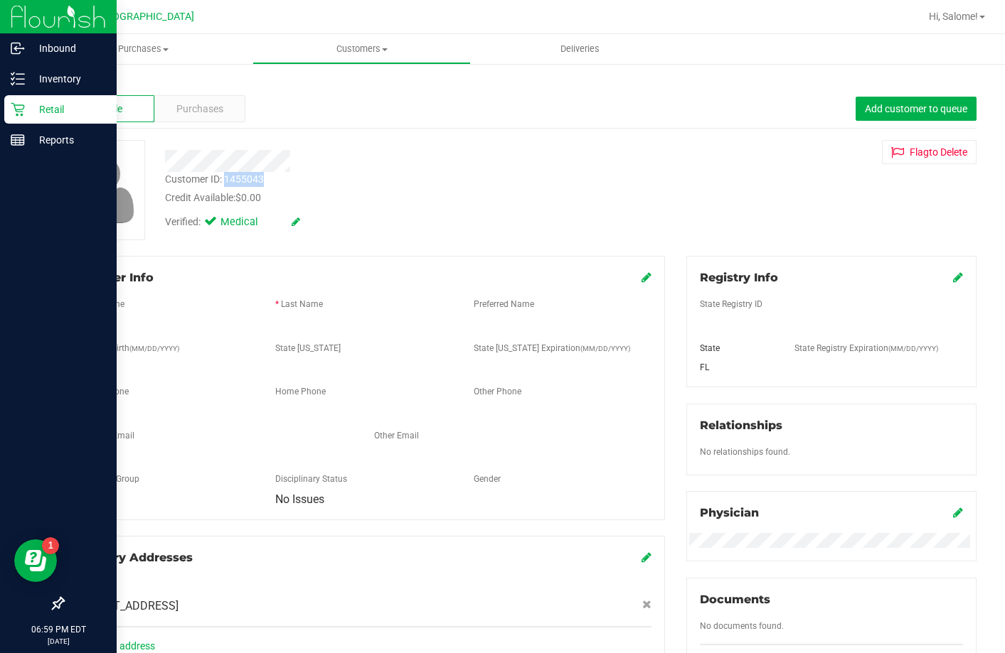
click at [27, 104] on p "Retail" at bounding box center [67, 109] width 85 height 17
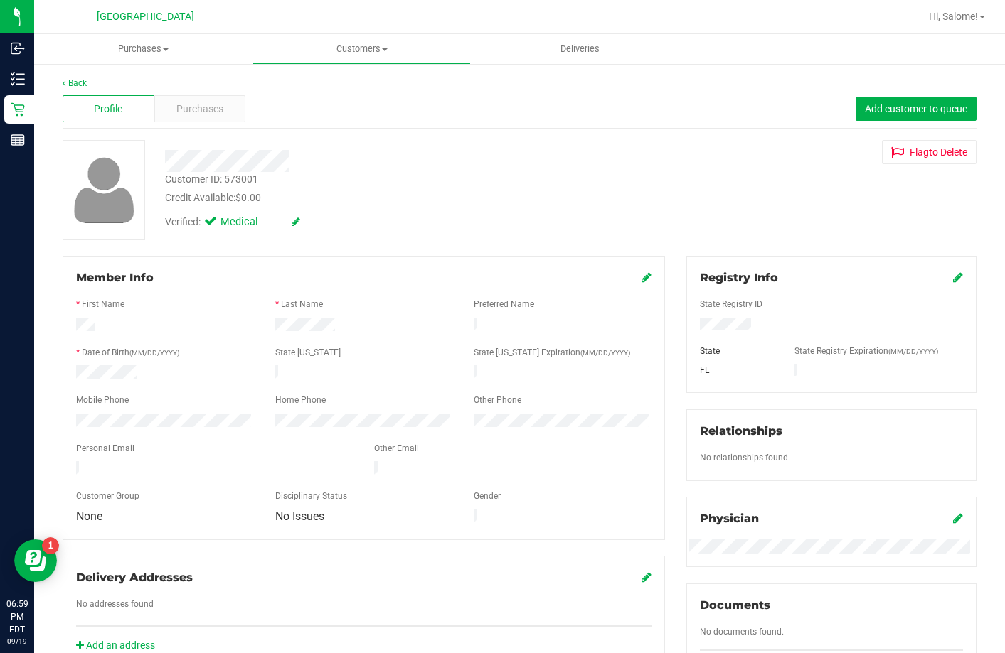
click at [246, 178] on div "Customer ID: 573001" at bounding box center [211, 179] width 93 height 15
copy div "573001"
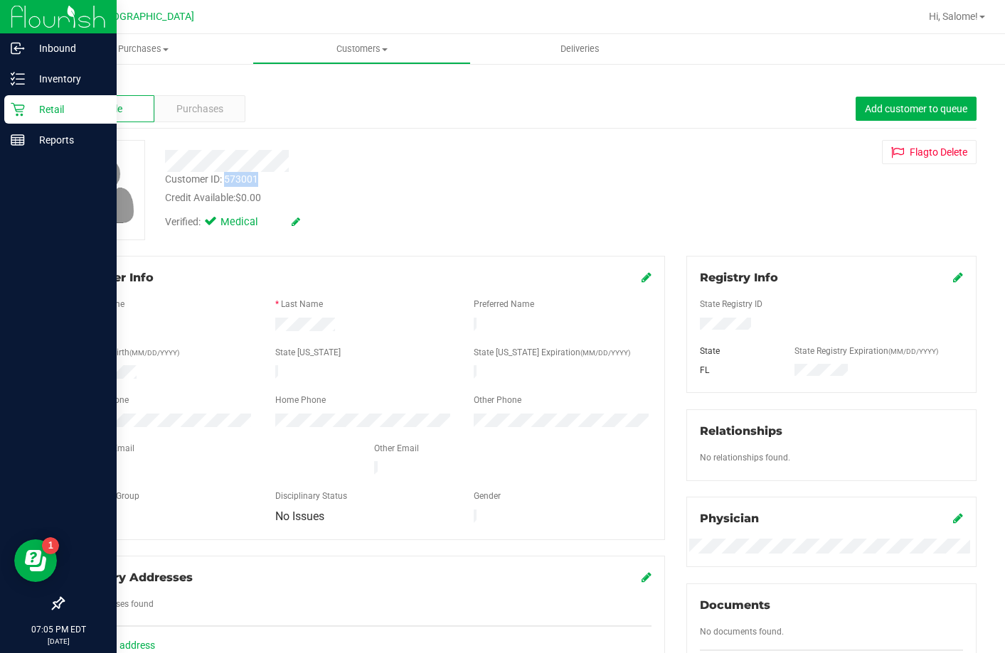
click at [21, 106] on icon at bounding box center [18, 109] width 14 height 14
